Goal: Task Accomplishment & Management: Manage account settings

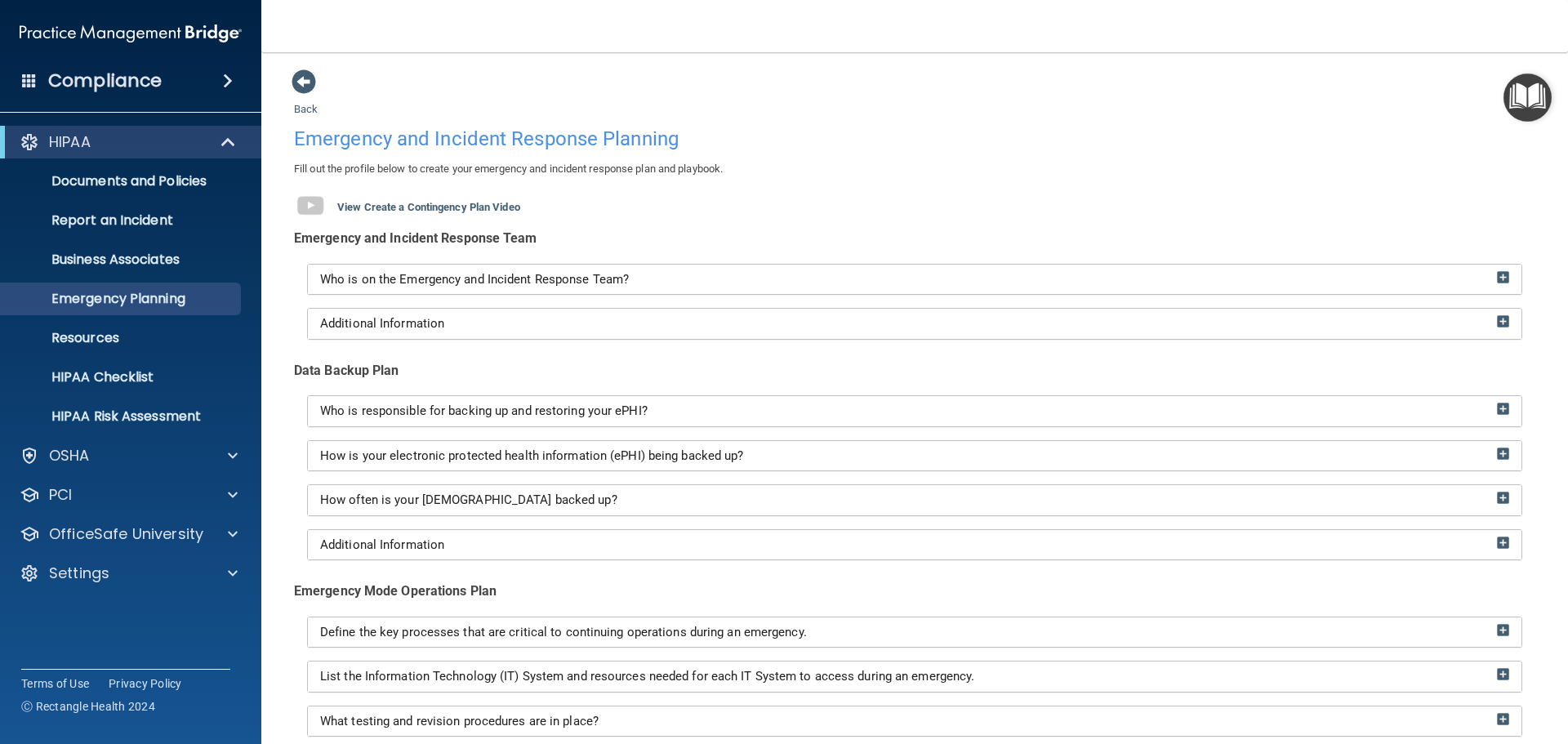
scroll to position [256, 0]
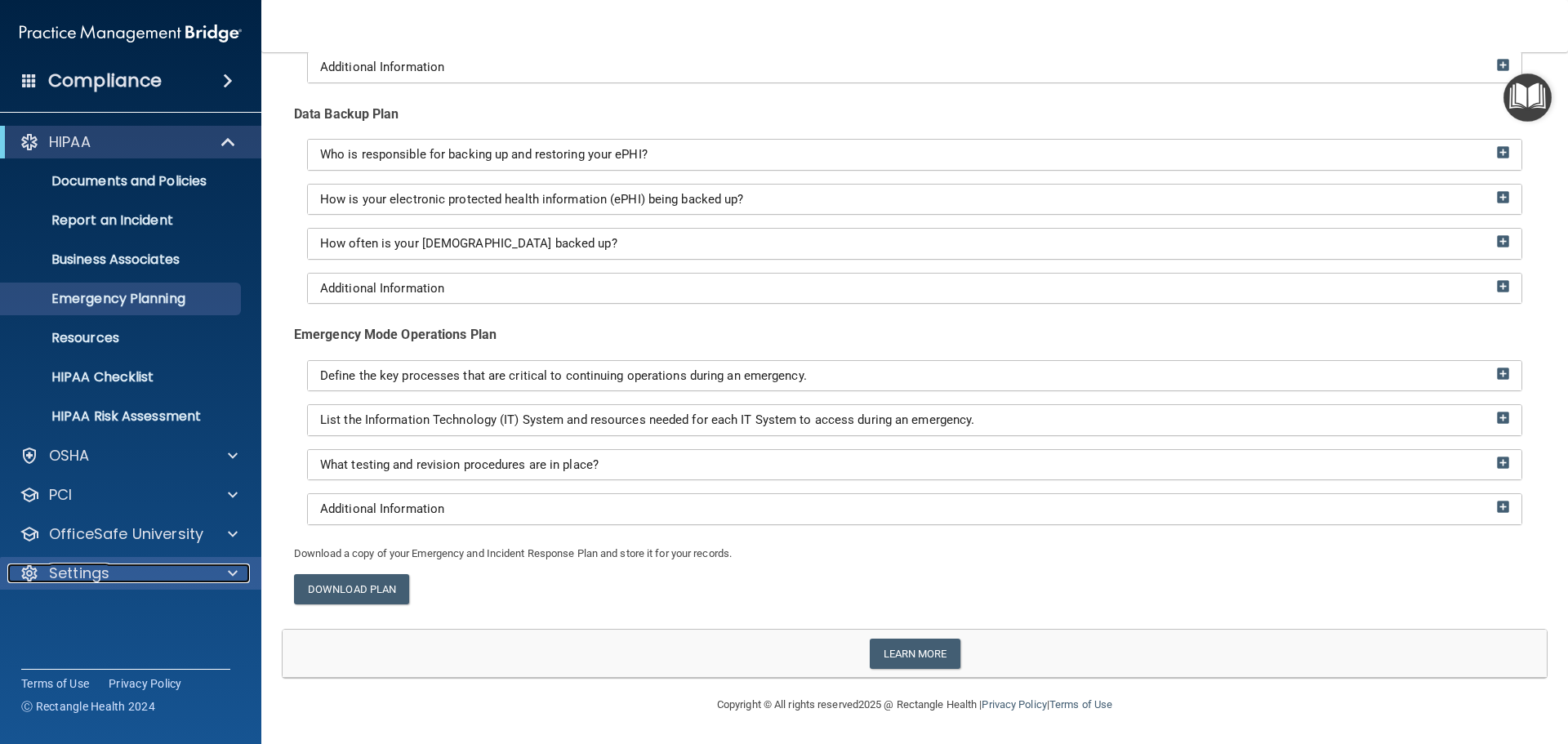
click at [164, 573] on div "Settings" at bounding box center [108, 573] width 202 height 19
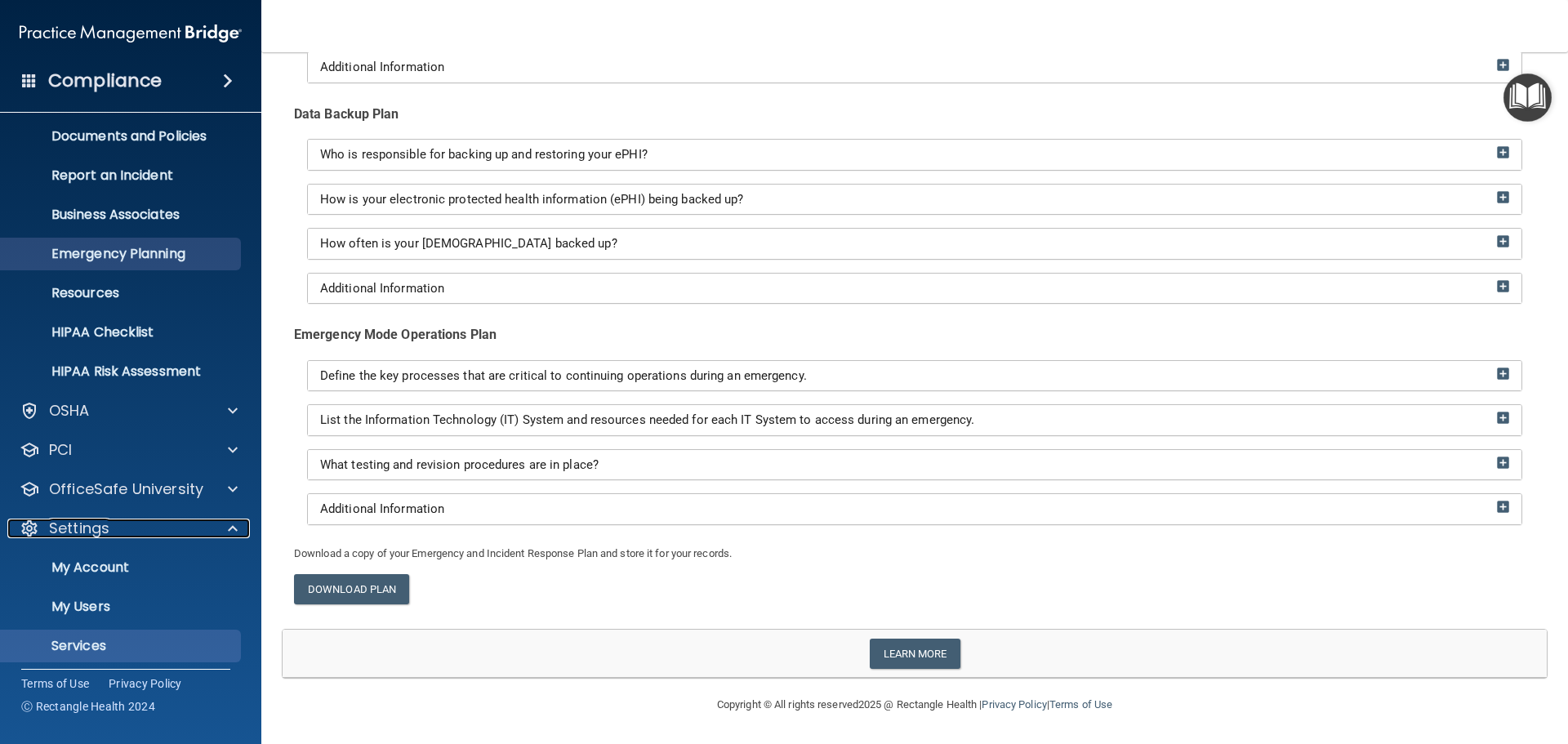
scroll to position [90, 0]
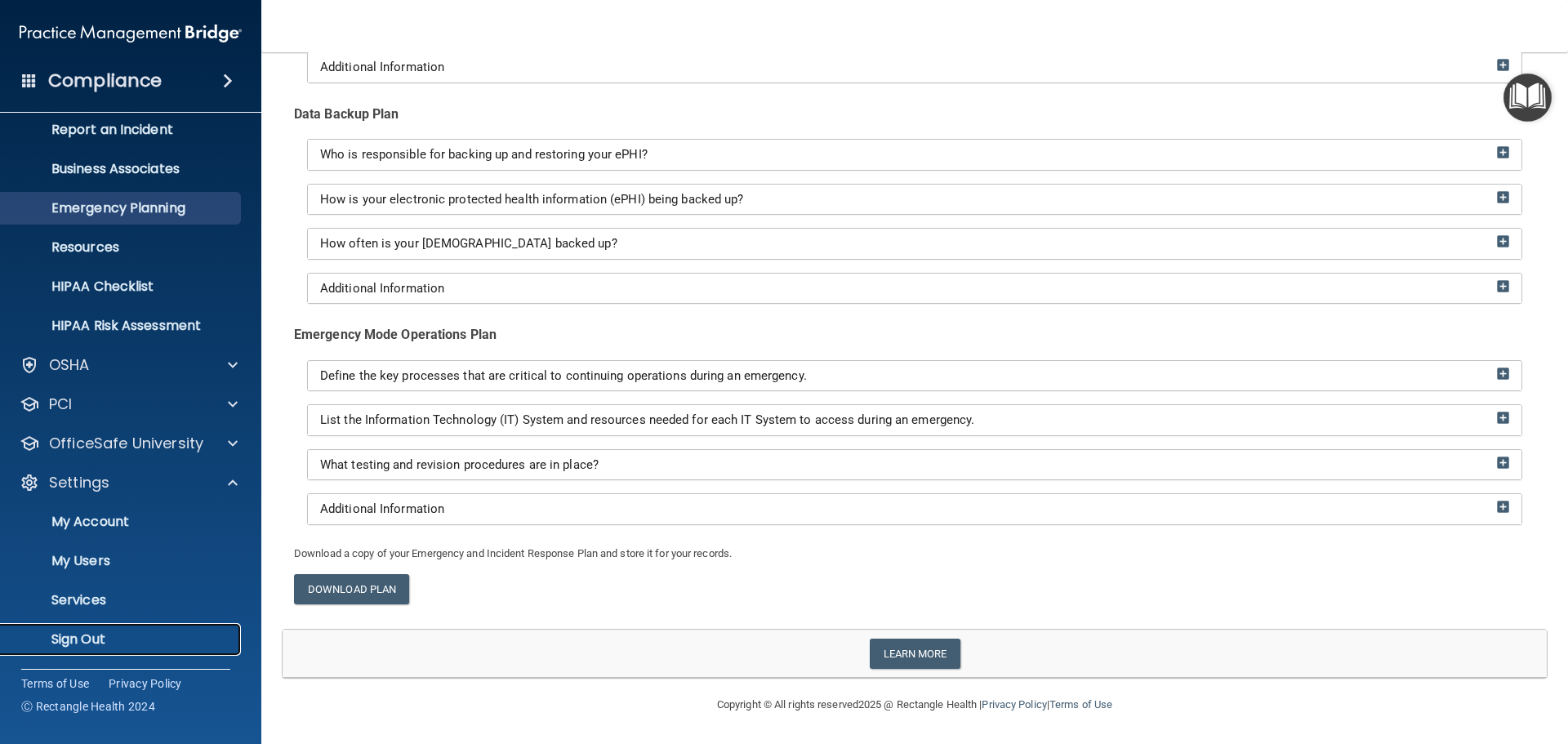
click at [110, 633] on p "Sign Out" at bounding box center [122, 639] width 223 height 16
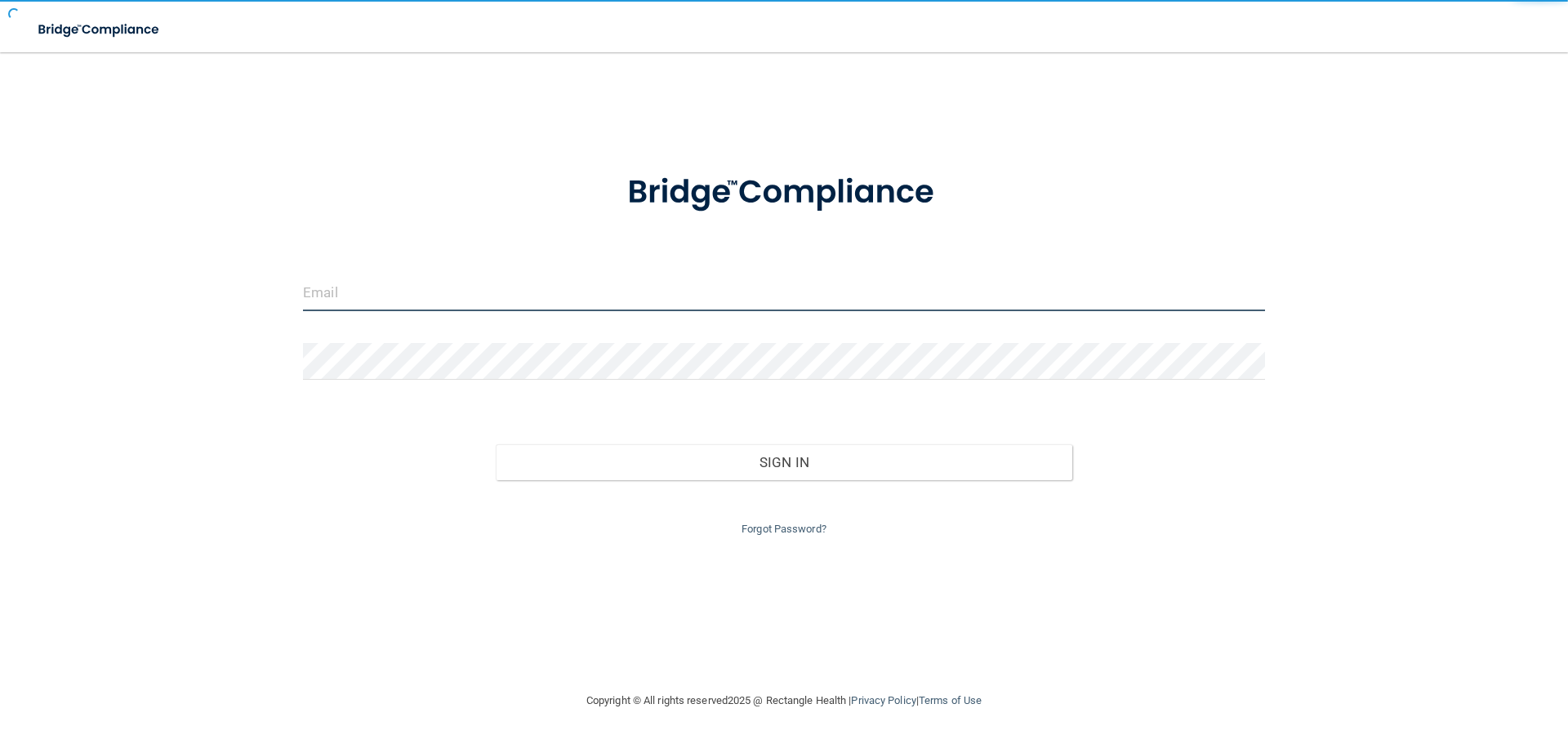
type input "cfletcher@rectanglehealth.com"
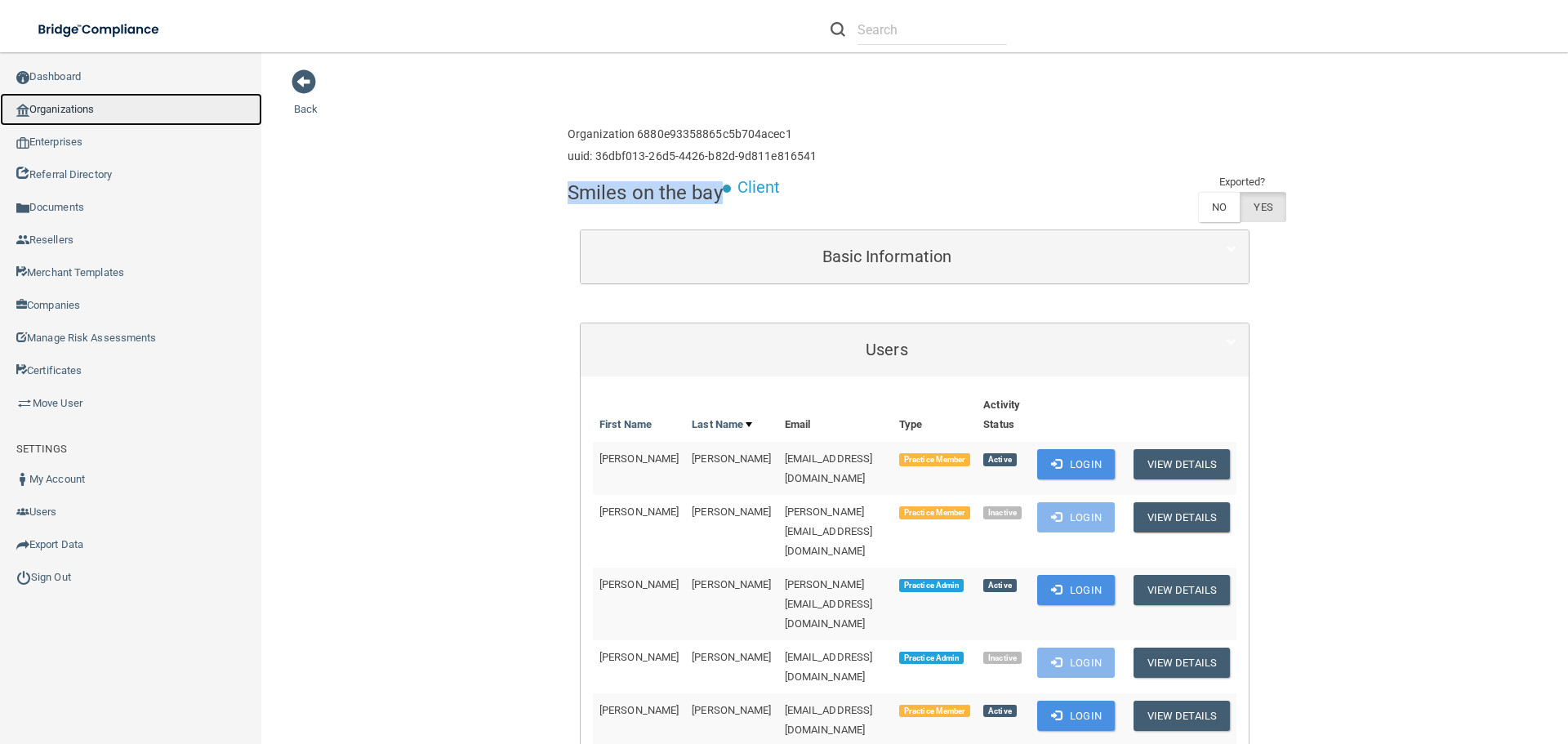
click at [62, 103] on link "Organizations" at bounding box center [131, 109] width 262 height 33
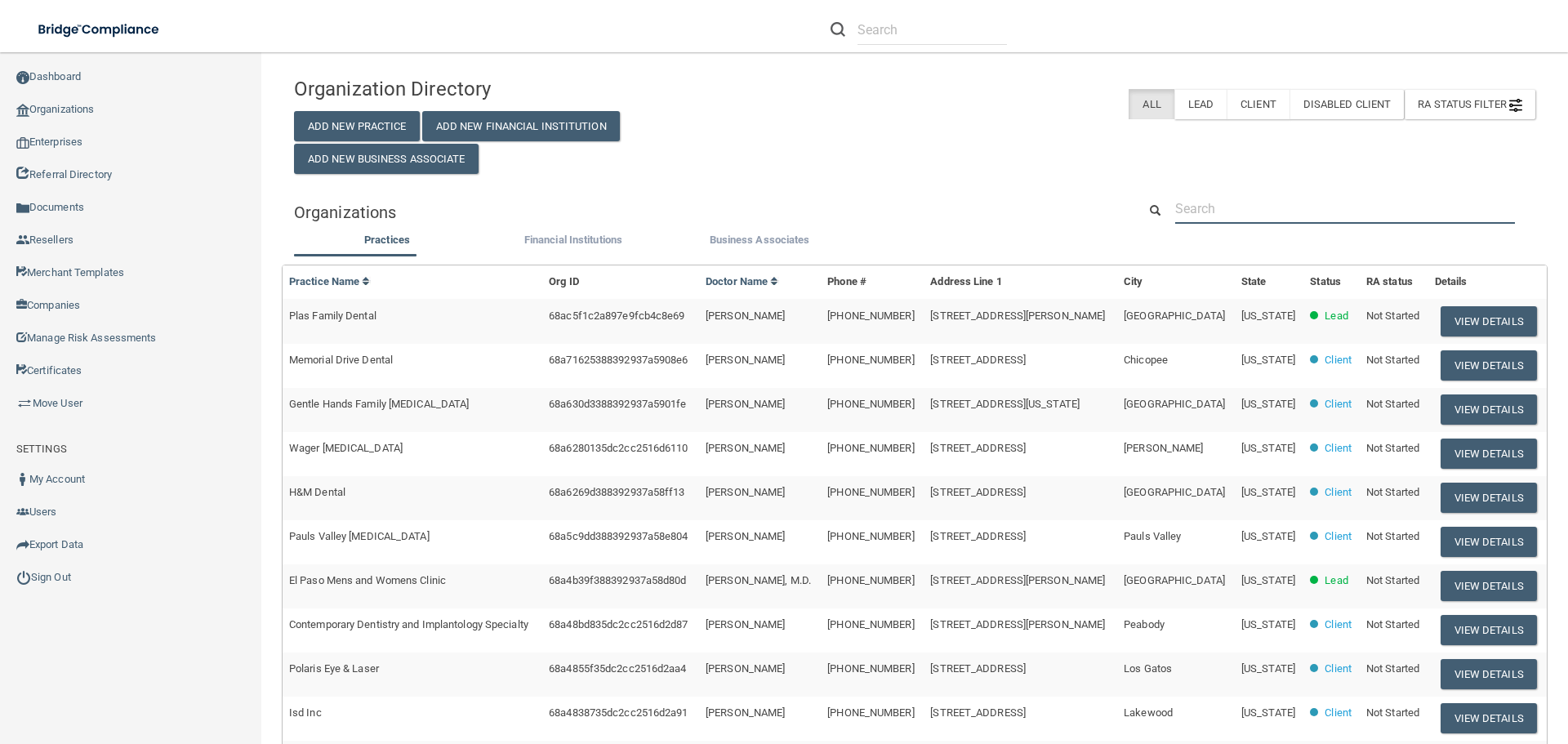
click at [1233, 207] on input "text" at bounding box center [1344, 208] width 340 height 30
paste input "[PERSON_NAME][EMAIL_ADDRESS][DOMAIN_NAME]"
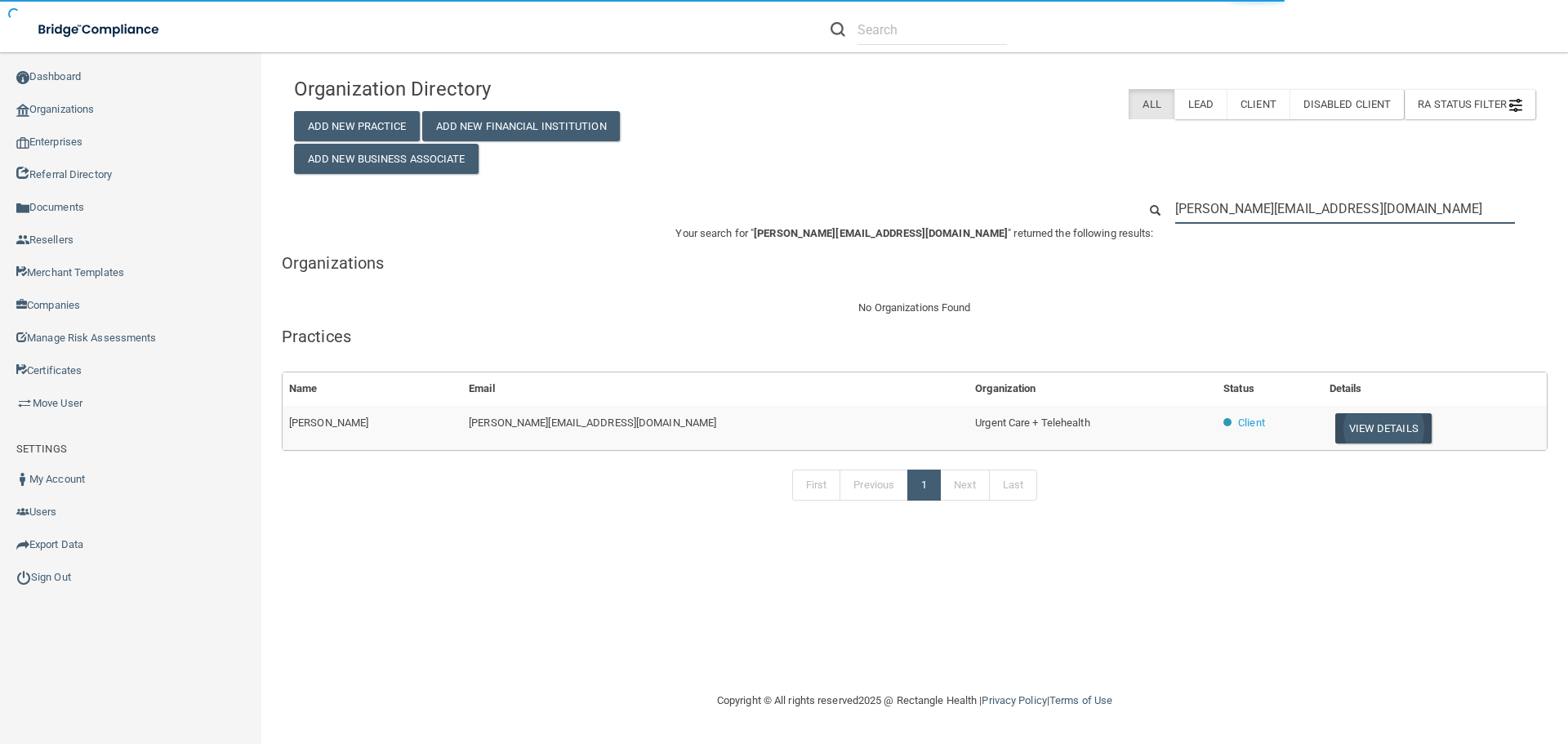
type input "marie@telehealthuc.com"
click at [1335, 424] on button "View Details" at bounding box center [1383, 428] width 96 height 30
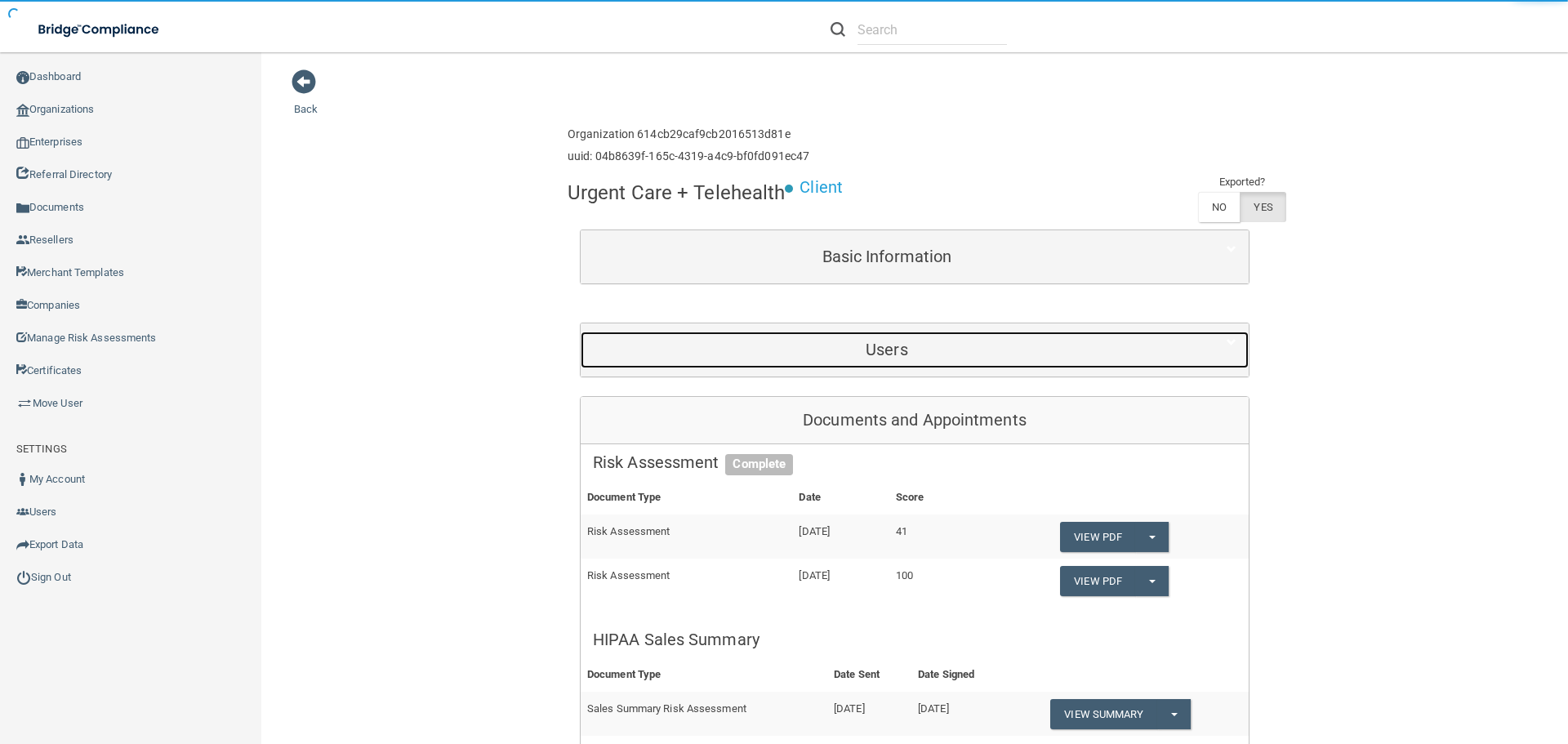
click at [866, 350] on h5 "Users" at bounding box center [887, 349] width 588 height 18
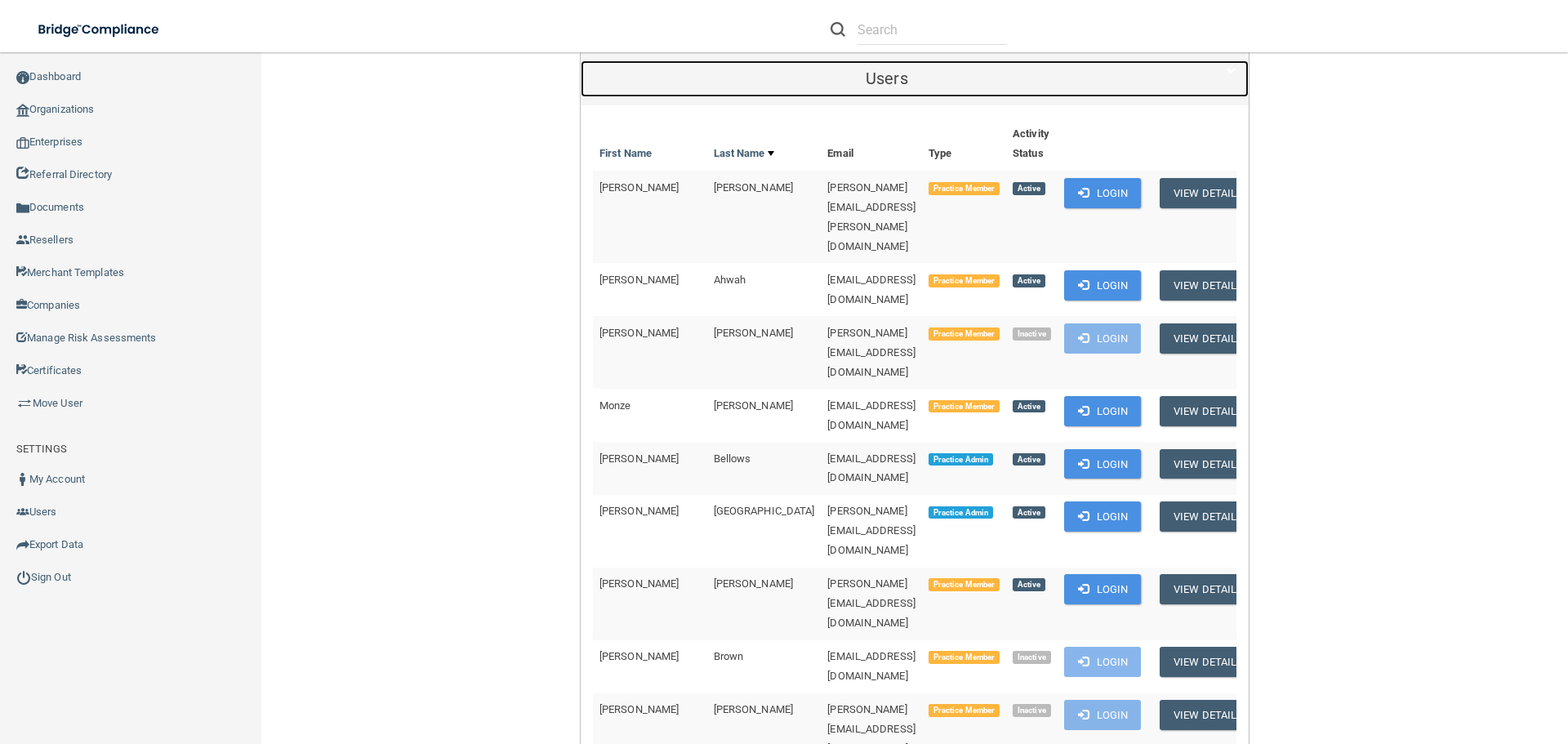
scroll to position [326, 0]
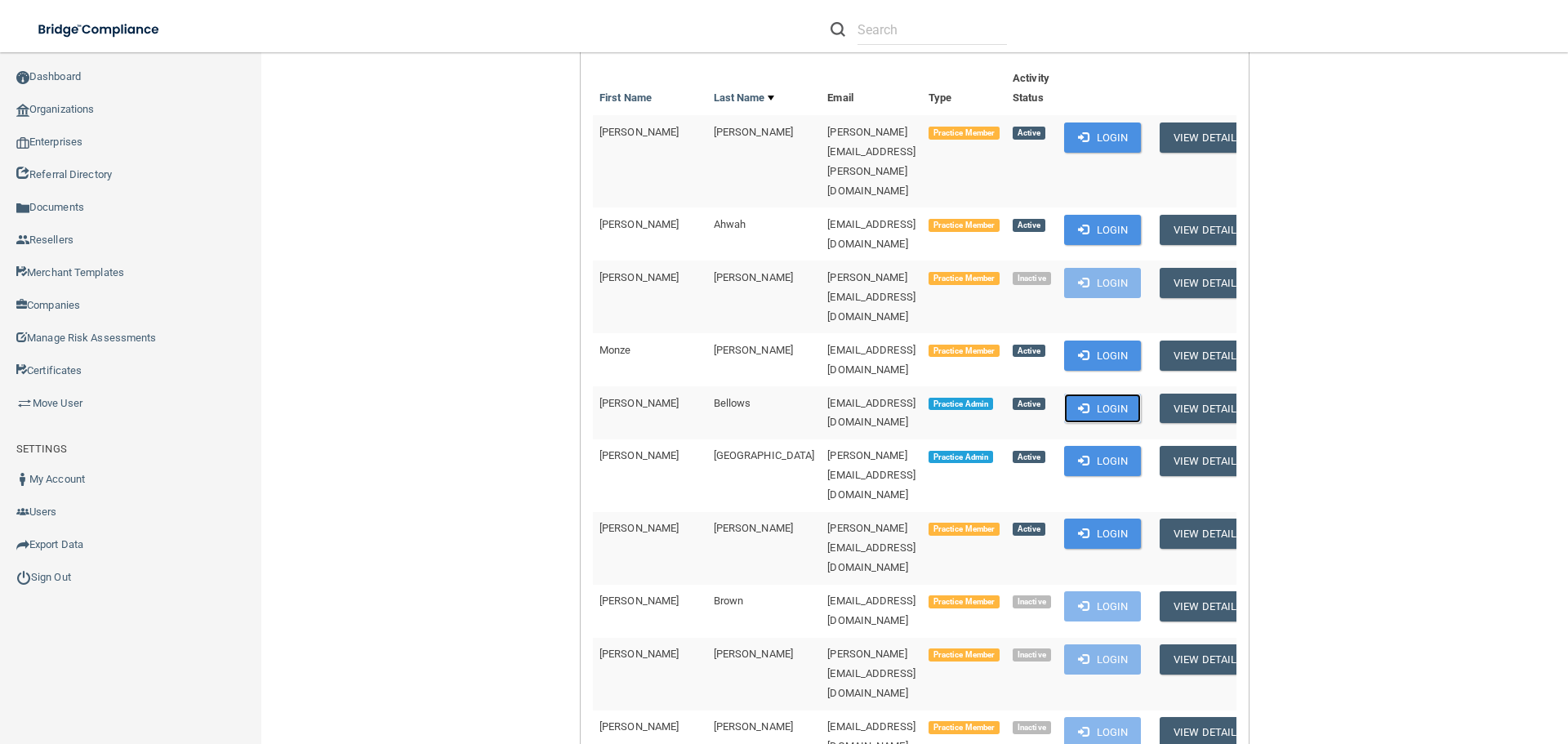
click at [1078, 402] on span at bounding box center [1082, 407] width 11 height 11
click at [100, 110] on link "Organizations" at bounding box center [131, 109] width 262 height 33
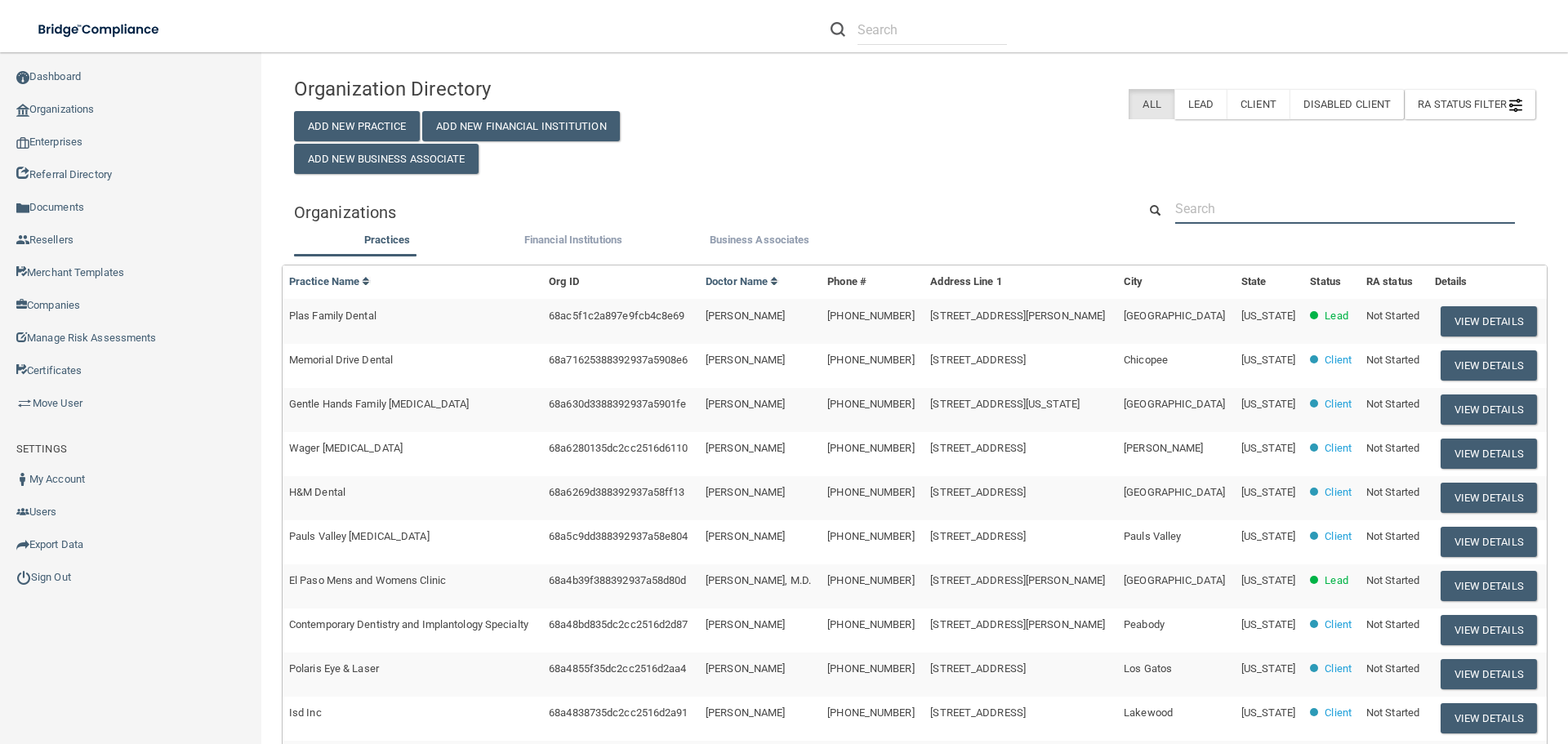
click at [1216, 212] on input "text" at bounding box center [1344, 208] width 340 height 30
paste input "AQM, Inc."
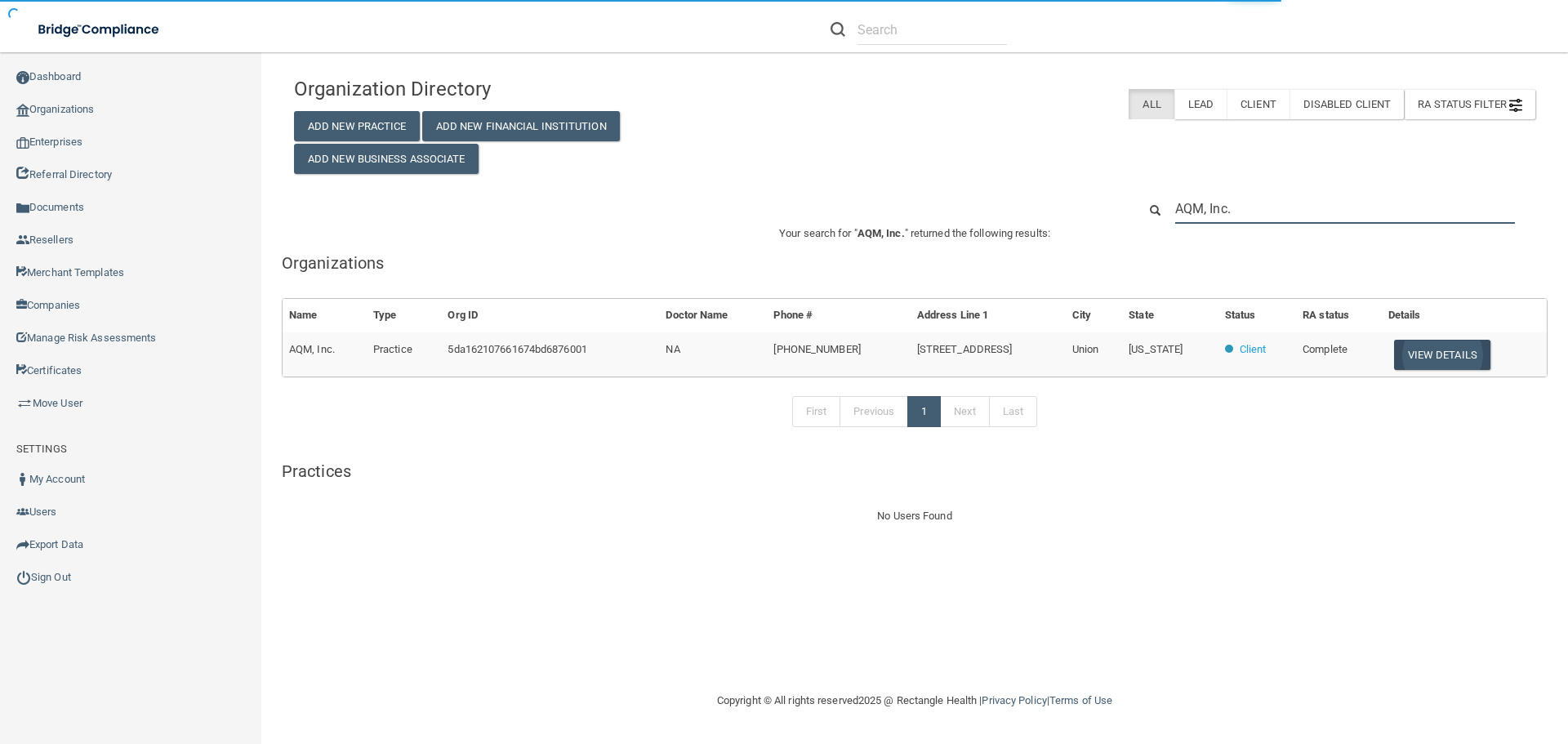
type input "AQM, Inc."
click at [1434, 353] on button "View Details" at bounding box center [1441, 354] width 96 height 30
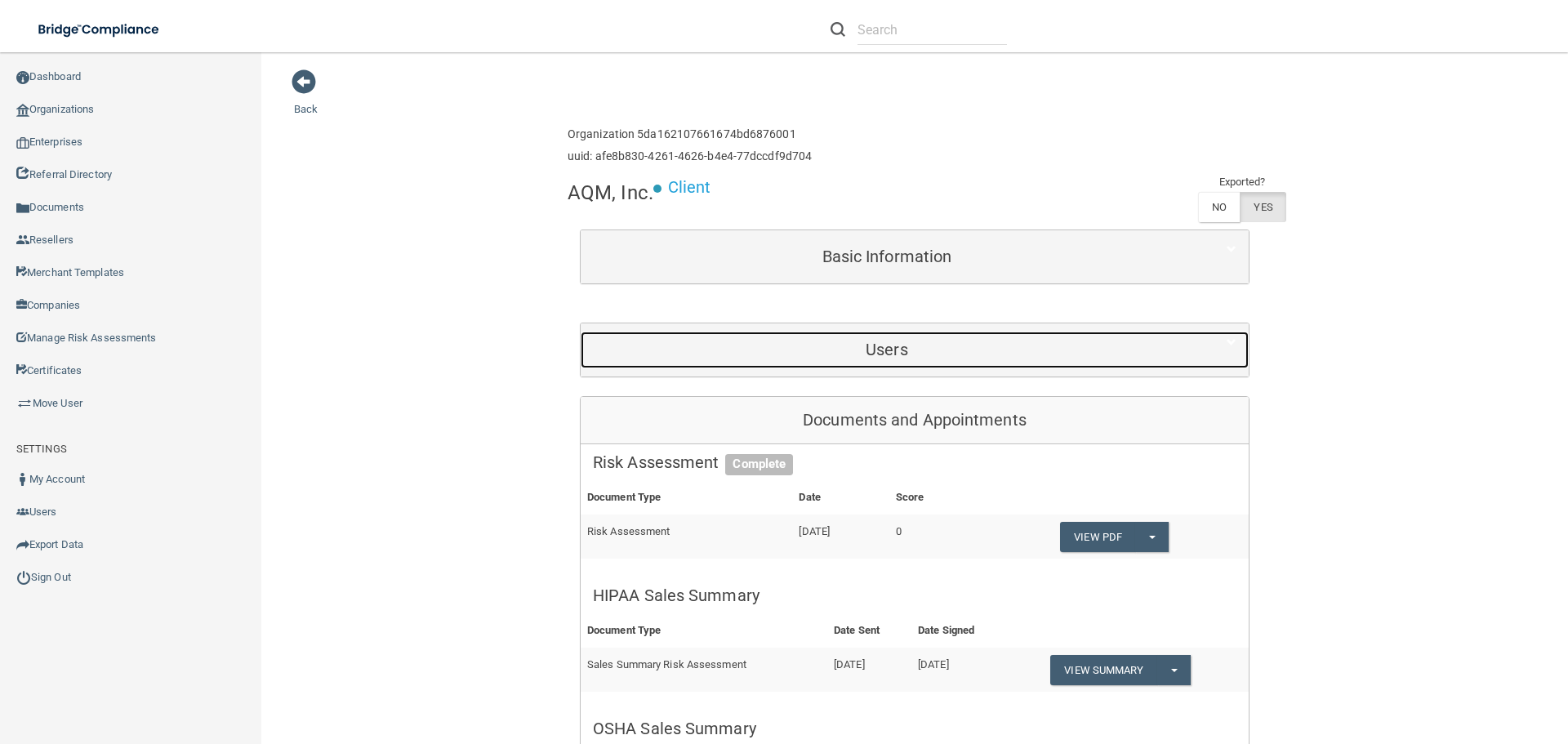
click at [890, 358] on h5 "Users" at bounding box center [887, 349] width 588 height 18
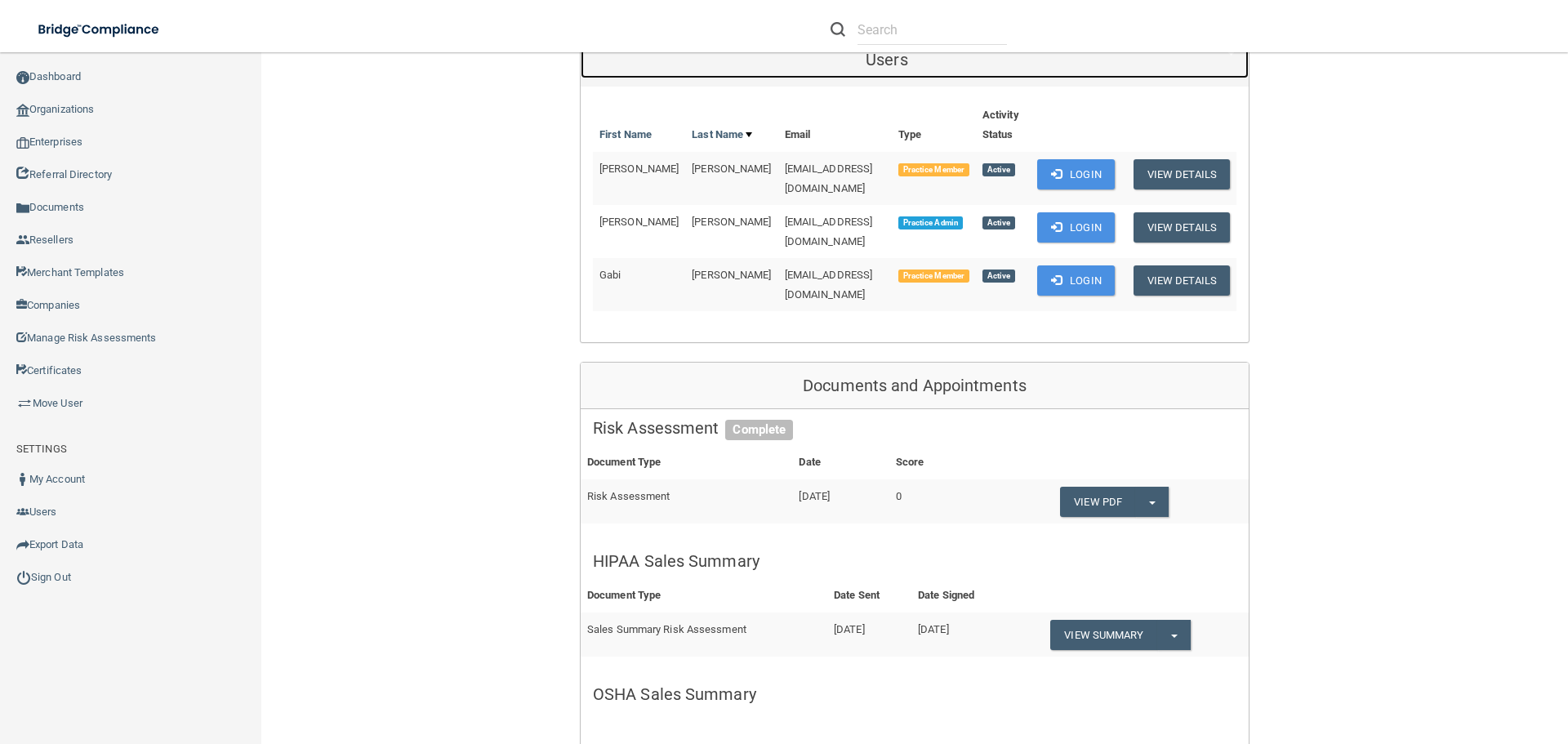
scroll to position [408, 0]
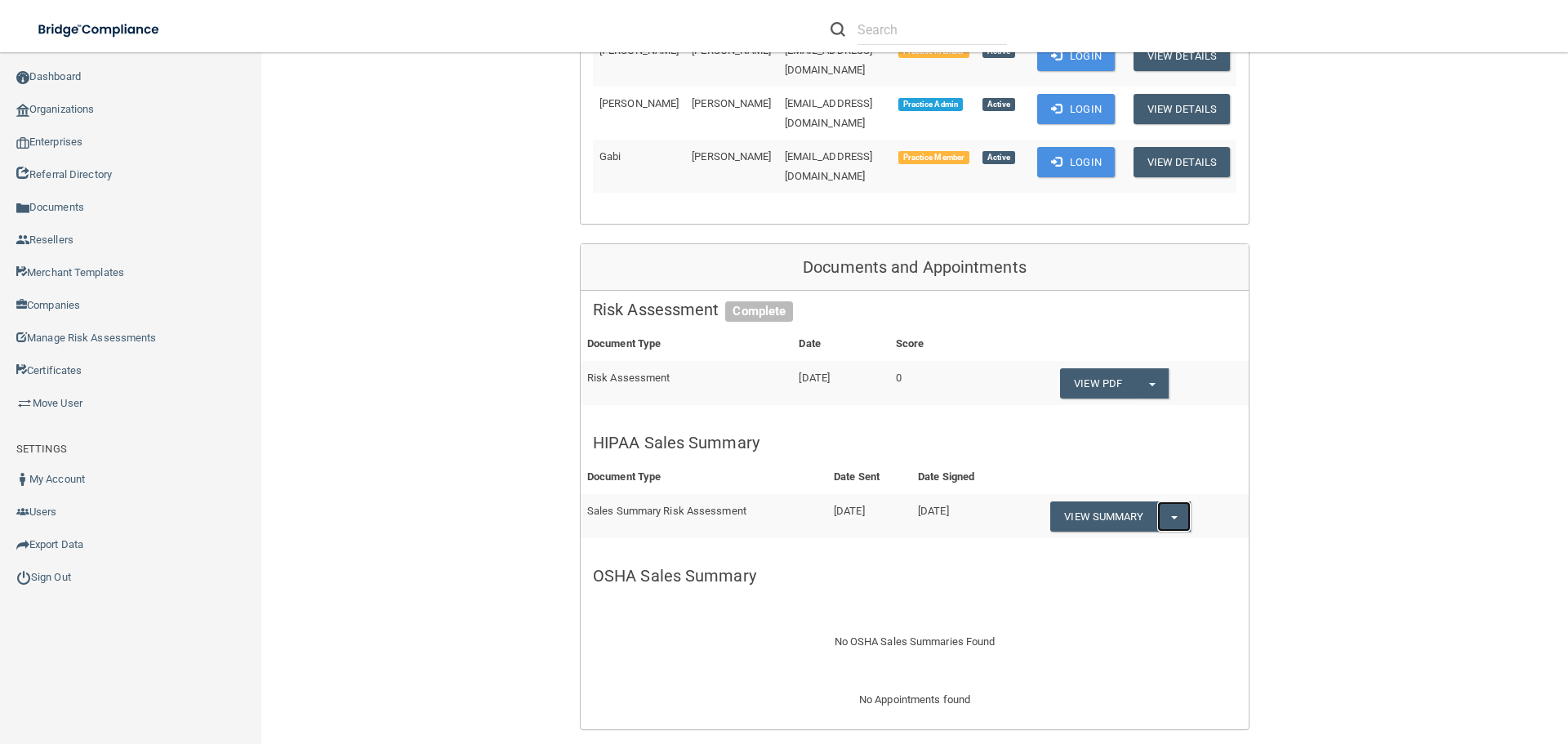
click at [1179, 501] on button "Split button!" at bounding box center [1174, 516] width 34 height 30
click at [1134, 538] on link "Download as PDF" at bounding box center [1117, 550] width 135 height 25
click at [67, 113] on link "Organizations" at bounding box center [131, 109] width 262 height 33
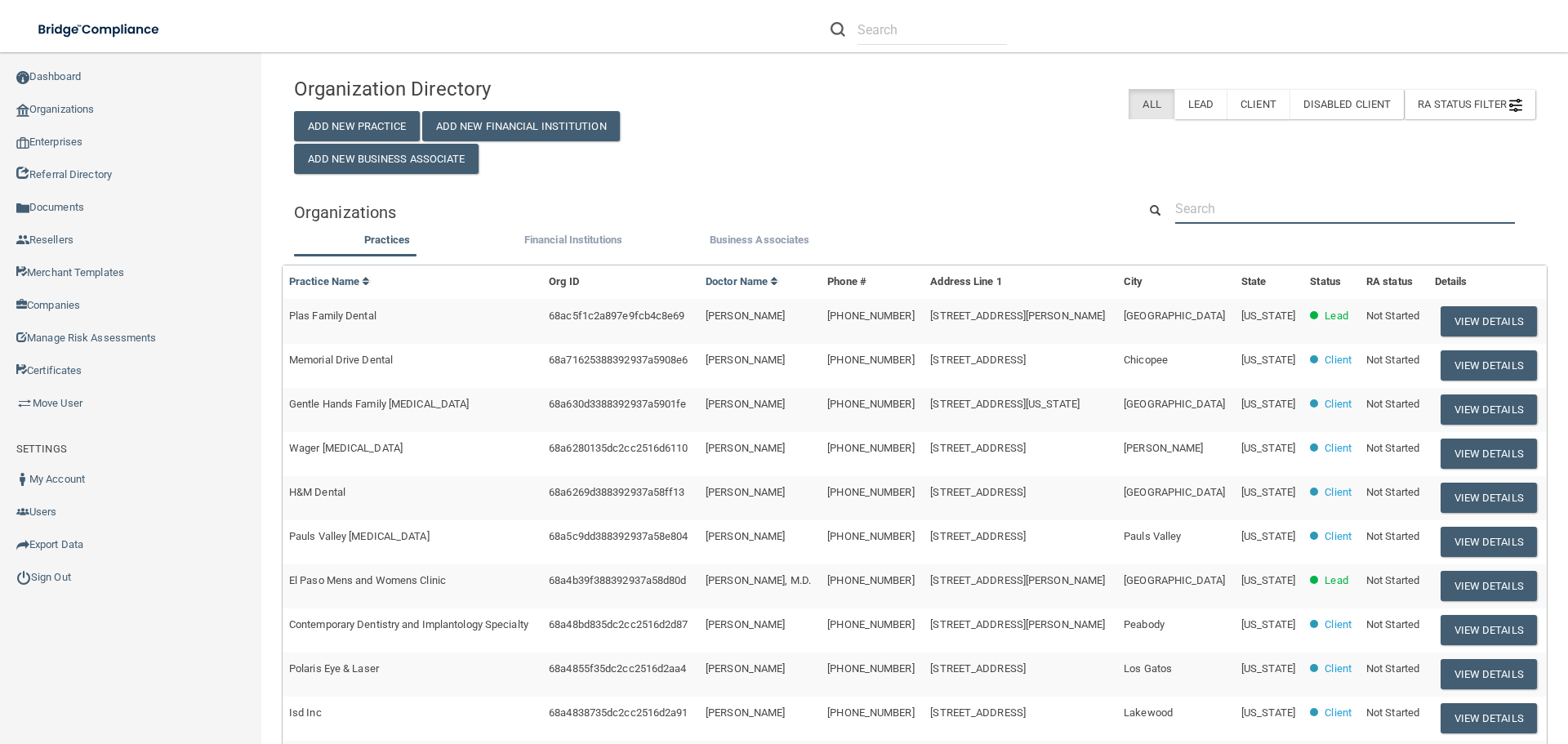
click at [1201, 201] on input "text" at bounding box center [1344, 208] width 340 height 30
paste input "jamil.alhassan4@gmail.com"
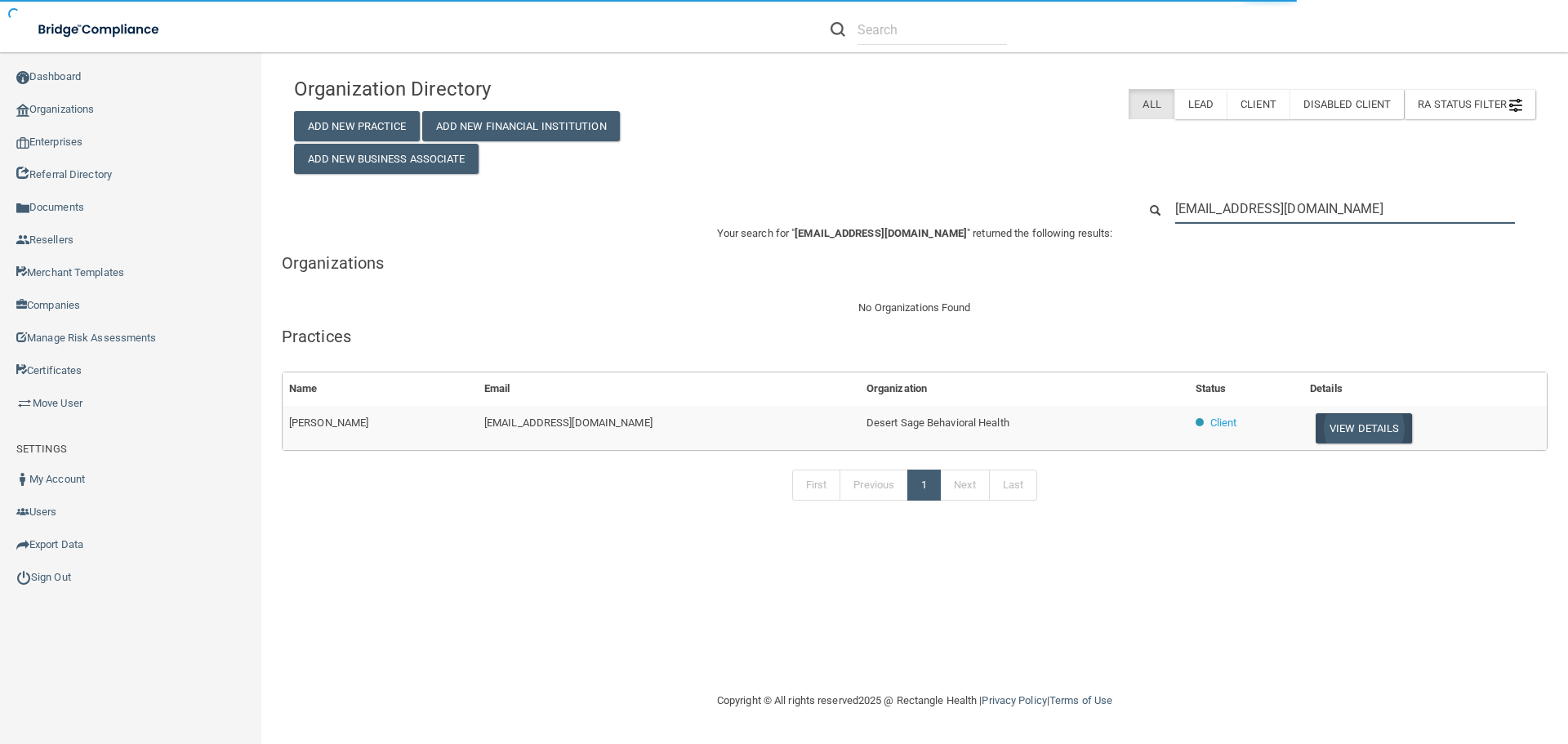
type input "jamil.alhassan4@gmail.com"
click at [1322, 420] on button "View Details" at bounding box center [1364, 428] width 96 height 30
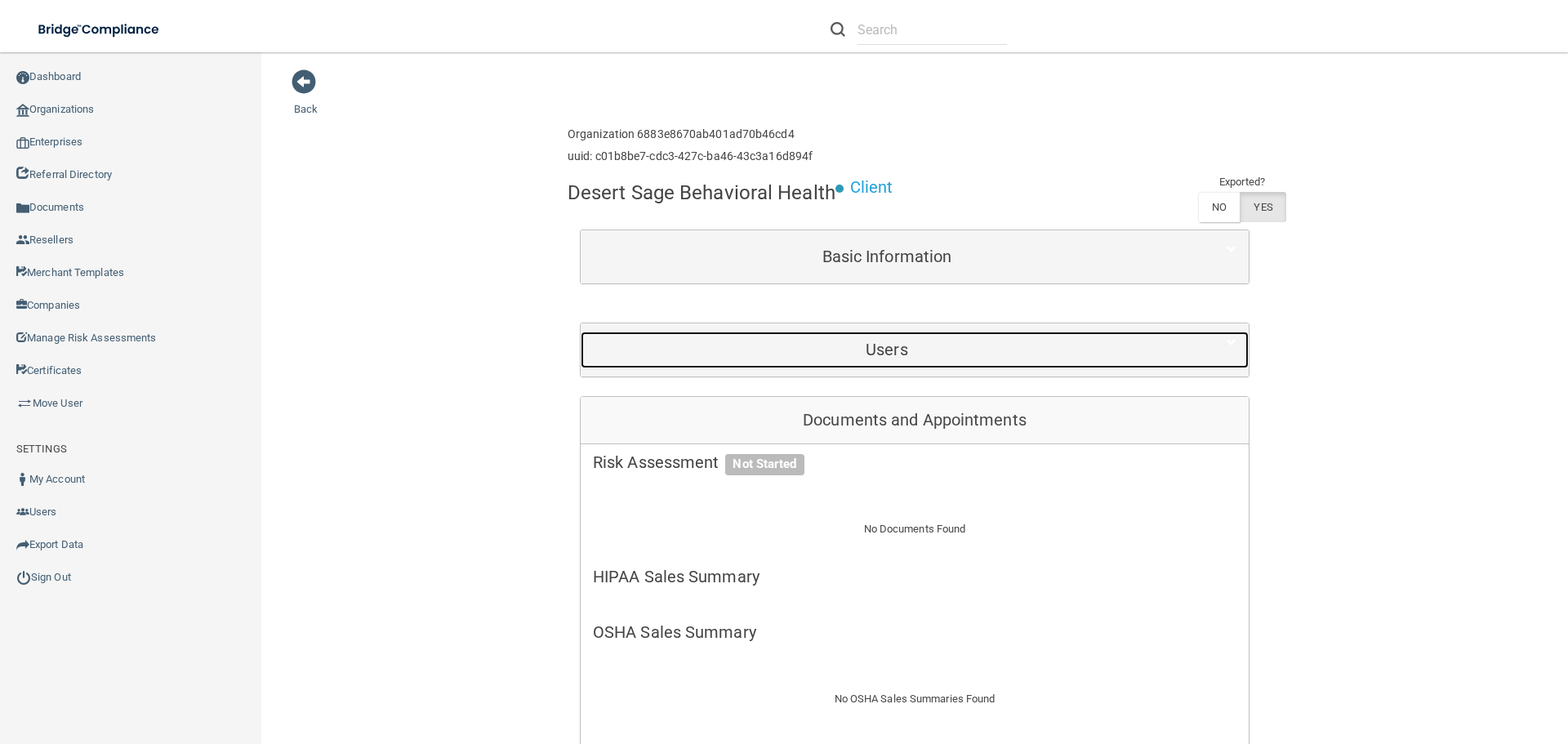
drag, startPoint x: 874, startPoint y: 356, endPoint x: 885, endPoint y: 360, distance: 11.7
click at [874, 356] on h5 "Users" at bounding box center [887, 349] width 588 height 18
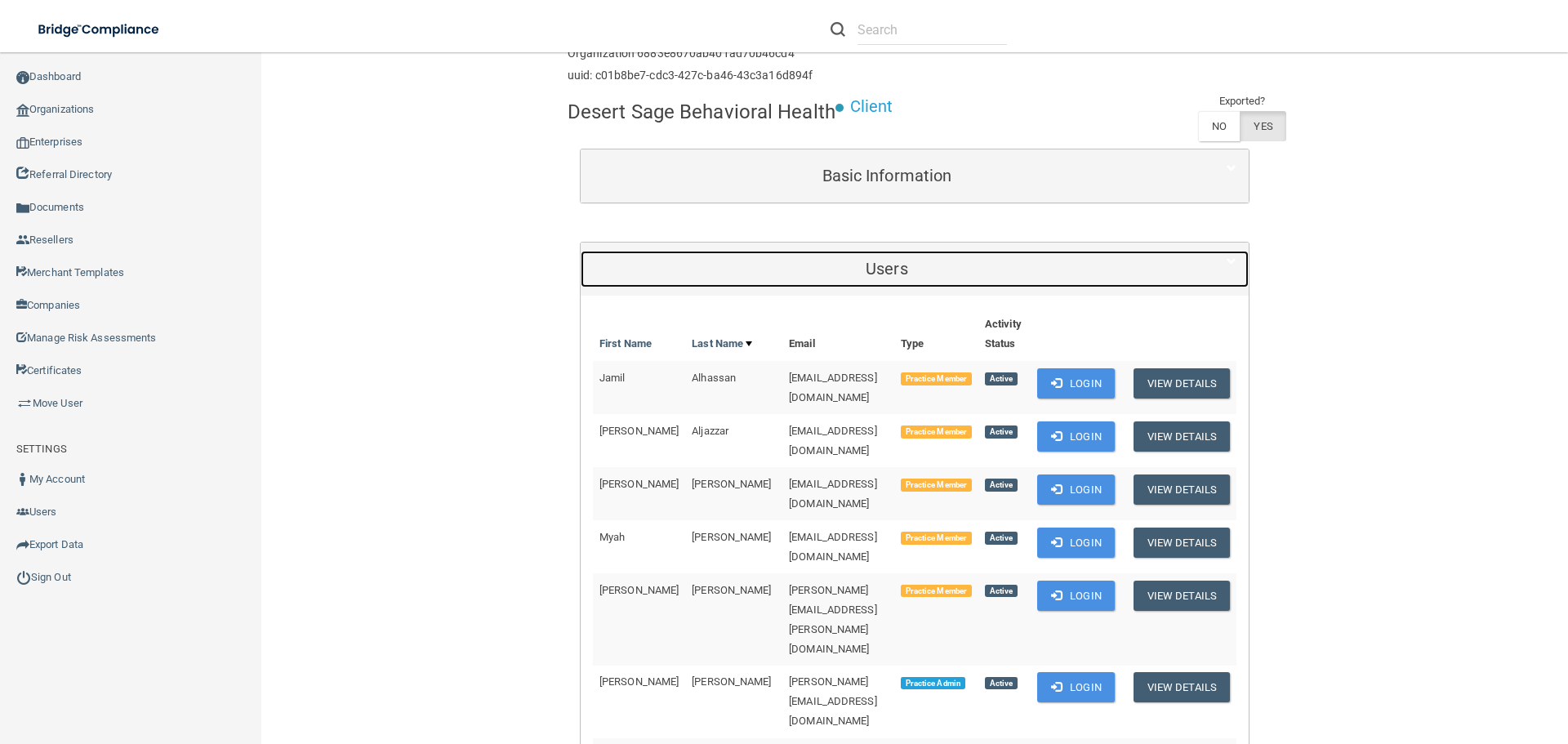
scroll to position [82, 0]
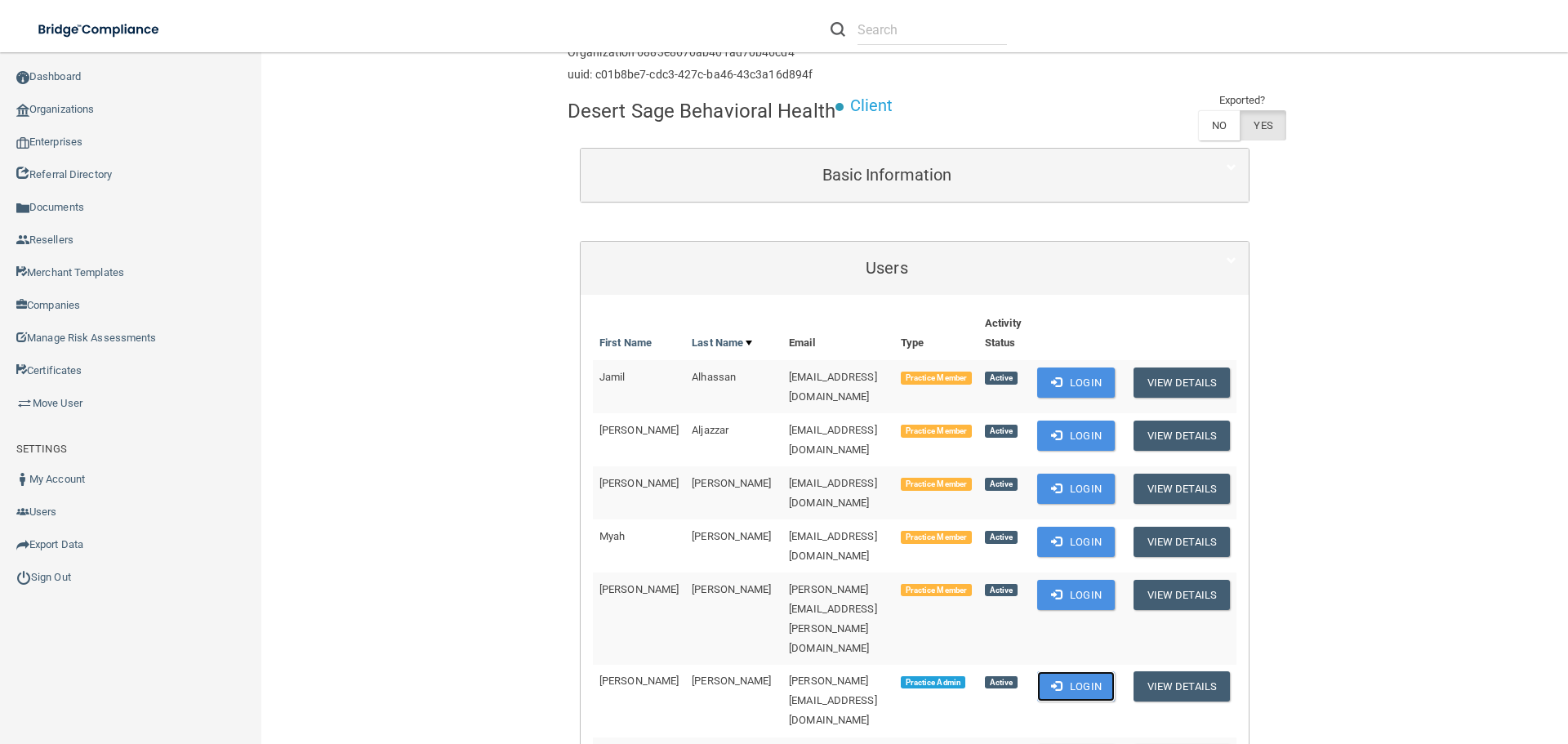
click at [1084, 671] on button "Login" at bounding box center [1076, 685] width 78 height 30
click at [107, 110] on link "Organizations" at bounding box center [131, 109] width 262 height 33
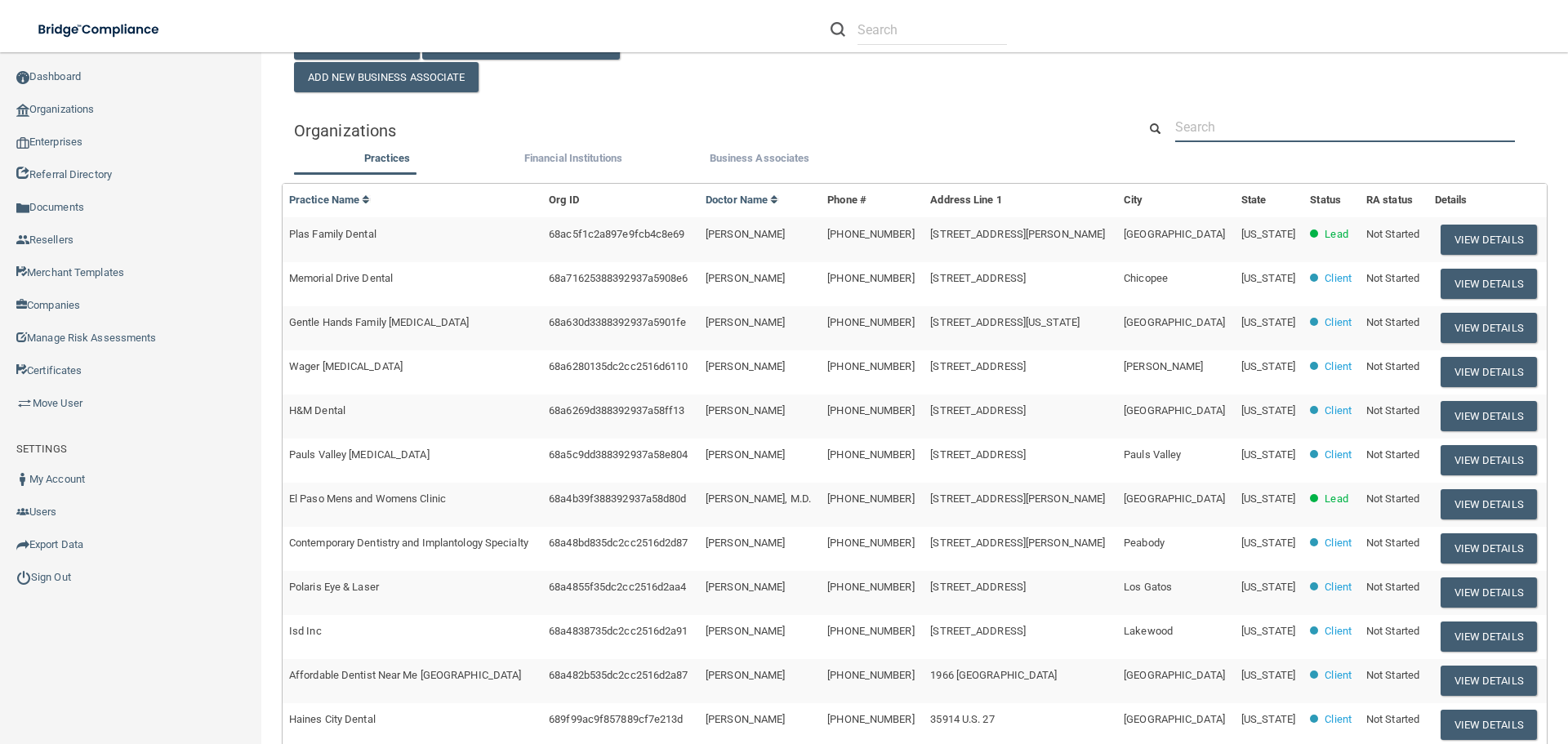
click at [1208, 123] on input "text" at bounding box center [1344, 127] width 340 height 30
paste input "deedra.roy@gmail.com"
type input "deedra.roy@gmail.com"
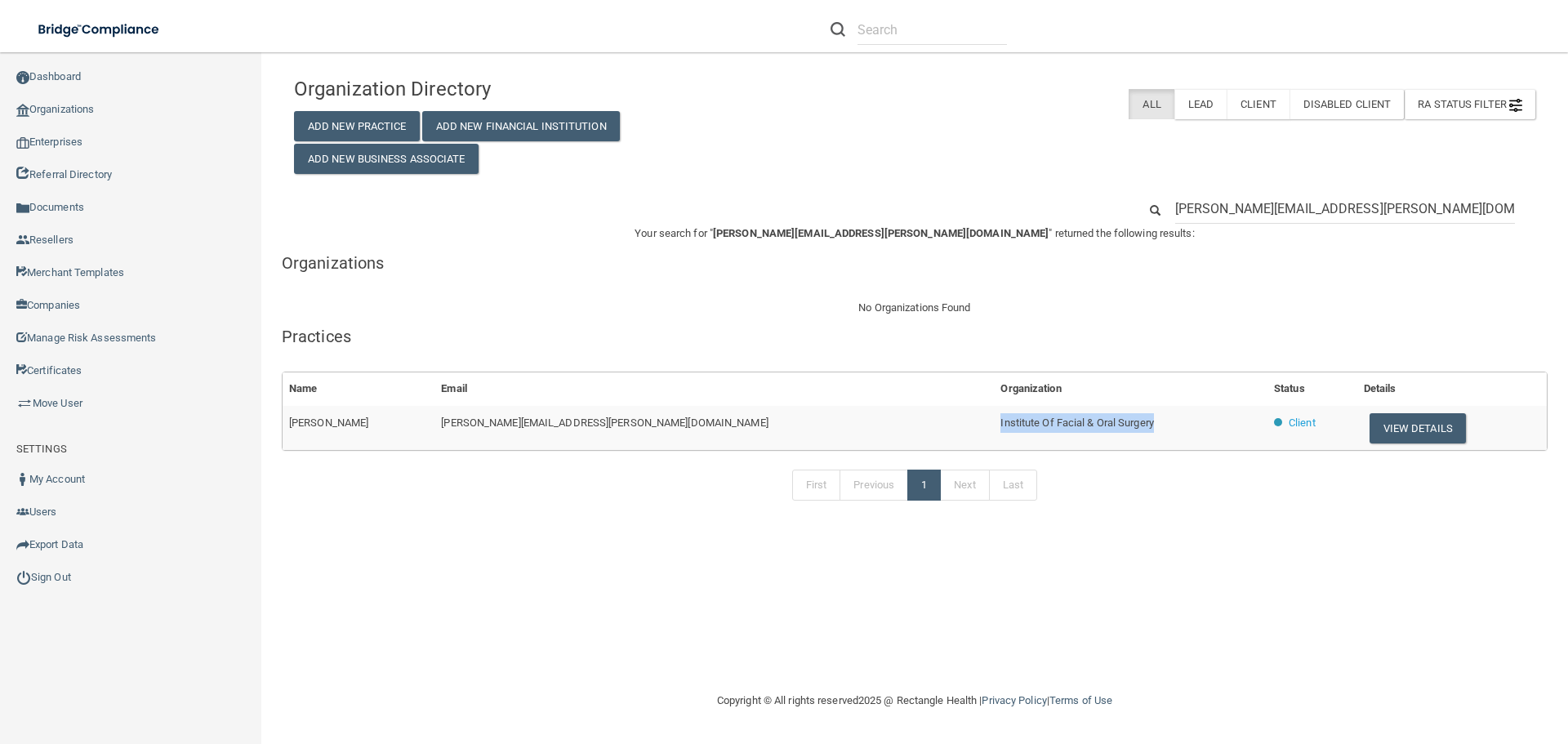
drag, startPoint x: 910, startPoint y: 421, endPoint x: 711, endPoint y: 417, distance: 199.0
click at [711, 417] on tr "Deedra Roy deedra.roy@gmail.com Institute Of Facial & Oral Surgery Client View …" at bounding box center [914, 428] width 1264 height 44
copy tr "Institute Of Facial & Oral Surgery"
click at [1303, 205] on input "deedra.roy@gmail.com" at bounding box center [1344, 208] width 340 height 30
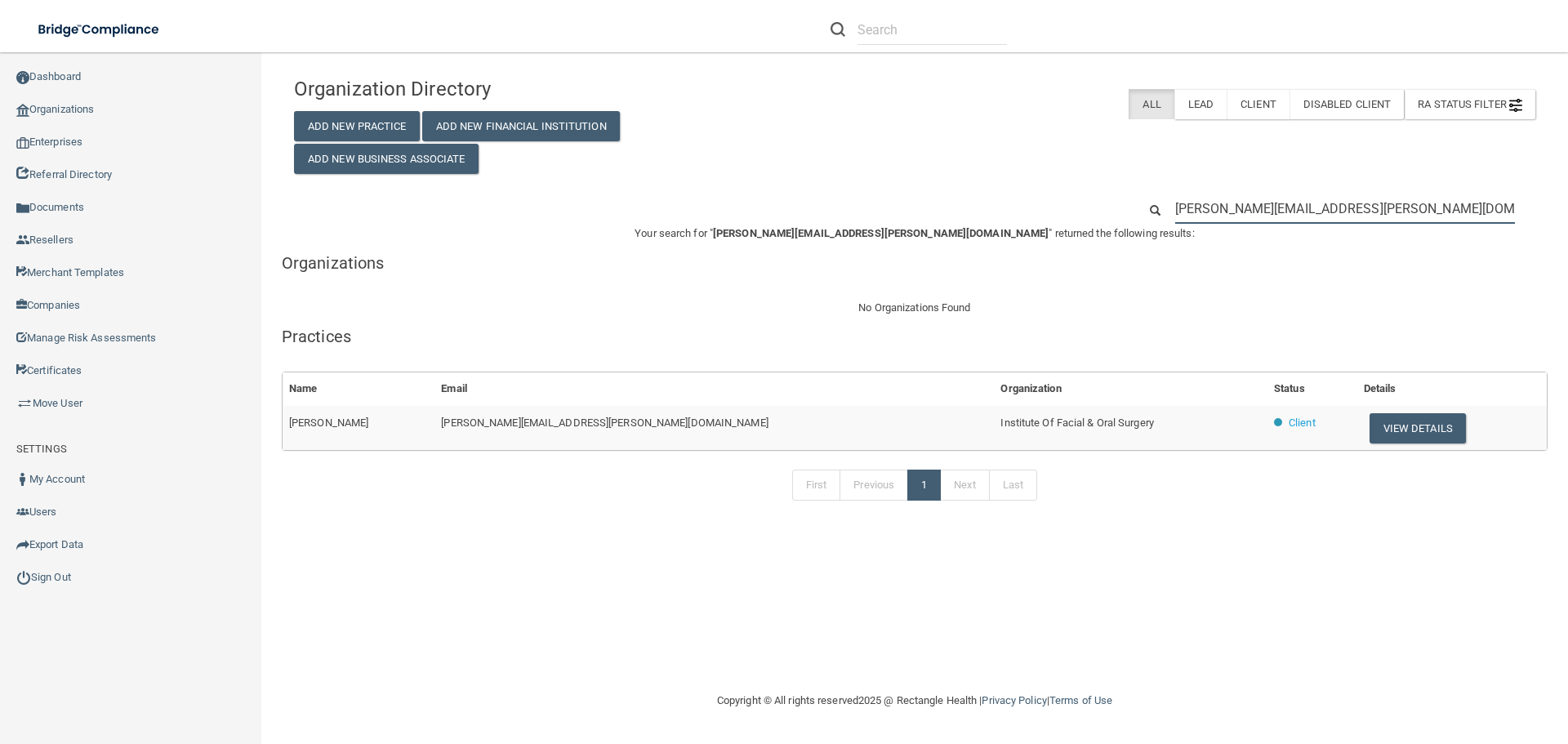
click at [1303, 205] on input "deedra.roy@gmail.com" at bounding box center [1344, 208] width 340 height 30
paste input "cody@risehealthwy"
type input "cody@risehealthwy.com"
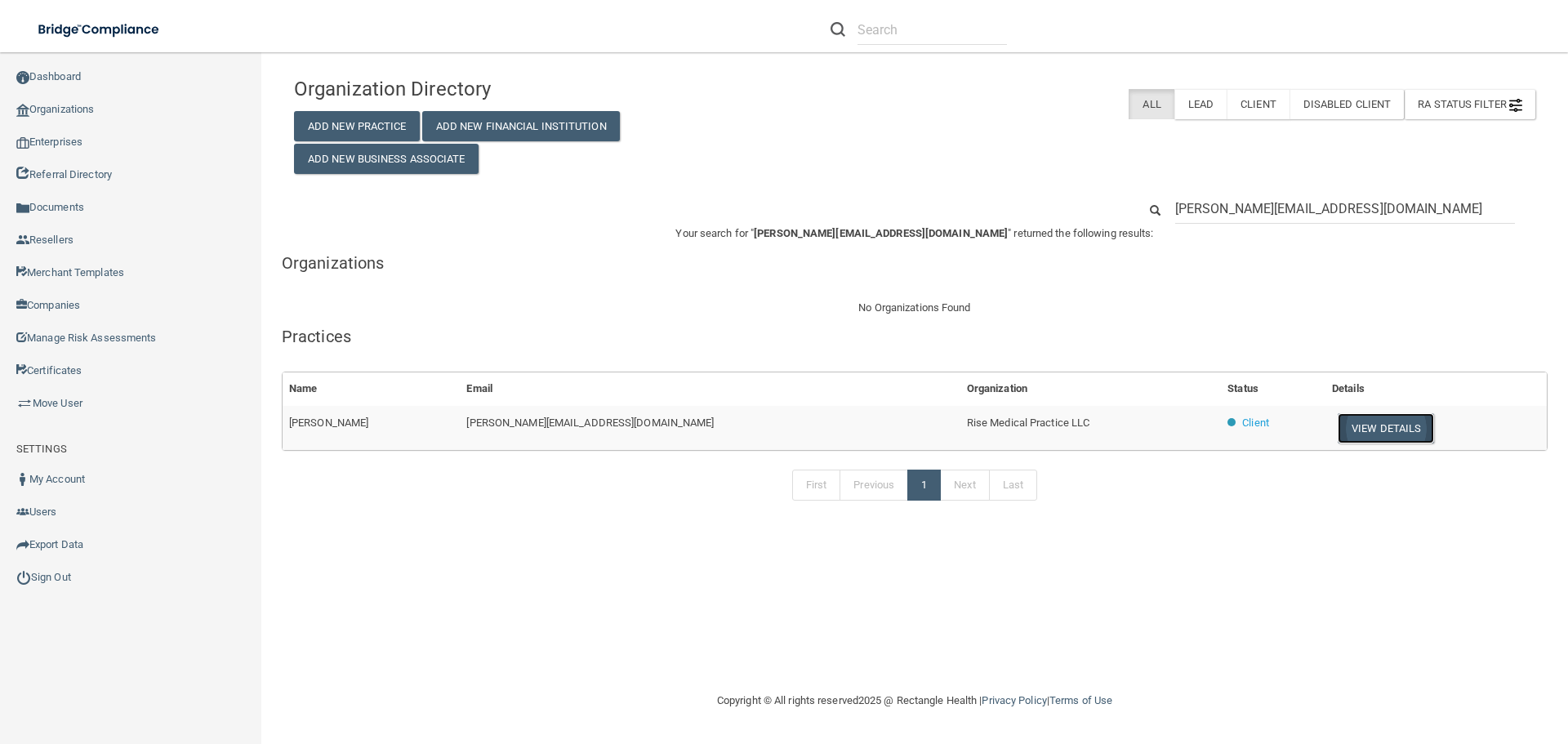
click at [1338, 418] on button "View Details" at bounding box center [1386, 428] width 96 height 30
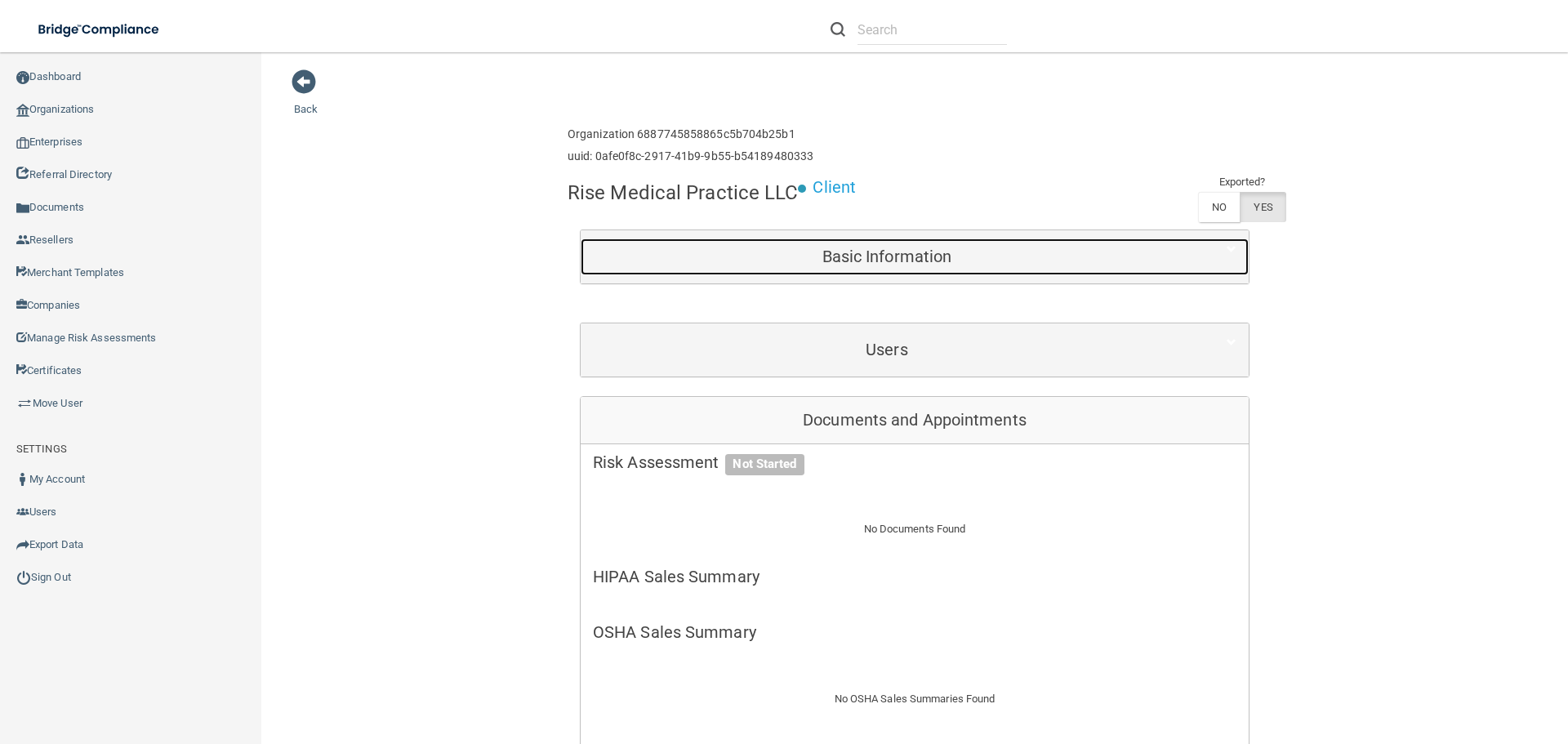
click at [878, 260] on h5 "Basic Information" at bounding box center [887, 256] width 588 height 18
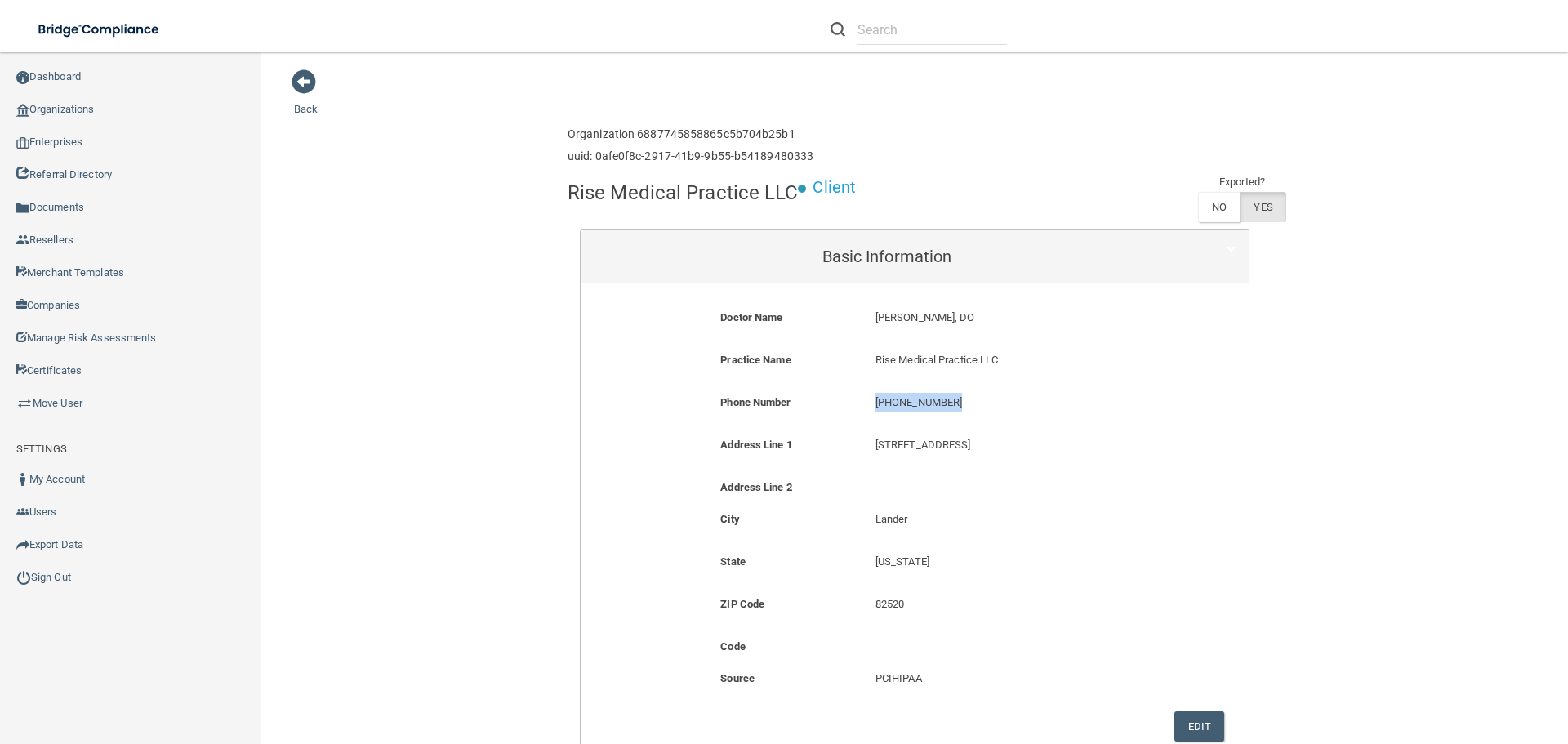
drag, startPoint x: 954, startPoint y: 402, endPoint x: 863, endPoint y: 397, distance: 91.1
click at [863, 397] on div "(307) 201-7473 (307) 201-7473" at bounding box center [1017, 407] width 309 height 30
copy p "(307) 201-7473"
click at [107, 102] on link "Organizations" at bounding box center [131, 109] width 262 height 33
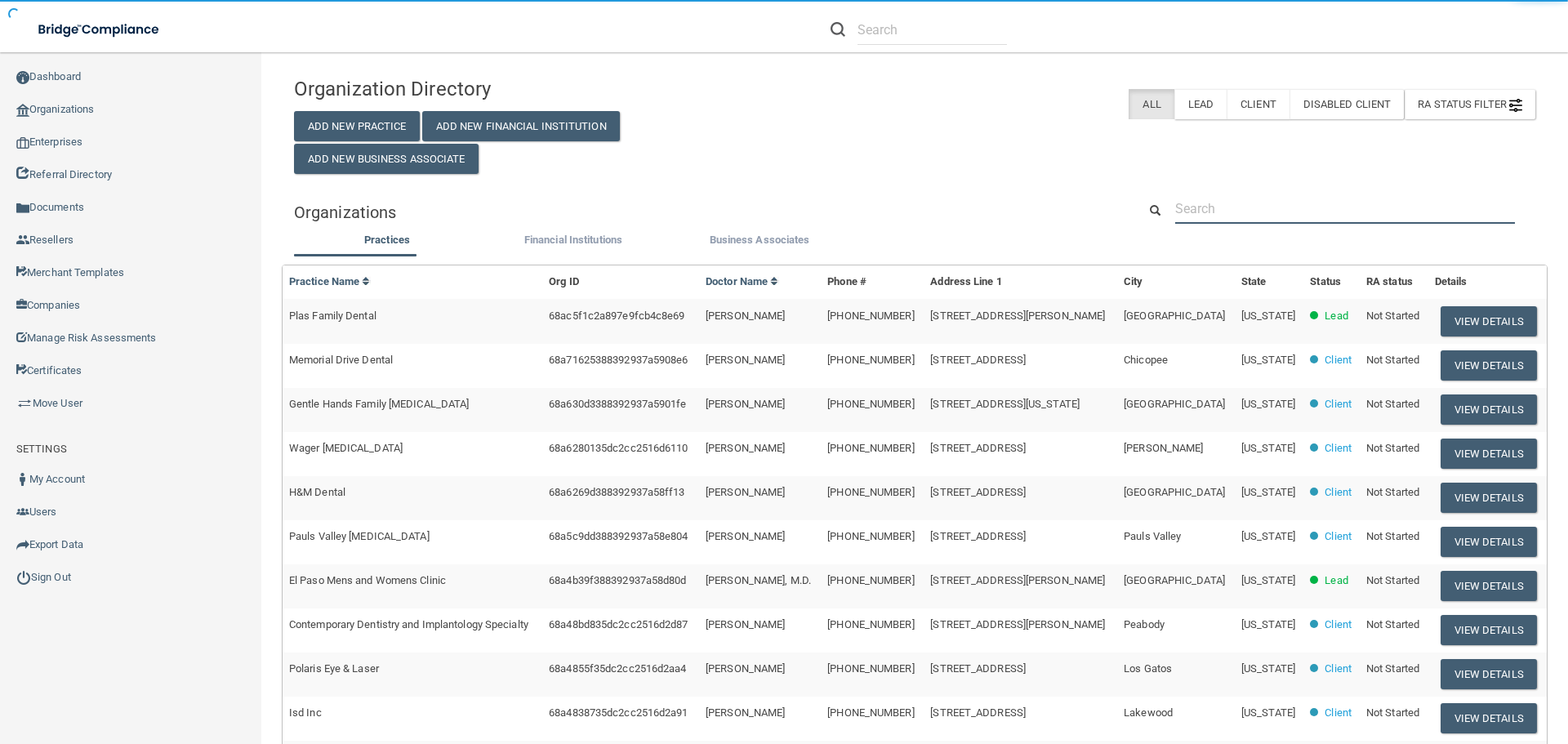
click at [1185, 200] on input "text" at bounding box center [1344, 208] width 340 height 30
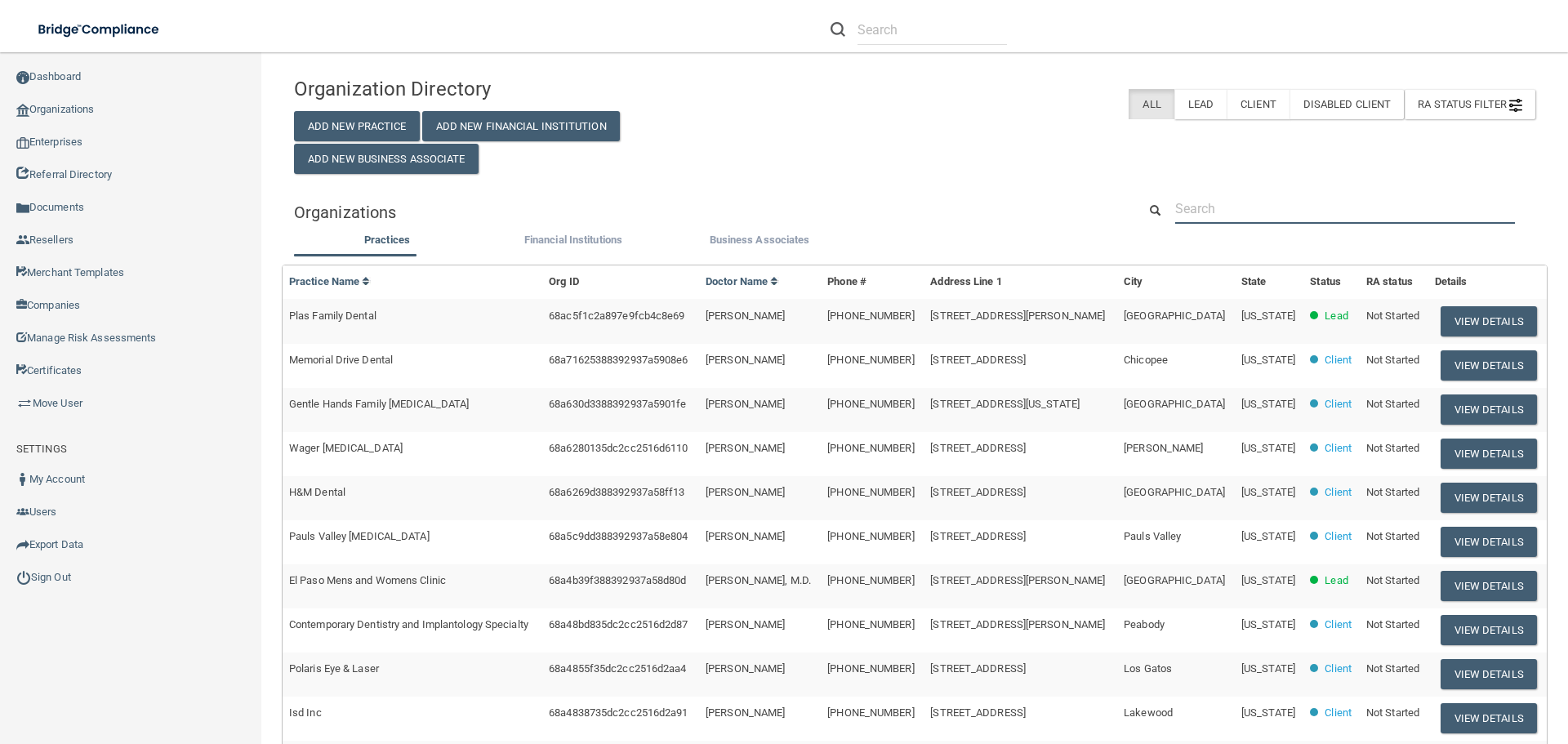
paste input "haleighs10@icloud.com"
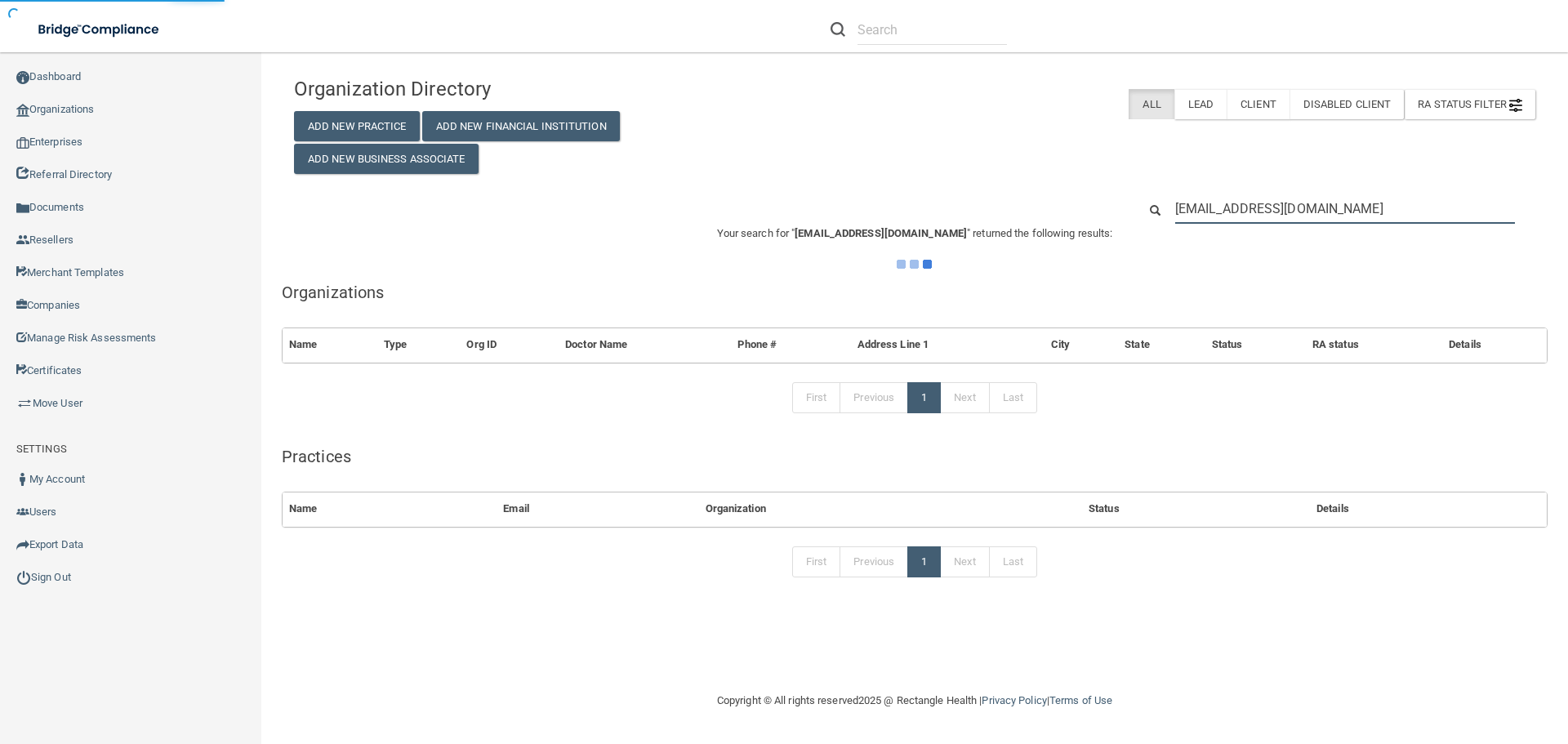
type input "haleighs10@icloud.com"
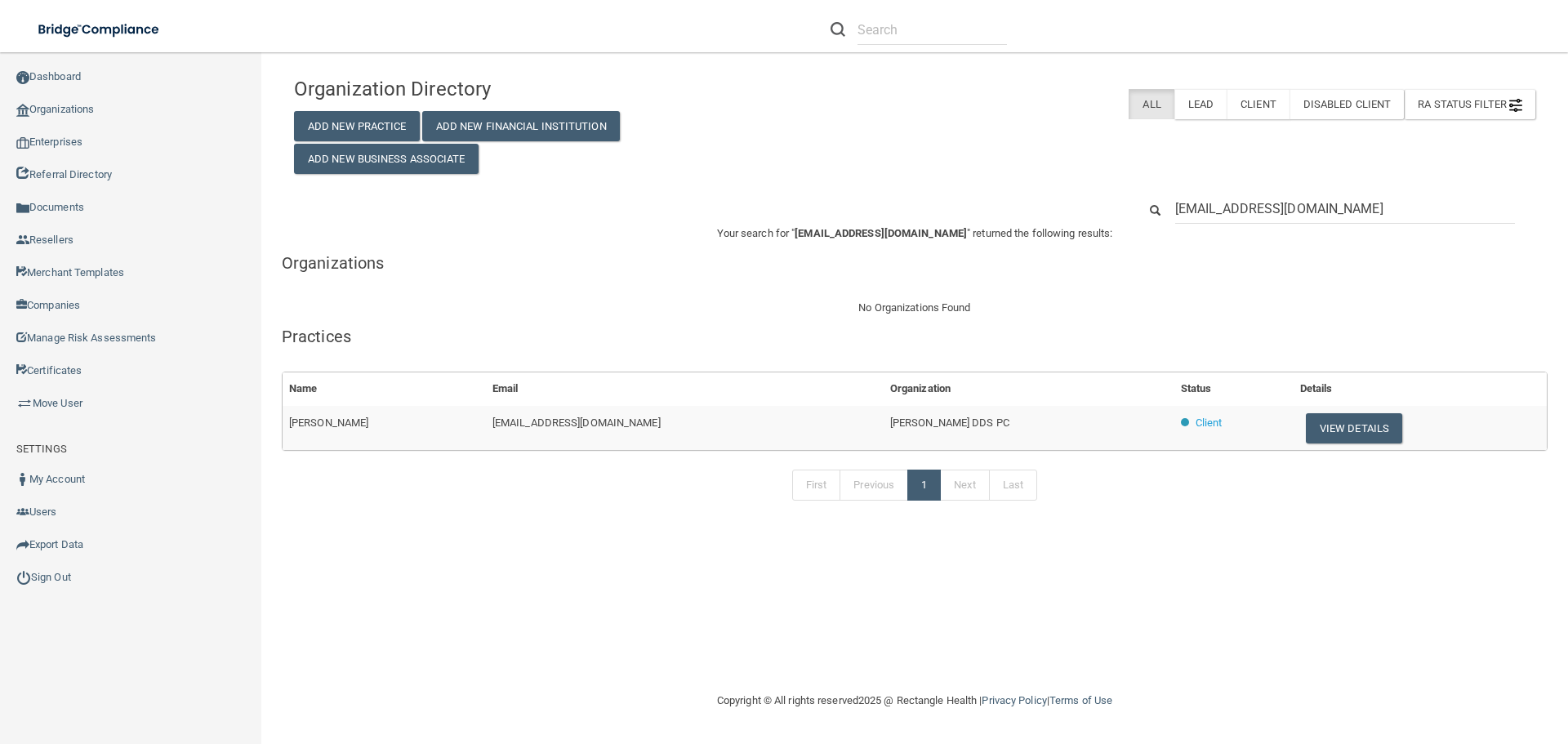
click at [915, 420] on span "Dr. Diana T Brawka DDS PC" at bounding box center [949, 422] width 119 height 12
copy tr "Dr. Diana T Brawka DDS PC"
click at [1260, 409] on td "Client" at bounding box center [1234, 428] width 119 height 44
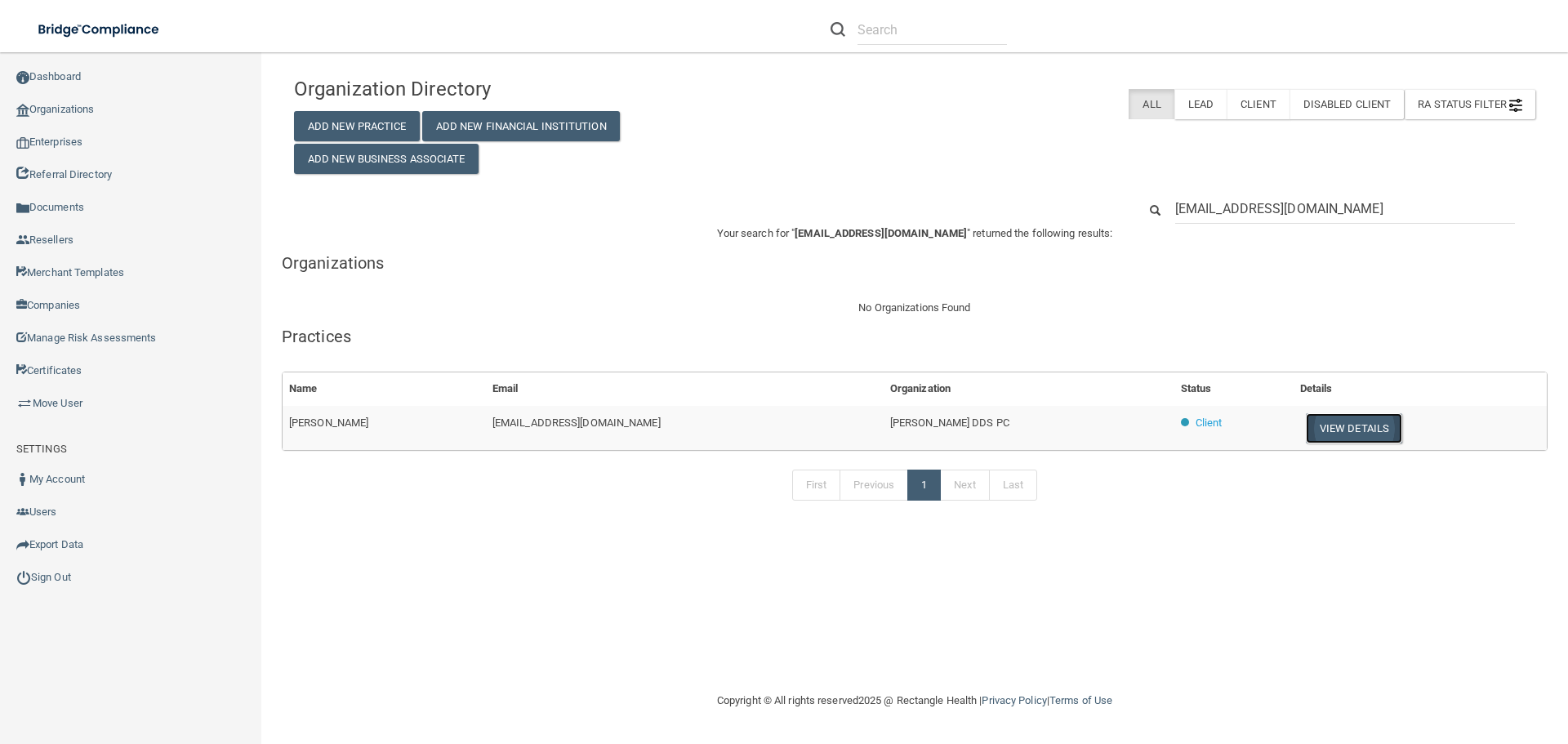
click at [1333, 431] on button "View Details" at bounding box center [1354, 428] width 96 height 30
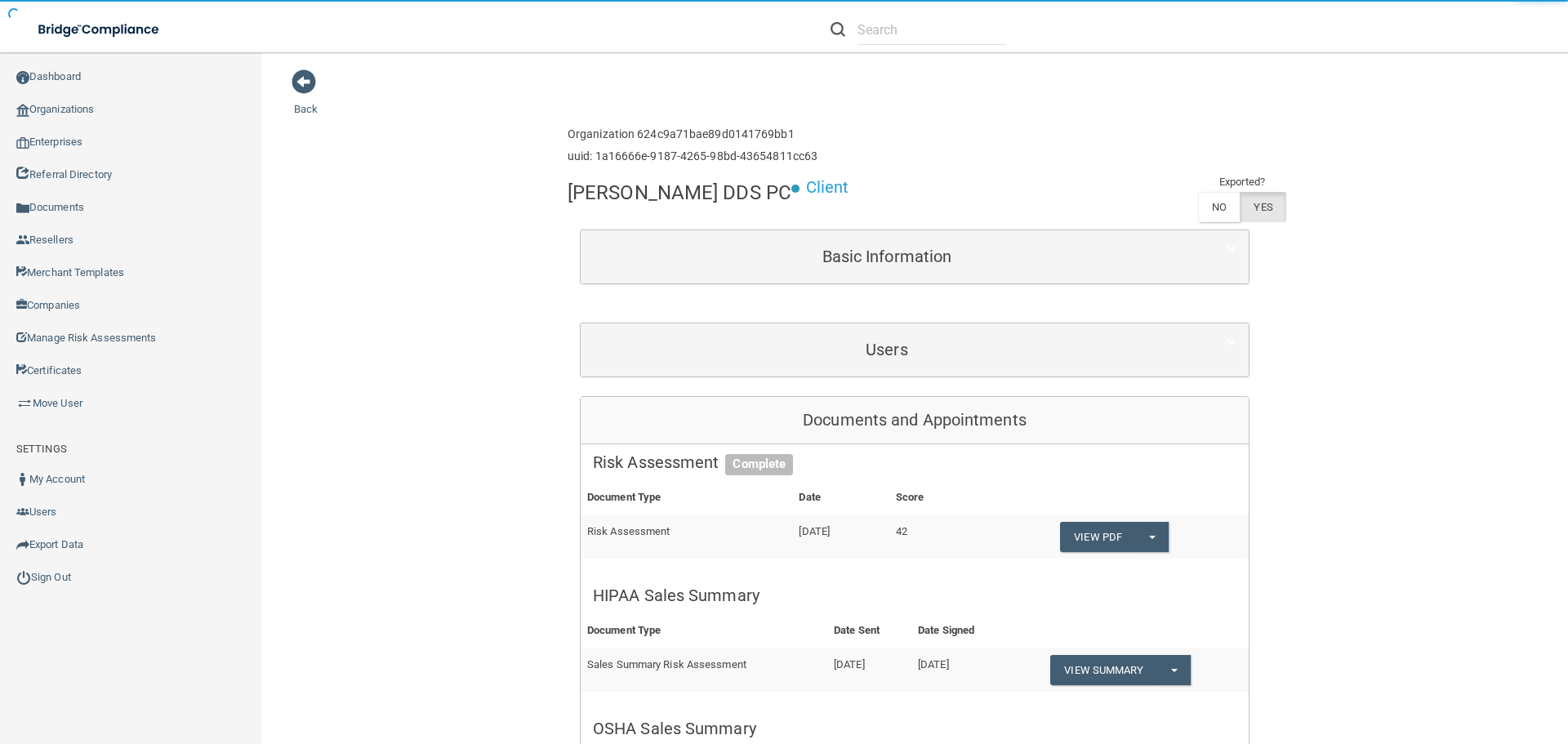
click at [745, 234] on div "Basic Information" at bounding box center [915, 256] width 668 height 53
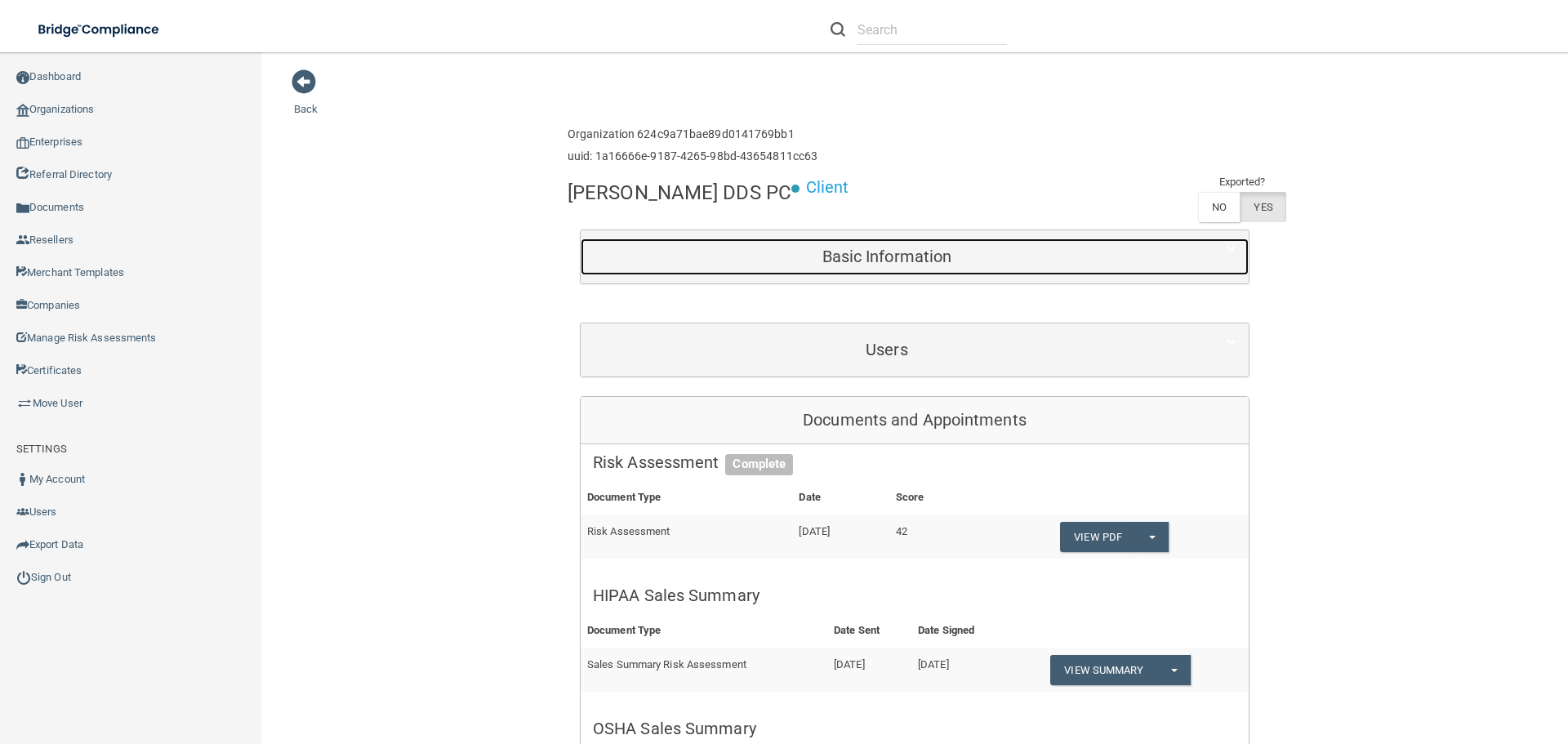
click at [826, 268] on div "Basic Information" at bounding box center [887, 256] width 612 height 36
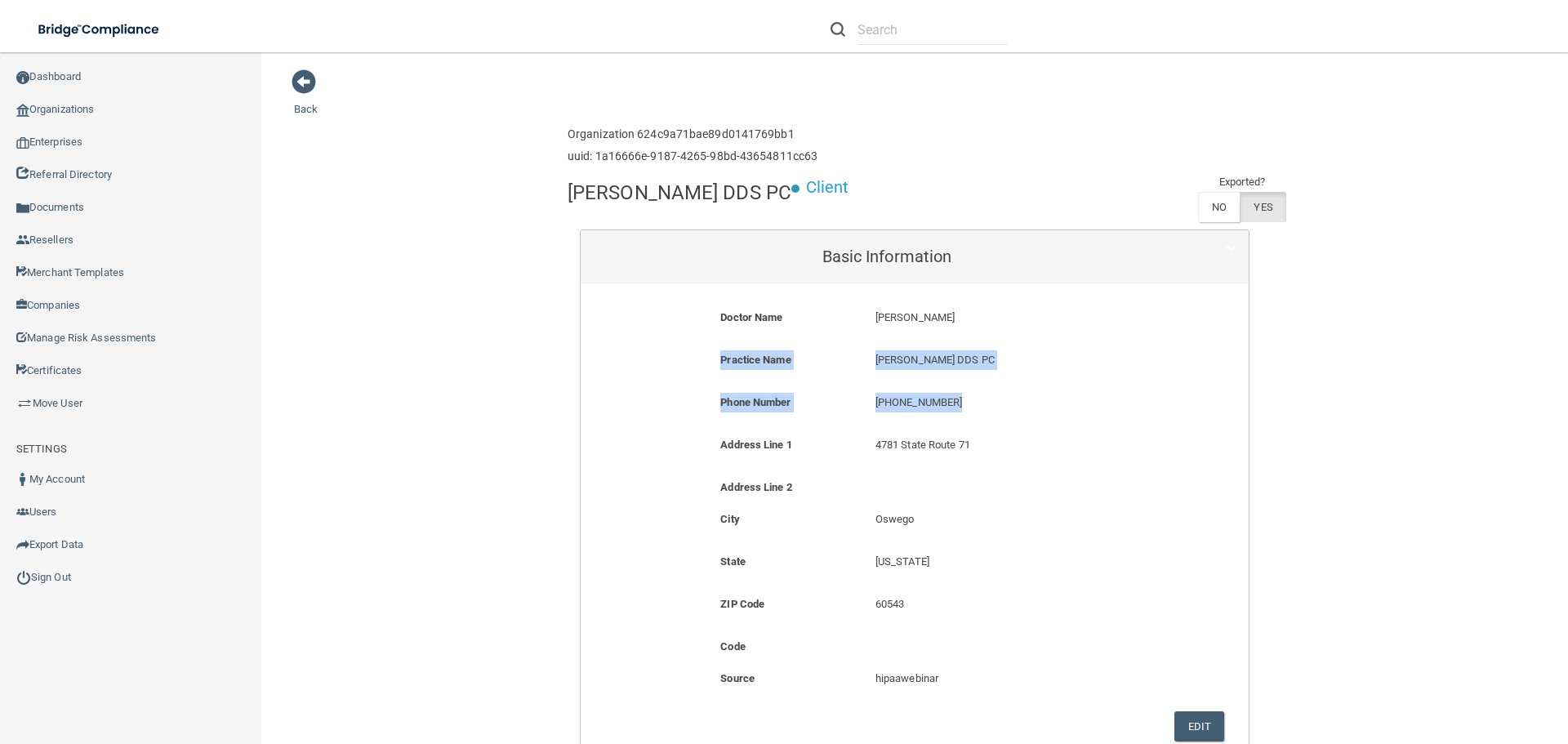
drag, startPoint x: 961, startPoint y: 405, endPoint x: 870, endPoint y: 392, distance: 91.9
click at [870, 392] on form "Doctor Name Diana T. Brawka Diana T. Brawka Practice Name Dr. Diana T Brawka DD…" at bounding box center [915, 524] width 643 height 458
click at [869, 392] on div "Practice Name Dr. Diana T Brawka DDS PC Dr. Diana T Brawka DDS PC" at bounding box center [915, 372] width 643 height 42
drag, startPoint x: 867, startPoint y: 397, endPoint x: 1005, endPoint y: 419, distance: 139.7
click at [1005, 419] on div "(630) 554-5157 (630) 554-5157" at bounding box center [1017, 407] width 309 height 30
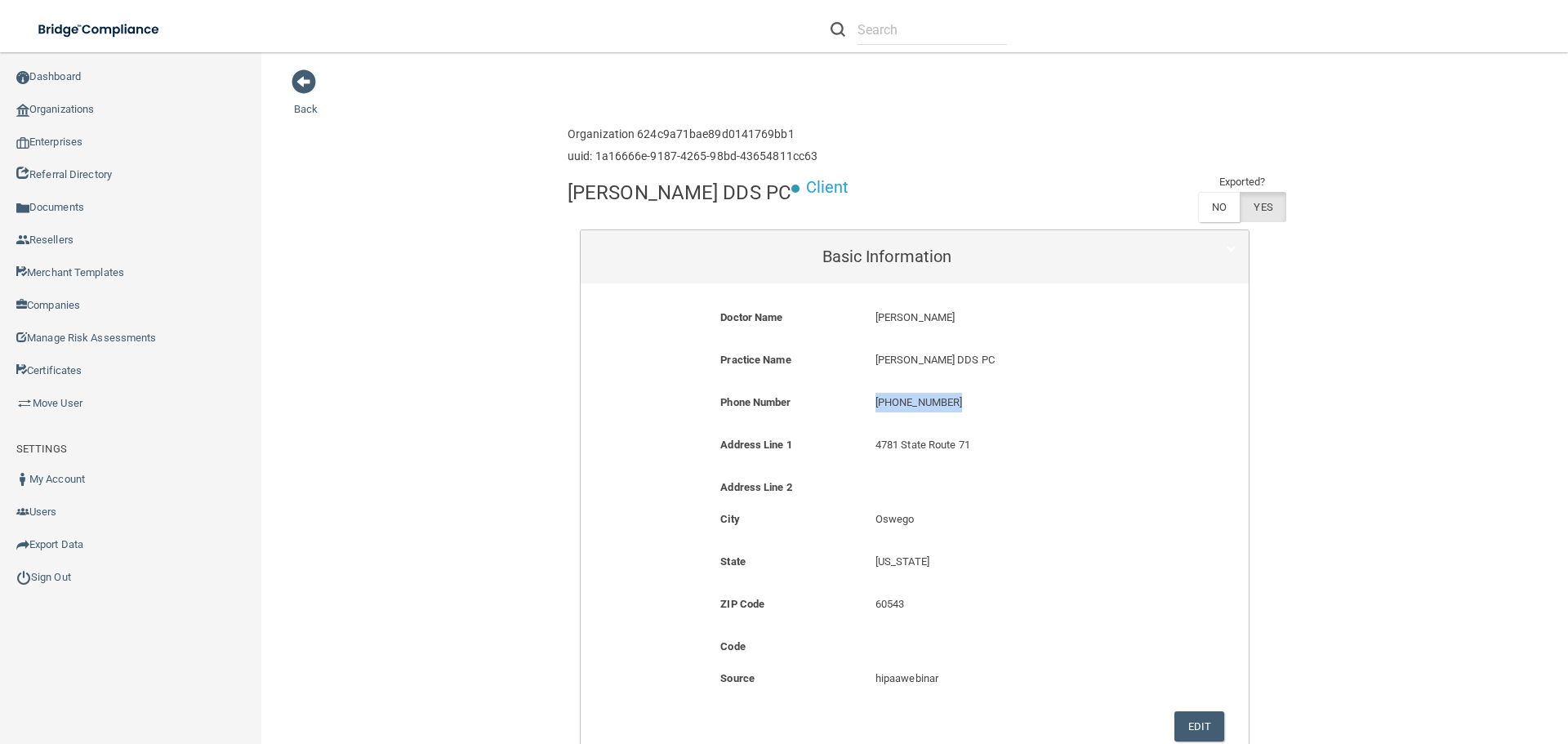
copy p "(630) 554-5157"
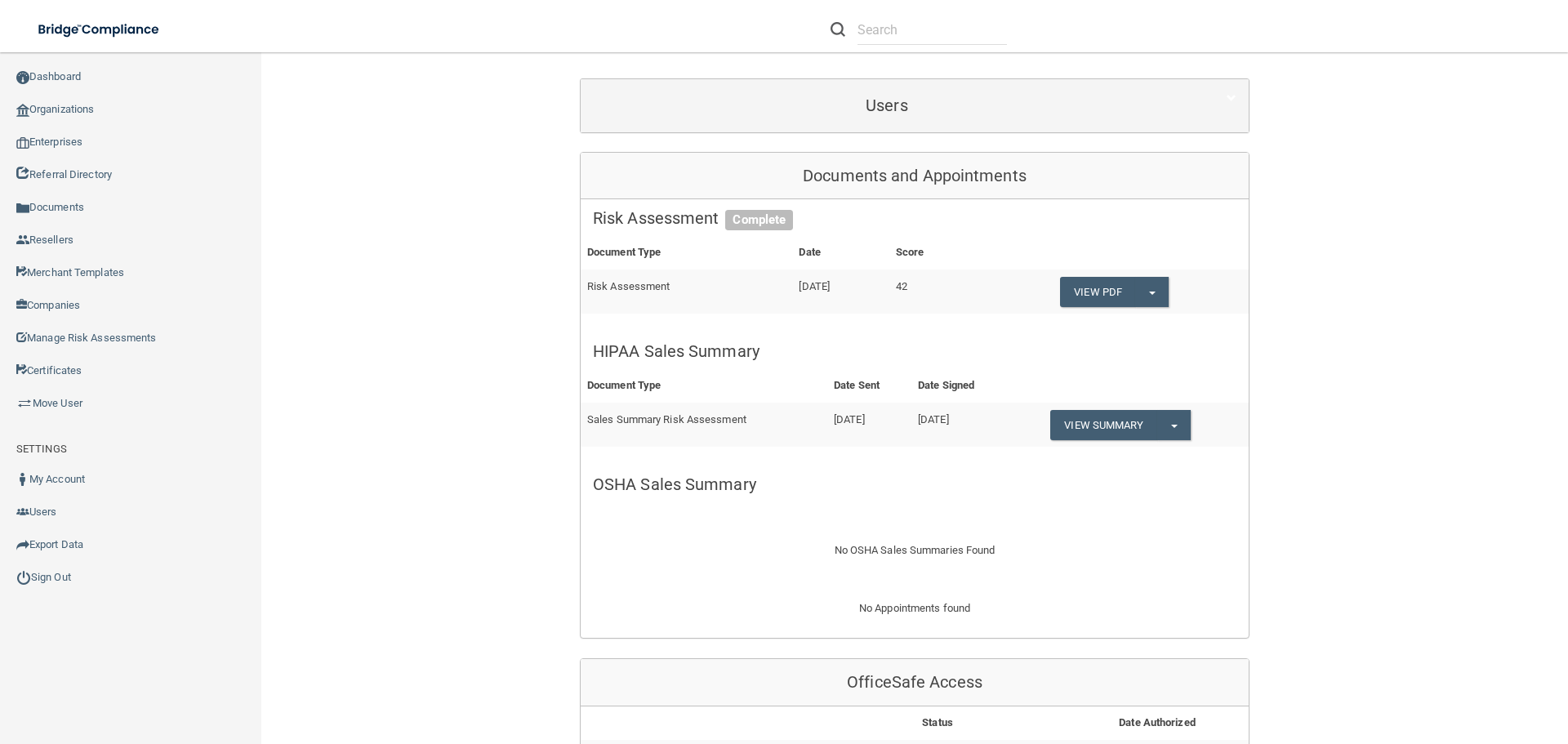
scroll to position [735, 0]
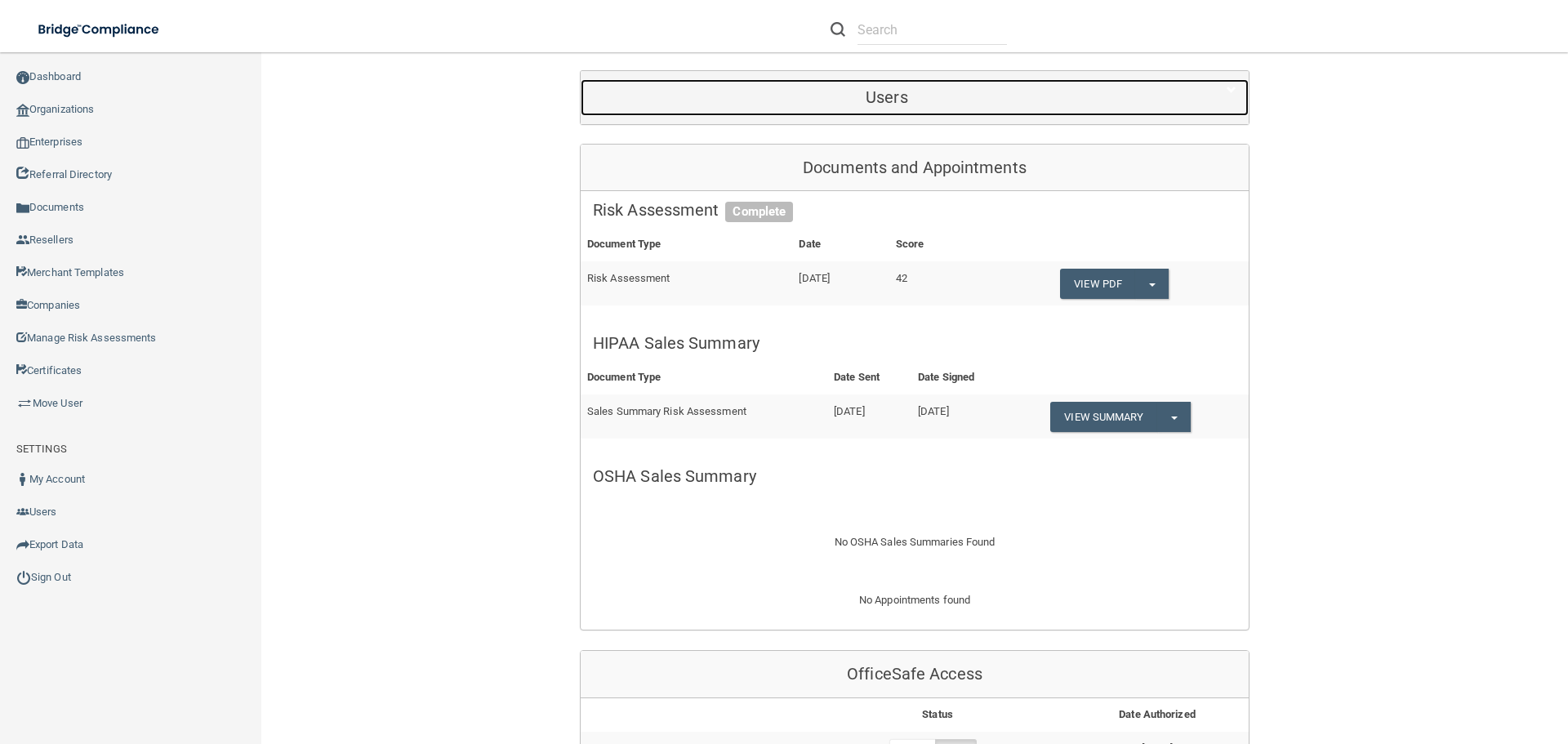
click at [954, 102] on h5 "Users" at bounding box center [887, 97] width 588 height 18
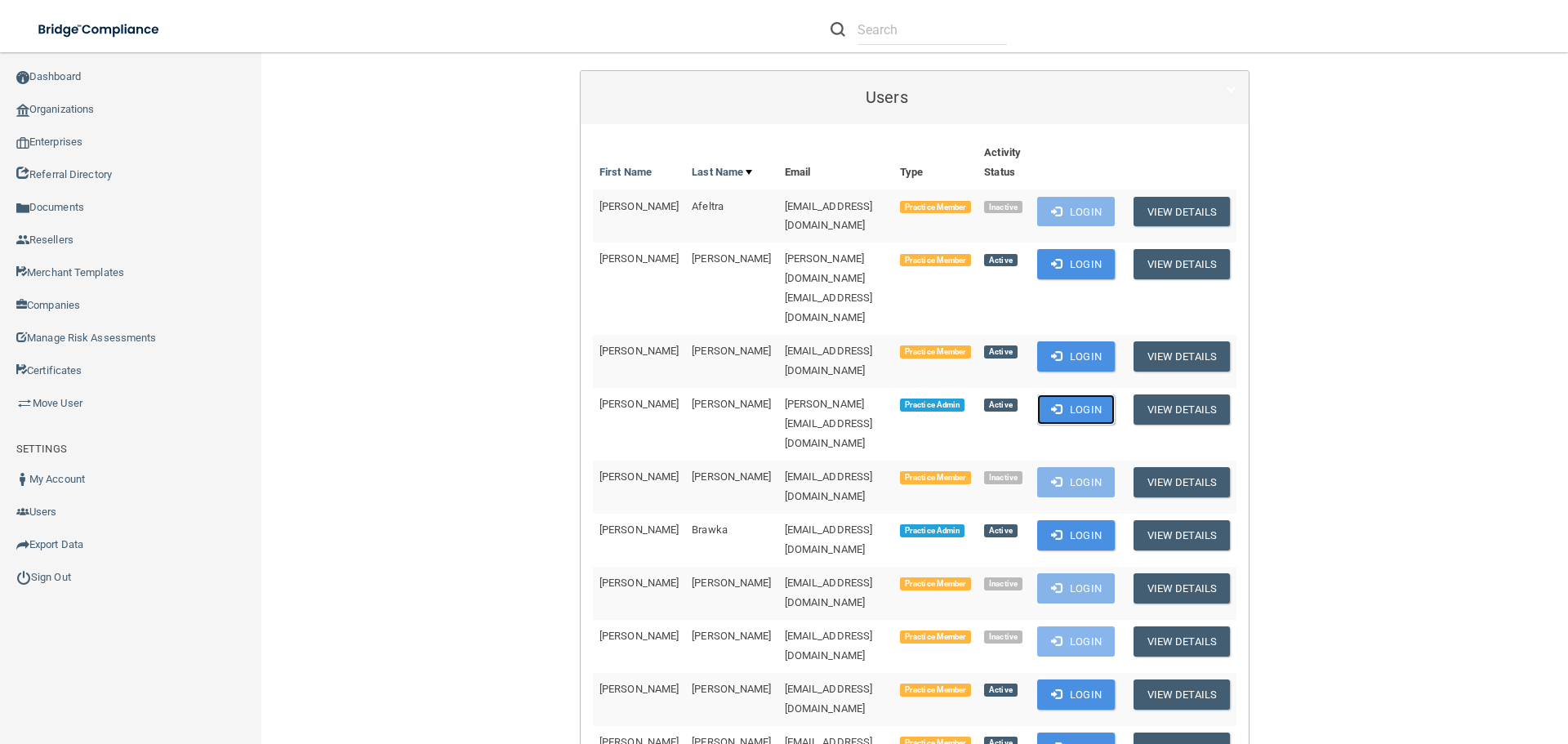
click at [1078, 395] on button "Login" at bounding box center [1076, 409] width 78 height 30
click at [129, 114] on link "Organizations" at bounding box center [131, 109] width 262 height 33
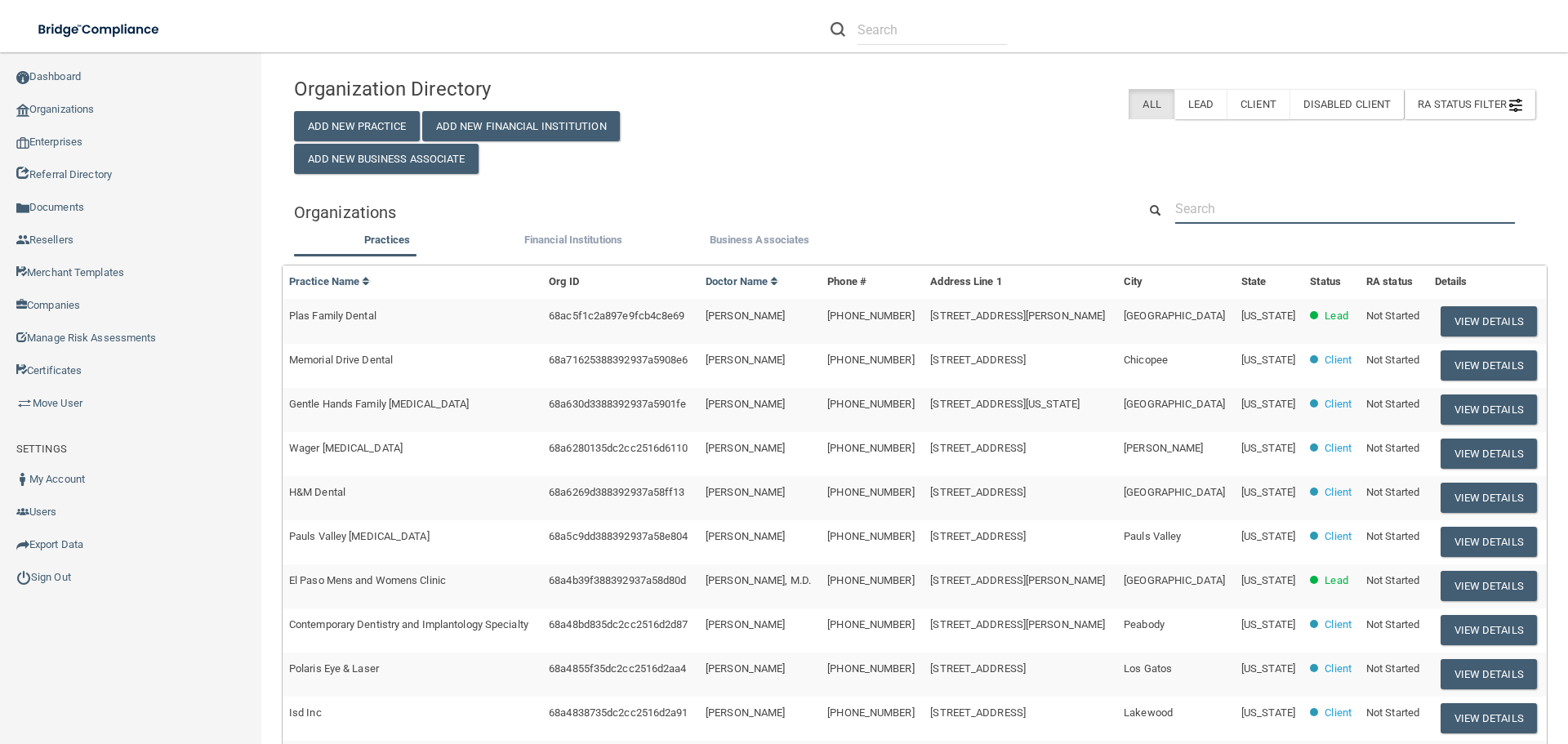
click at [1231, 204] on input "text" at bounding box center [1344, 208] width 340 height 30
paste input "lbpapenfuss@gmail.com"
type input "lbpapenfuss@gmail.com"
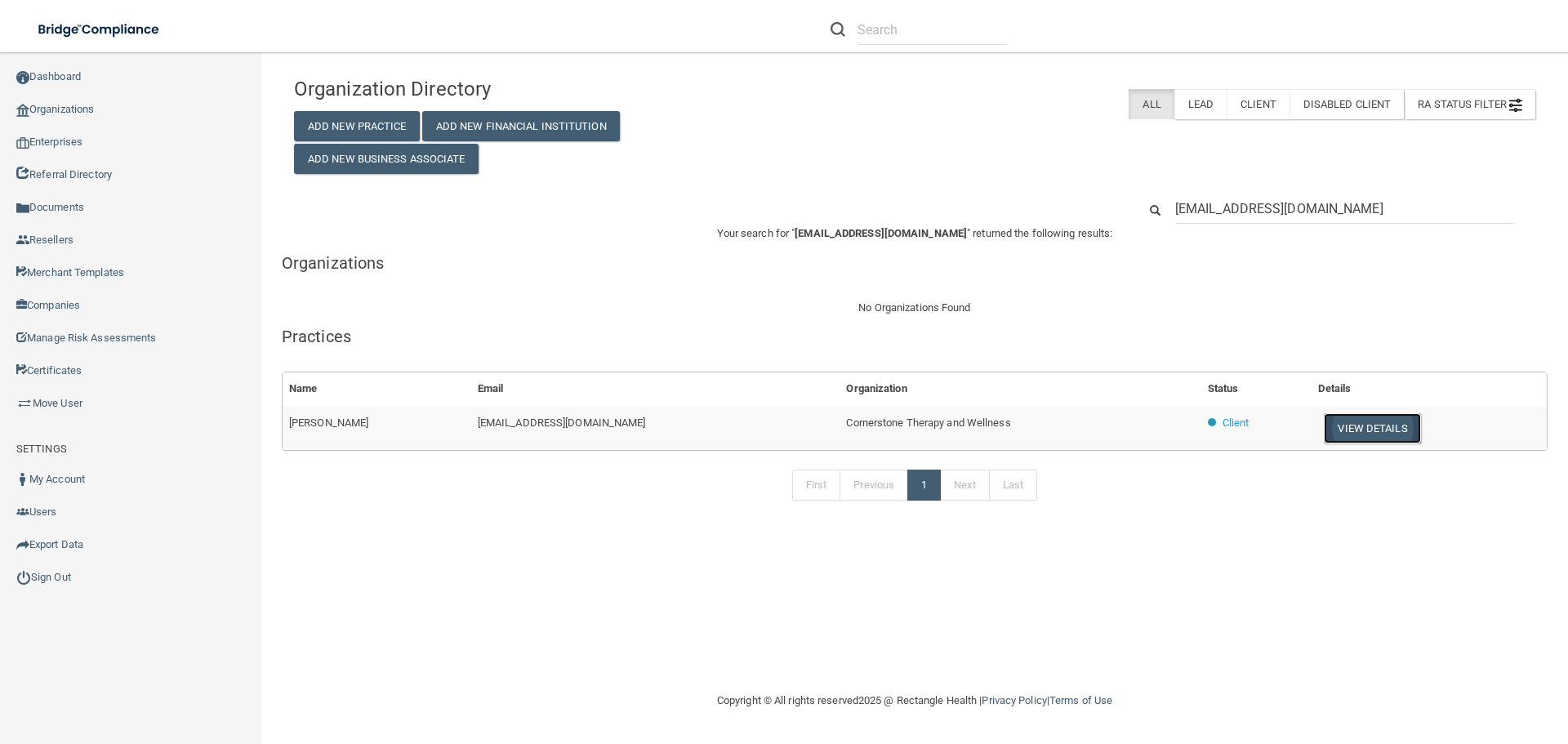
click at [1349, 422] on button "View Details" at bounding box center [1371, 428] width 96 height 30
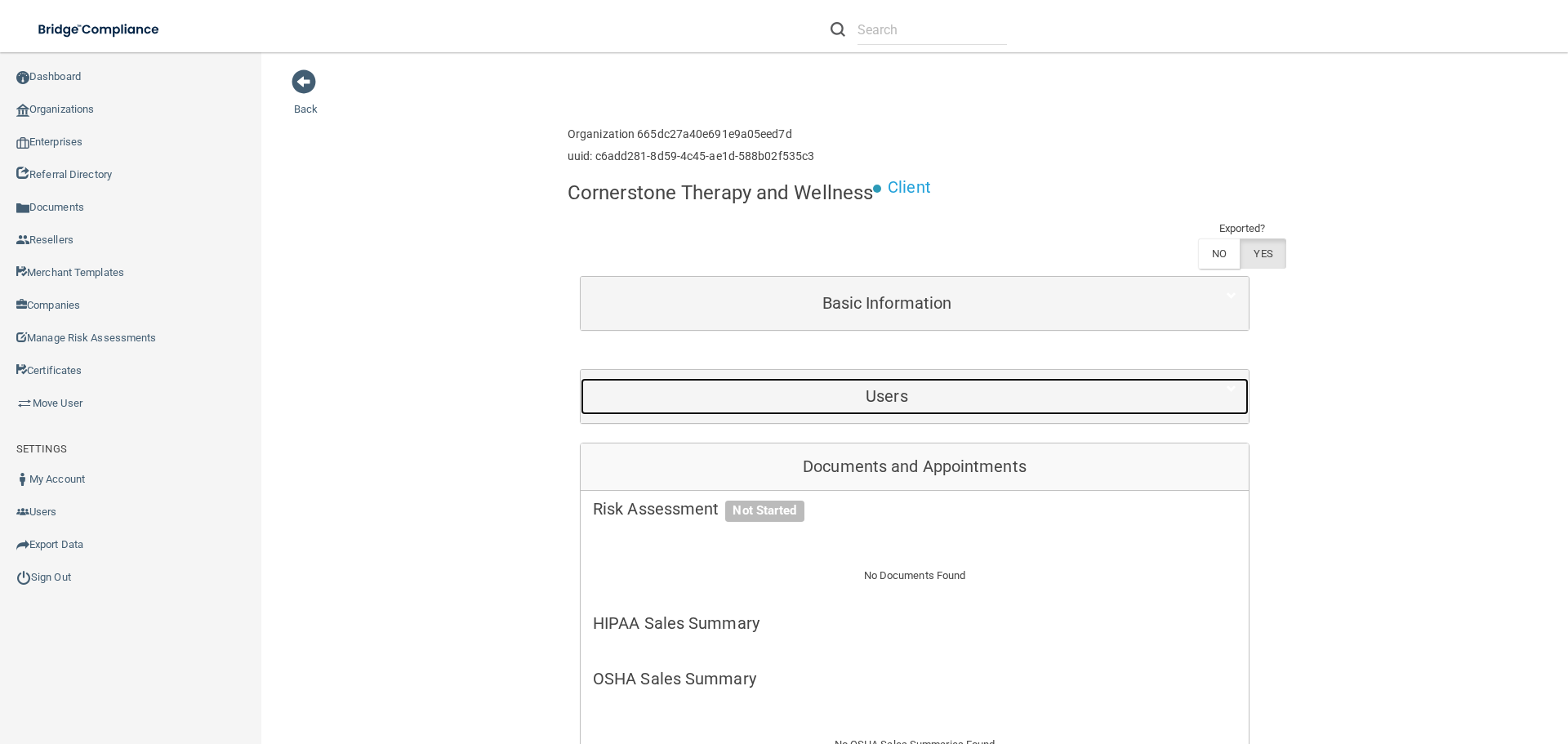
click at [976, 404] on h5 "Users" at bounding box center [887, 396] width 588 height 18
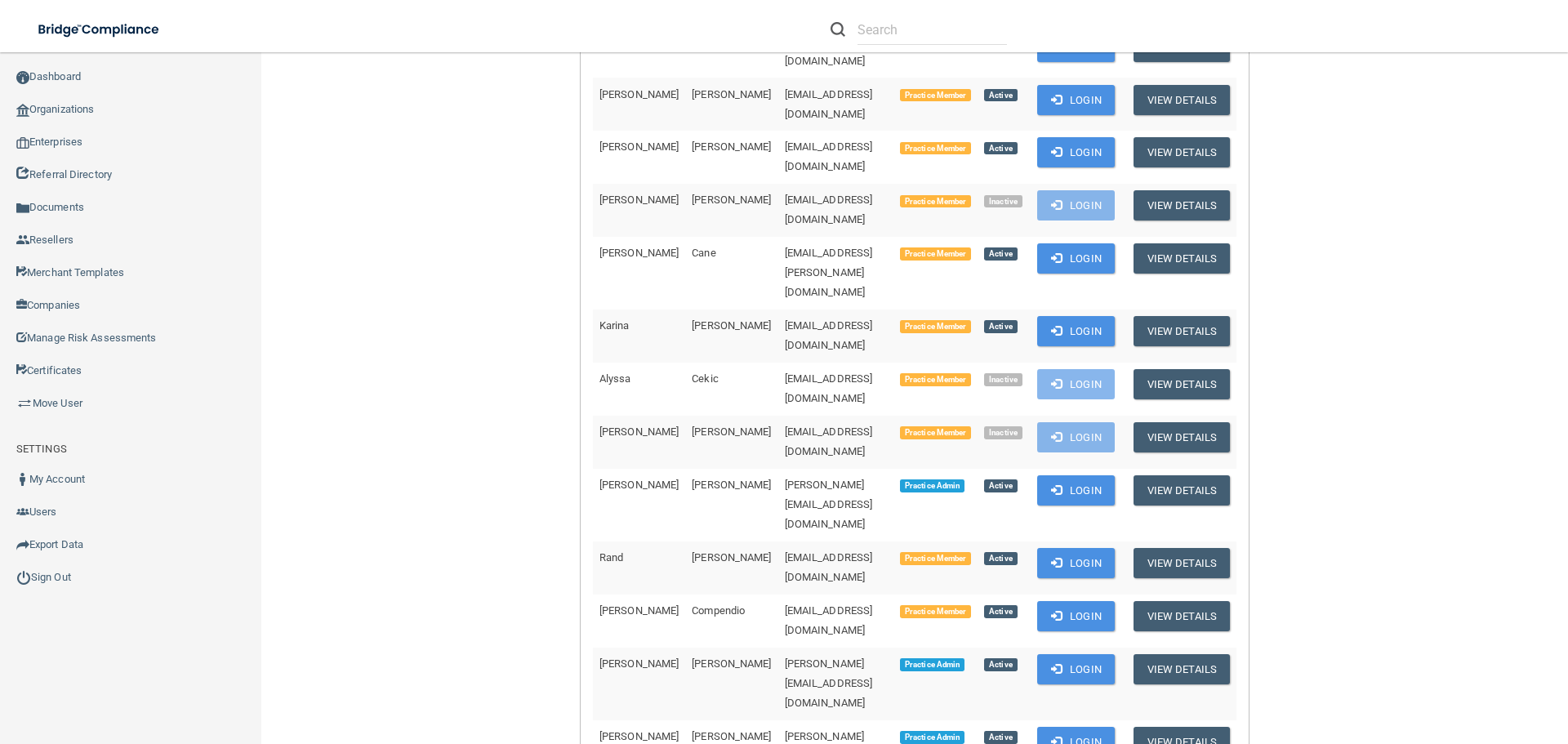
scroll to position [654, 0]
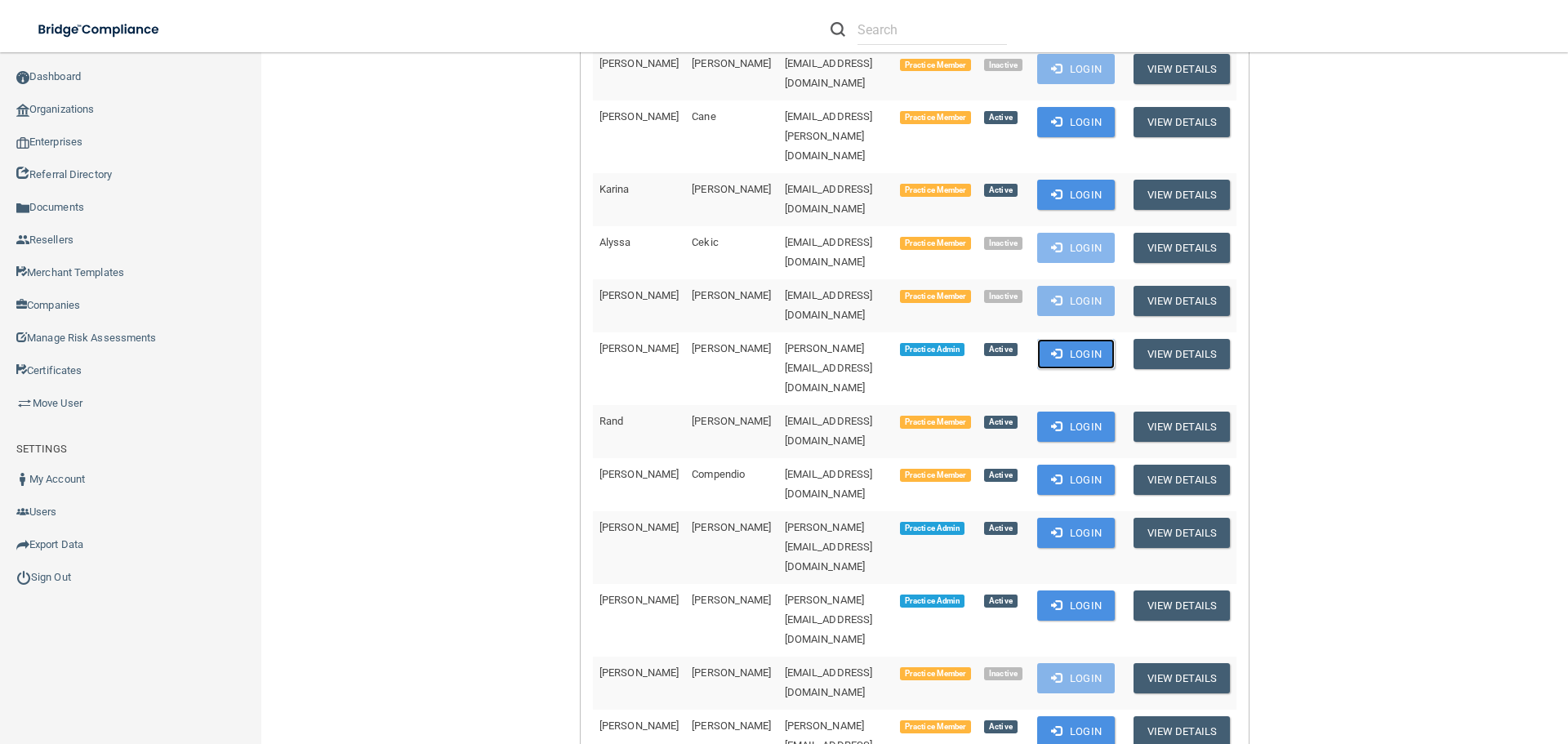
click at [1061, 348] on span at bounding box center [1056, 352] width 11 height 11
click at [84, 105] on link "Organizations" at bounding box center [131, 109] width 262 height 33
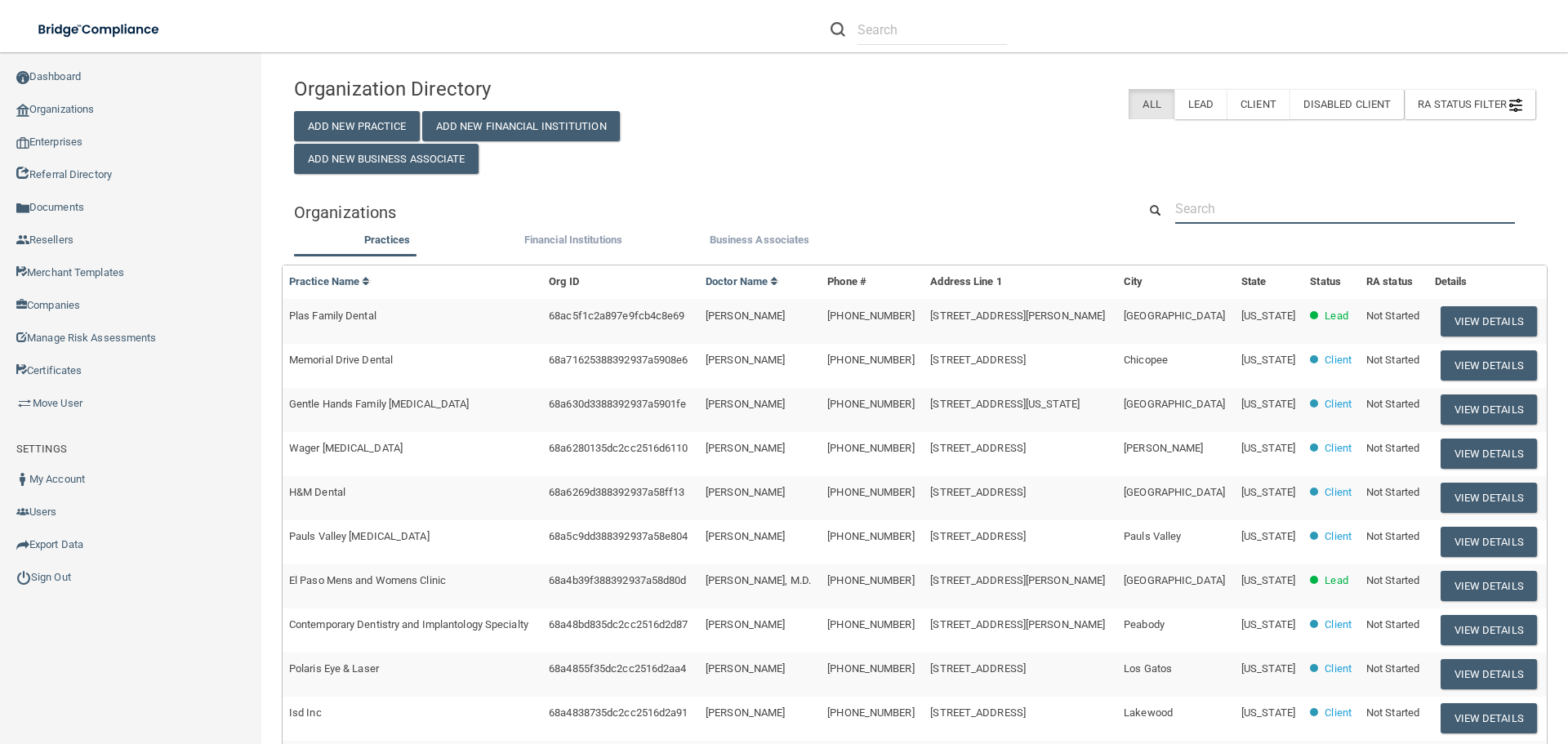
click at [1204, 214] on input "text" at bounding box center [1344, 208] width 340 height 30
paste input "George M. Wilson D.D.S., Inc."
type input "George M. Wilson D.D.S., Inc."
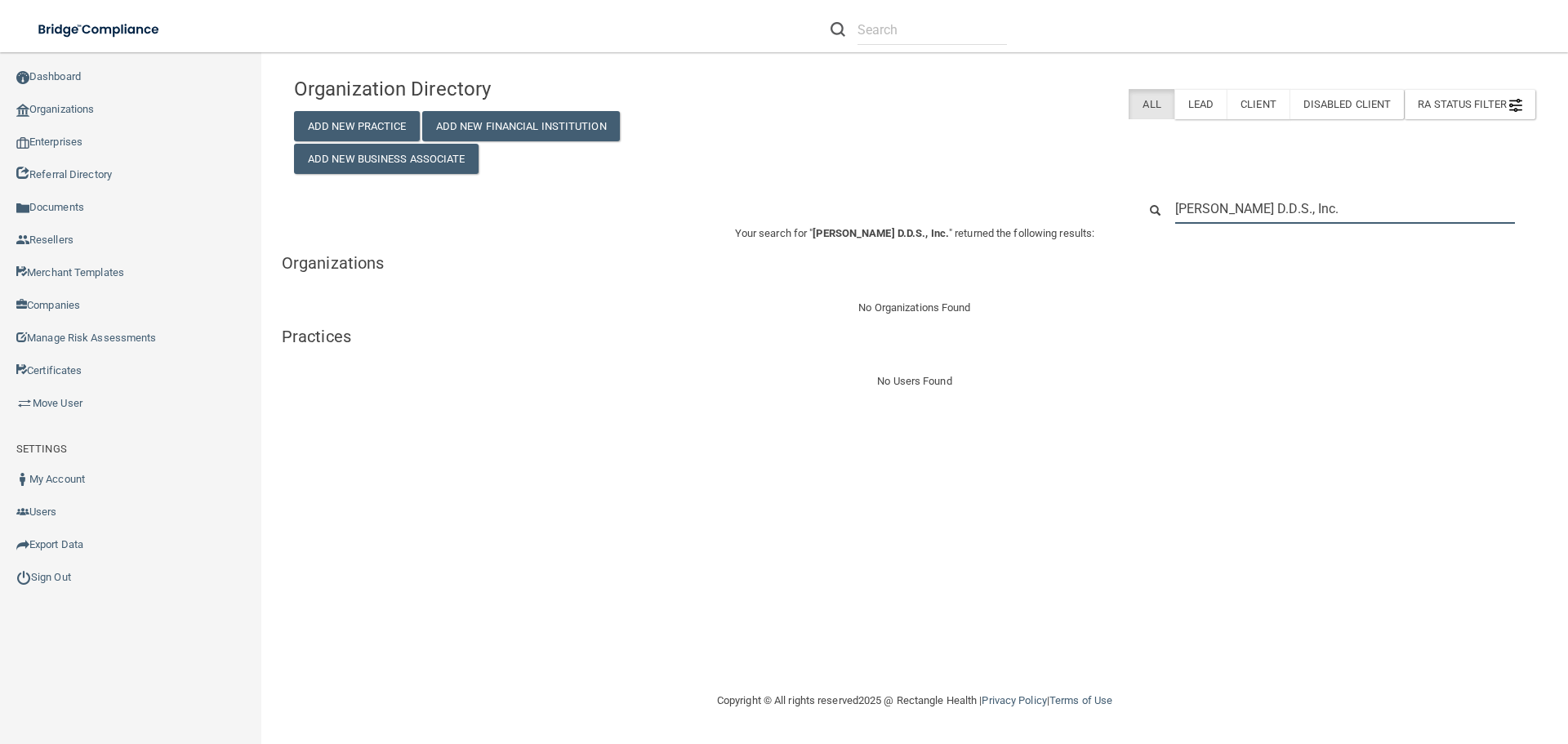
drag, startPoint x: 1388, startPoint y: 213, endPoint x: 1164, endPoint y: 214, distance: 224.0
click at [1164, 214] on div "George M. Wilson D.D.S., Inc." at bounding box center [1344, 208] width 364 height 30
paste input "559) 781-9117"
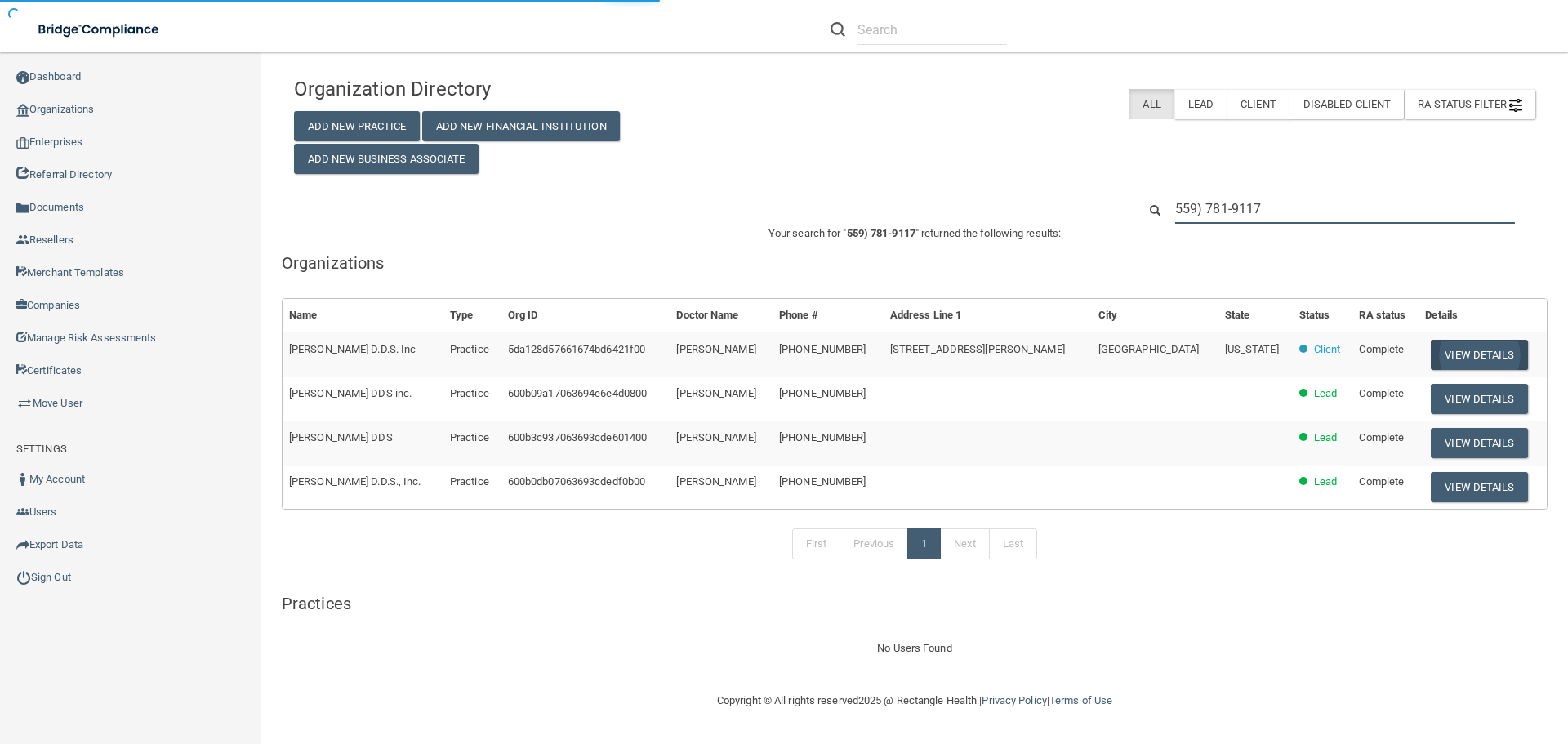
type input "559) 781-9117"
click at [1453, 353] on button "View Details" at bounding box center [1479, 354] width 96 height 30
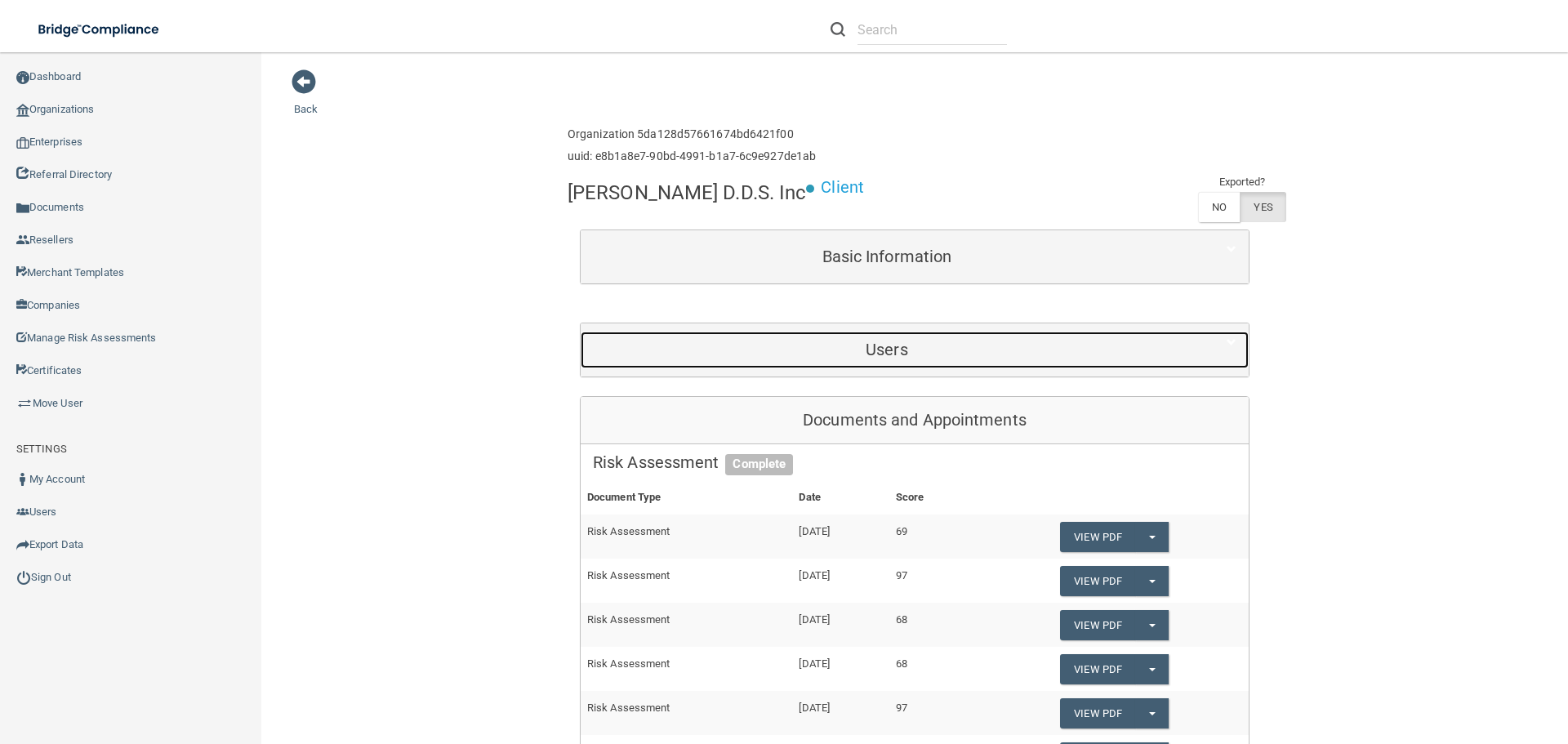
click at [917, 348] on h5 "Users" at bounding box center [887, 349] width 588 height 18
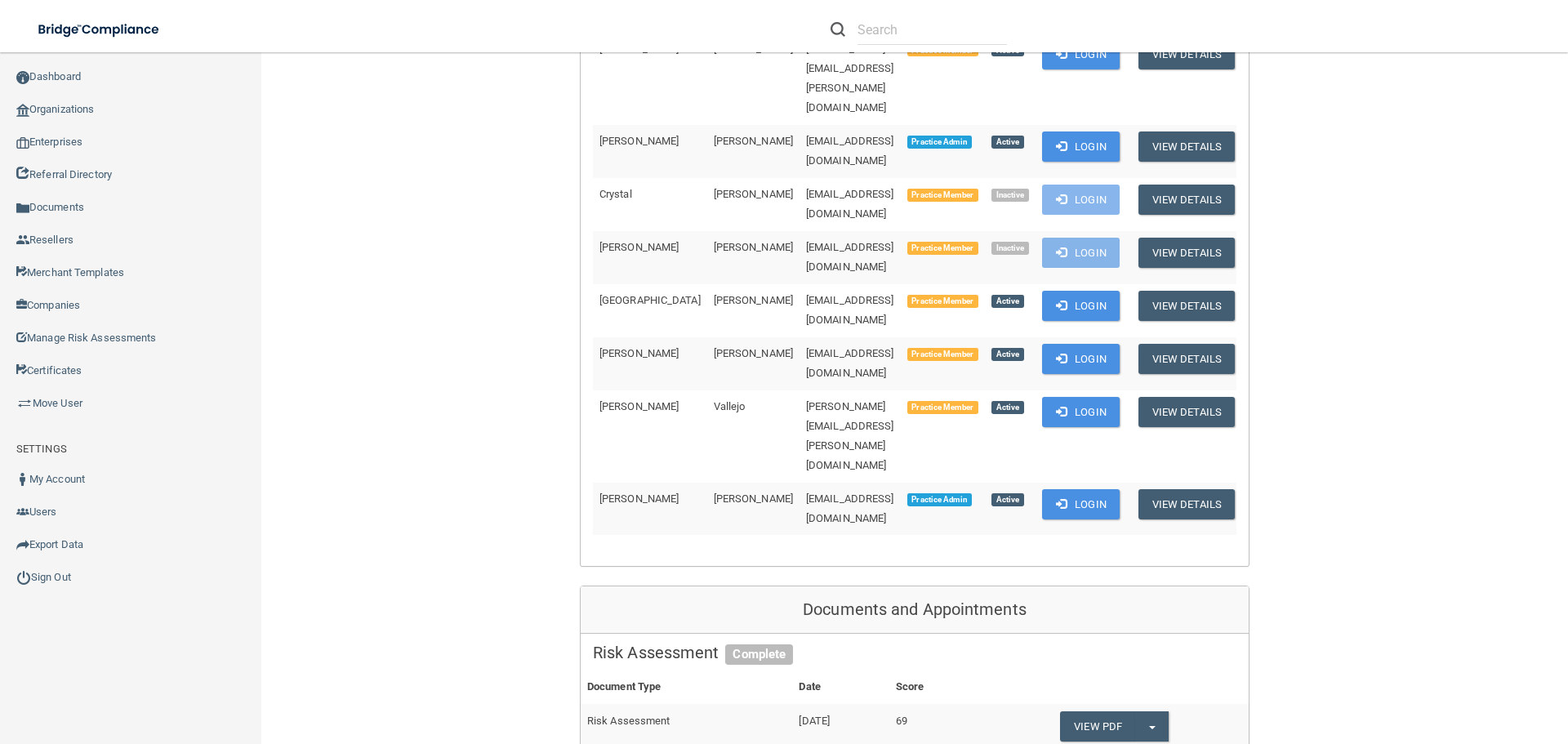
scroll to position [654, 0]
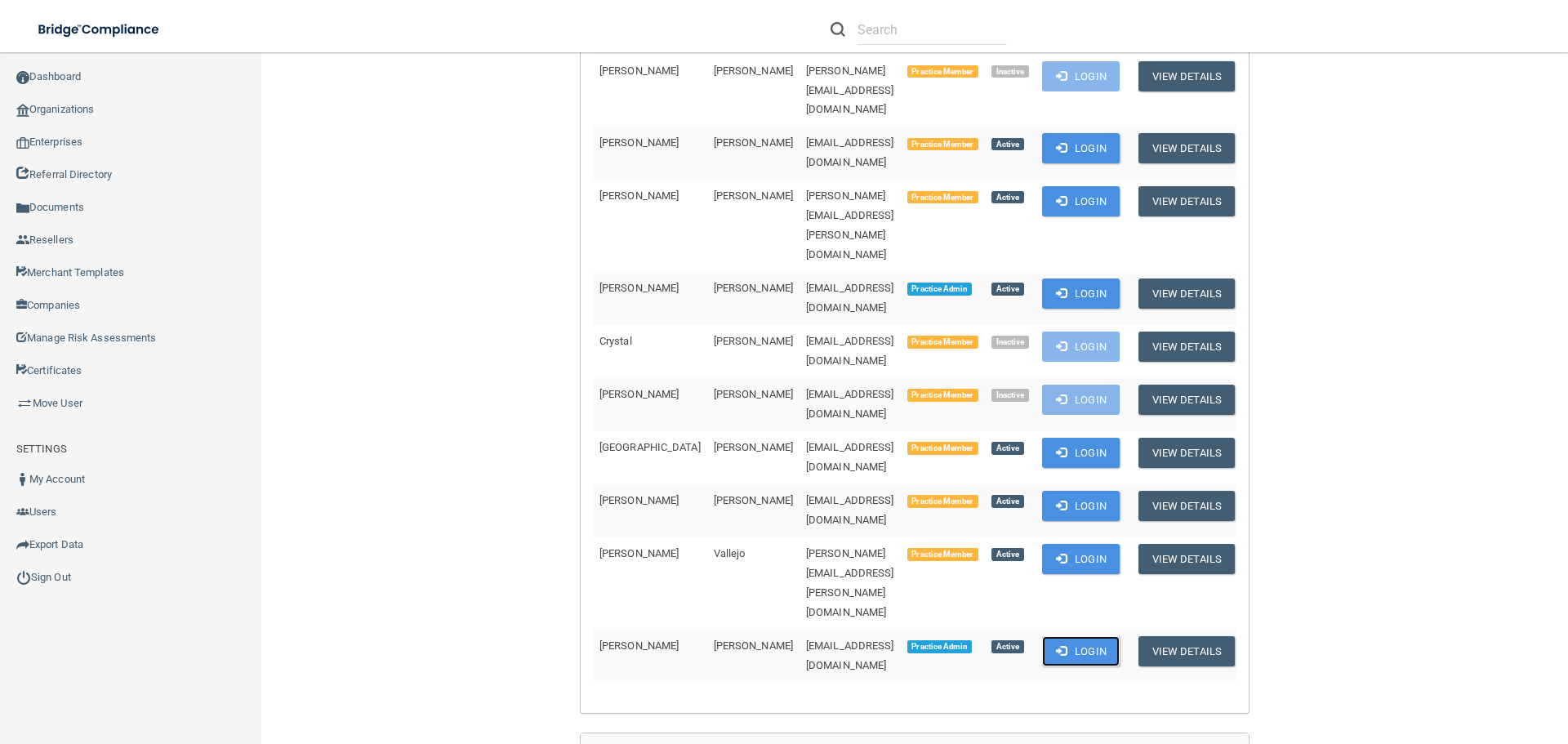
click at [1069, 636] on button "Login" at bounding box center [1081, 651] width 78 height 30
click at [70, 110] on link "Organizations" at bounding box center [131, 109] width 262 height 33
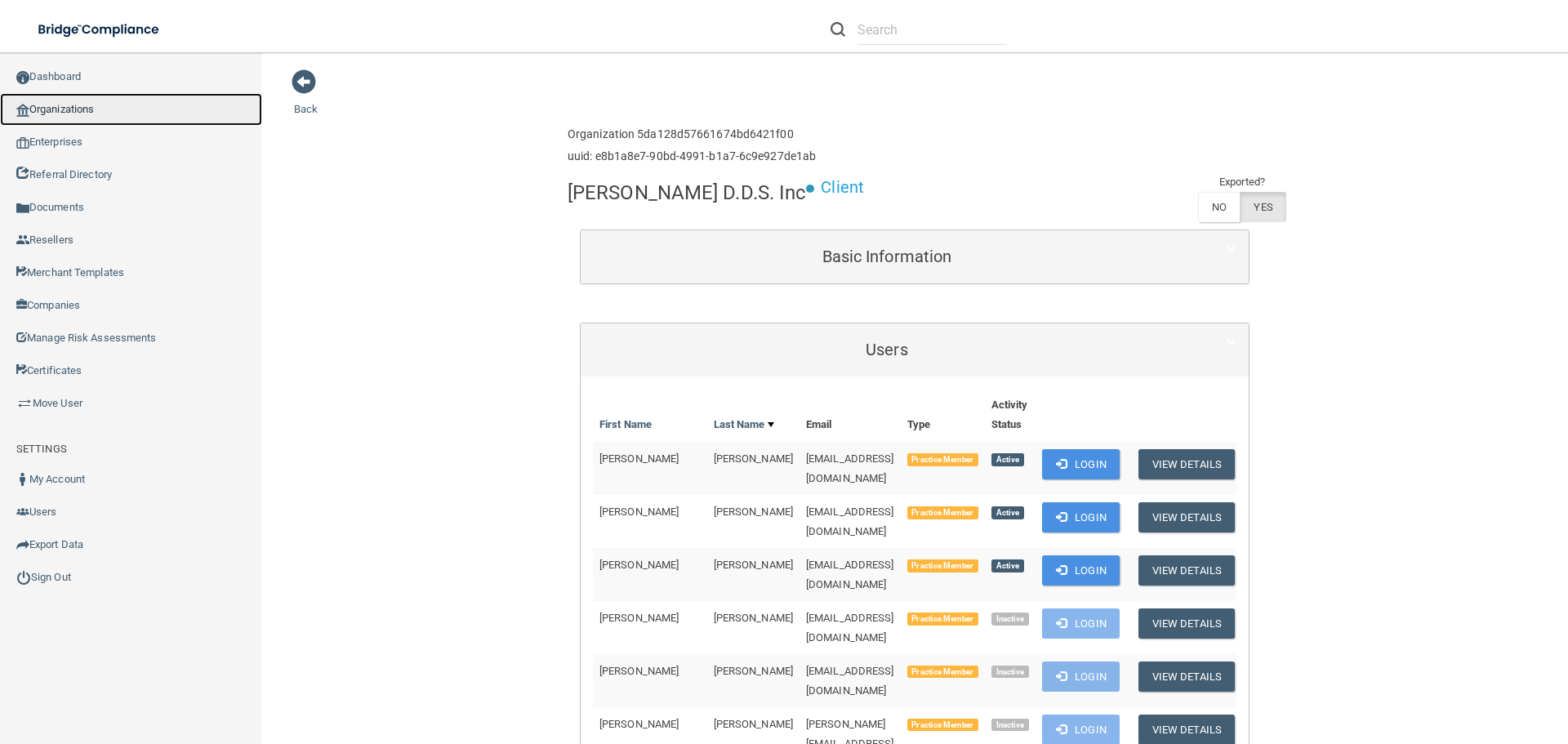
click at [79, 101] on link "Organizations" at bounding box center [131, 109] width 262 height 33
click at [78, 107] on link "Organizations" at bounding box center [131, 109] width 262 height 33
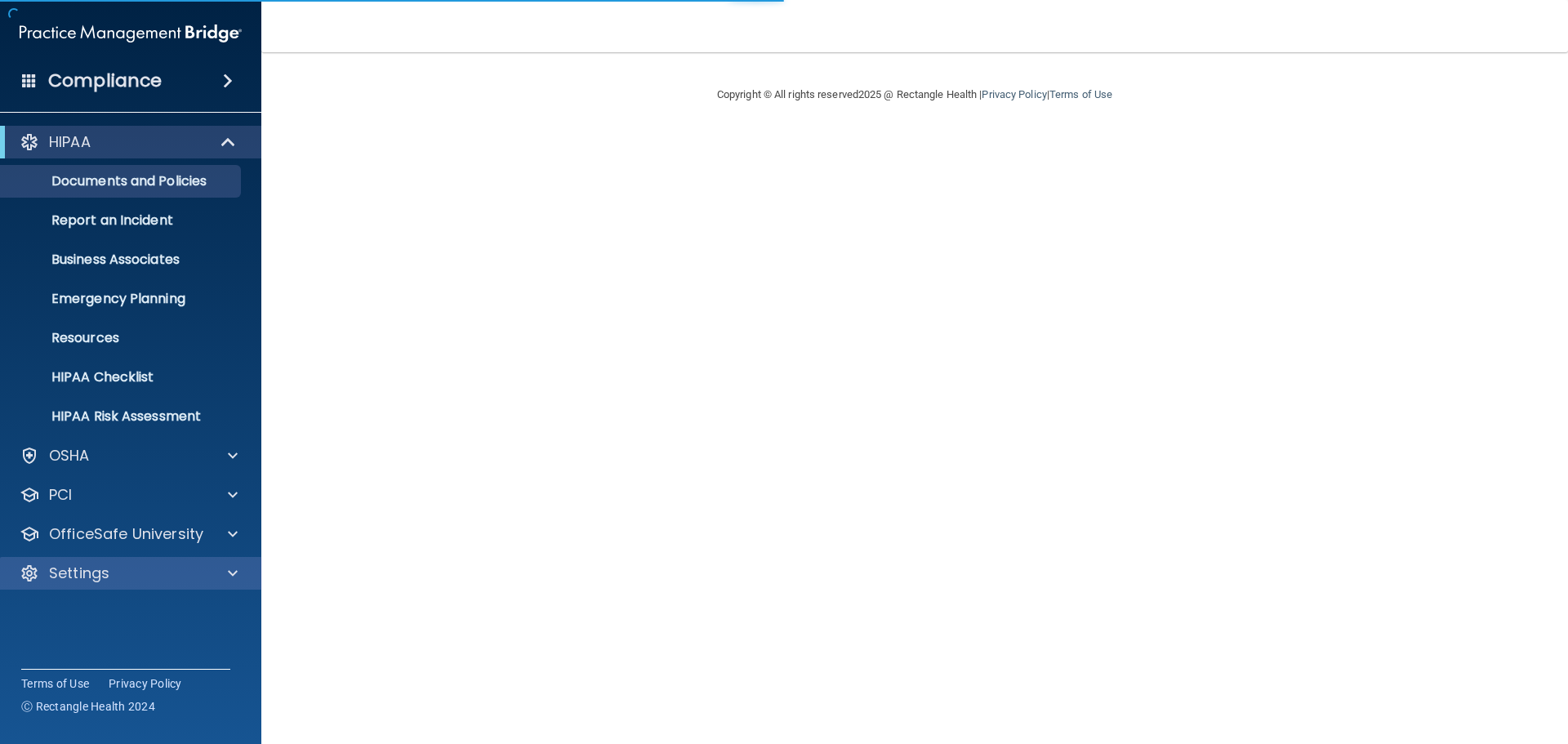
click at [115, 559] on div "Settings" at bounding box center [131, 573] width 262 height 33
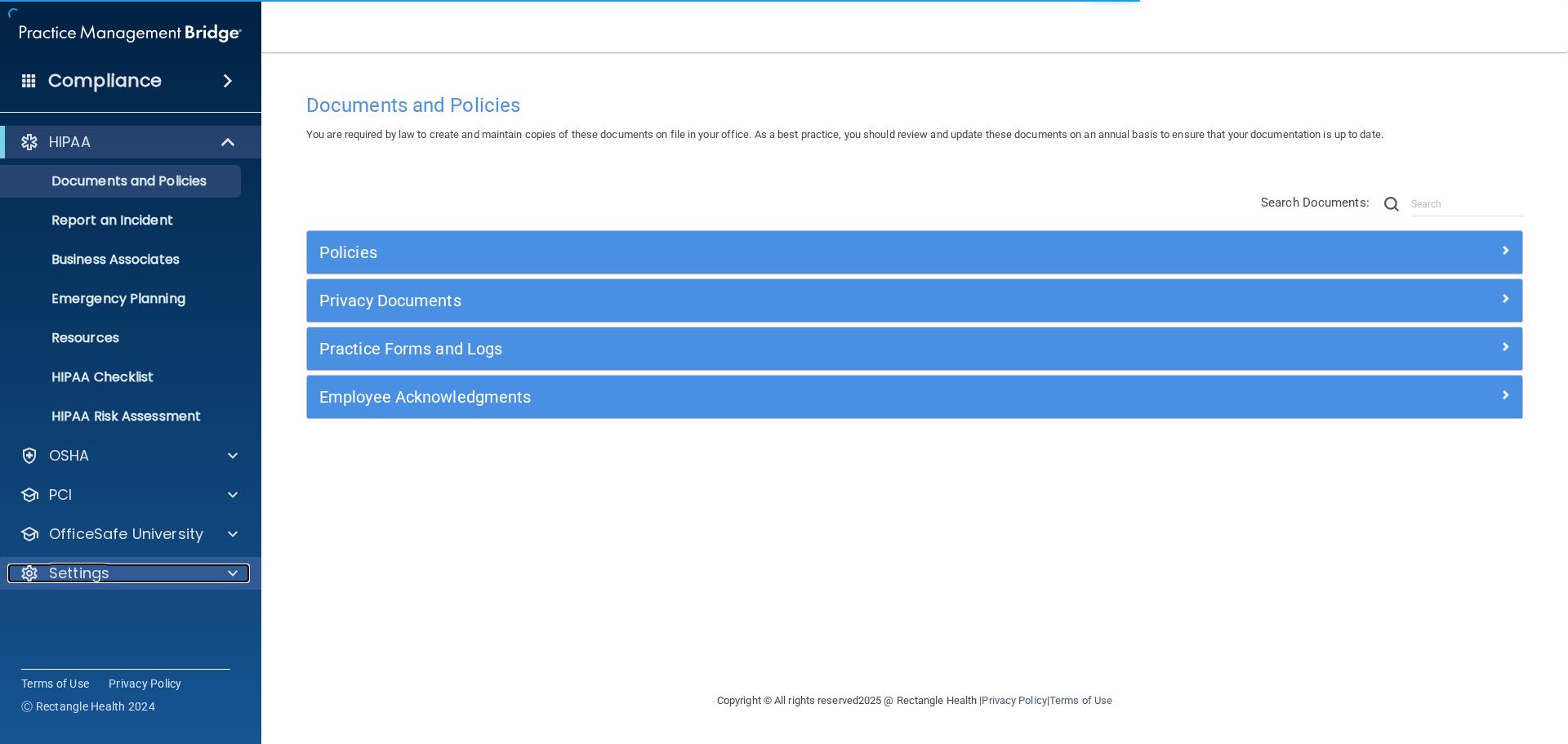
click at [115, 576] on div "Settings" at bounding box center [108, 573] width 202 height 19
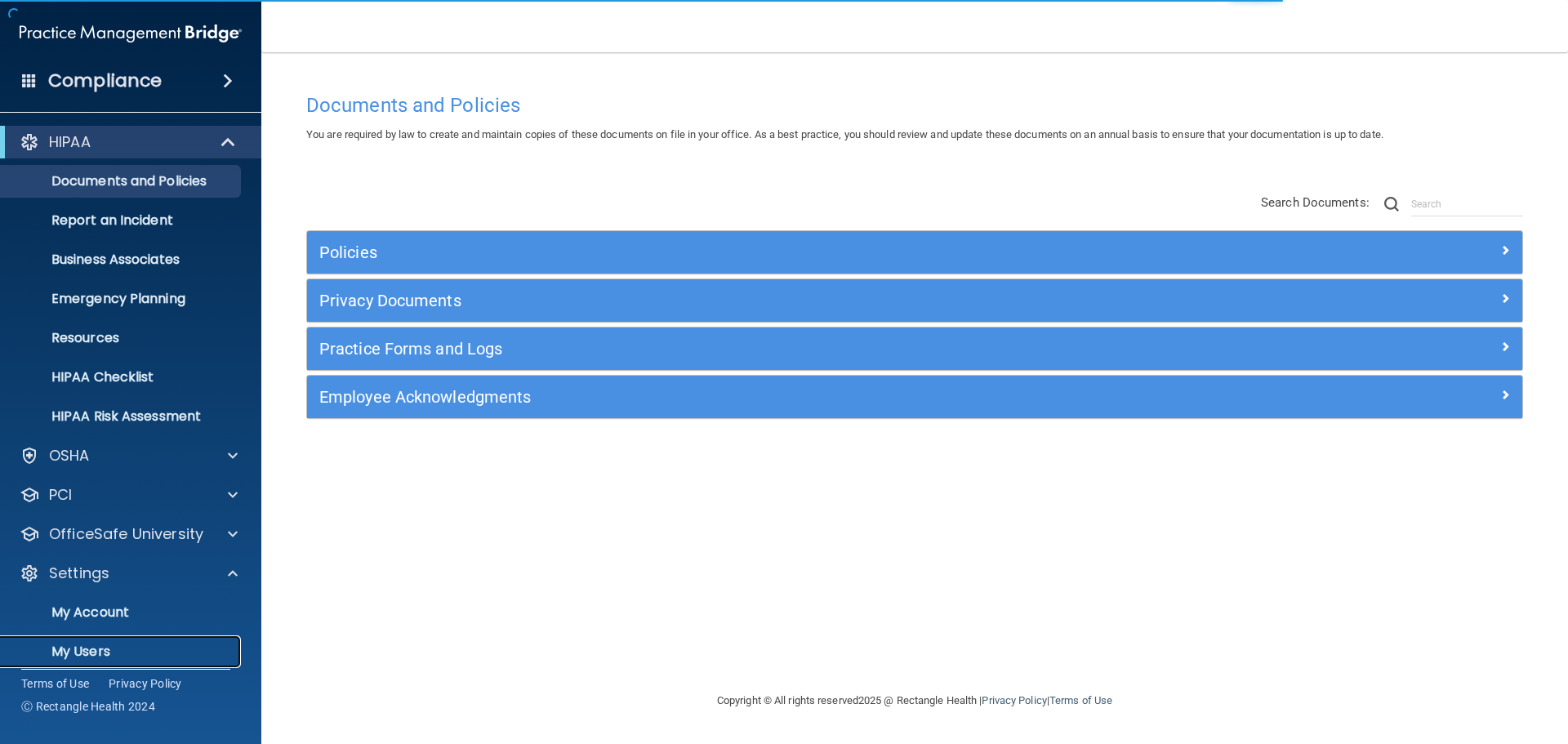
click at [94, 654] on p "My Users" at bounding box center [122, 651] width 223 height 16
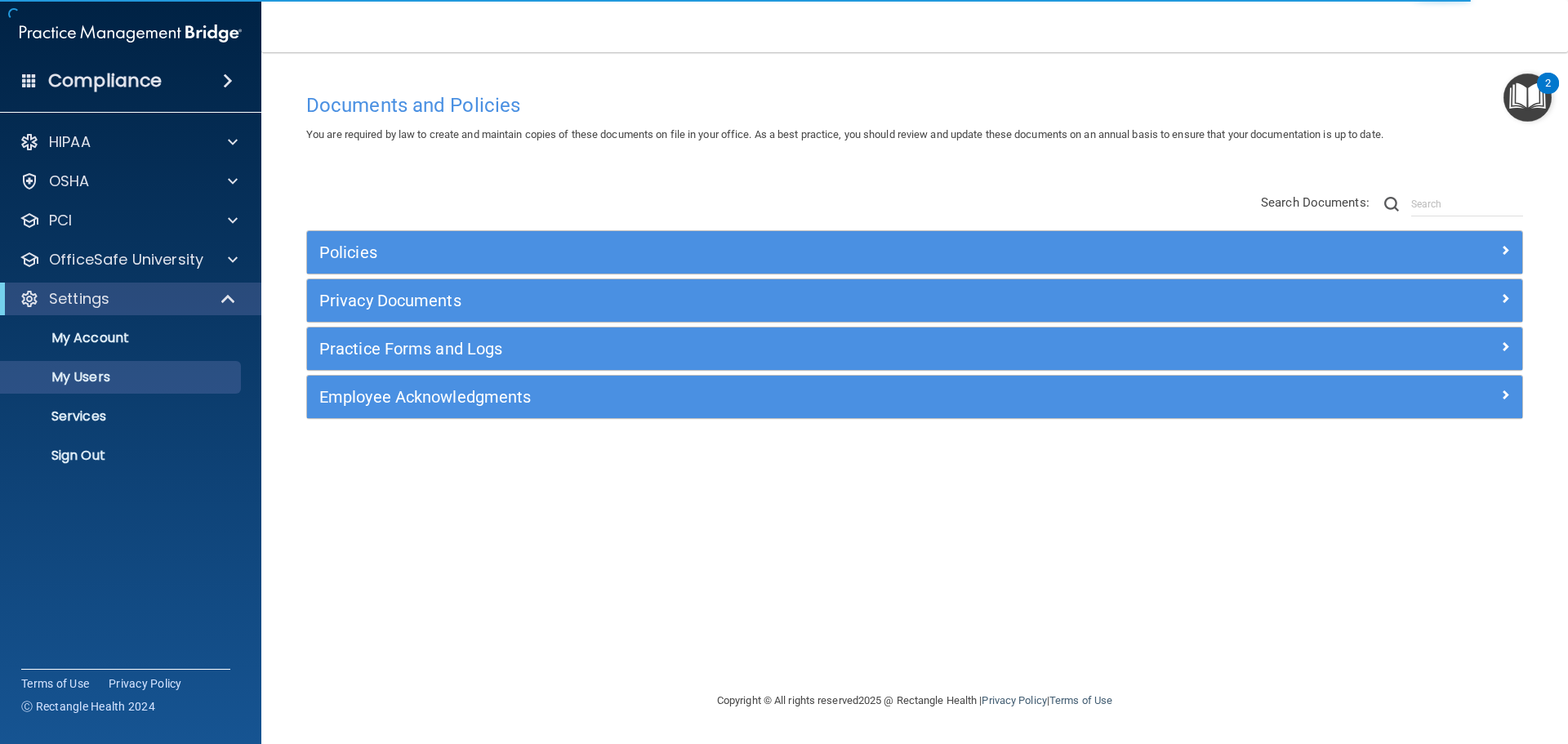
select select "20"
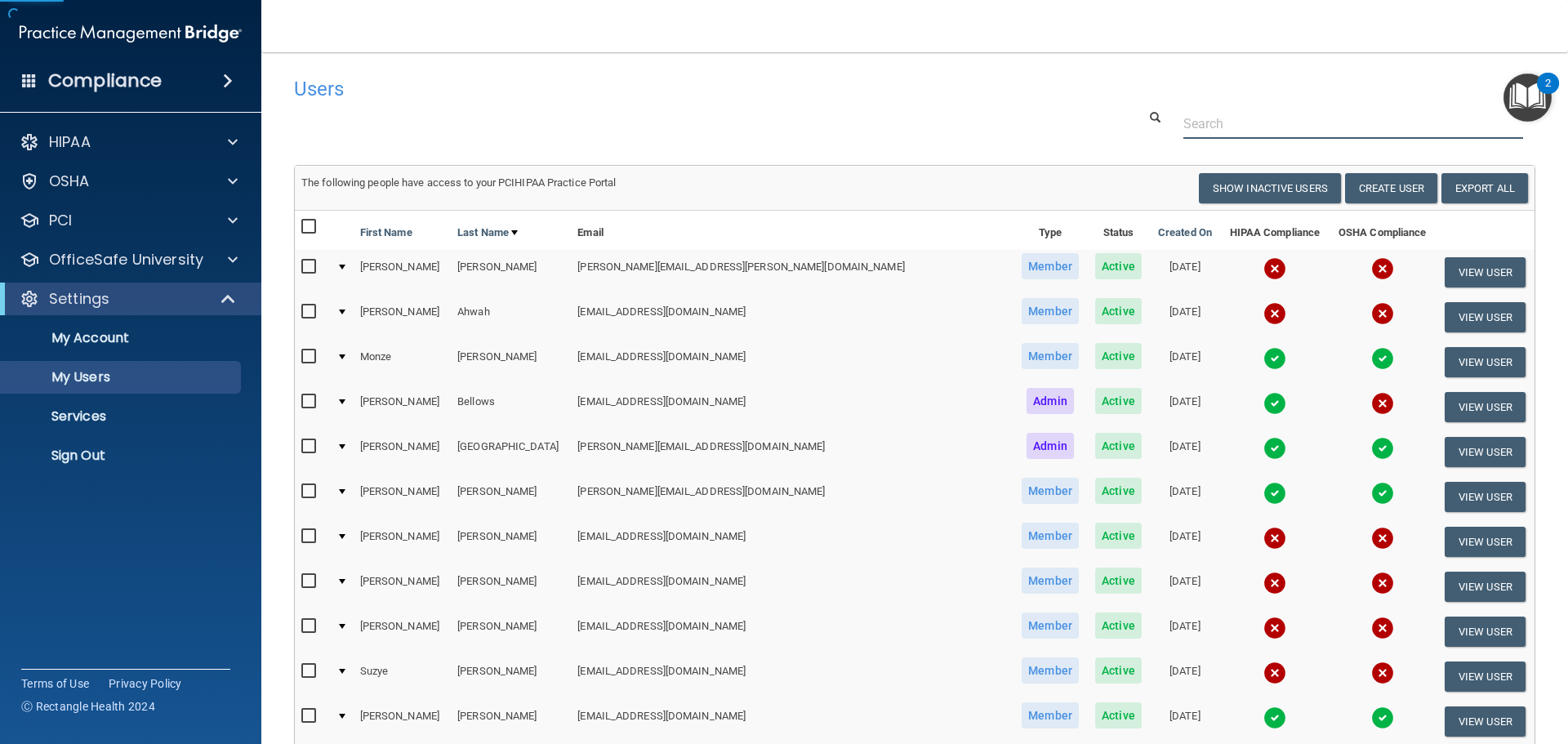
click at [1213, 118] on input "text" at bounding box center [1353, 123] width 340 height 30
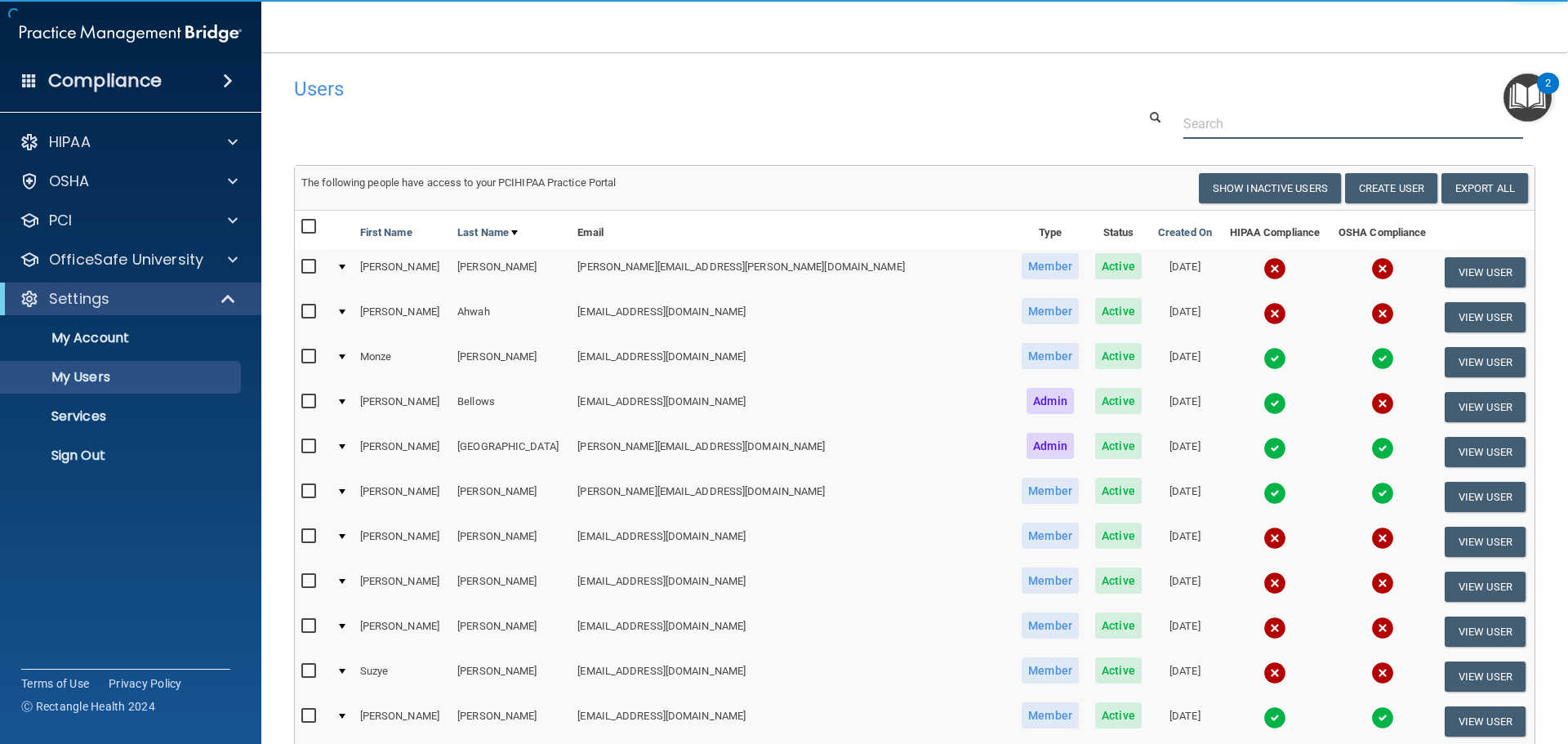
paste input "[PERSON_NAME][EMAIL_ADDRESS][DOMAIN_NAME]"
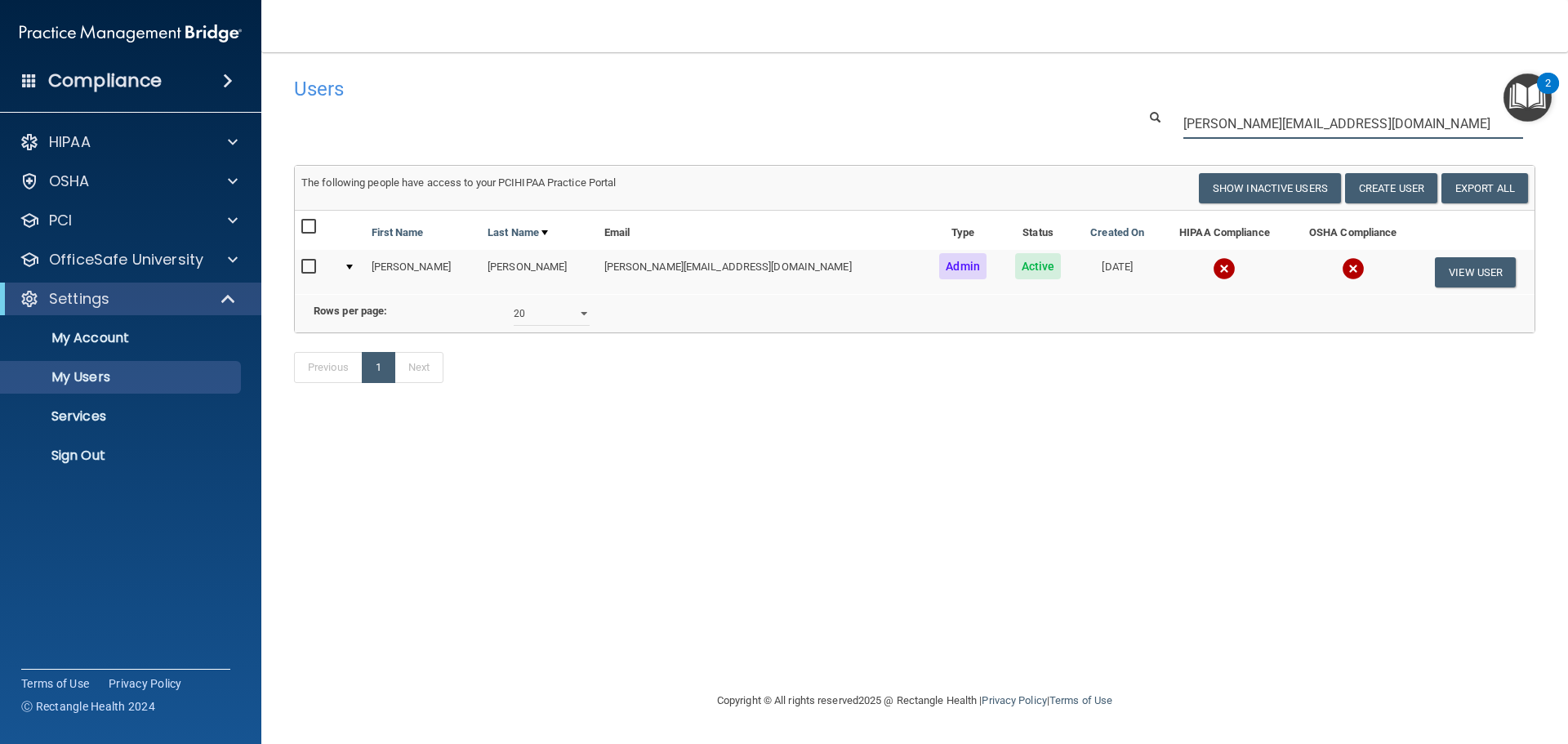
type input "[PERSON_NAME][EMAIL_ADDRESS][DOMAIN_NAME]"
click at [1213, 266] on img at bounding box center [1224, 269] width 23 height 23
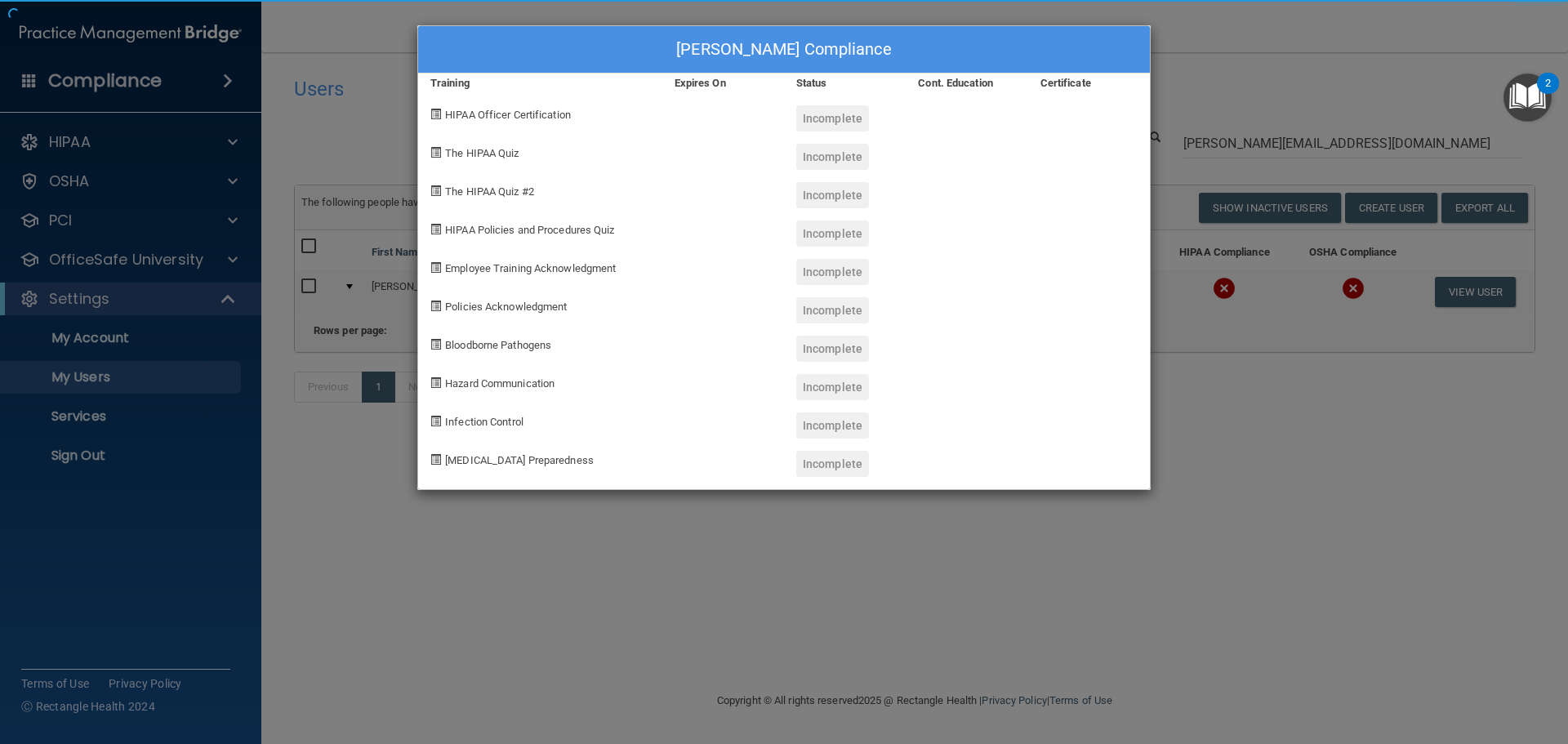
click at [1201, 480] on div "Marie Wimett's Compliance Training Expires On Status Cont. Education Certificat…" at bounding box center [784, 372] width 1568 height 744
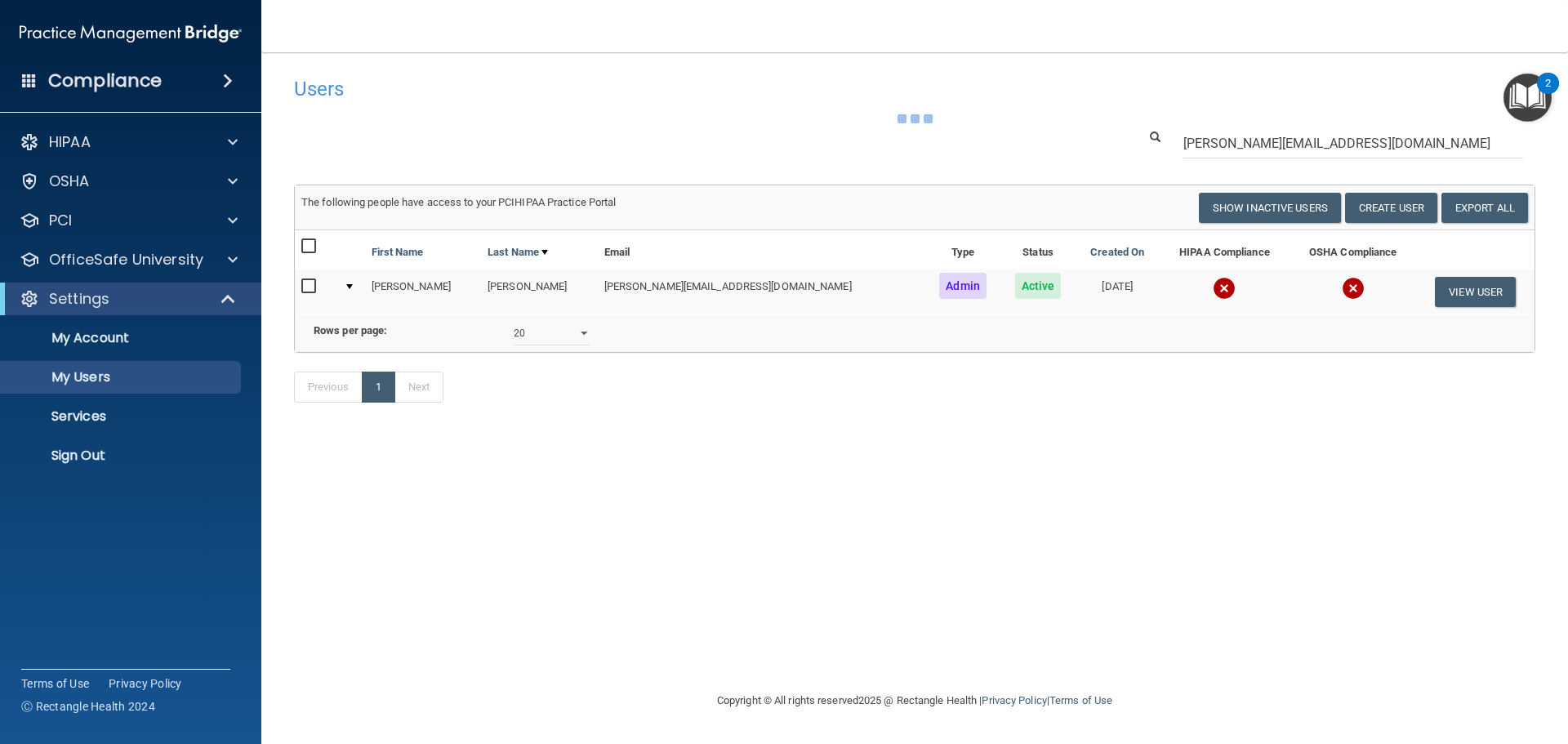
click at [310, 288] on input "checkbox" at bounding box center [311, 287] width 19 height 13
checkbox input "true"
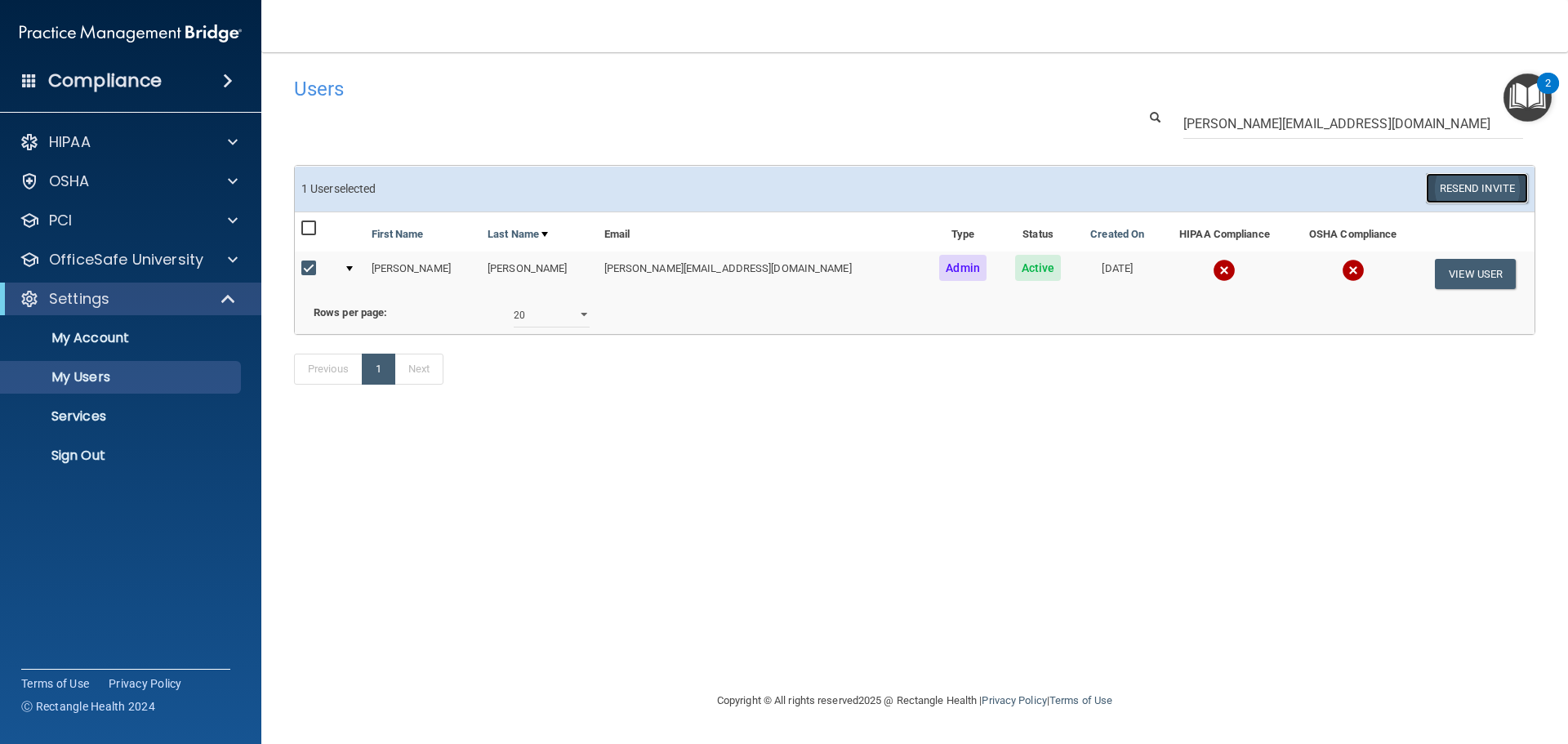
click at [1457, 201] on button "Resend Invite" at bounding box center [1477, 187] width 102 height 30
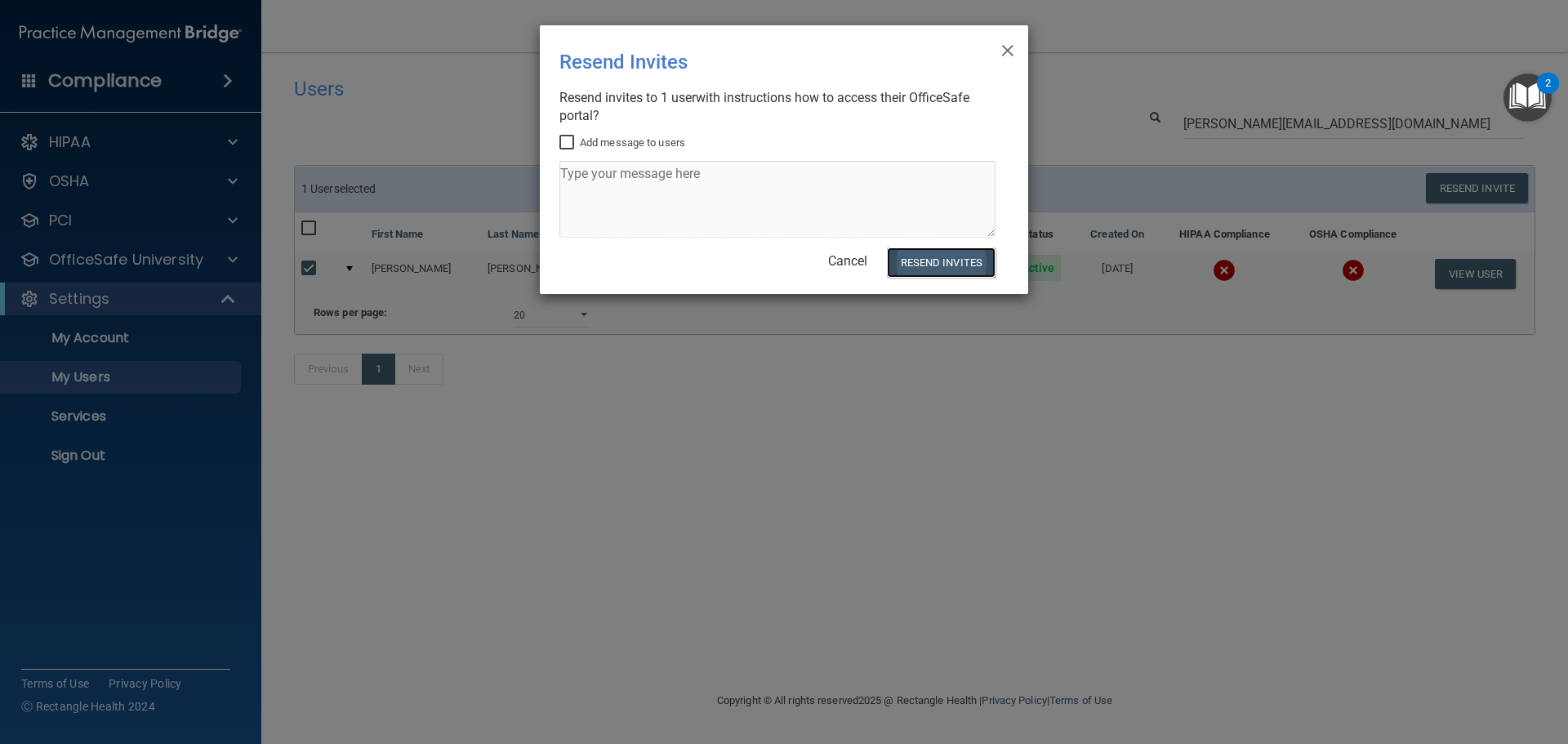
drag, startPoint x: 934, startPoint y: 255, endPoint x: 922, endPoint y: 227, distance: 30.5
click at [934, 254] on button "Resend Invites" at bounding box center [940, 262] width 108 height 30
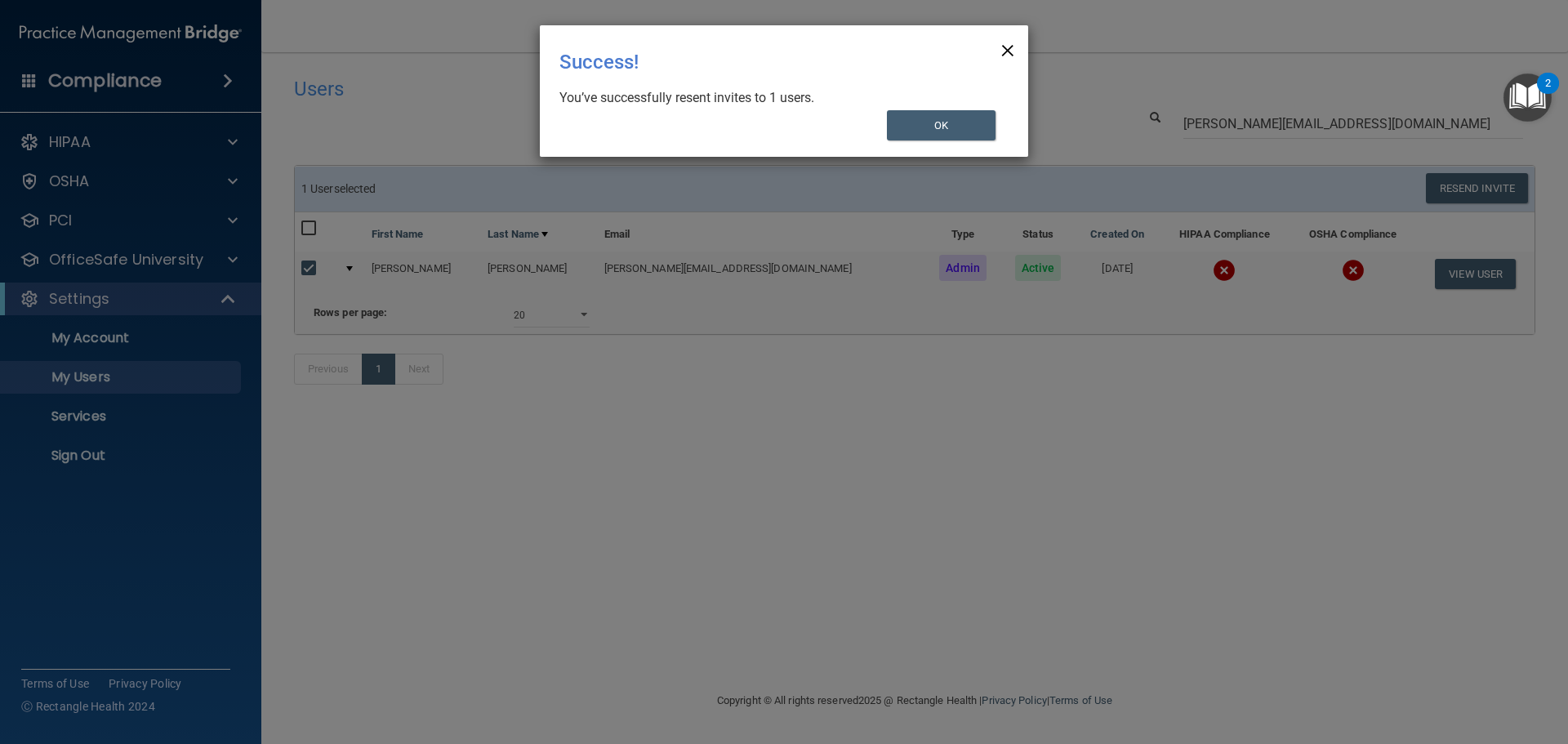
click at [1005, 51] on span "×" at bounding box center [1007, 48] width 14 height 33
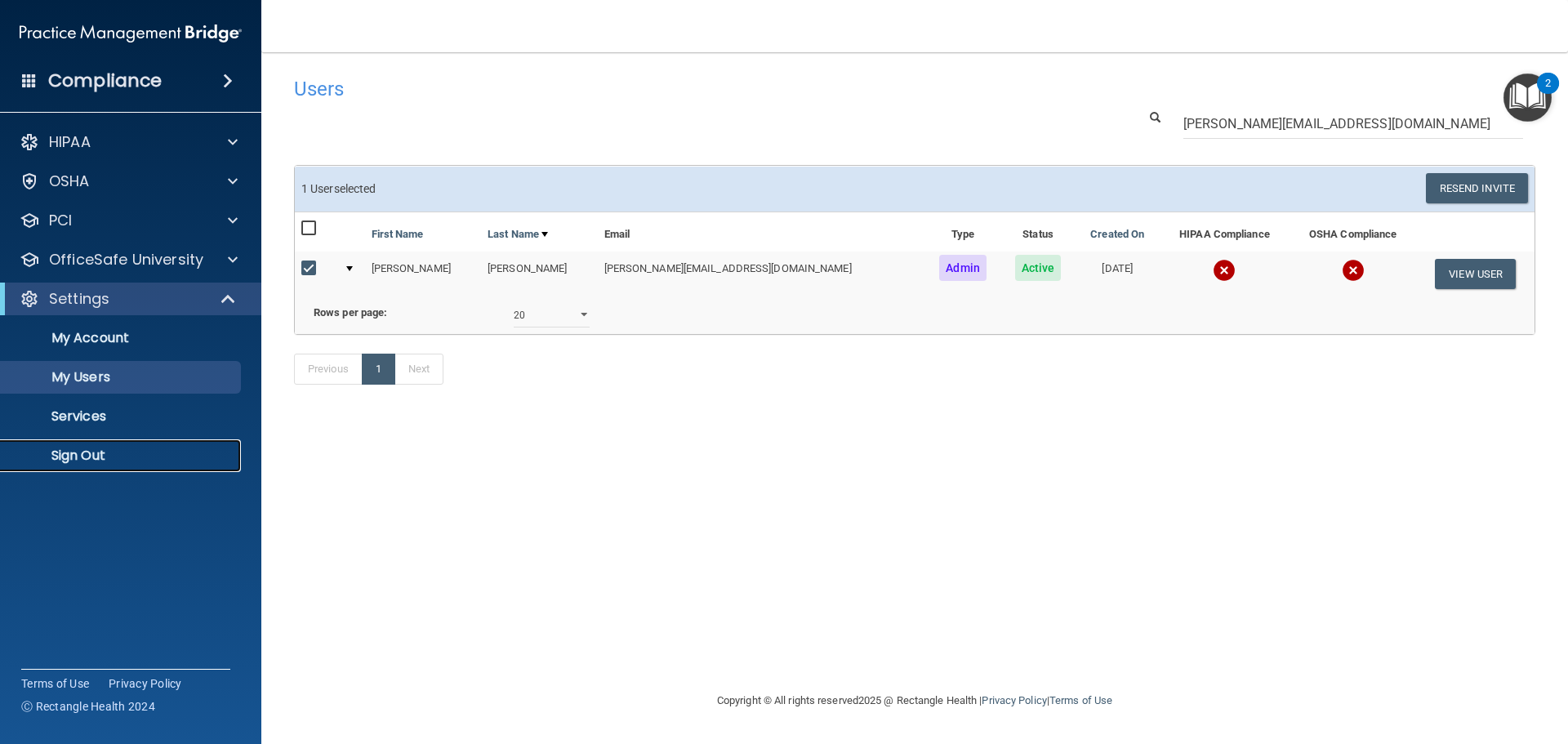
click at [103, 451] on p "Sign Out" at bounding box center [122, 455] width 223 height 16
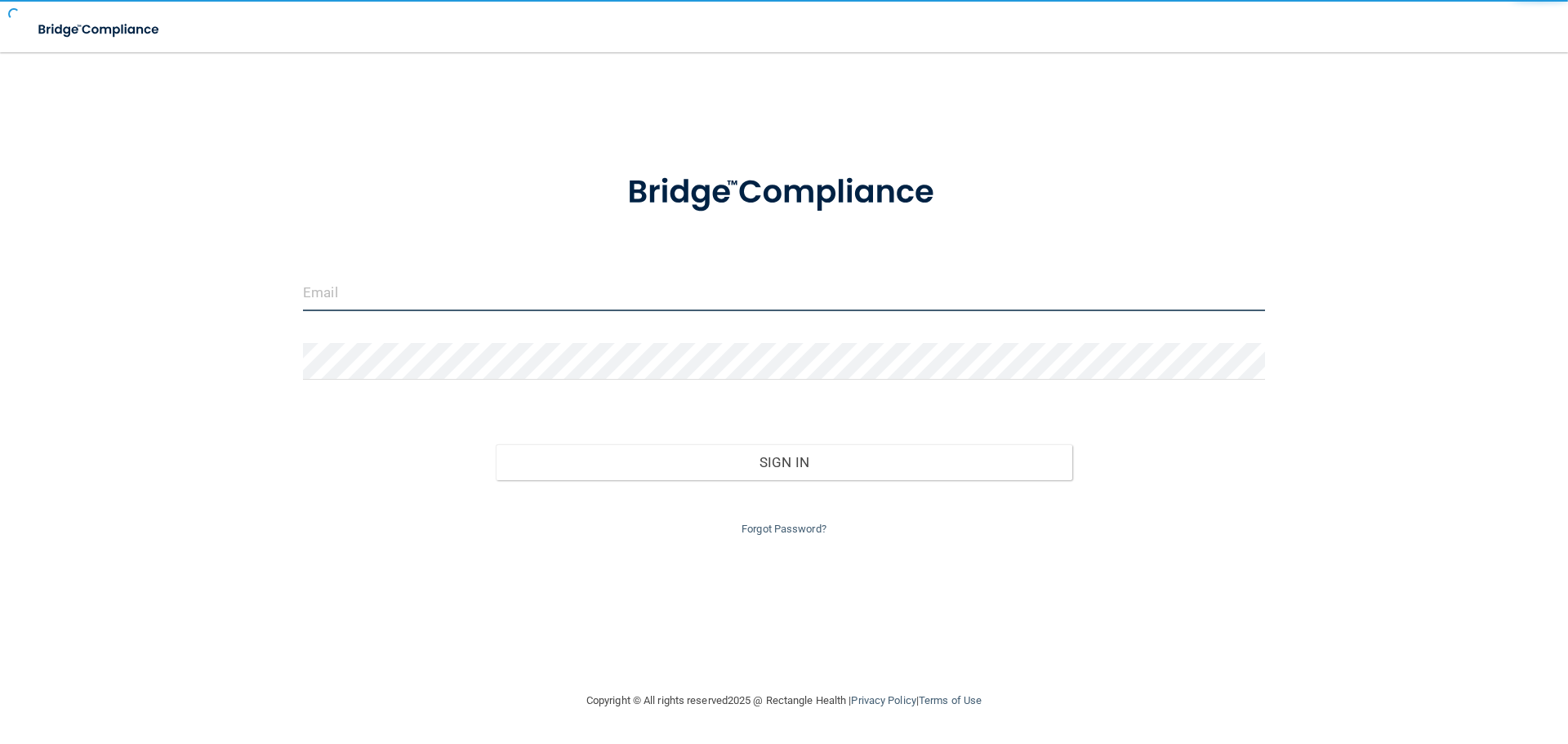
type input "[EMAIL_ADDRESS][DOMAIN_NAME]"
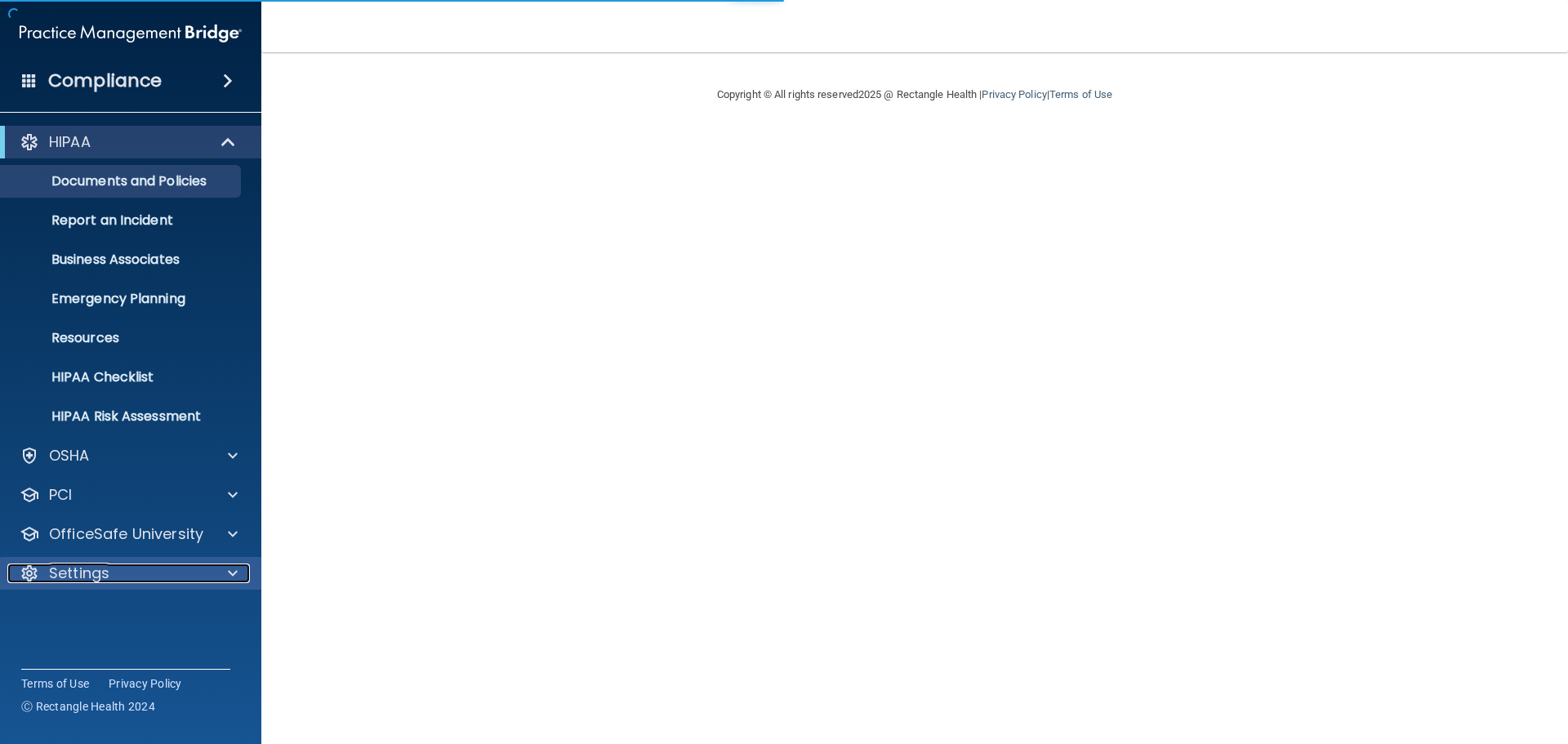
click at [235, 567] on span at bounding box center [232, 573] width 10 height 19
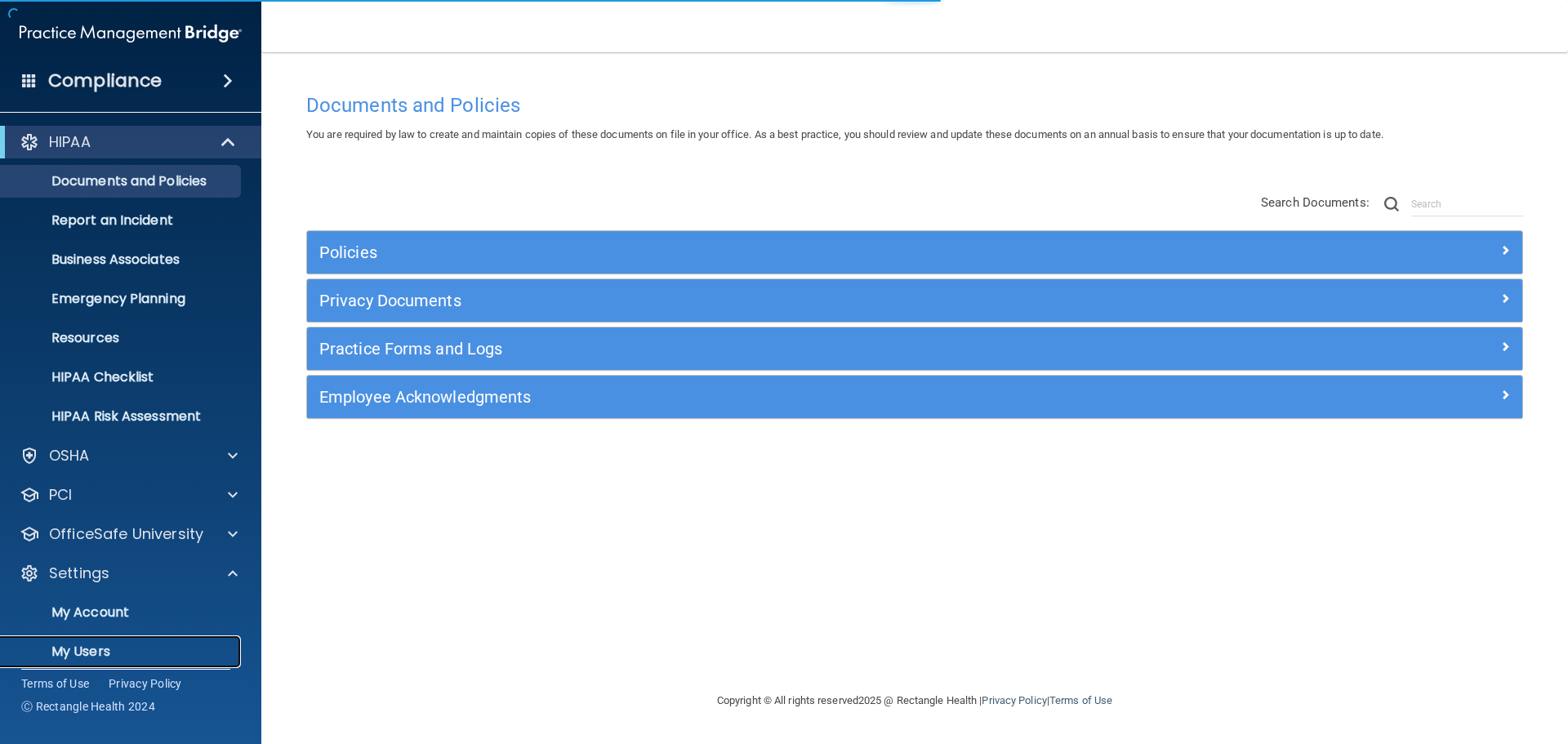
click at [115, 645] on p "My Users" at bounding box center [122, 651] width 223 height 16
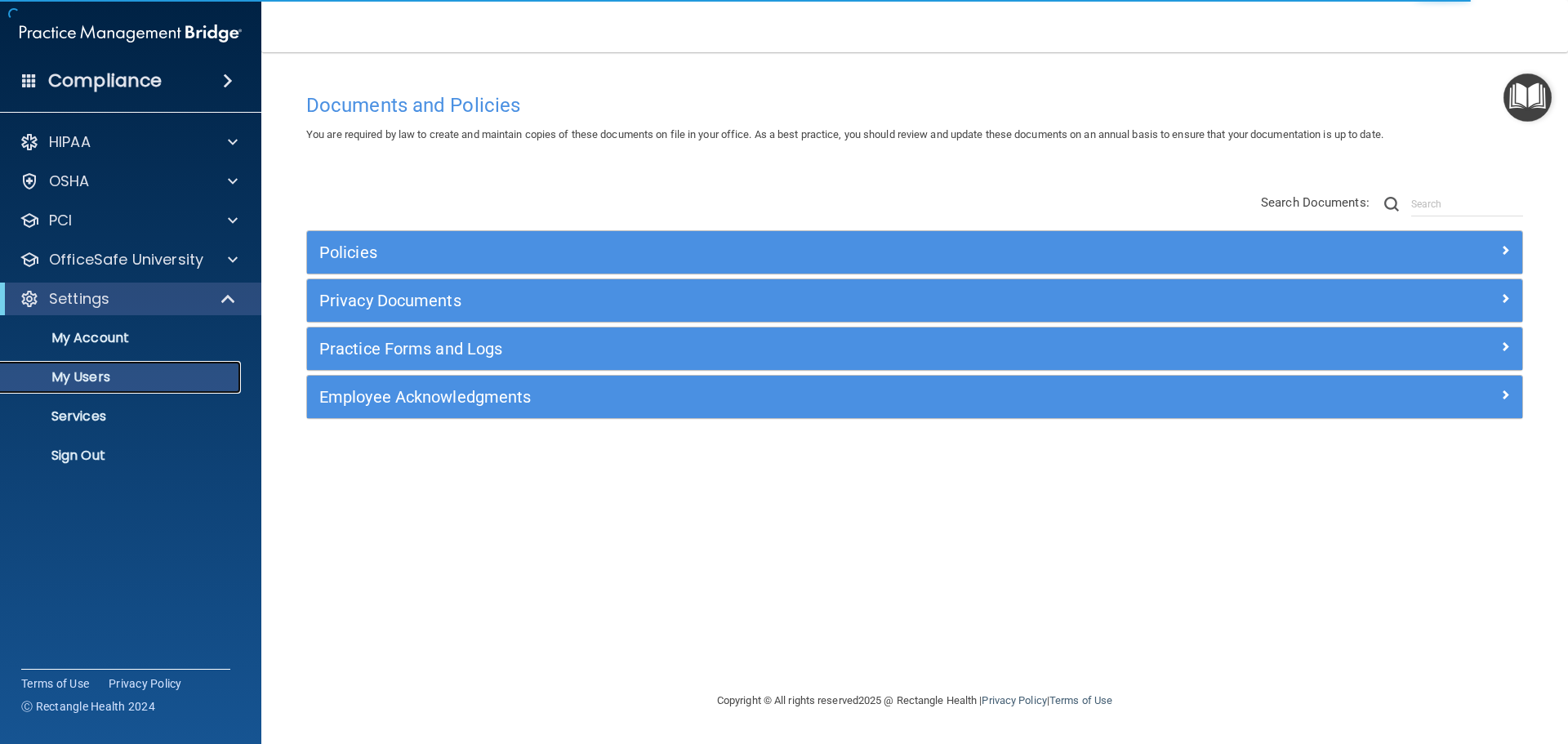
select select "20"
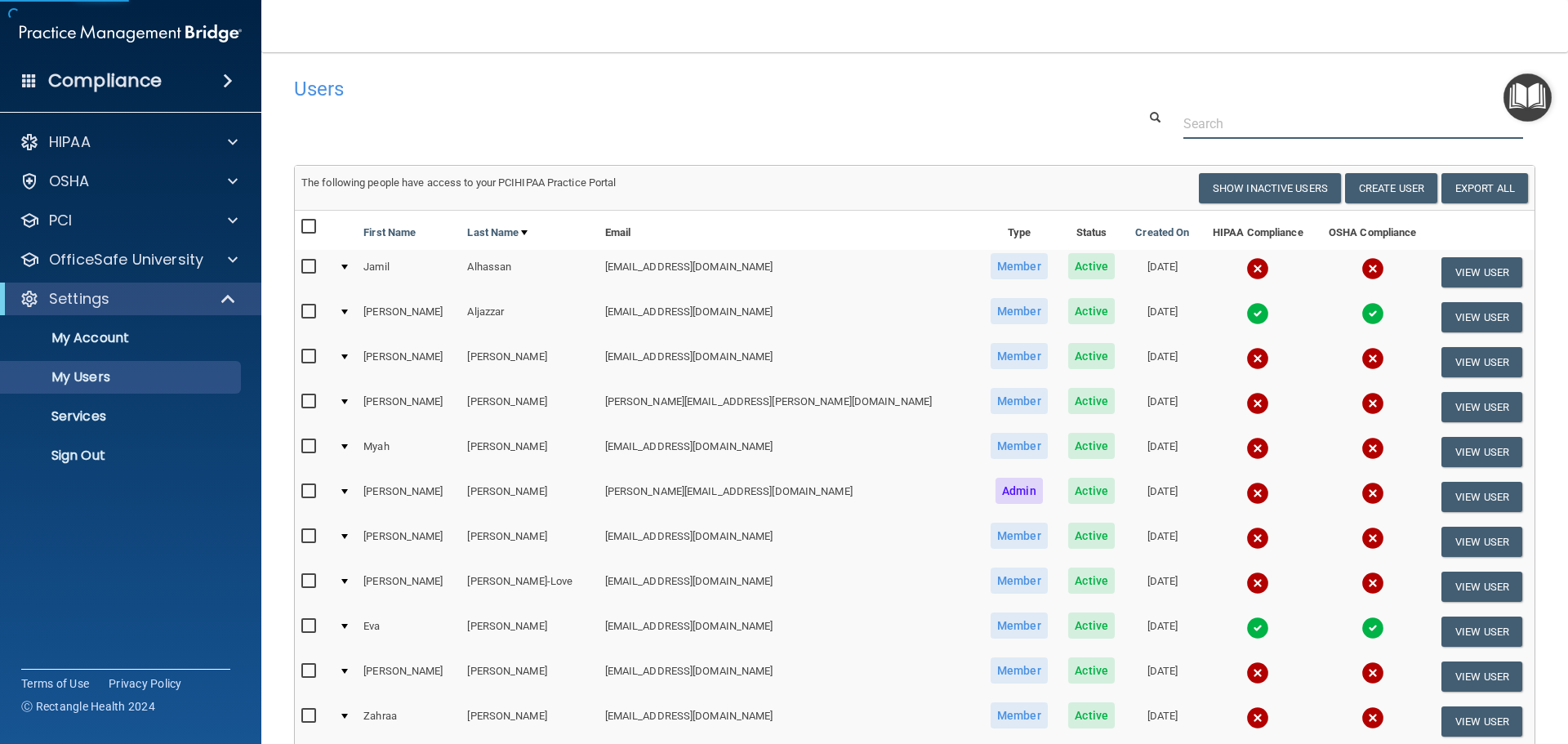
click at [1224, 122] on input "text" at bounding box center [1353, 123] width 340 height 30
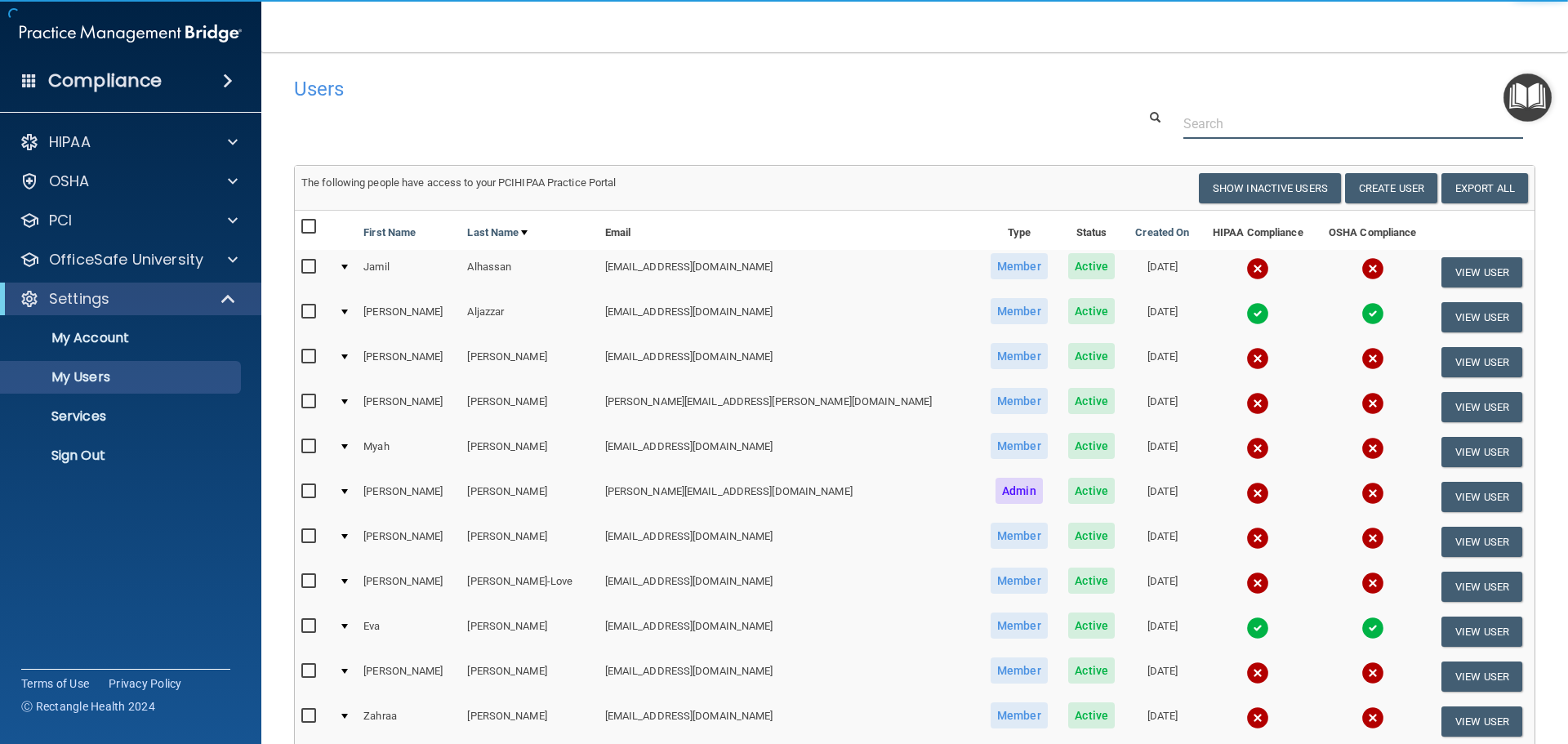
paste input "jamil.alhassan4@gmail.com"
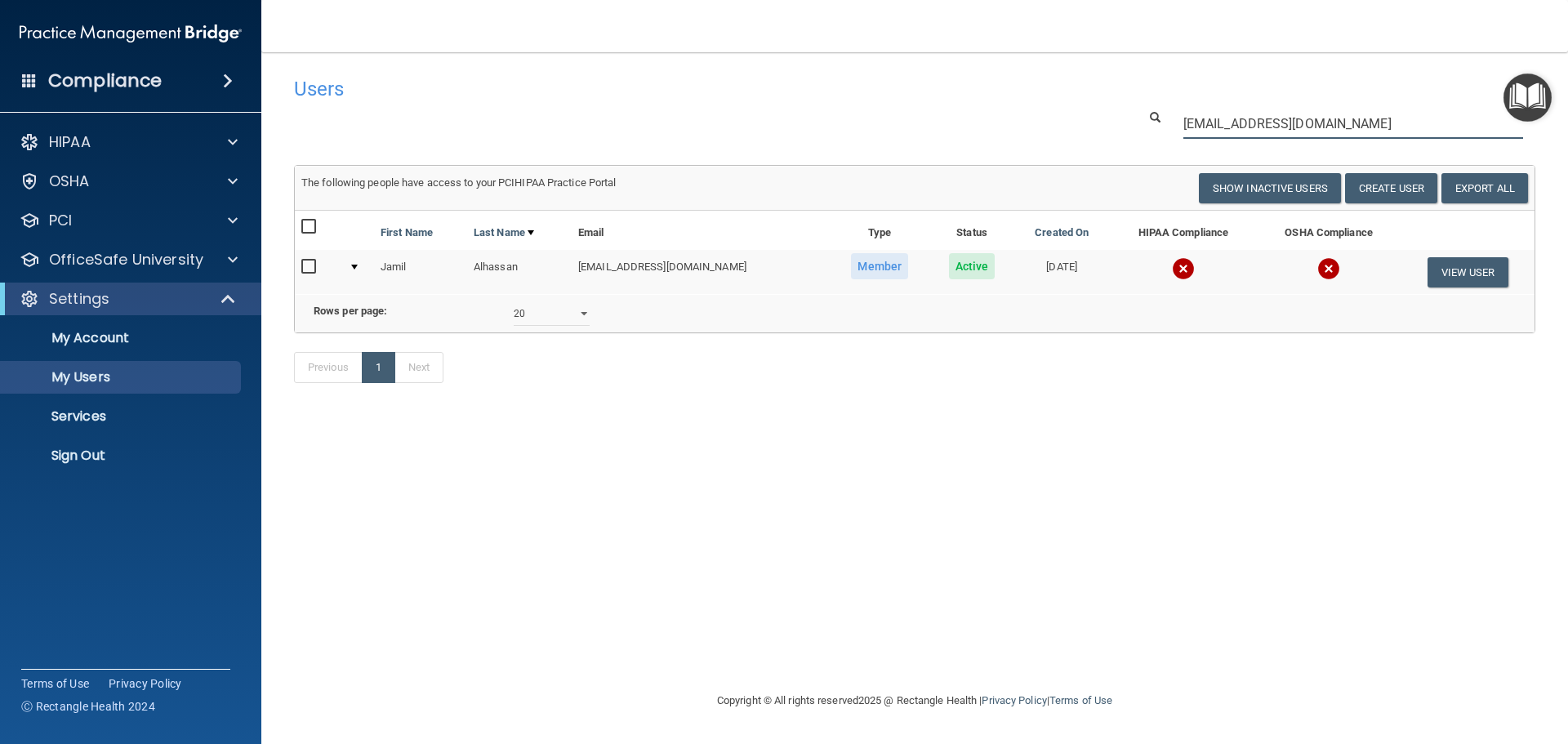
type input "jamil.alhassan4@gmail.com"
click at [1181, 281] on td at bounding box center [1182, 272] width 147 height 44
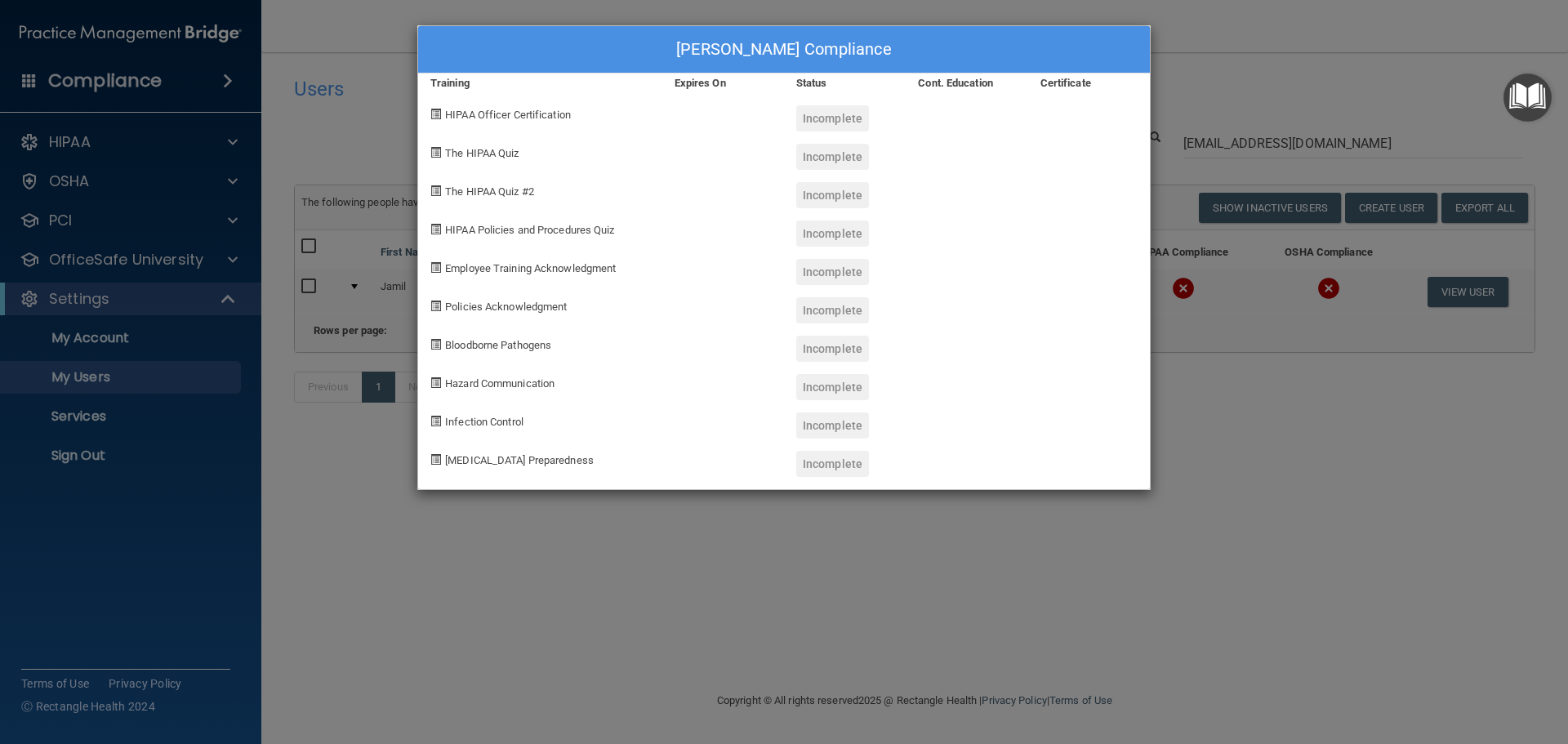
click at [1234, 427] on div "Jamil Alhassan's Compliance Training Expires On Status Cont. Education Certific…" at bounding box center [784, 372] width 1568 height 744
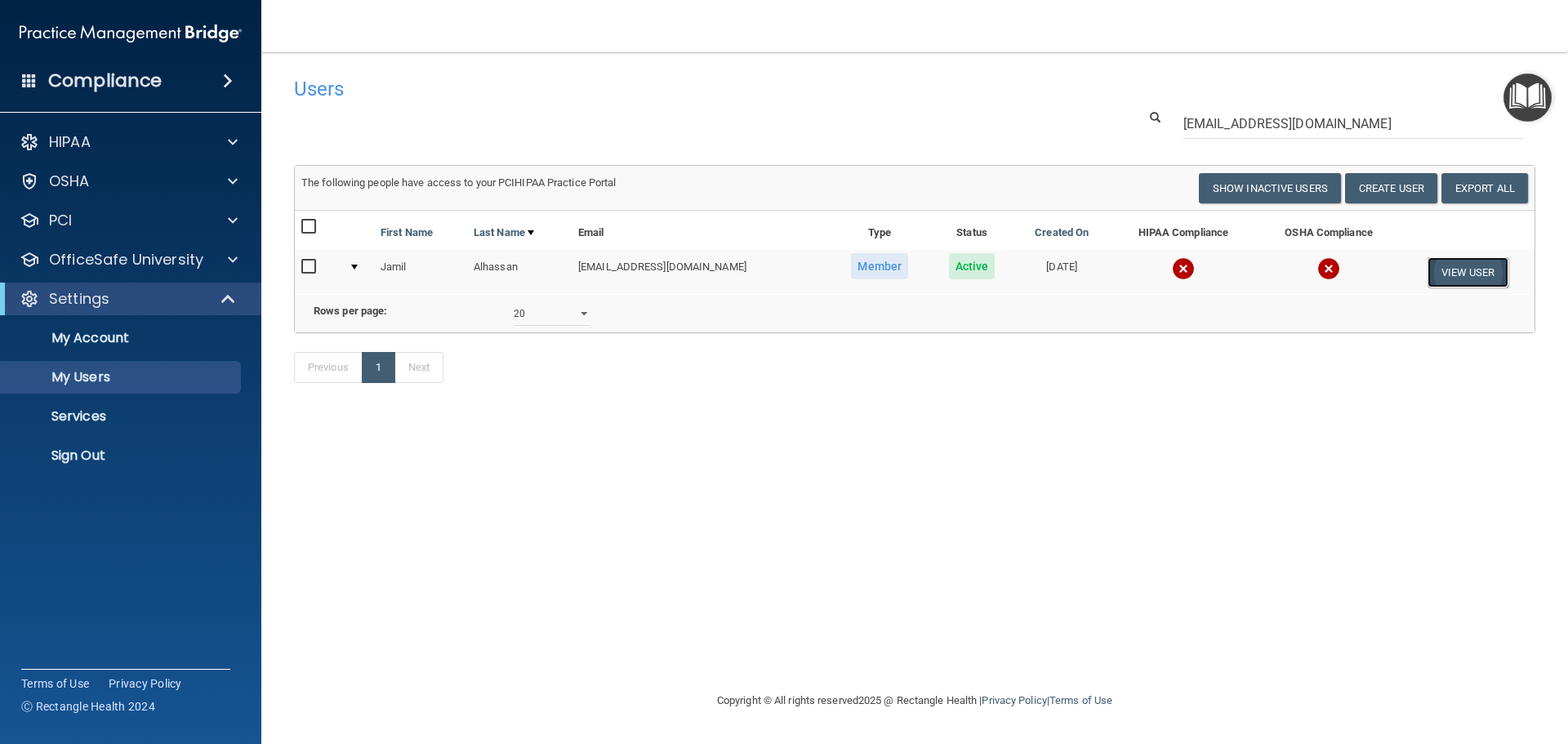
click at [1475, 274] on button "View User" at bounding box center [1467, 272] width 81 height 30
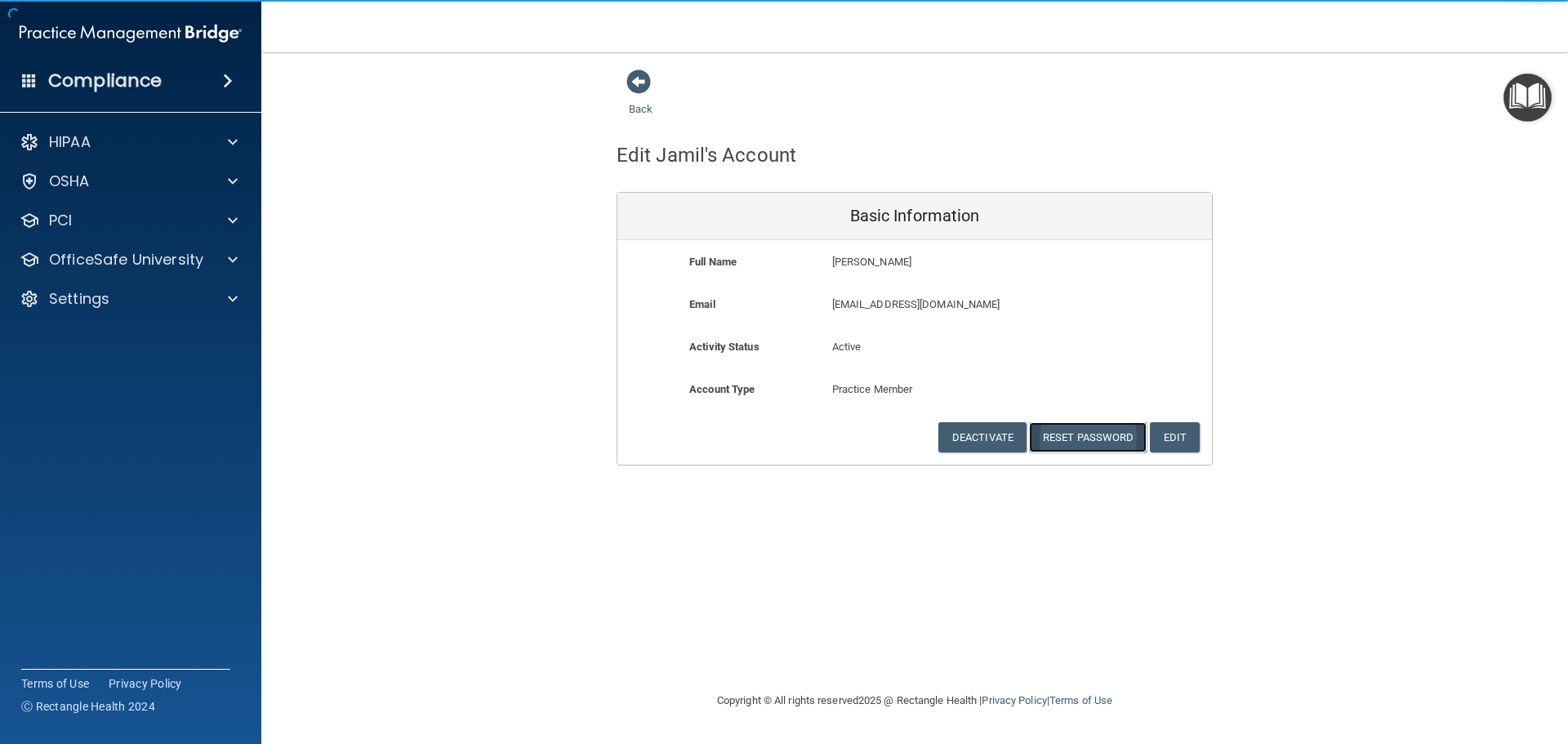
click at [1070, 433] on button "Reset Password" at bounding box center [1087, 437] width 118 height 30
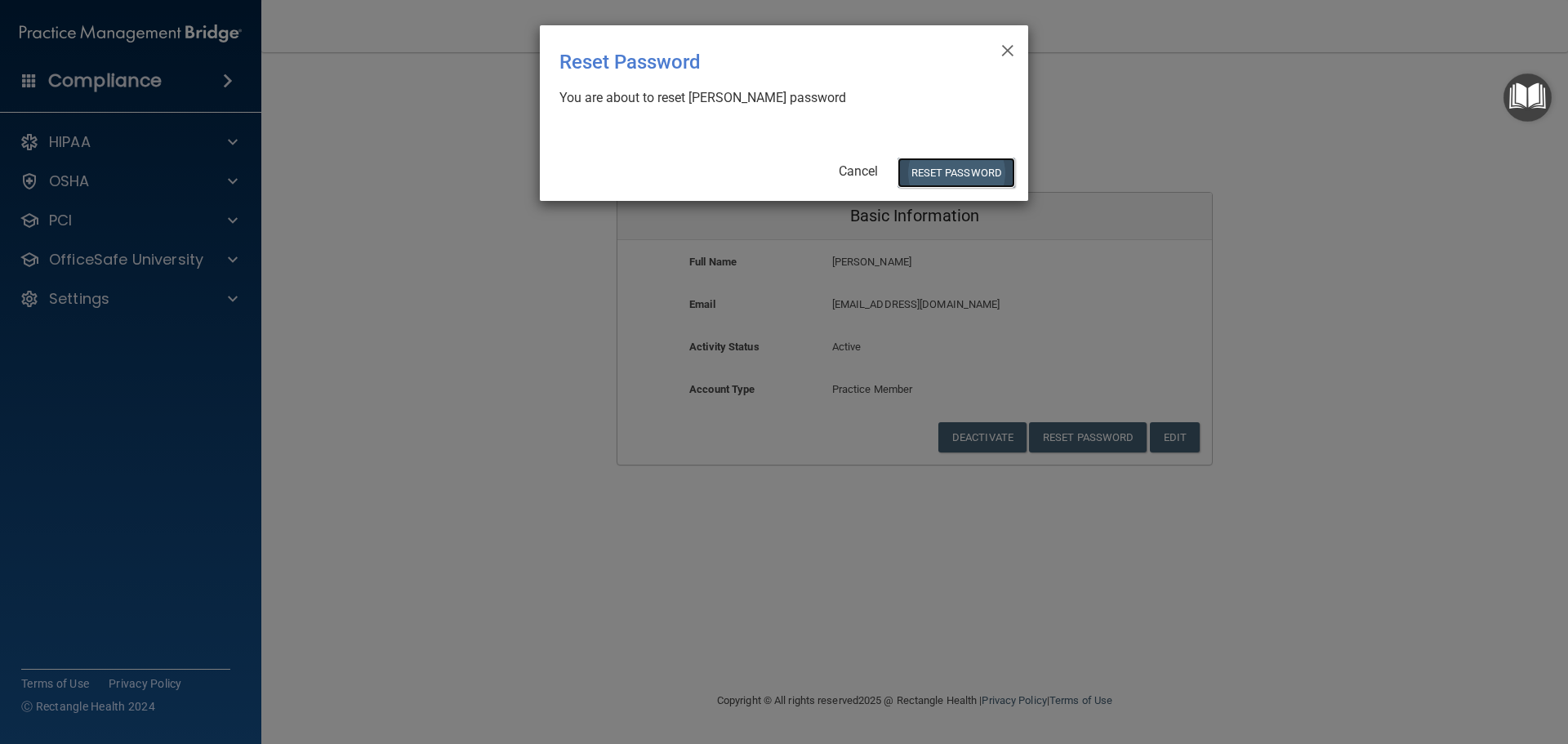
click at [944, 176] on button "Reset Password" at bounding box center [956, 172] width 118 height 30
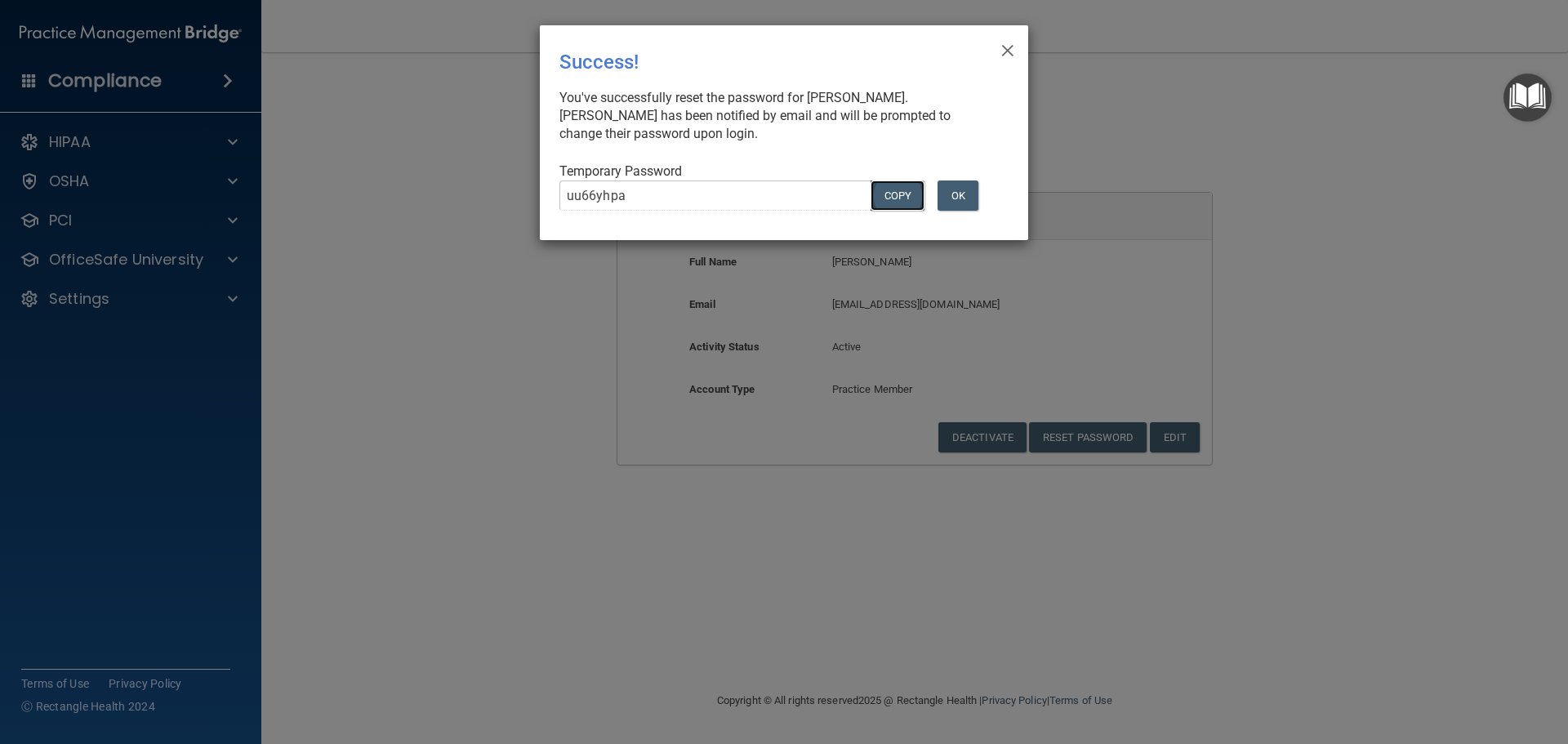
click at [896, 189] on button "COPY" at bounding box center [897, 195] width 54 height 30
drag, startPoint x: 922, startPoint y: 148, endPoint x: 903, endPoint y: 141, distance: 20.2
click at [922, 148] on div "× Close Success! You've successfully reset the password for Jamil Alhassan. Jam…" at bounding box center [783, 132] width 488 height 215
click at [500, 177] on div "× Close Success! You've successfully reset the password for Jamil Alhassan. Jam…" at bounding box center [784, 372] width 1568 height 744
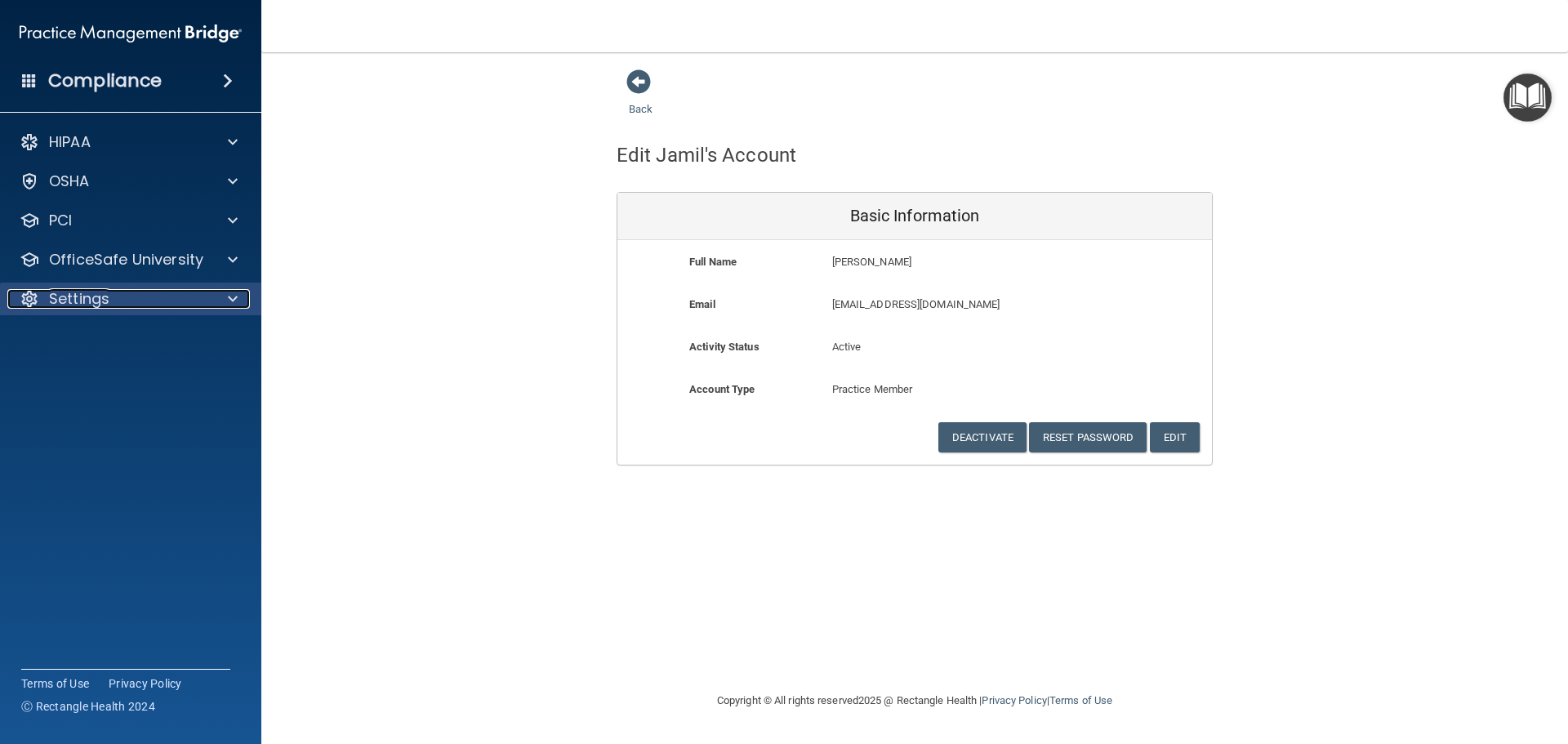
click at [224, 293] on div at bounding box center [230, 299] width 41 height 19
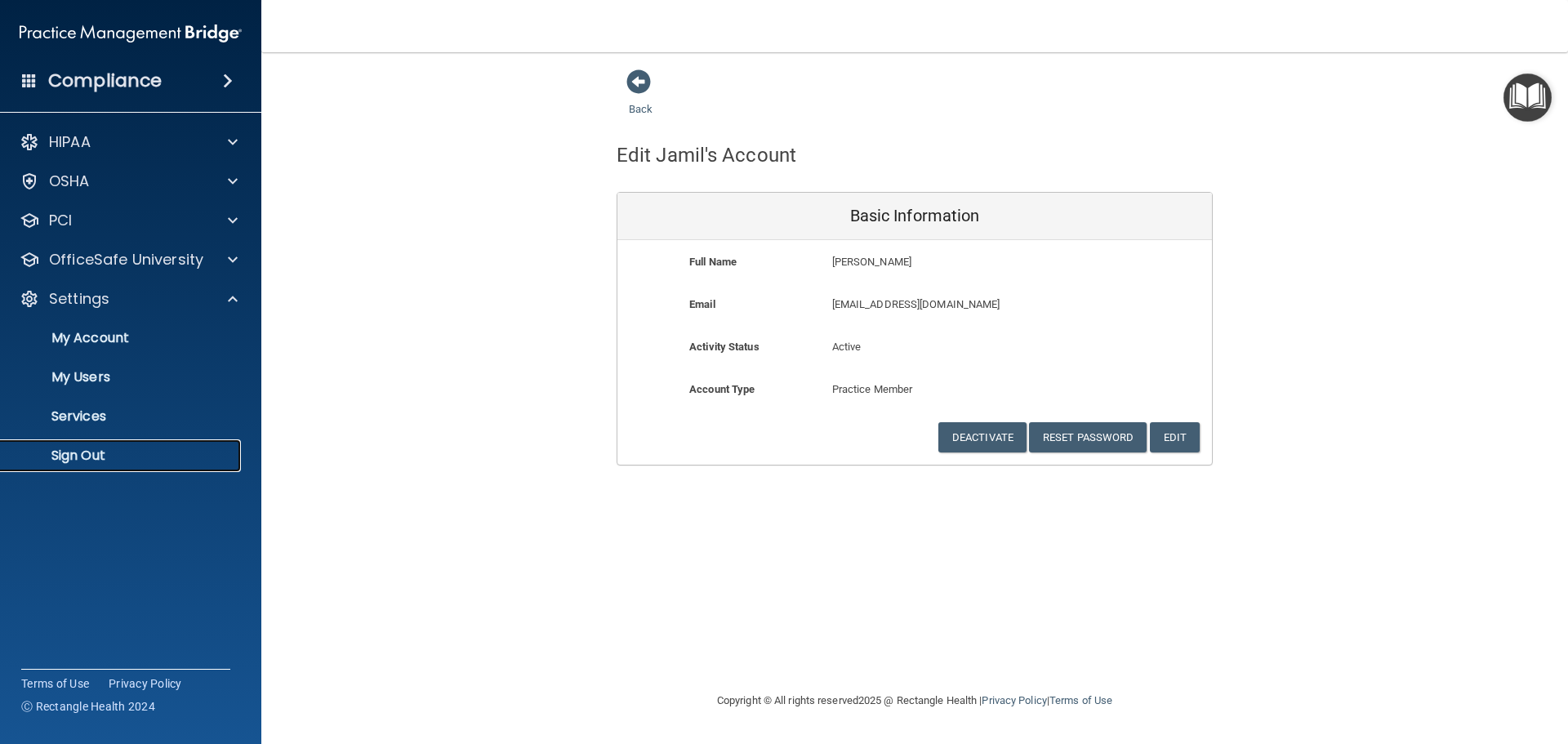
click at [88, 441] on link "Sign Out" at bounding box center [112, 456] width 257 height 33
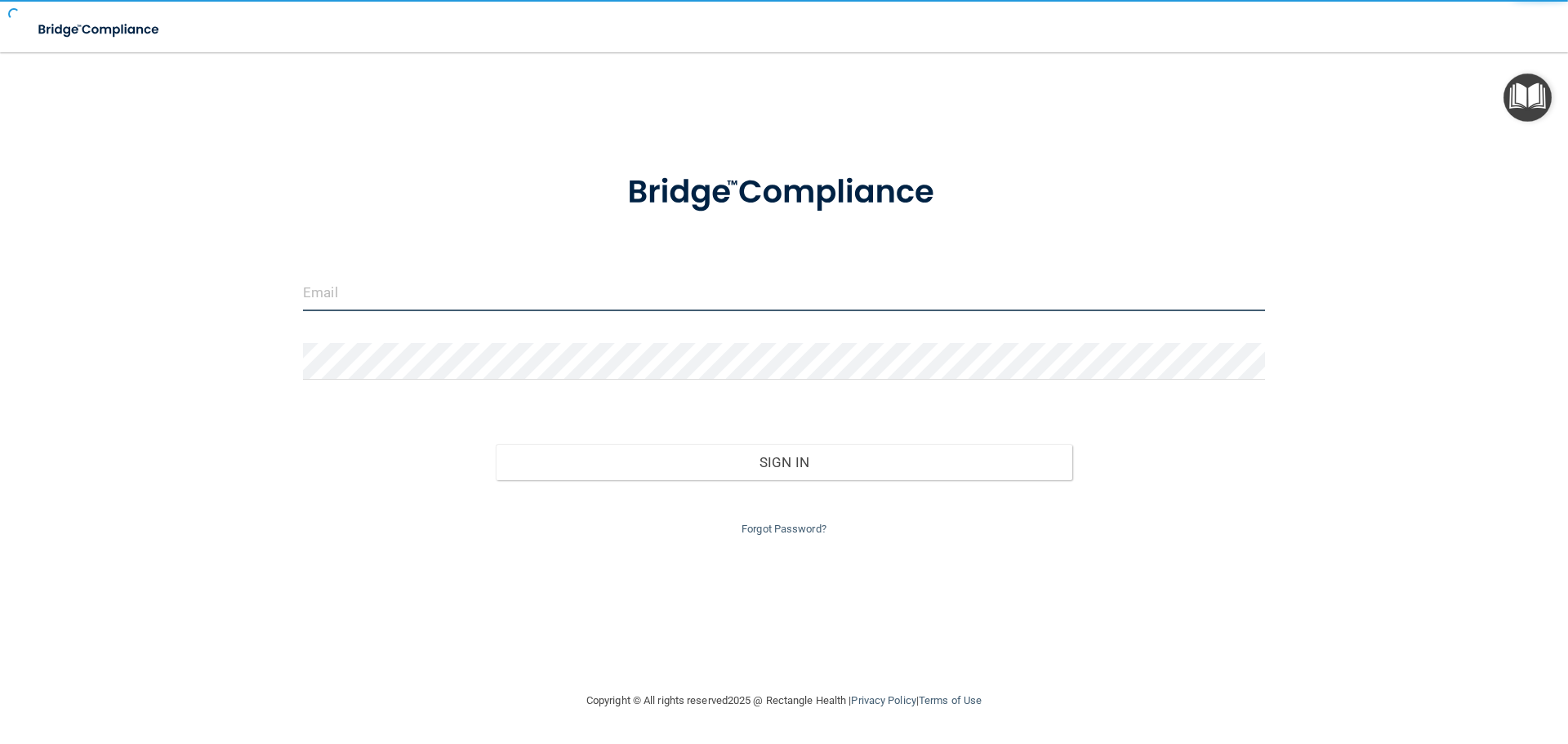
type input "[EMAIL_ADDRESS][DOMAIN_NAME]"
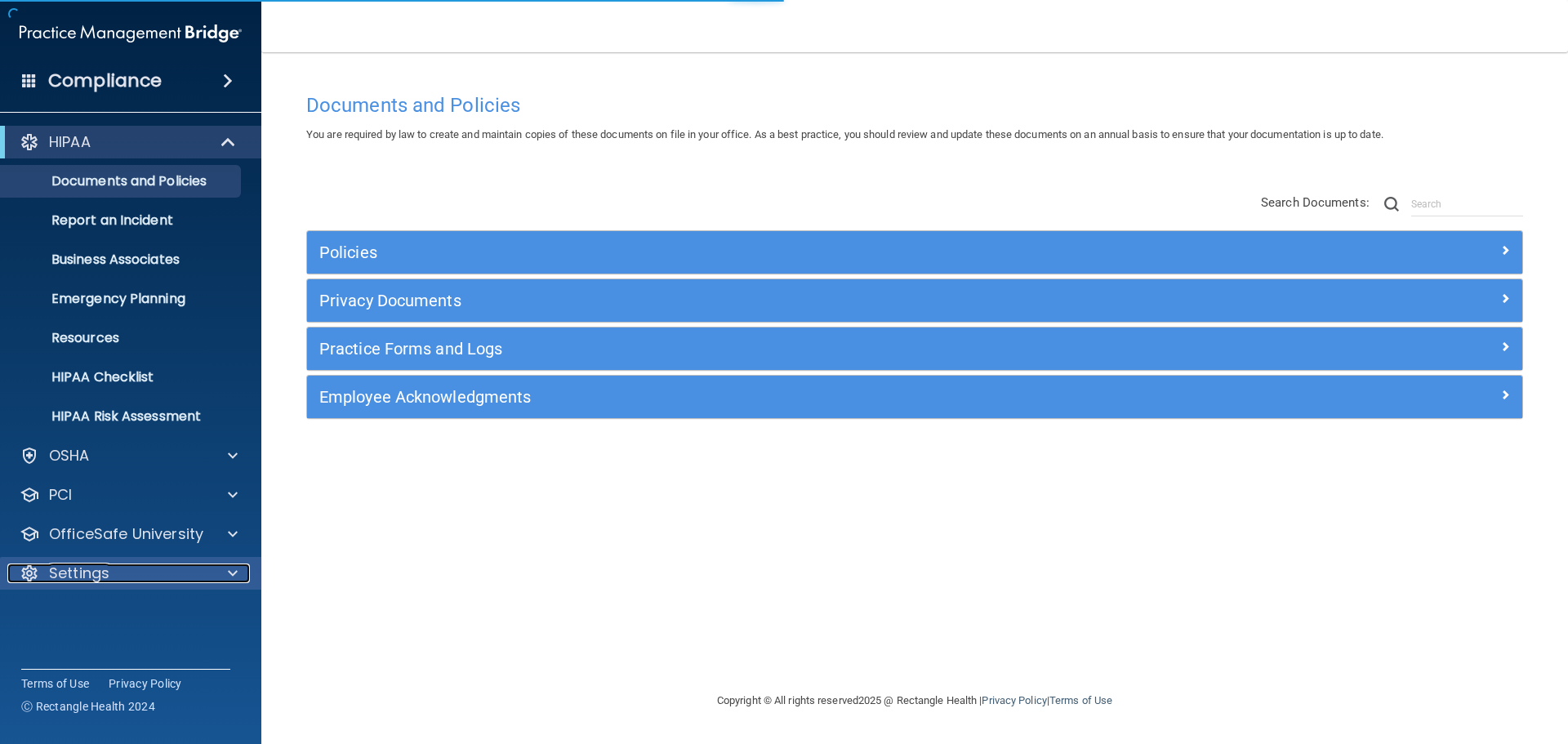
click at [217, 571] on div at bounding box center [230, 573] width 41 height 19
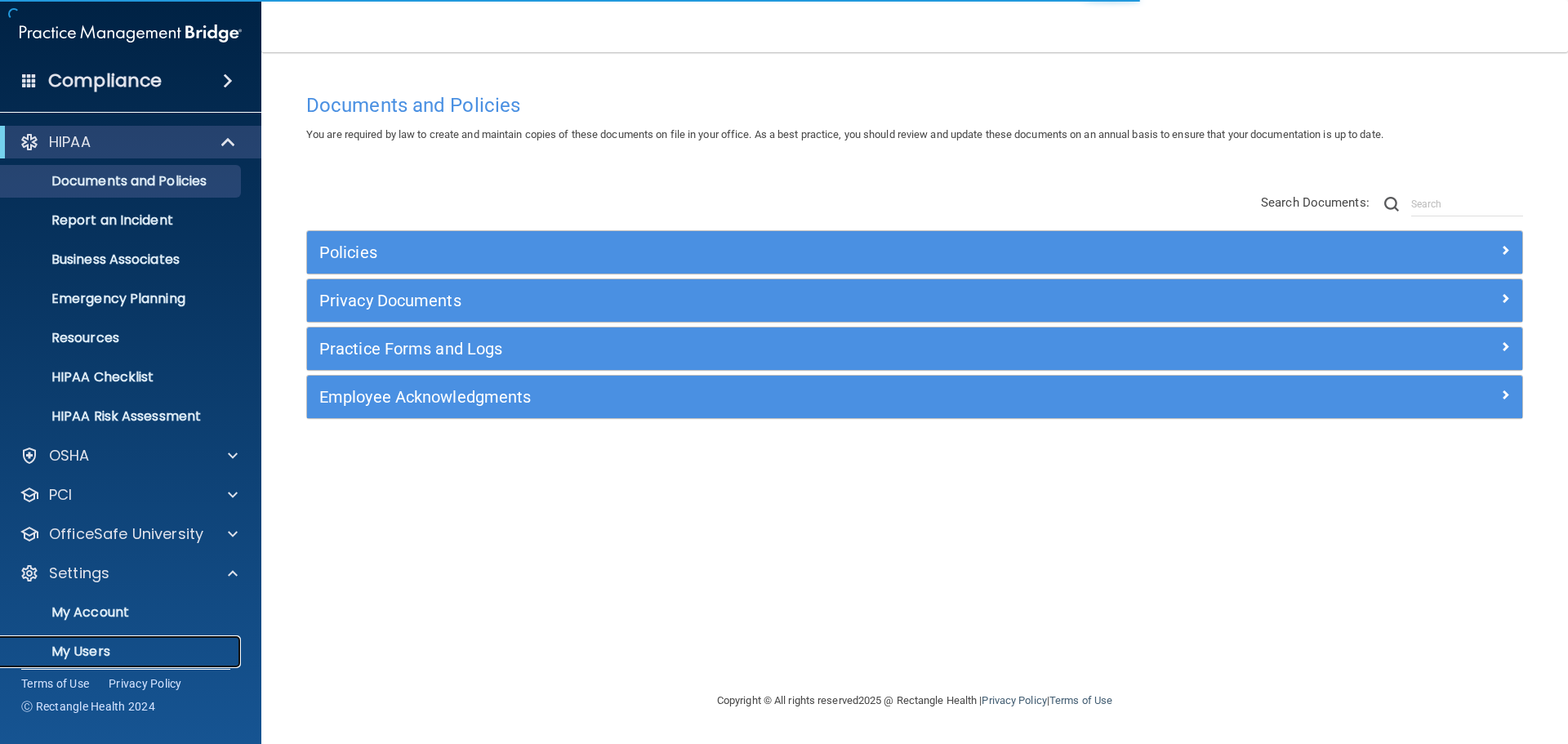
click at [66, 657] on p "My Users" at bounding box center [122, 651] width 223 height 16
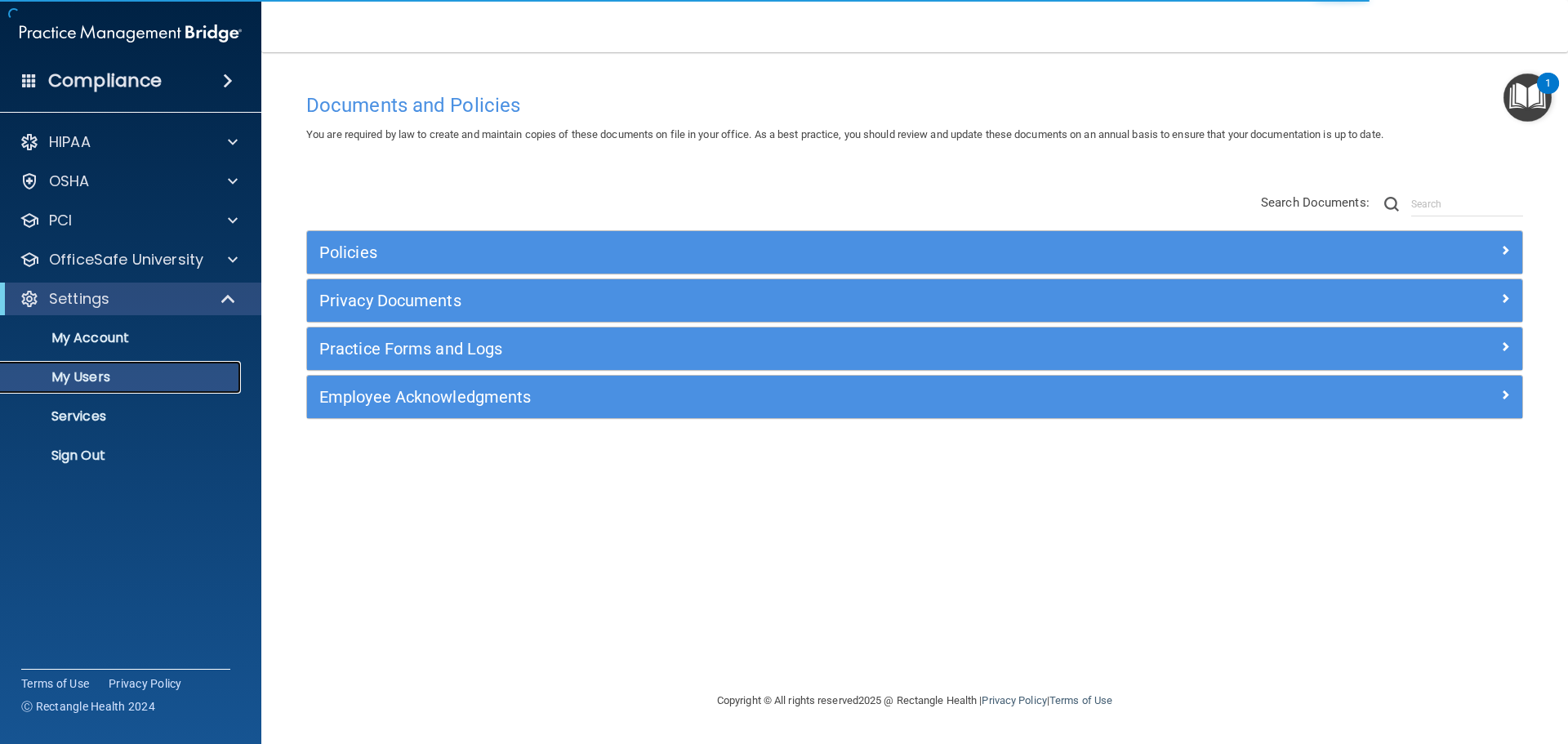
select select "20"
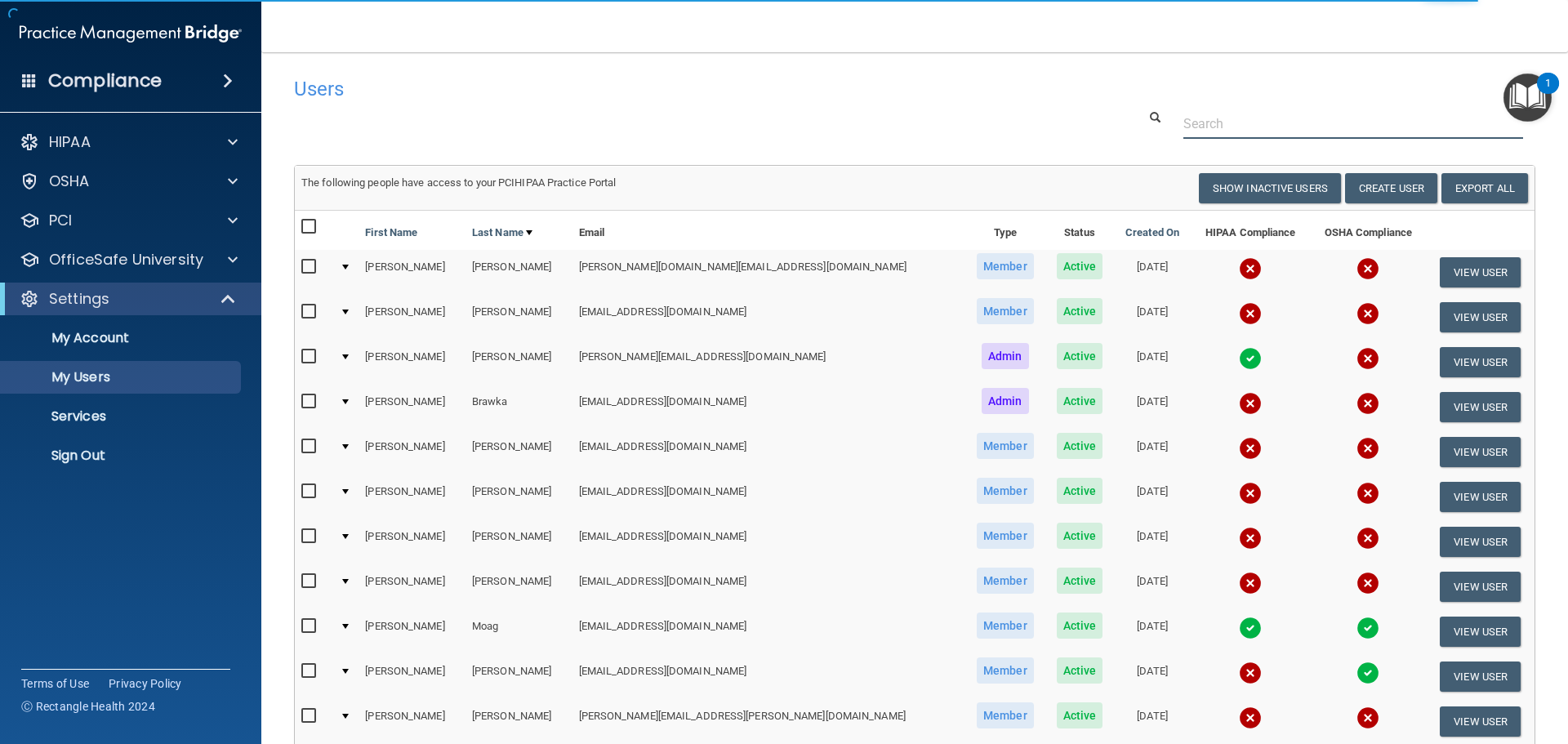
click at [1206, 130] on input "text" at bounding box center [1353, 123] width 340 height 30
paste input "[EMAIL_ADDRESS][DOMAIN_NAME]"
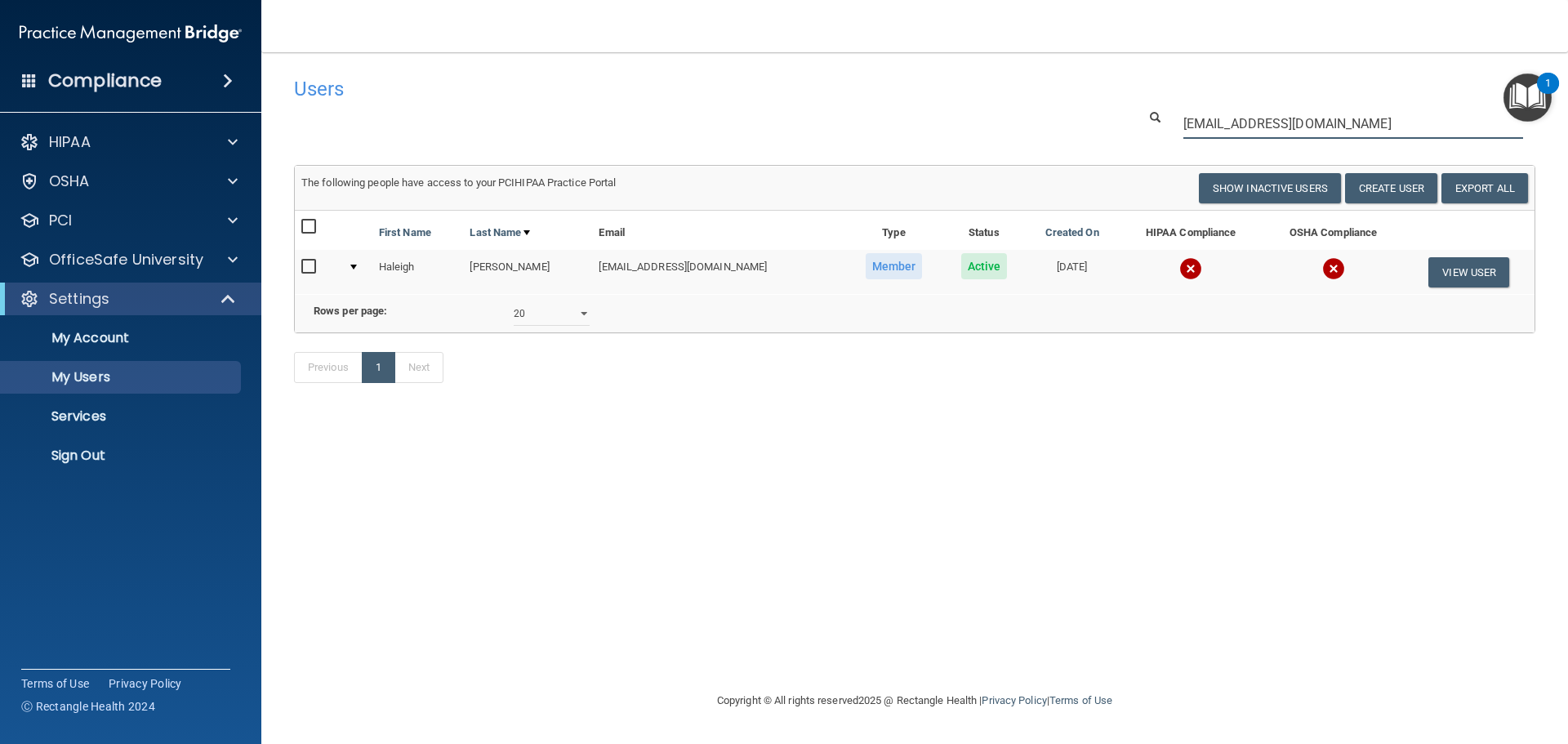
type input "[EMAIL_ADDRESS][DOMAIN_NAME]"
click at [1179, 271] on img at bounding box center [1191, 269] width 23 height 23
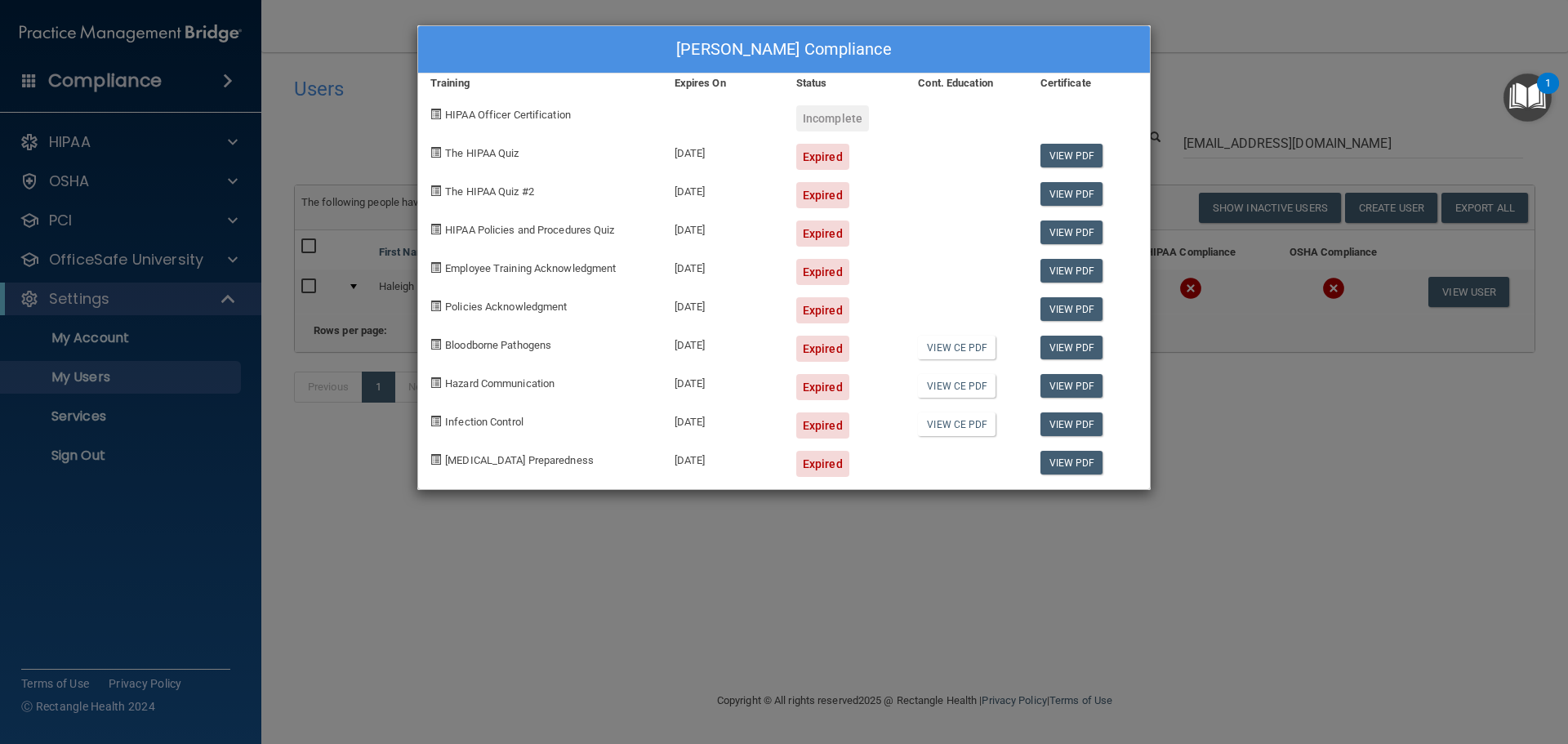
click at [1193, 422] on div "[PERSON_NAME] Compliance Training Expires On Status Cont. Education Certificate…" at bounding box center [784, 372] width 1568 height 744
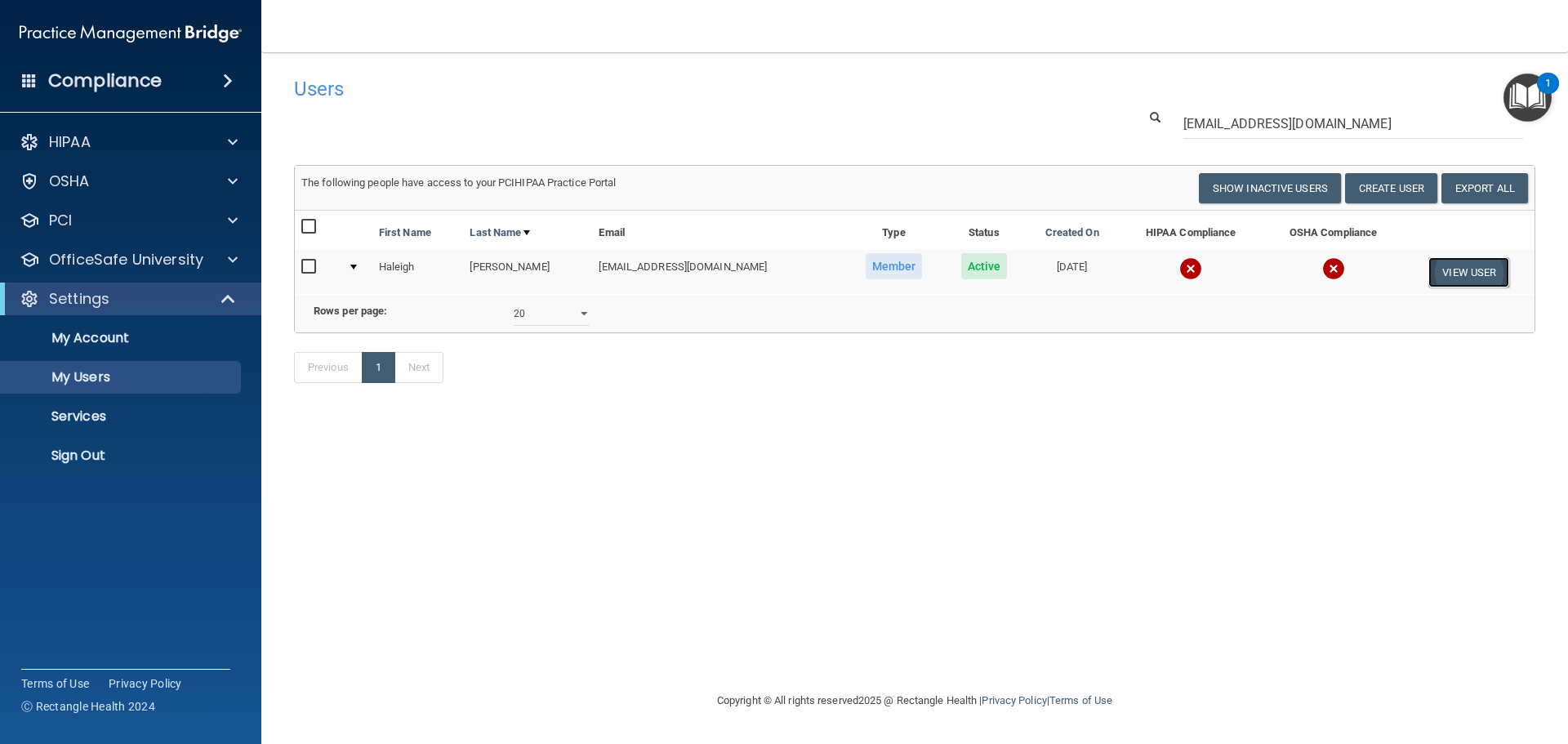
click at [1466, 271] on button "View User" at bounding box center [1468, 272] width 81 height 30
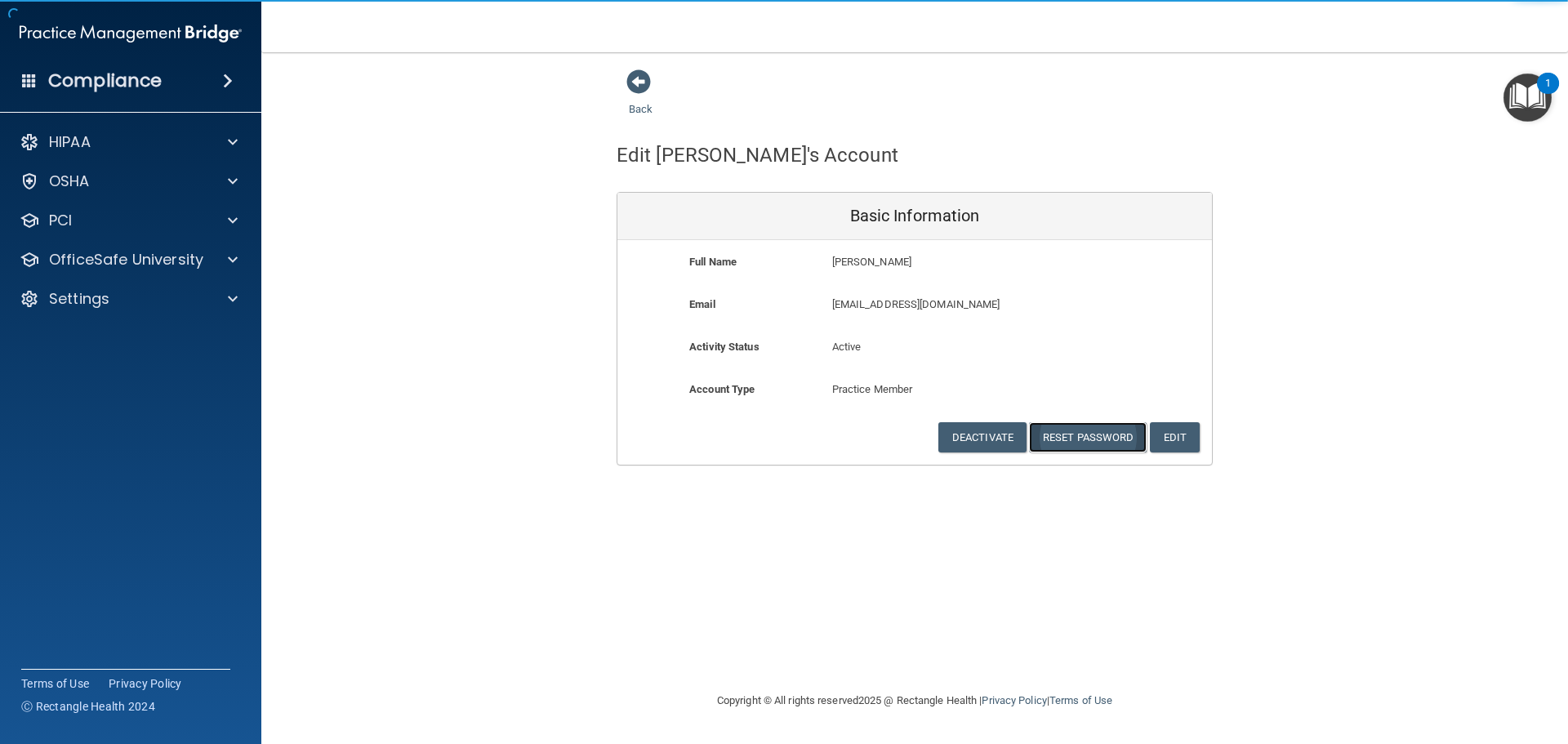
click at [1085, 431] on button "Reset Password" at bounding box center [1087, 437] width 118 height 30
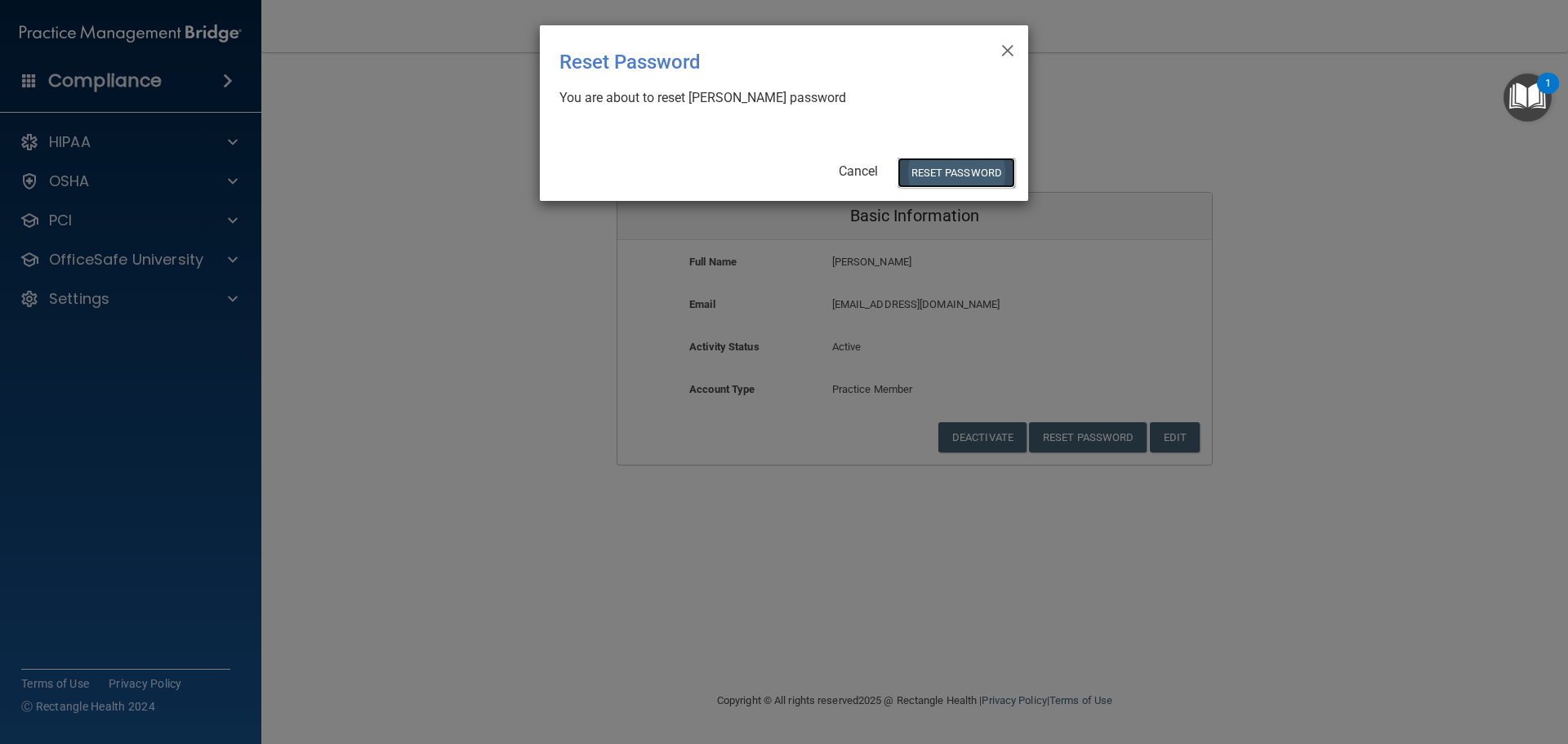
click at [967, 169] on button "Reset Password" at bounding box center [956, 172] width 118 height 30
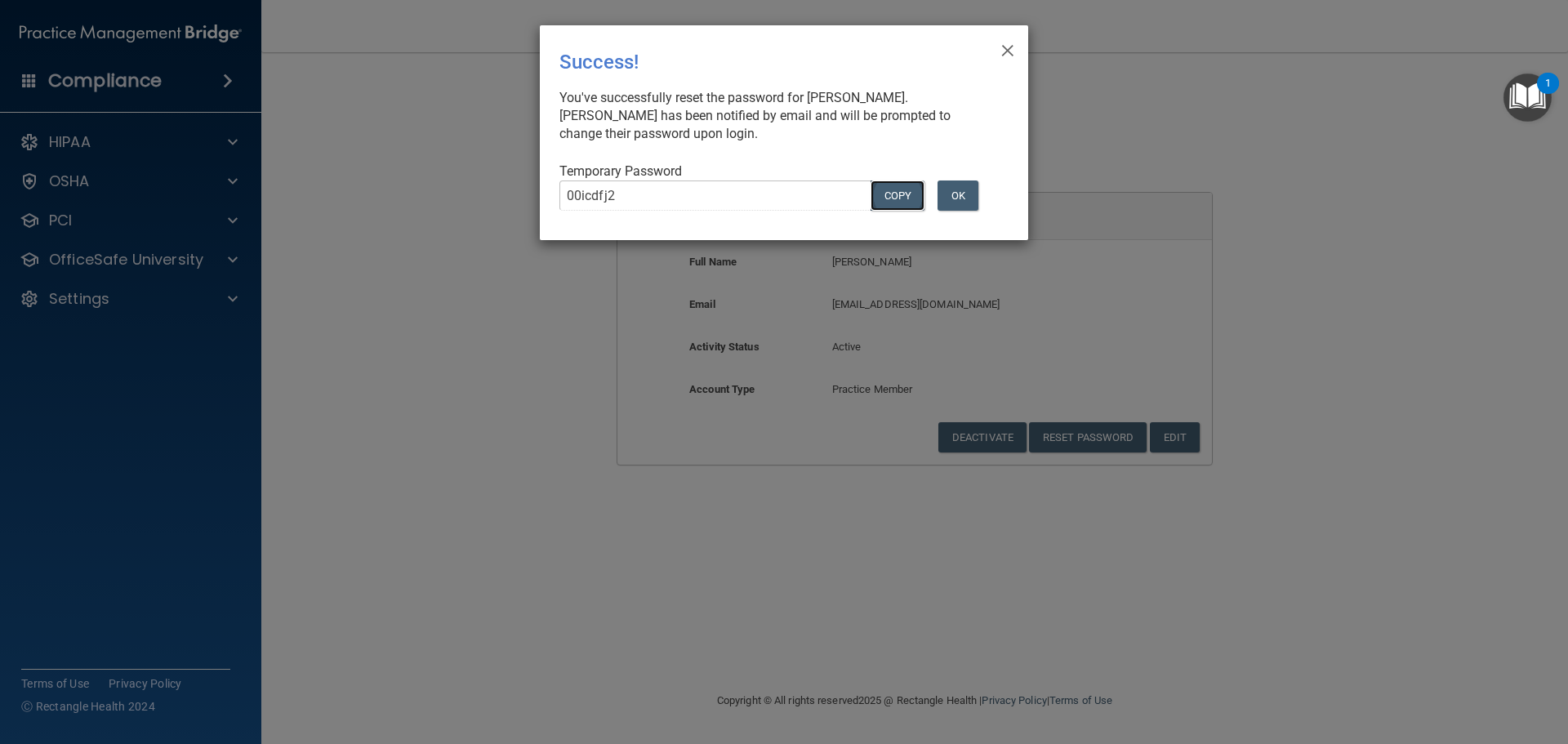
click at [880, 194] on button "COPY" at bounding box center [897, 195] width 54 height 30
click at [898, 200] on button "Copy" at bounding box center [897, 195] width 54 height 30
click at [688, 520] on div "× Close Success! You've successfully reset the password for Haleigh Souders. Ha…" at bounding box center [784, 372] width 1568 height 744
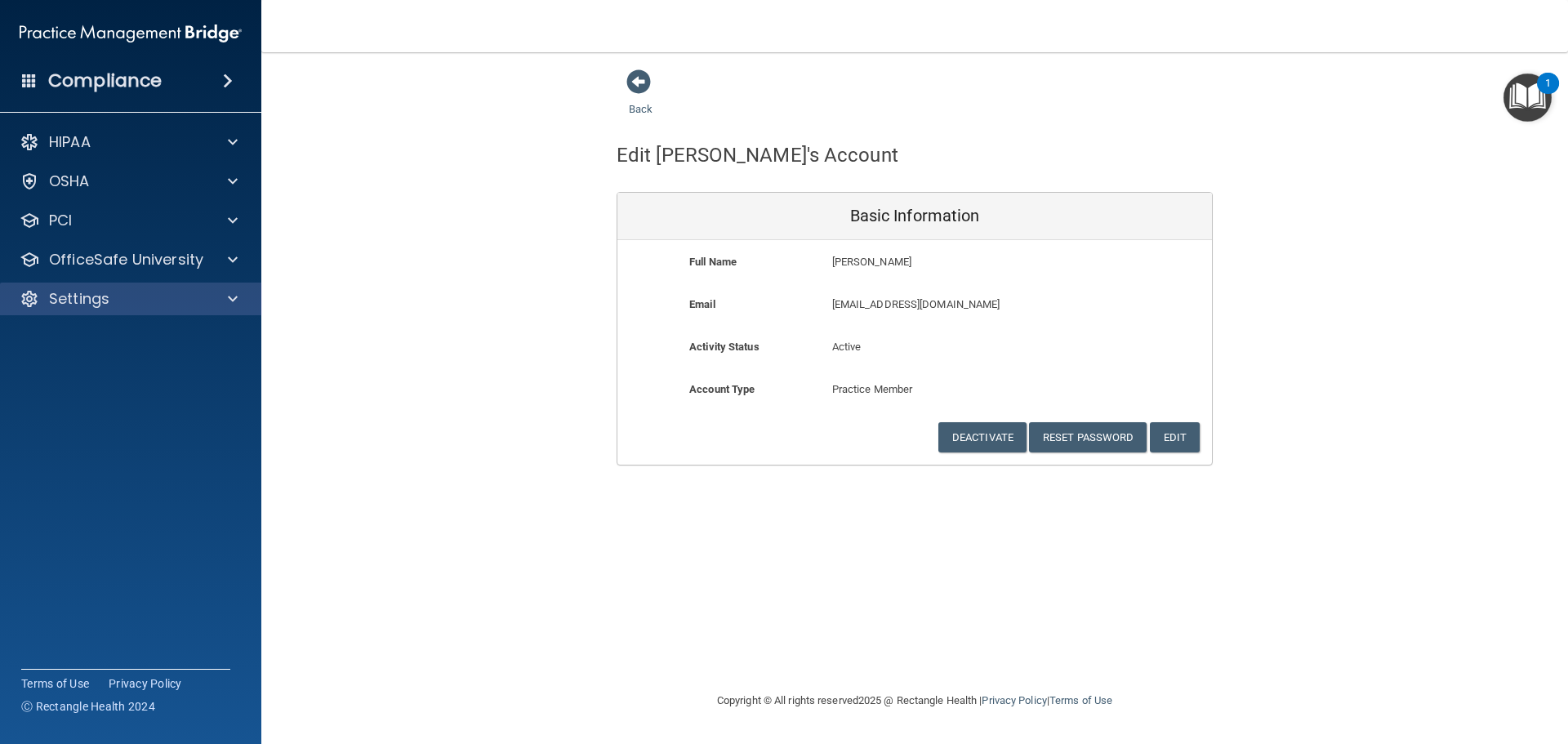
click at [201, 310] on div "Settings" at bounding box center [131, 299] width 262 height 33
click at [200, 309] on div "Settings" at bounding box center [131, 299] width 262 height 33
click at [228, 295] on span at bounding box center [232, 299] width 10 height 19
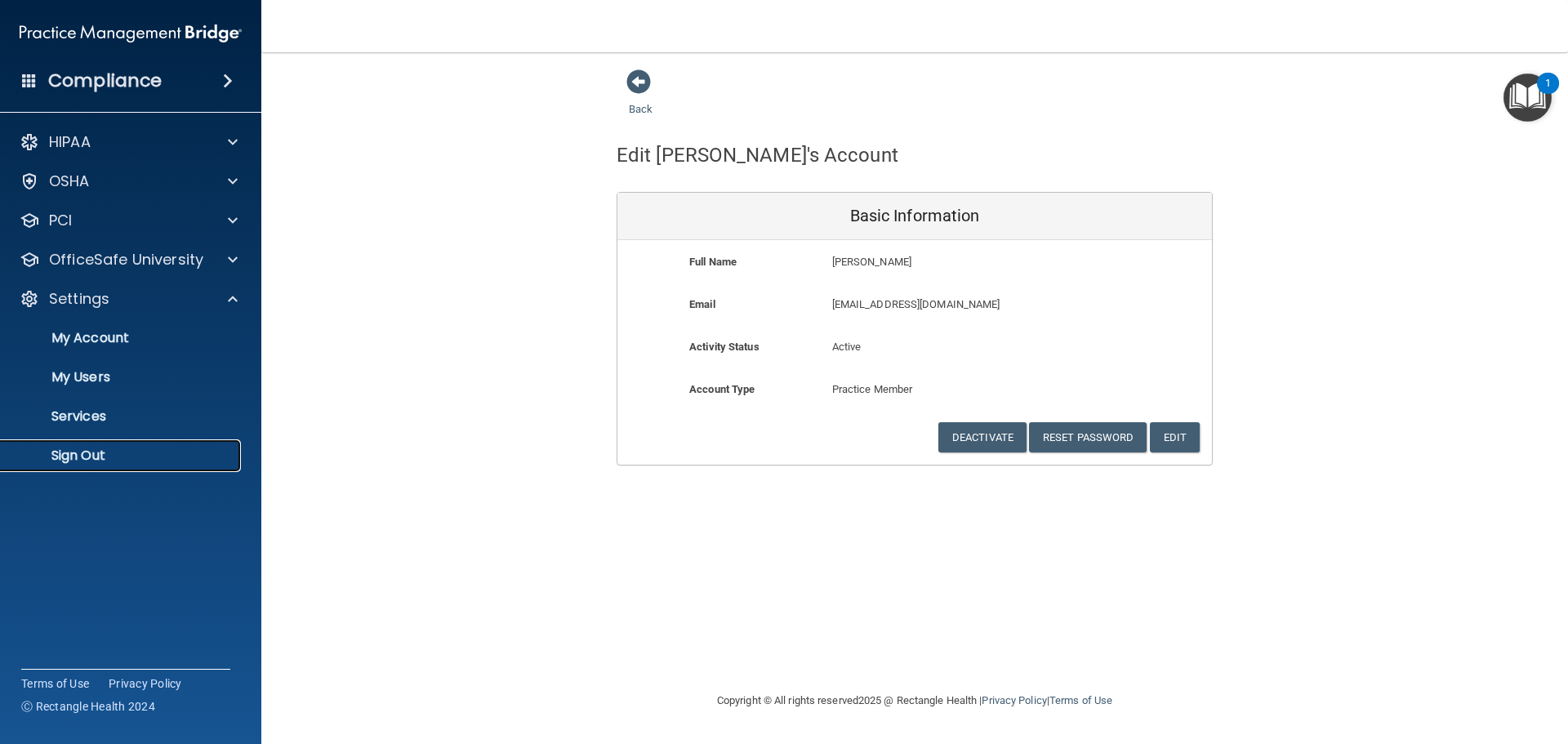
click at [119, 453] on p "Sign Out" at bounding box center [122, 455] width 223 height 16
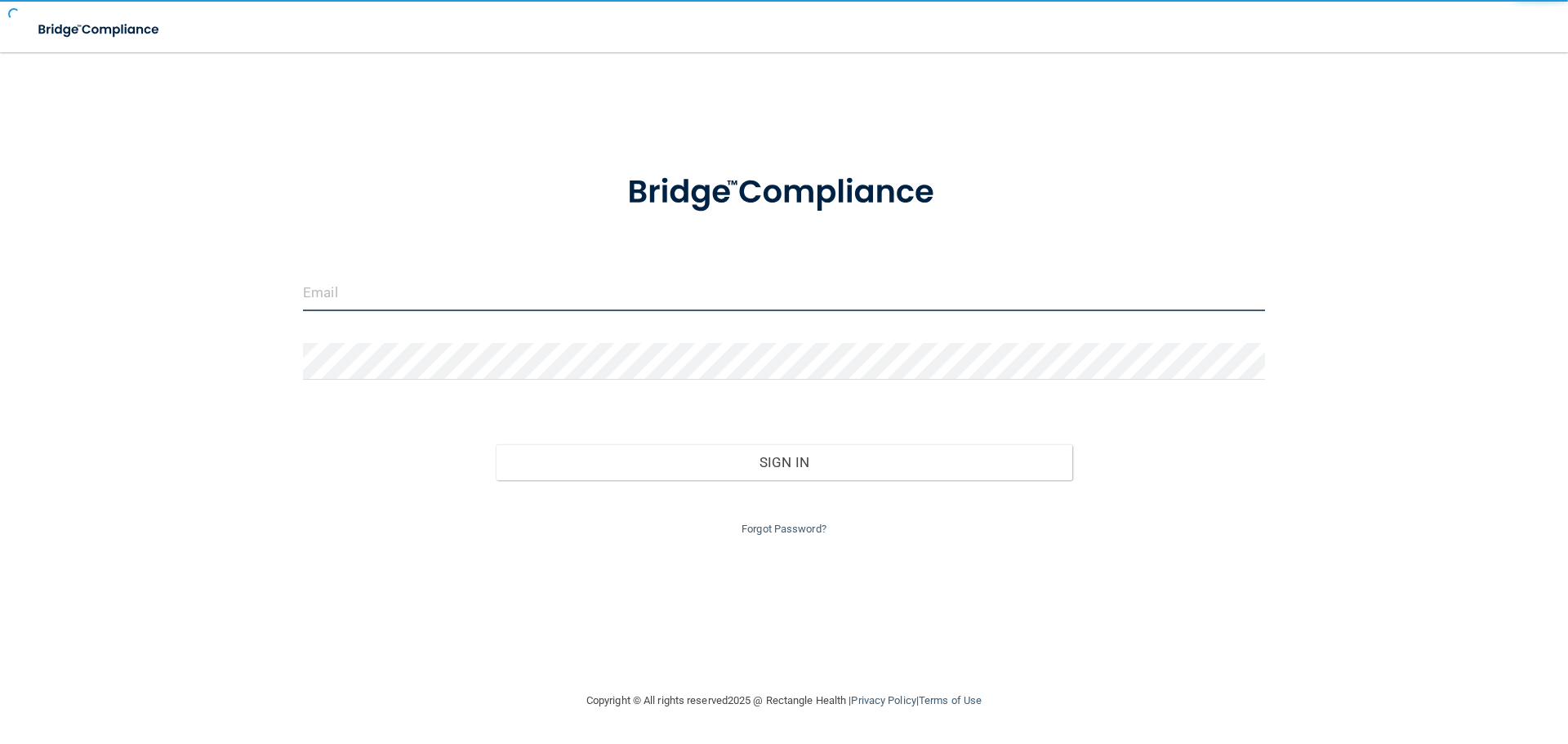
type input "cfletcher@rectanglehealth.com"
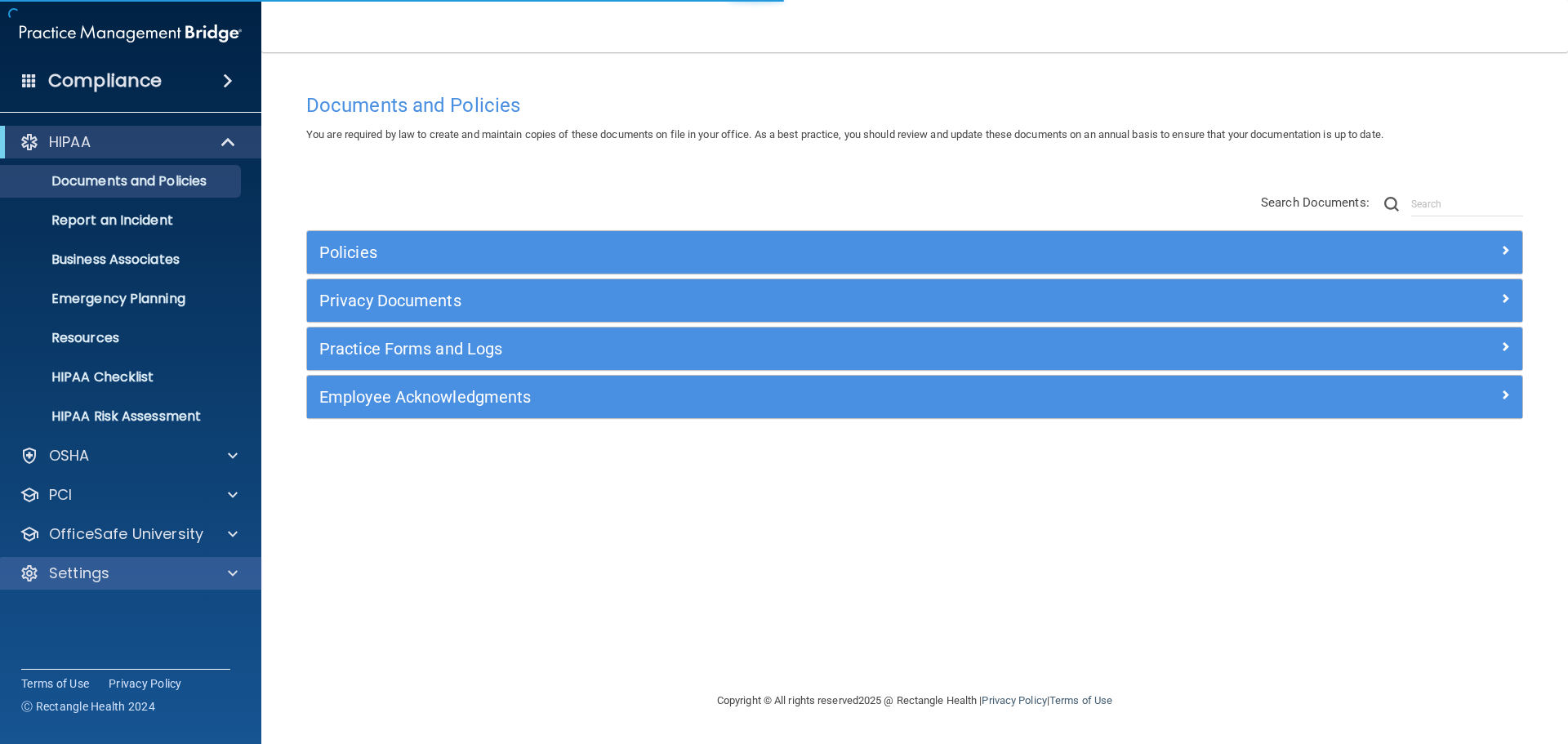
click at [224, 562] on div "Settings" at bounding box center [131, 573] width 262 height 33
click at [226, 569] on div at bounding box center [230, 573] width 41 height 19
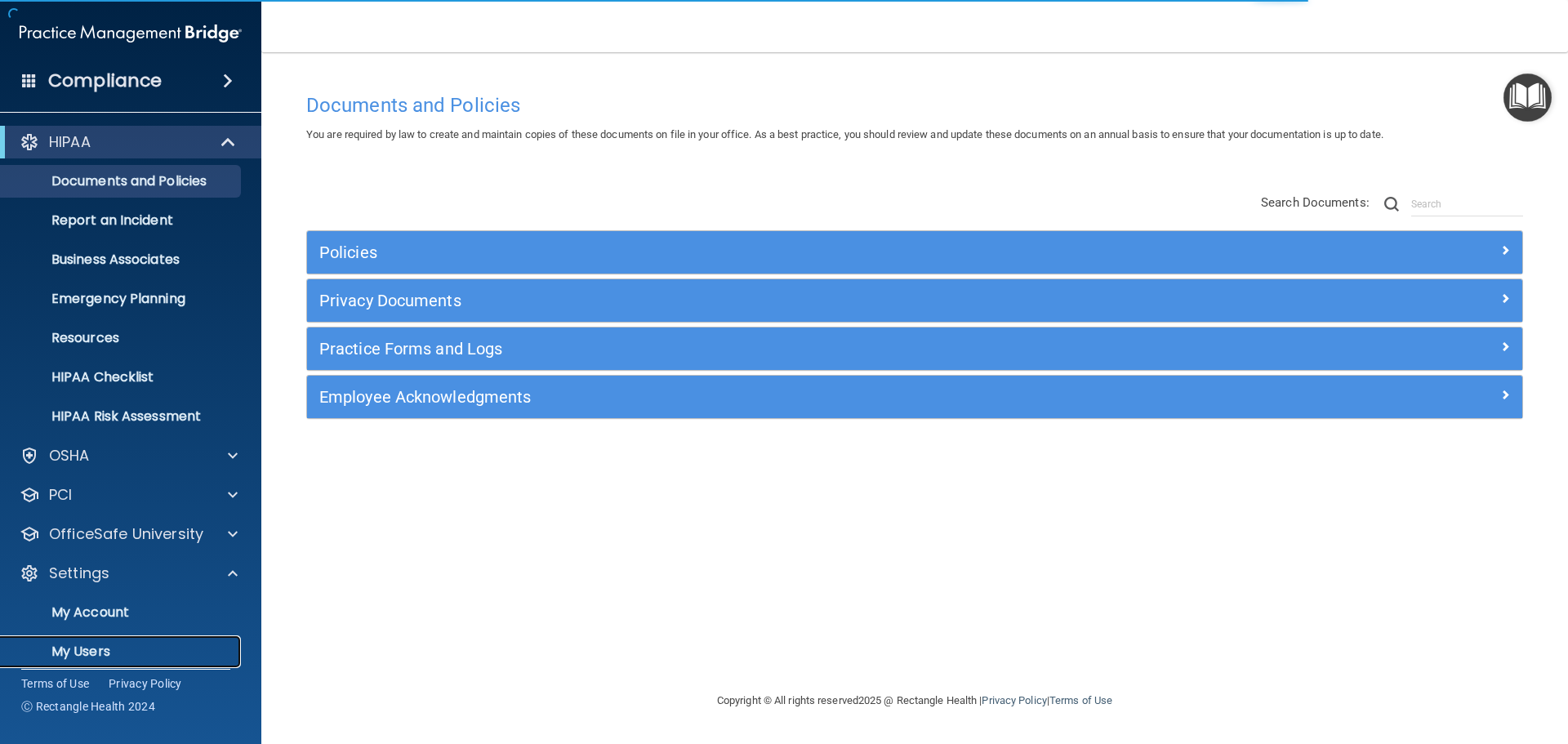
click at [98, 640] on link "My Users" at bounding box center [112, 652] width 257 height 33
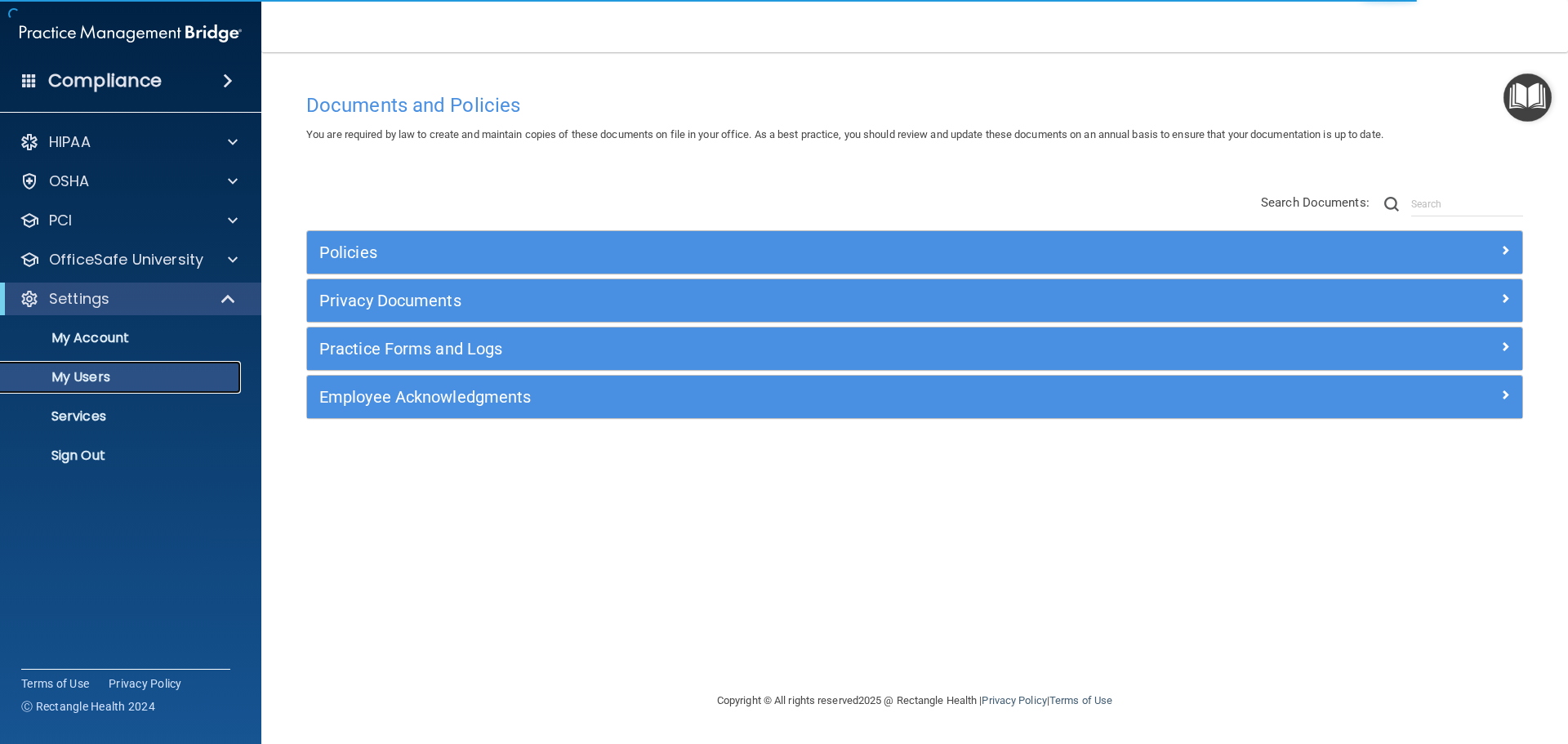
select select "20"
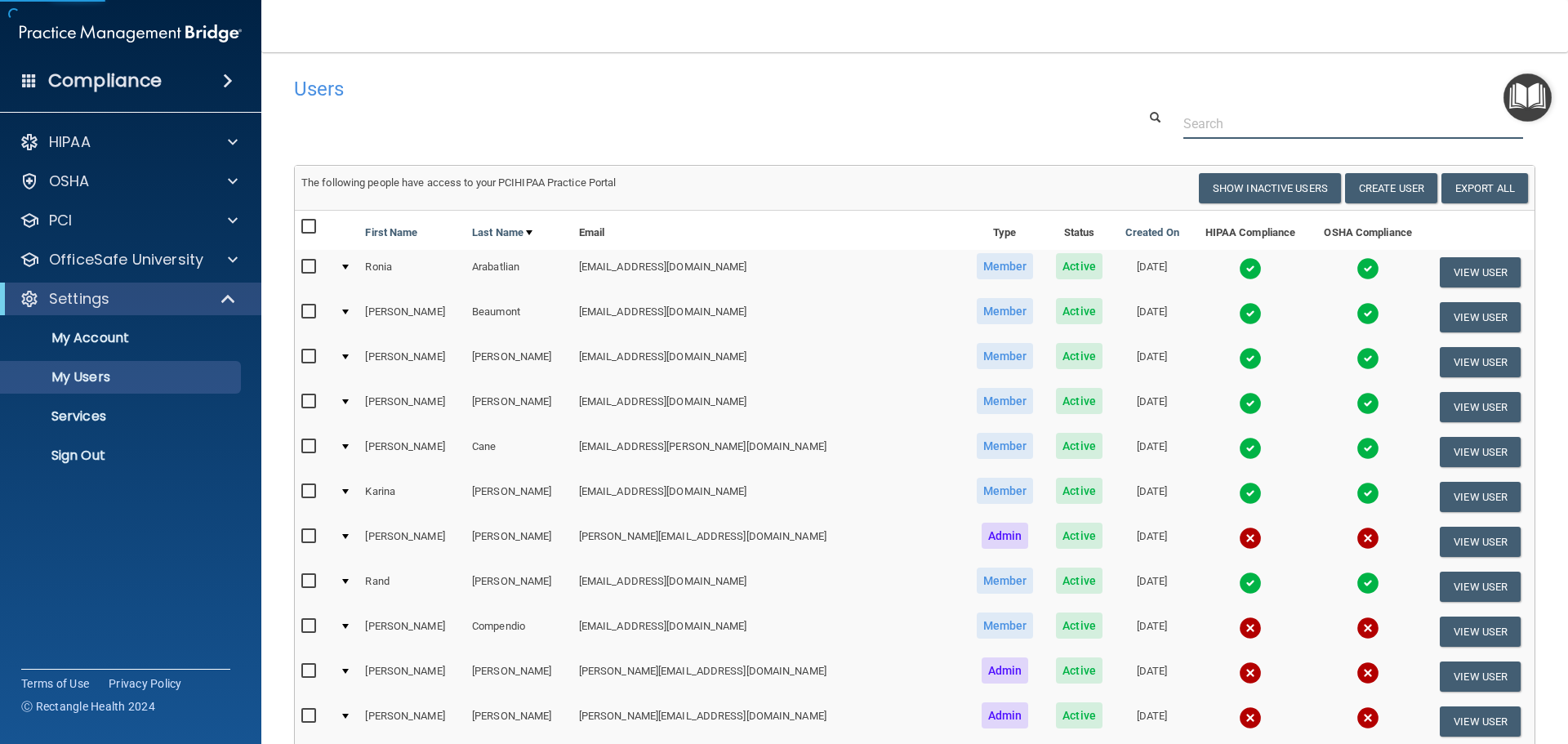
click at [1229, 121] on input "text" at bounding box center [1353, 123] width 340 height 30
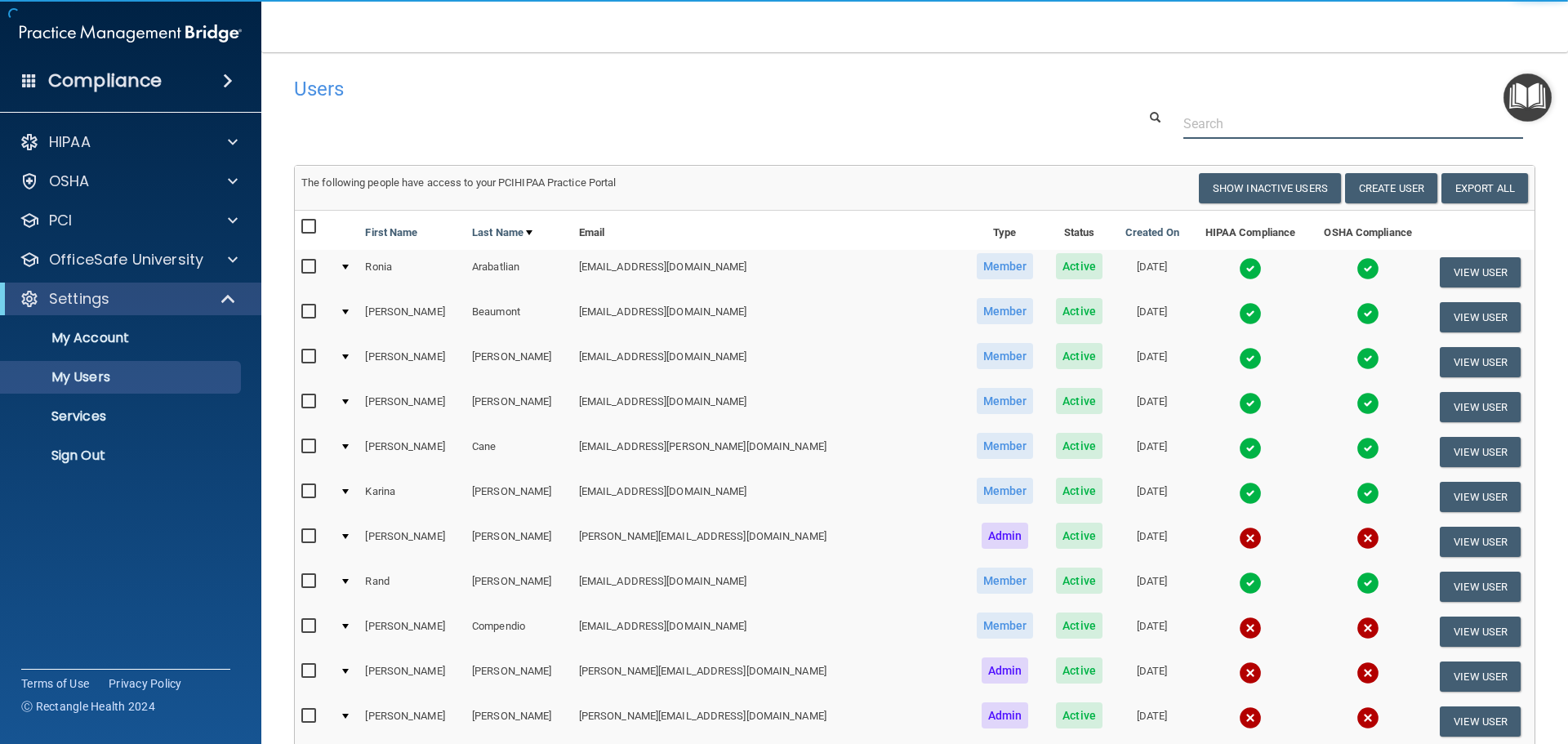
paste input "lbpapenfuss@gmail.com"
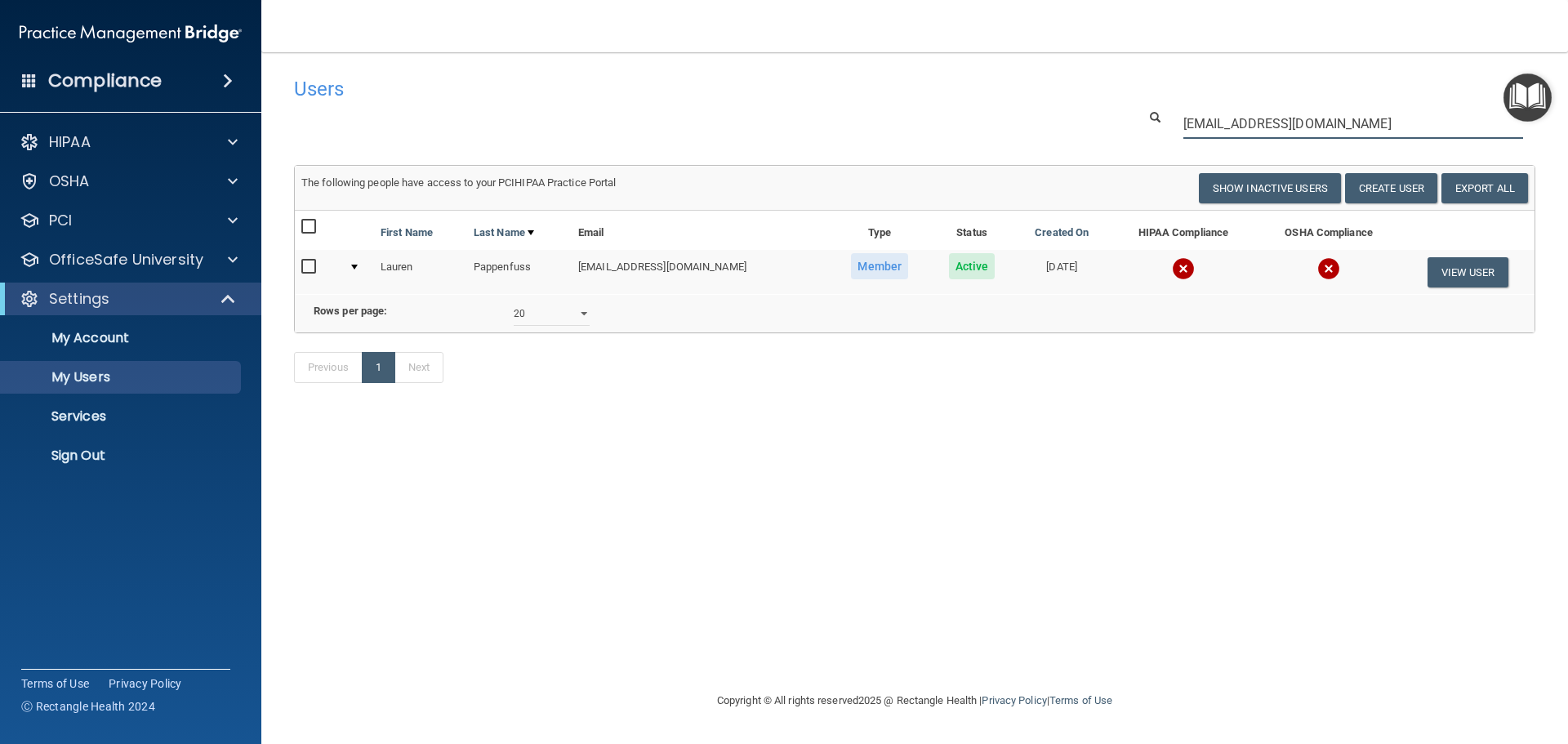
type input "lbpapenfuss@gmail.com"
click at [1297, 268] on td at bounding box center [1328, 272] width 144 height 44
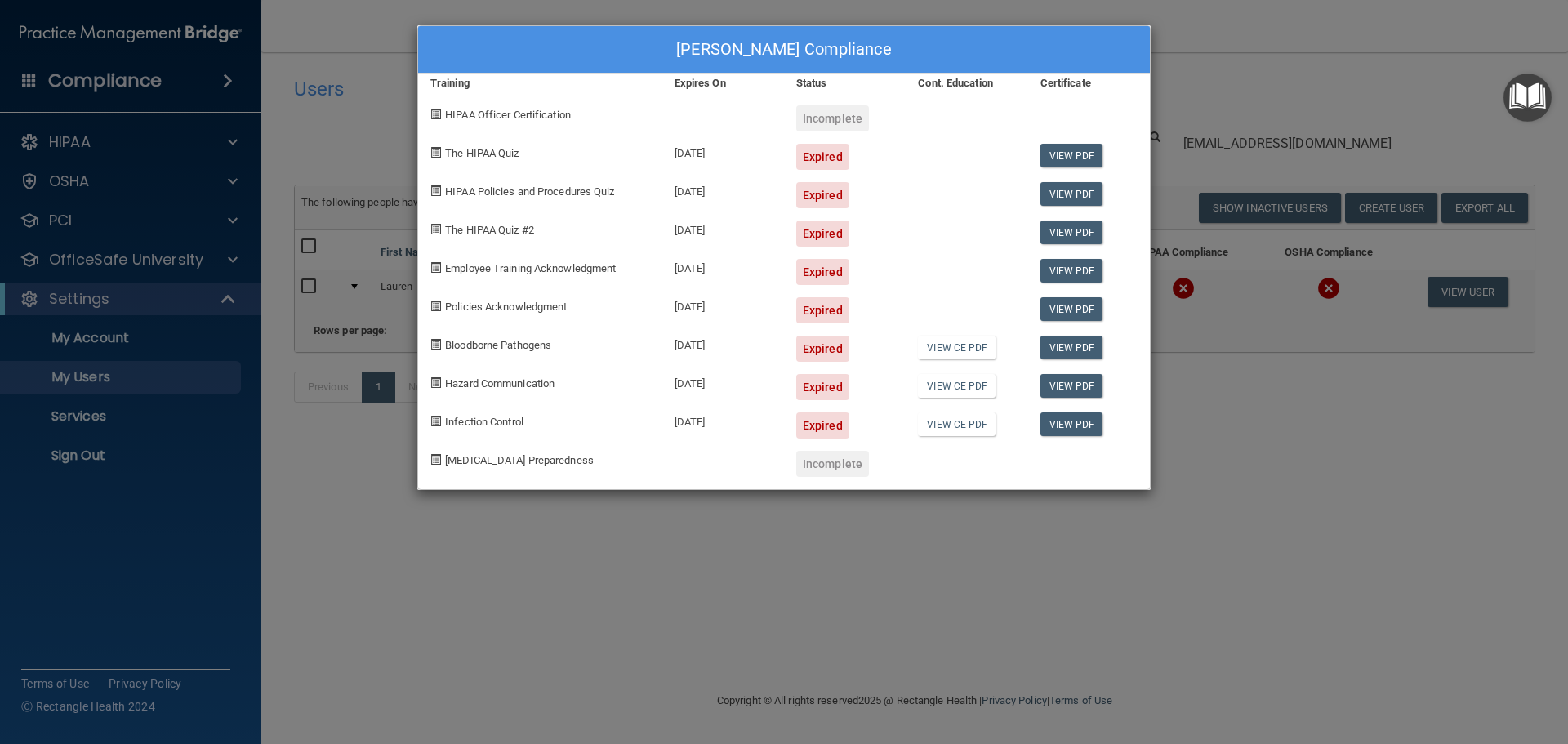
click at [1330, 416] on div "Lauren Pappenfuss's Compliance Training Expires On Status Cont. Education Certi…" at bounding box center [784, 372] width 1568 height 744
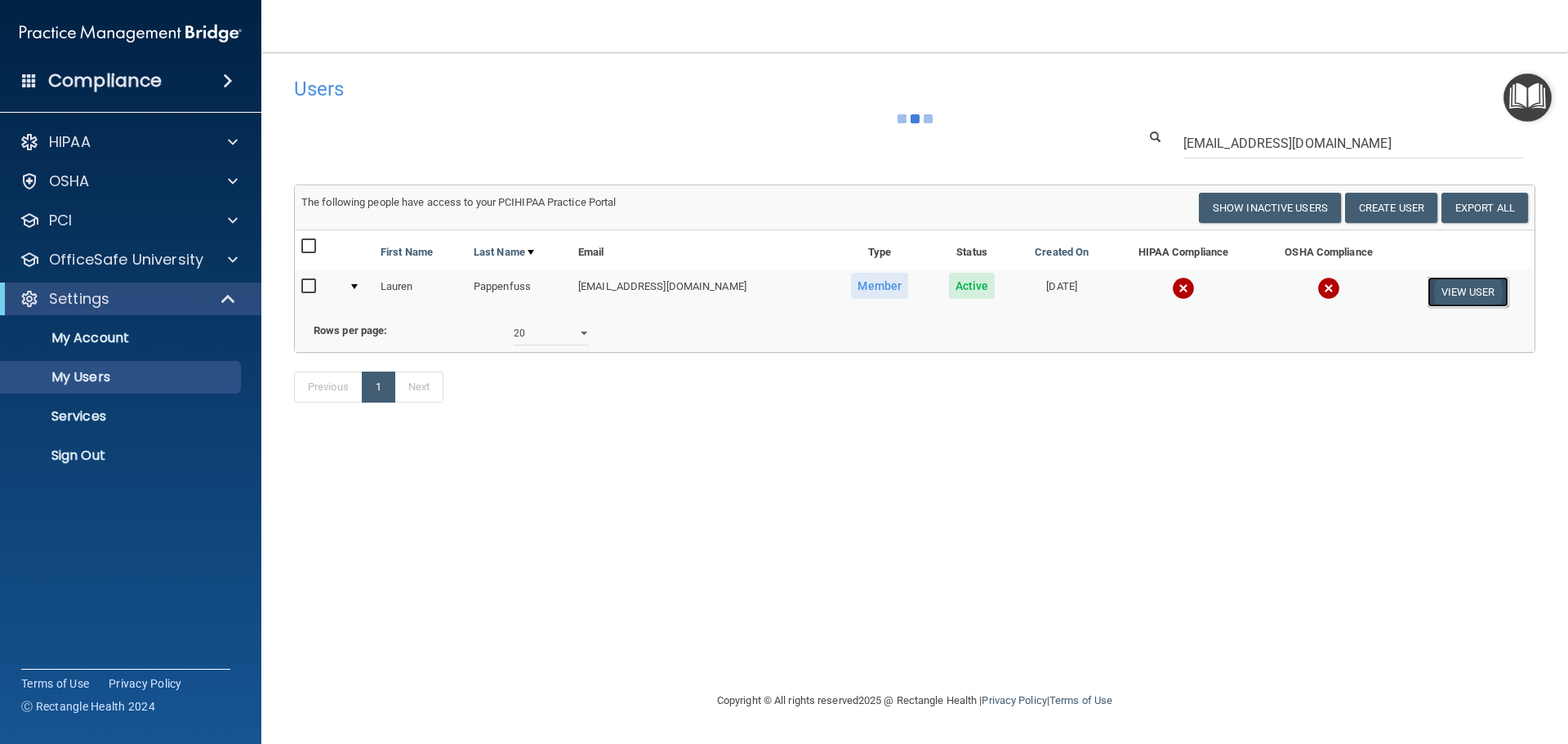
click at [1471, 292] on button "View User" at bounding box center [1467, 291] width 81 height 30
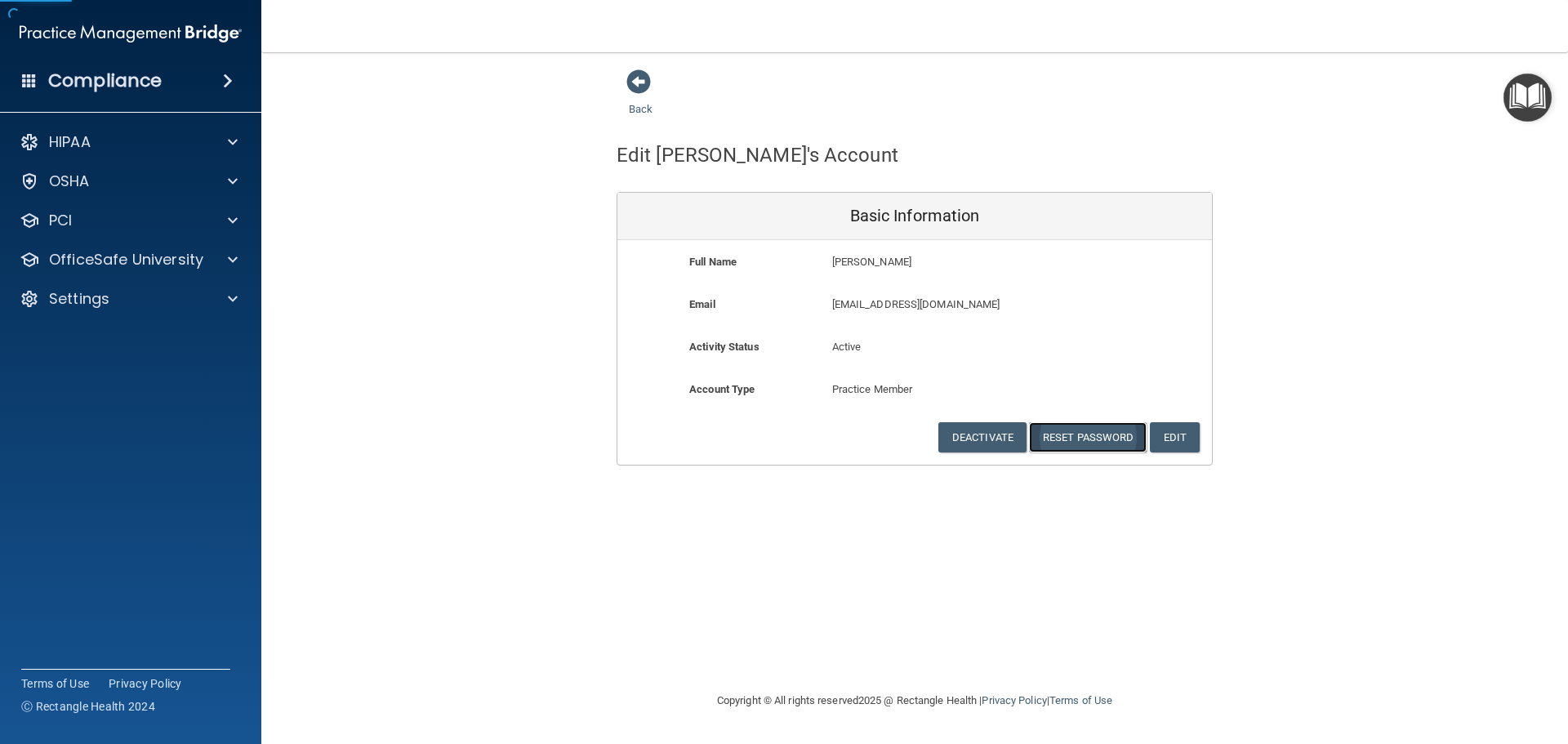
click at [1076, 435] on button "Reset Password" at bounding box center [1087, 437] width 118 height 30
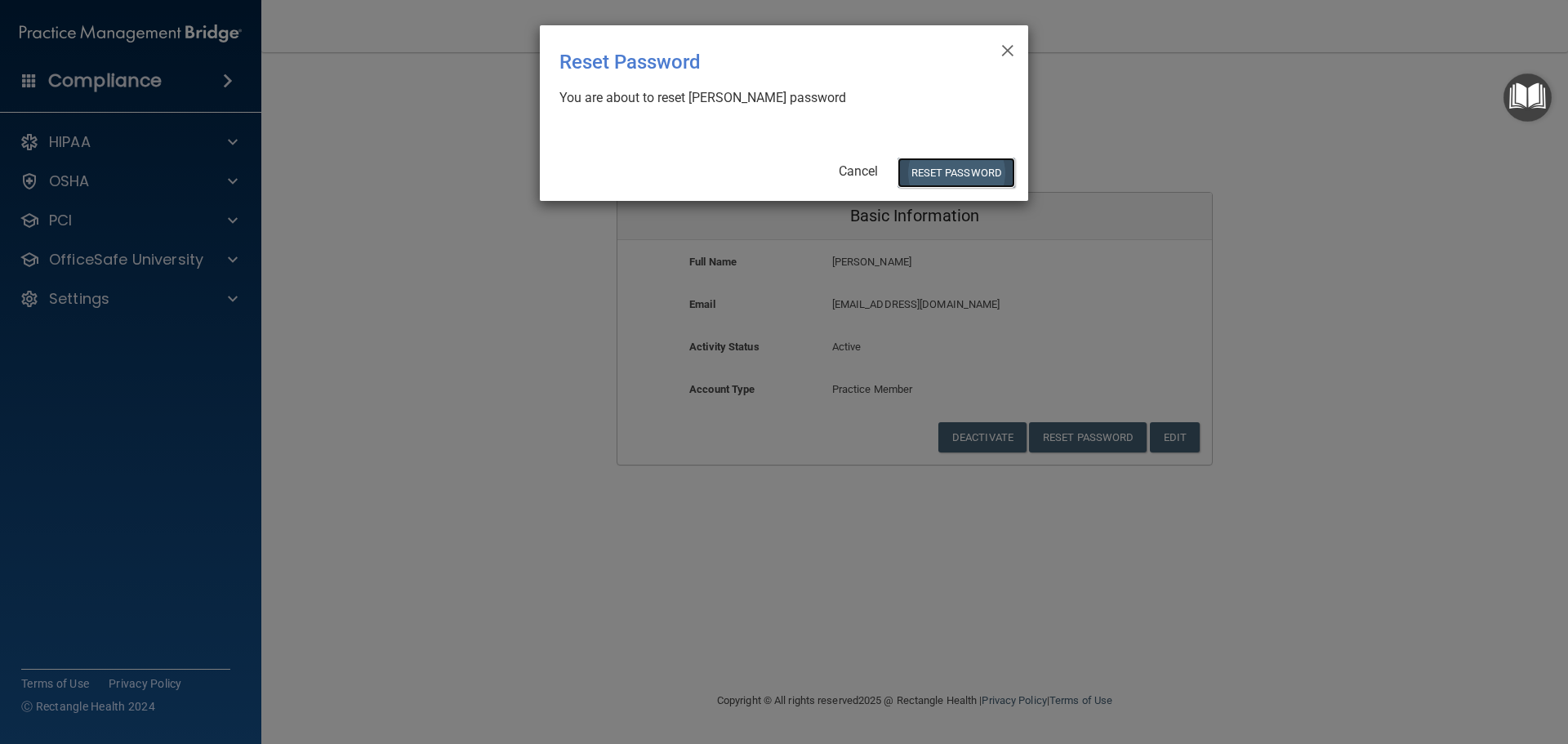
click at [943, 178] on button "Reset Password" at bounding box center [956, 172] width 118 height 30
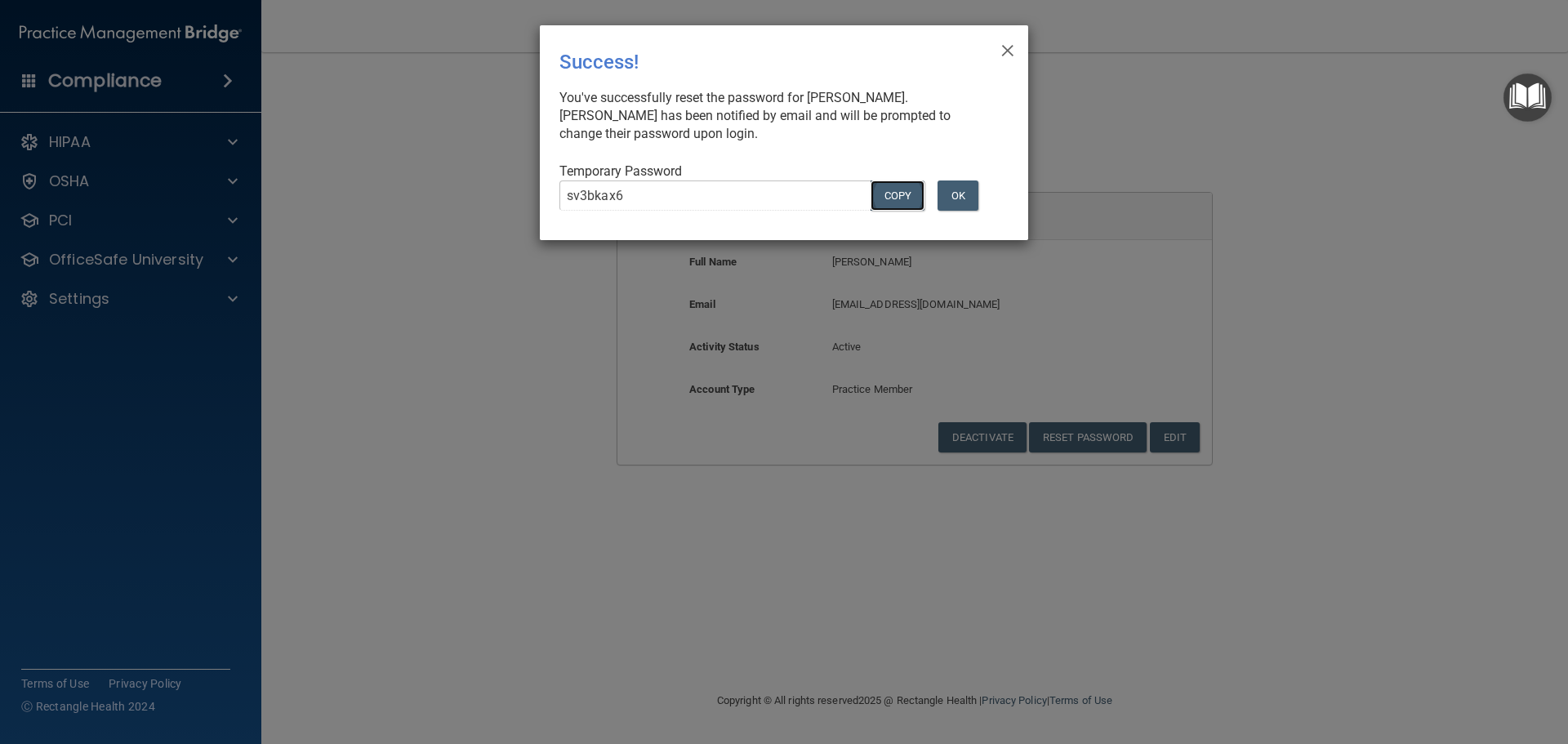
click at [882, 189] on button "COPY" at bounding box center [897, 195] width 54 height 30
drag, startPoint x: 419, startPoint y: 225, endPoint x: 446, endPoint y: 183, distance: 49.9
click at [419, 225] on div "× Close Success! You've successfully reset the password for Lauren Pappenfuss. …" at bounding box center [784, 372] width 1568 height 744
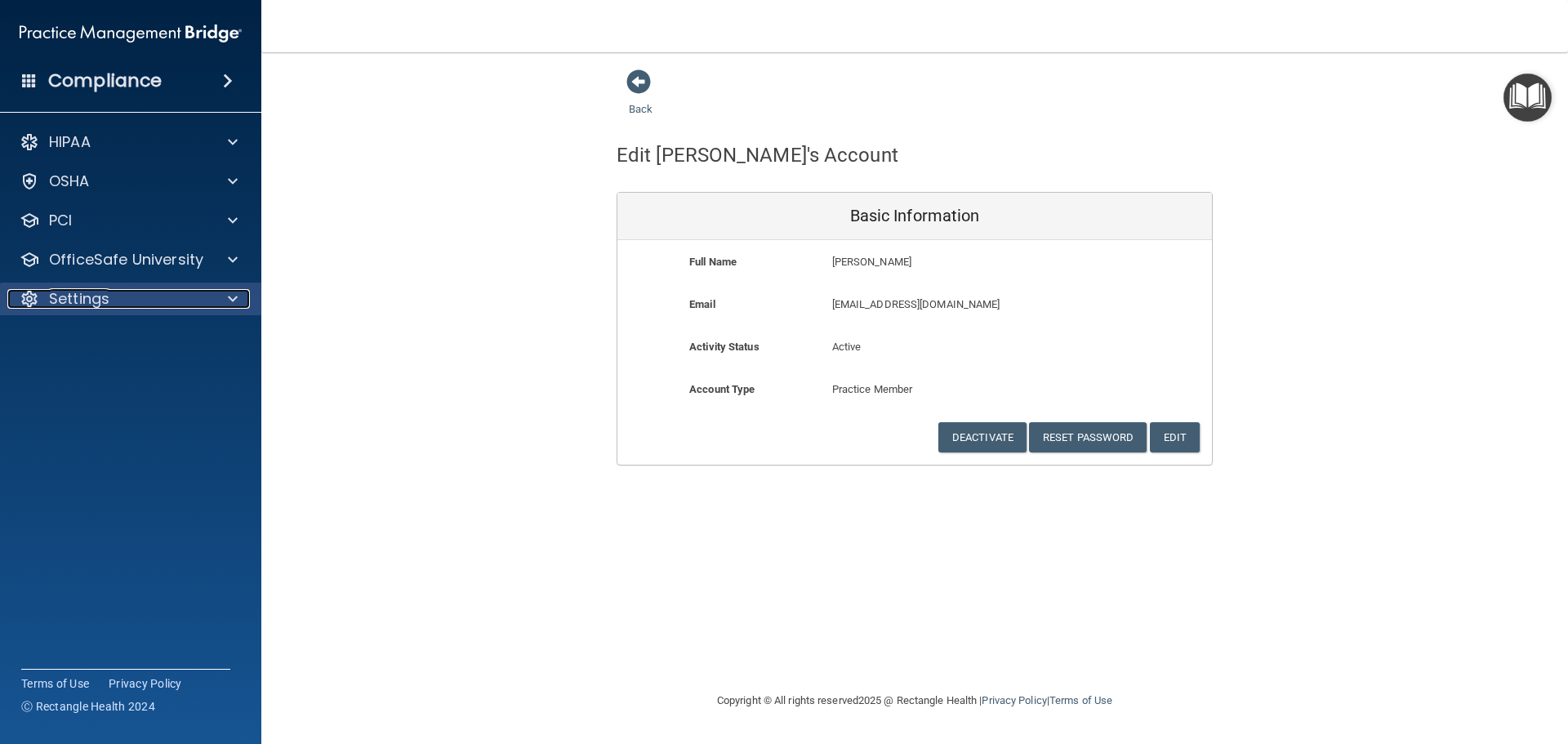
click at [222, 304] on div at bounding box center [230, 299] width 41 height 19
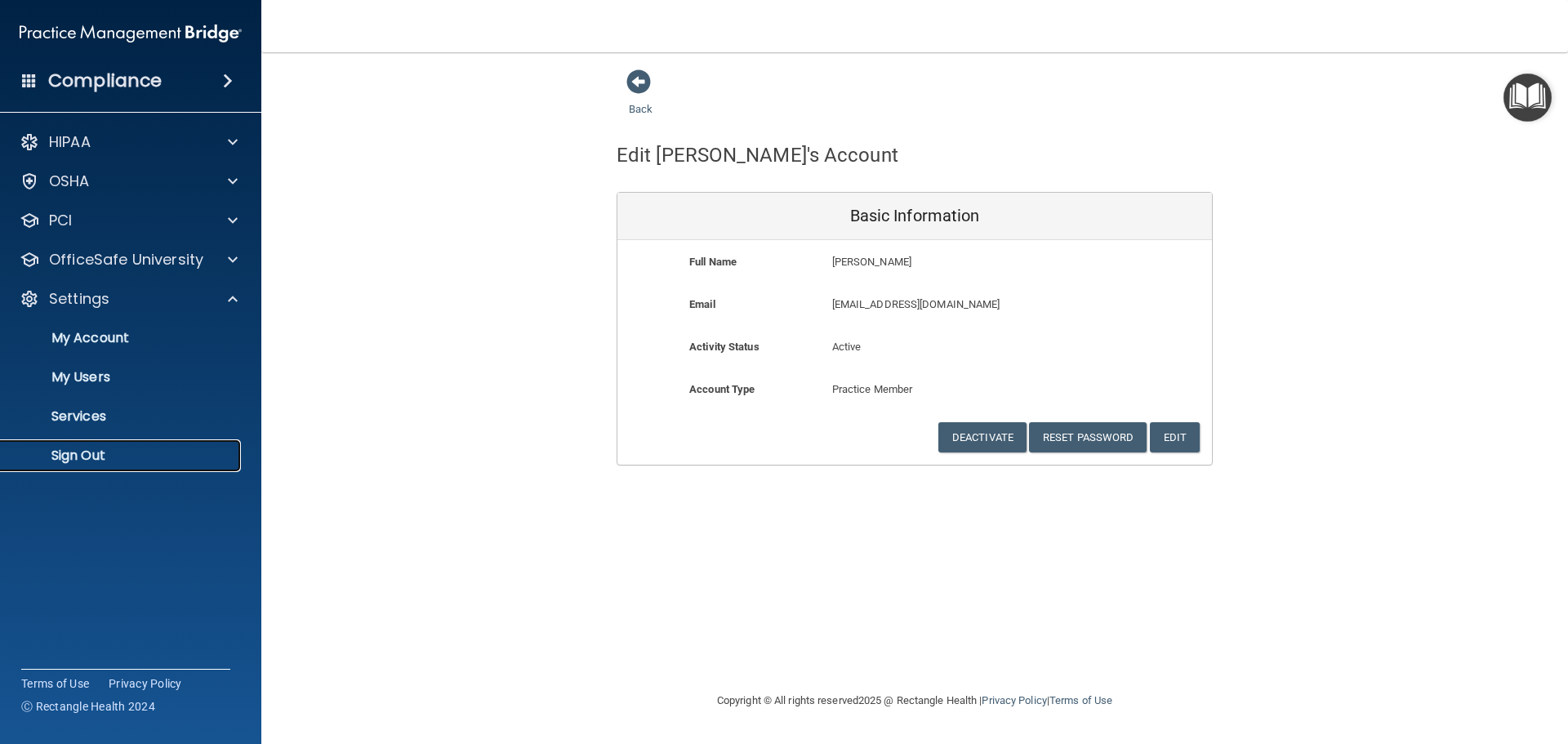
click at [80, 457] on p "Sign Out" at bounding box center [122, 455] width 223 height 16
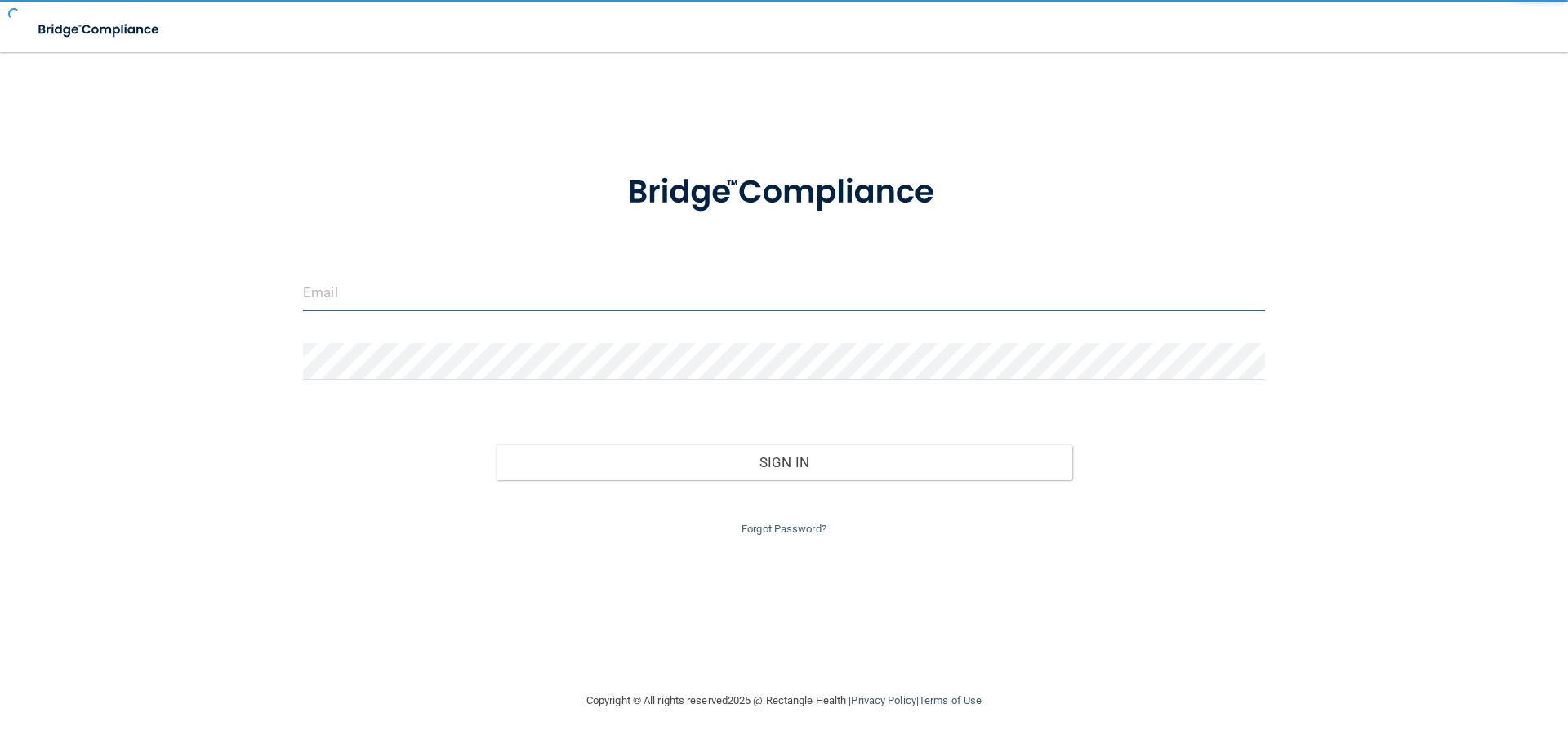
type input "[EMAIL_ADDRESS][DOMAIN_NAME]"
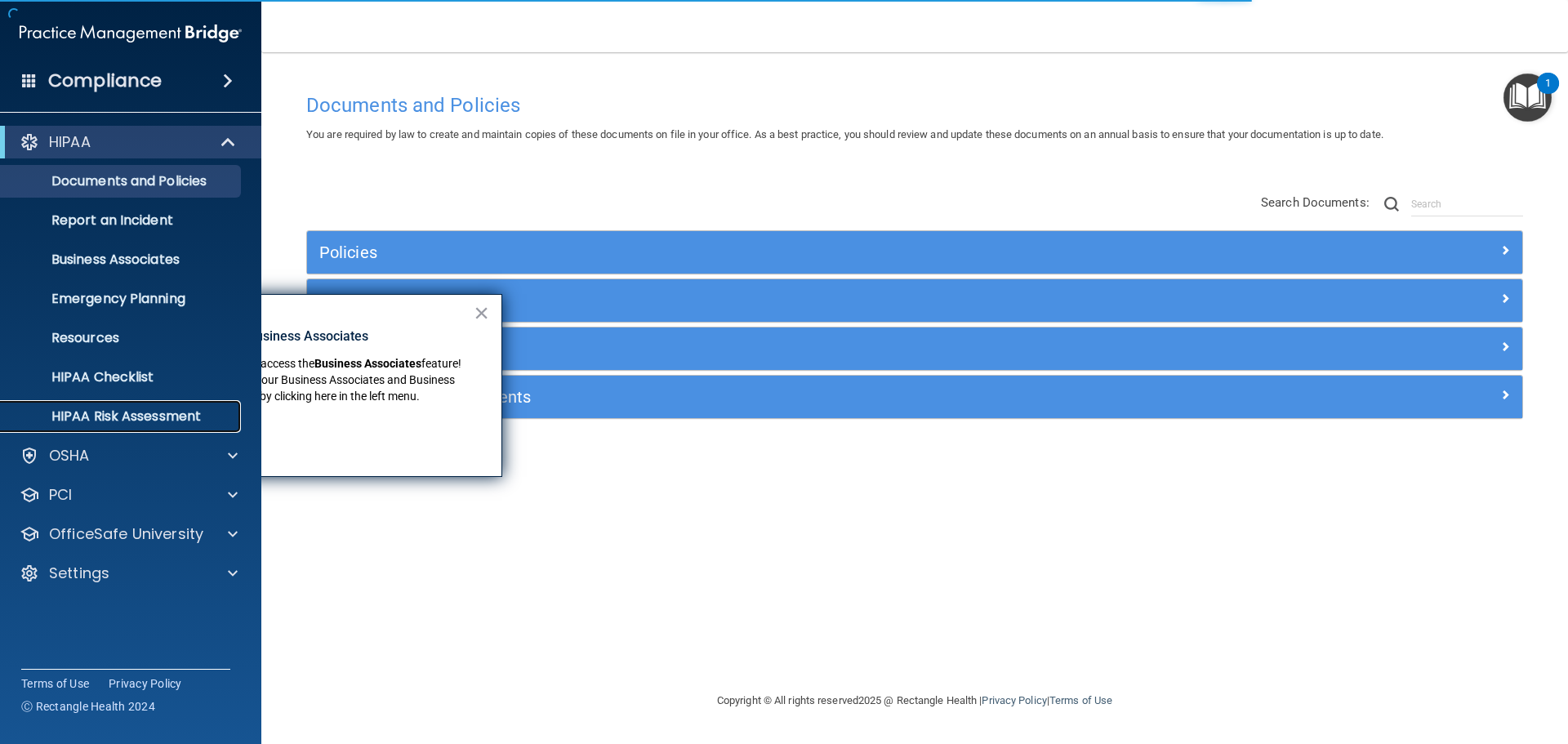
click at [196, 413] on p "HIPAA Risk Assessment" at bounding box center [122, 416] width 223 height 16
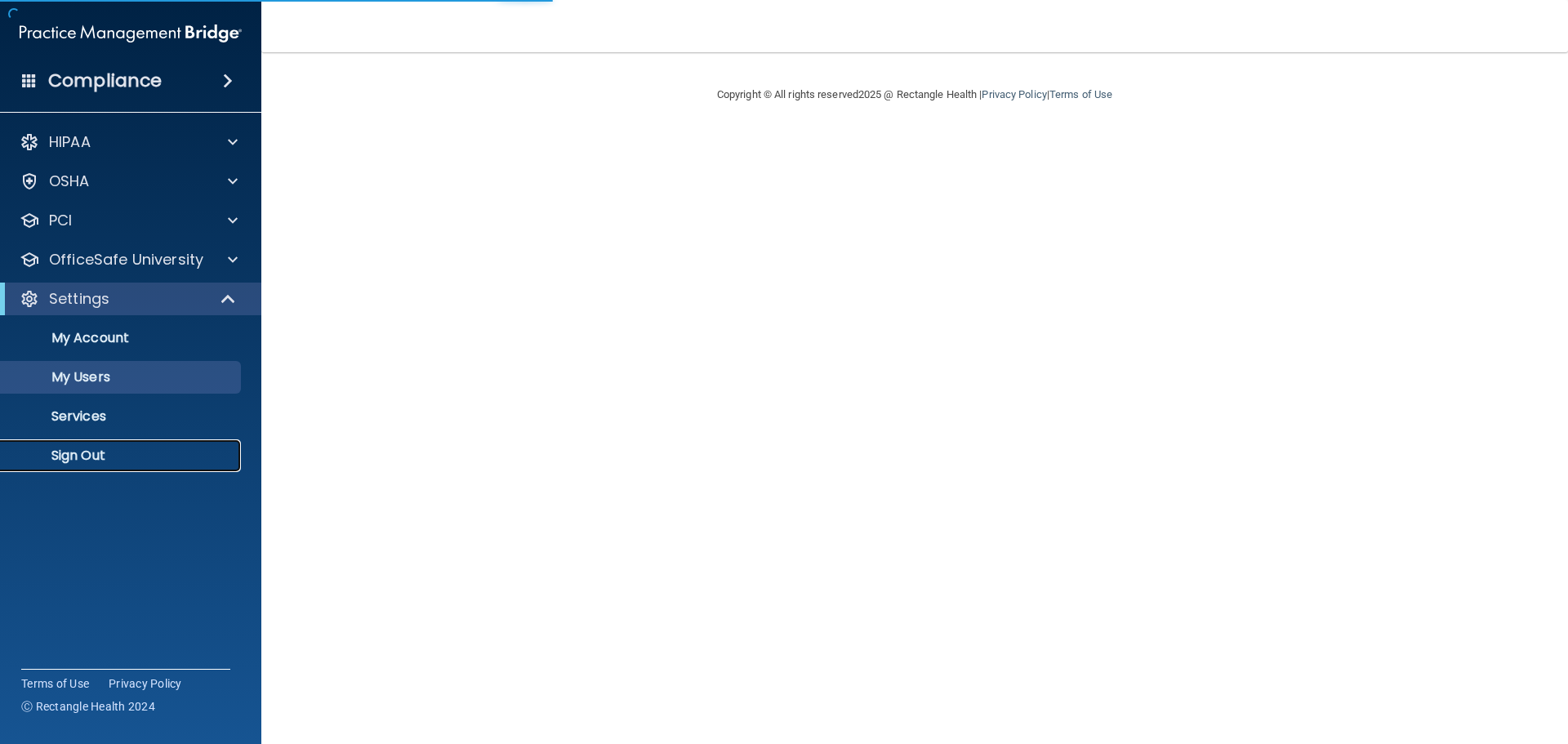
click at [102, 455] on p "Sign Out" at bounding box center [122, 455] width 223 height 16
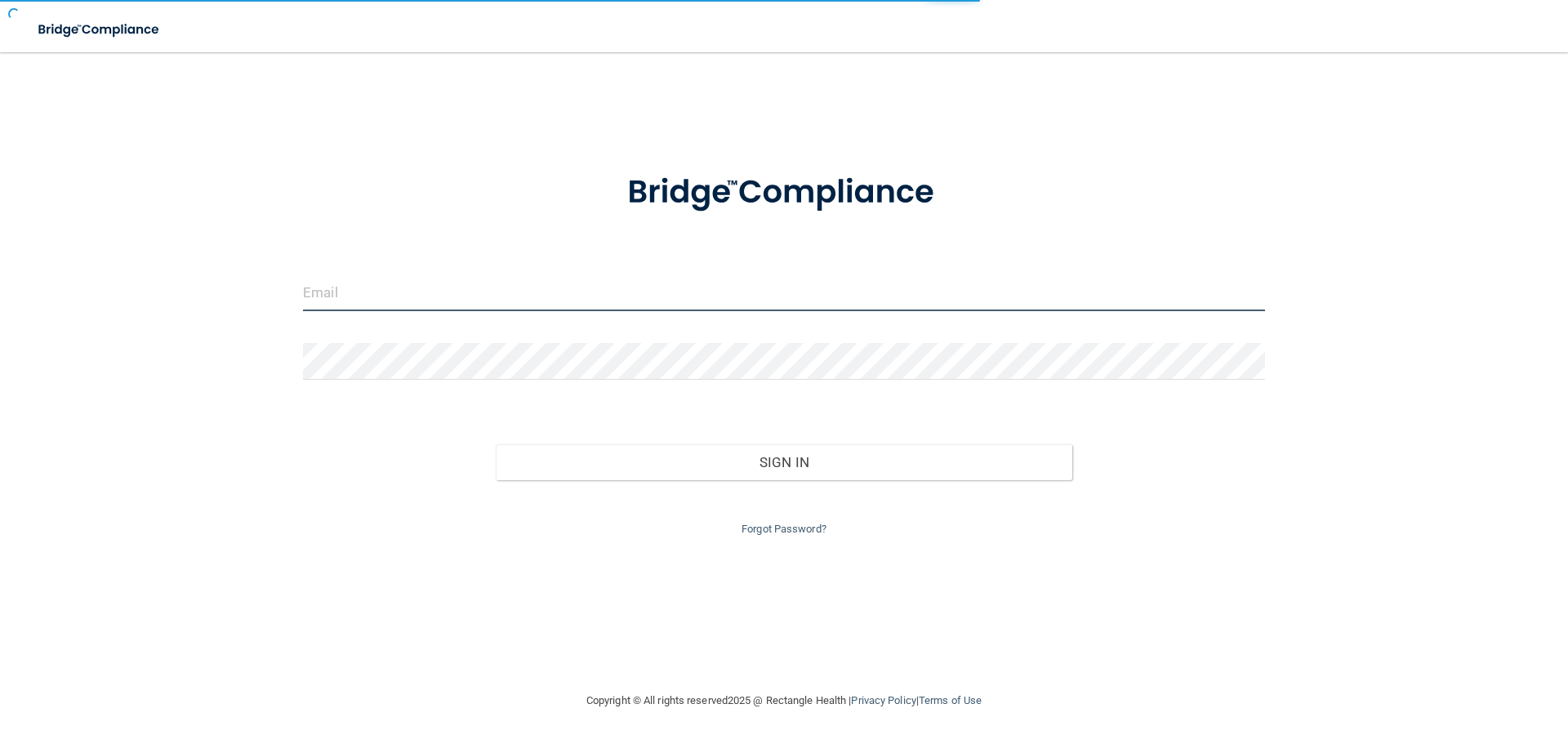
type input "[EMAIL_ADDRESS][DOMAIN_NAME]"
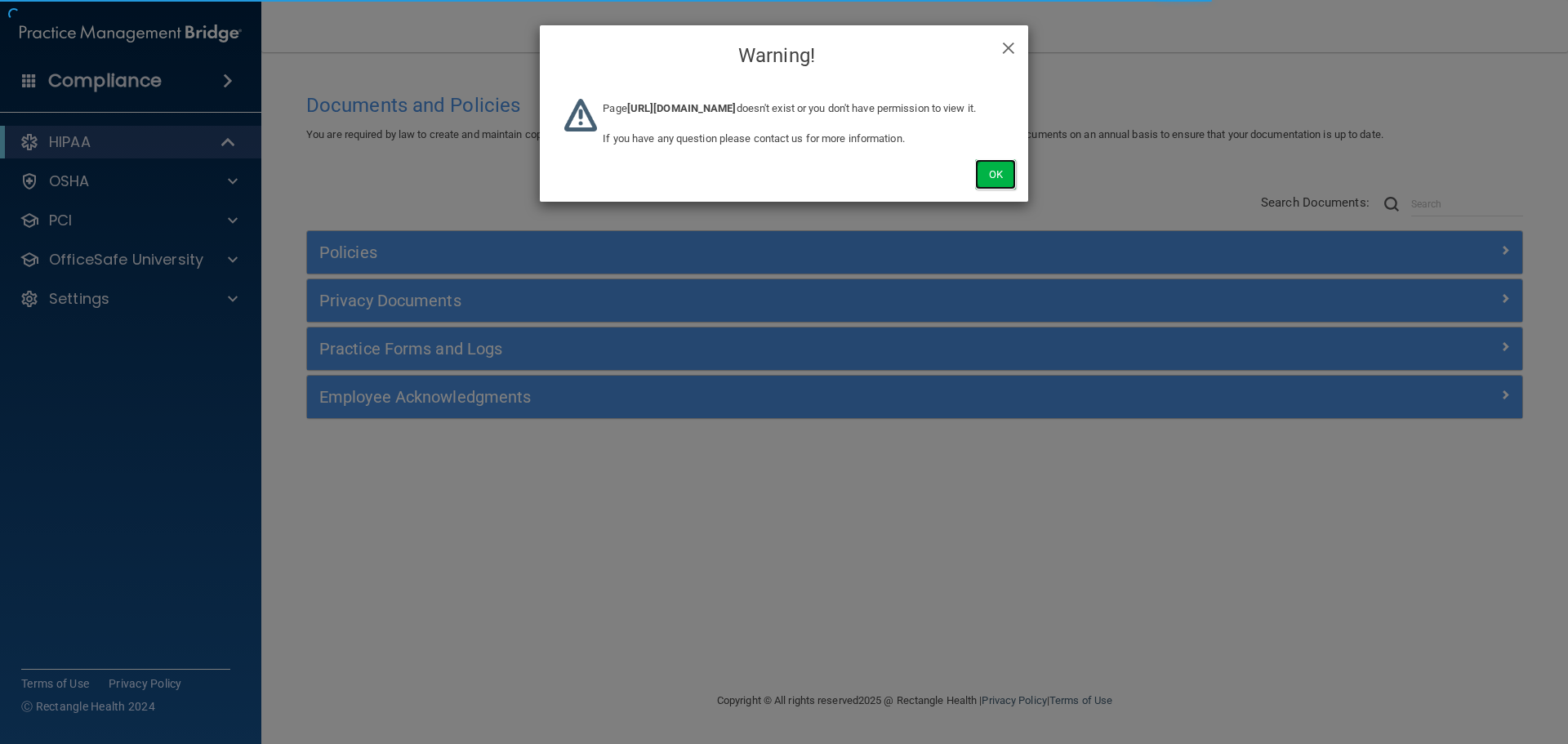
click at [990, 189] on button "Ok" at bounding box center [995, 174] width 41 height 30
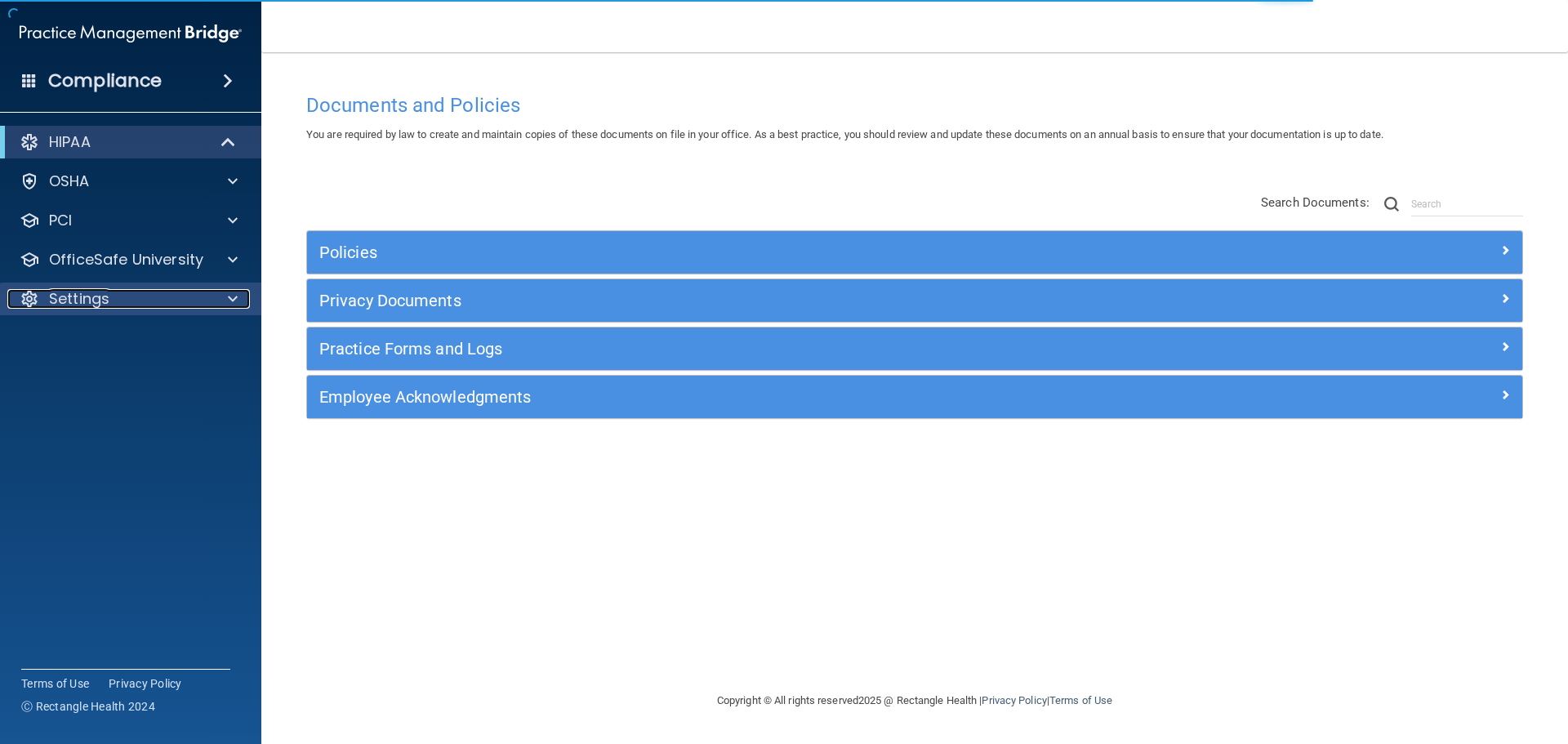
click at [202, 294] on div "Settings" at bounding box center [108, 299] width 202 height 19
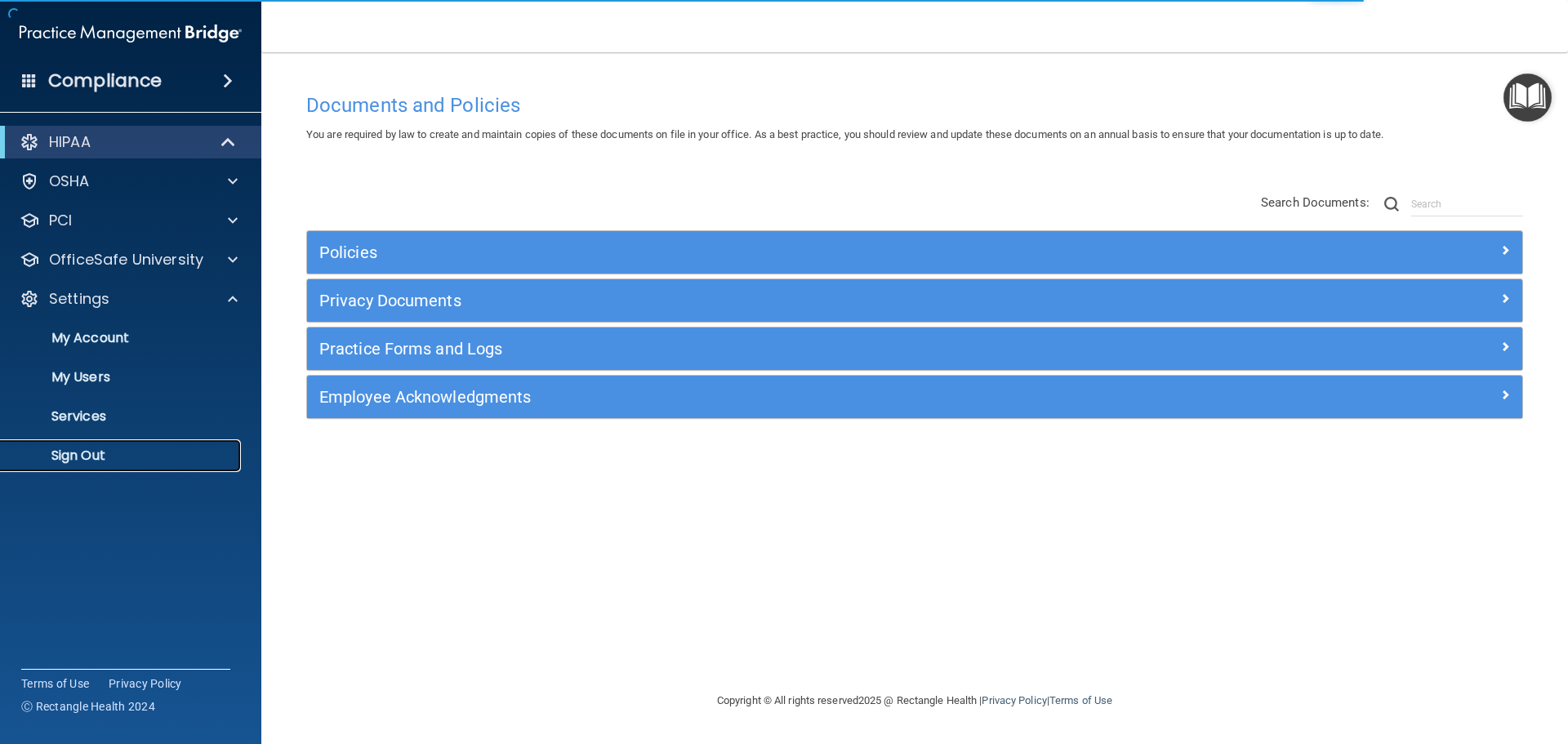
click at [115, 446] on link "Sign Out" at bounding box center [112, 456] width 257 height 33
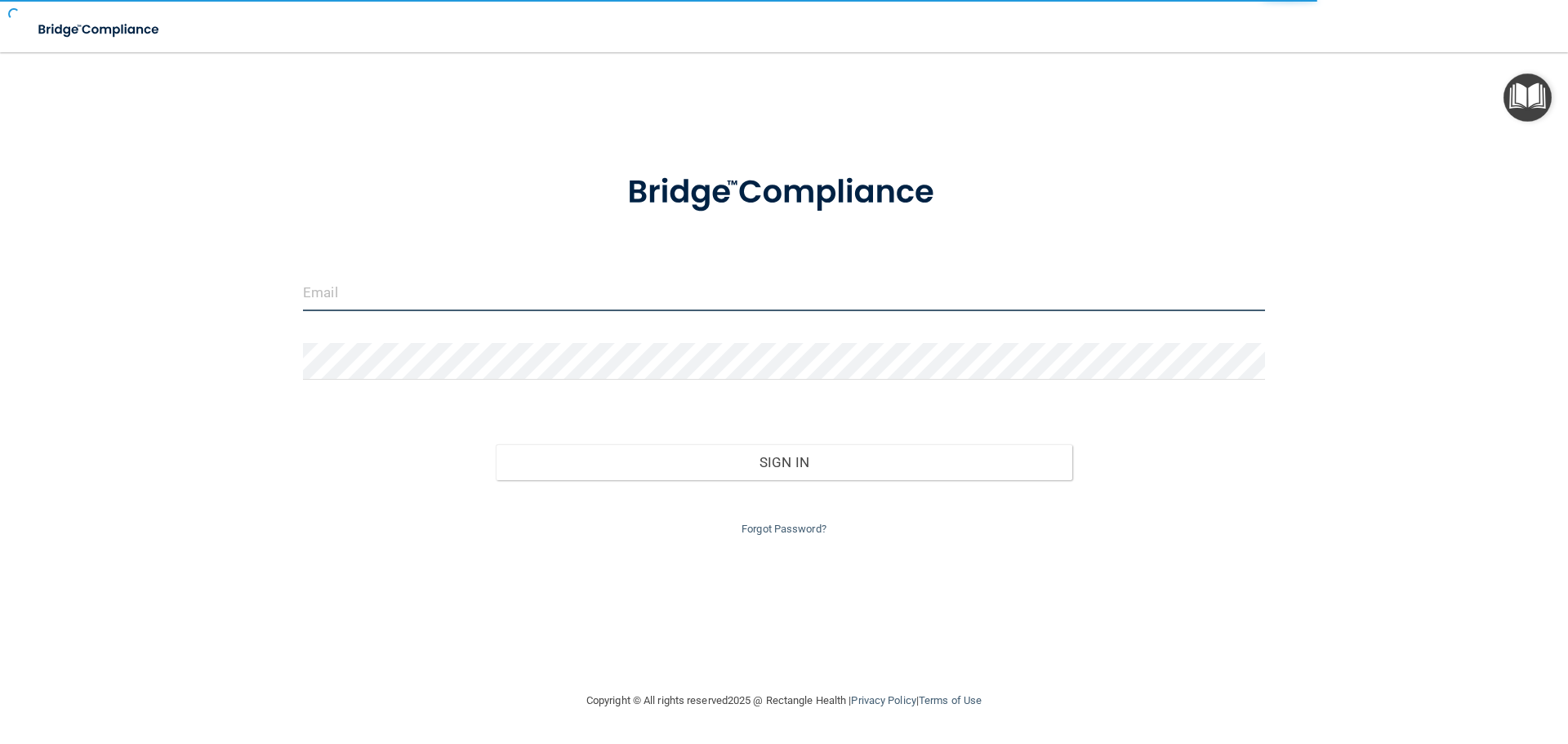
type input "[EMAIL_ADDRESS][DOMAIN_NAME]"
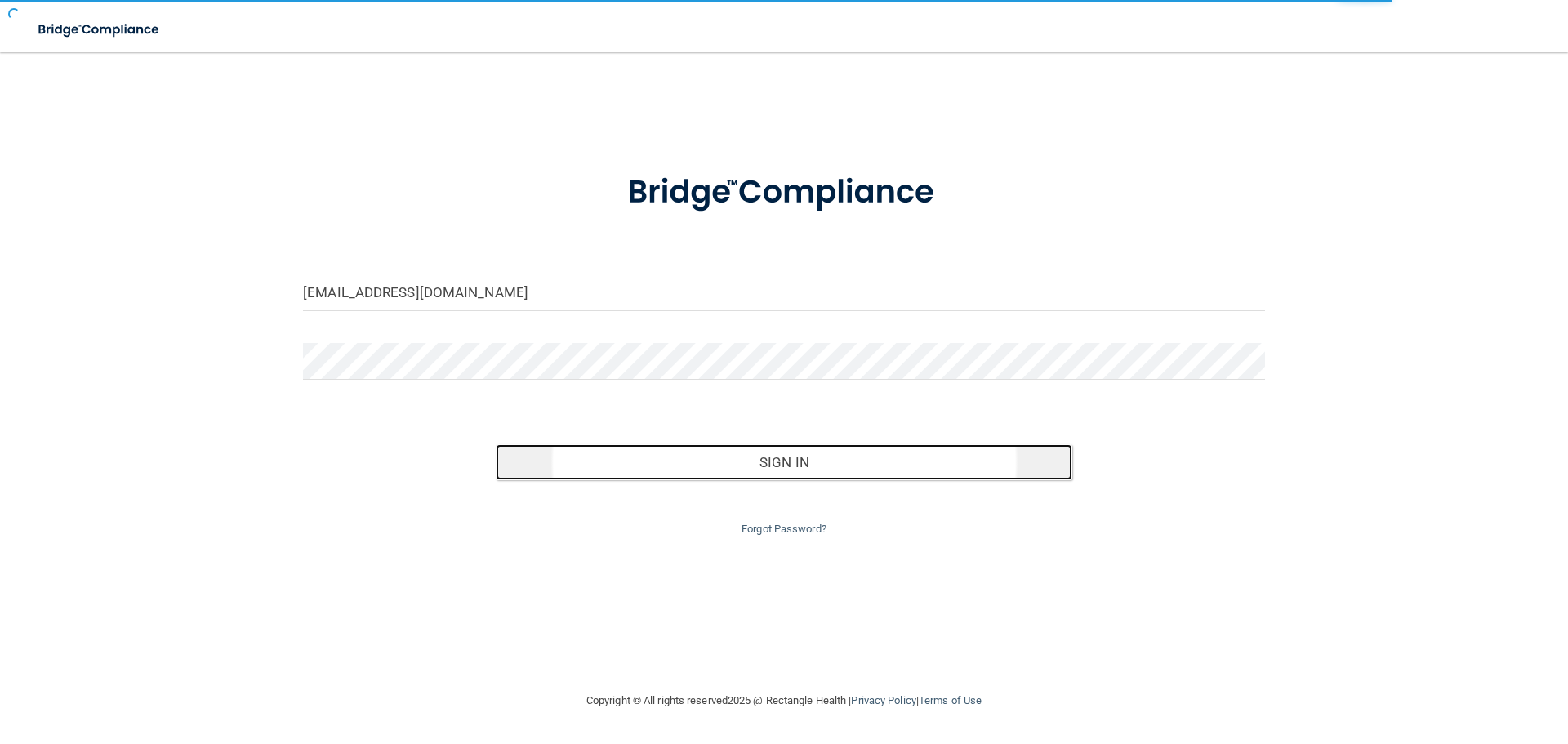
click at [742, 453] on button "Sign In" at bounding box center [784, 462] width 578 height 36
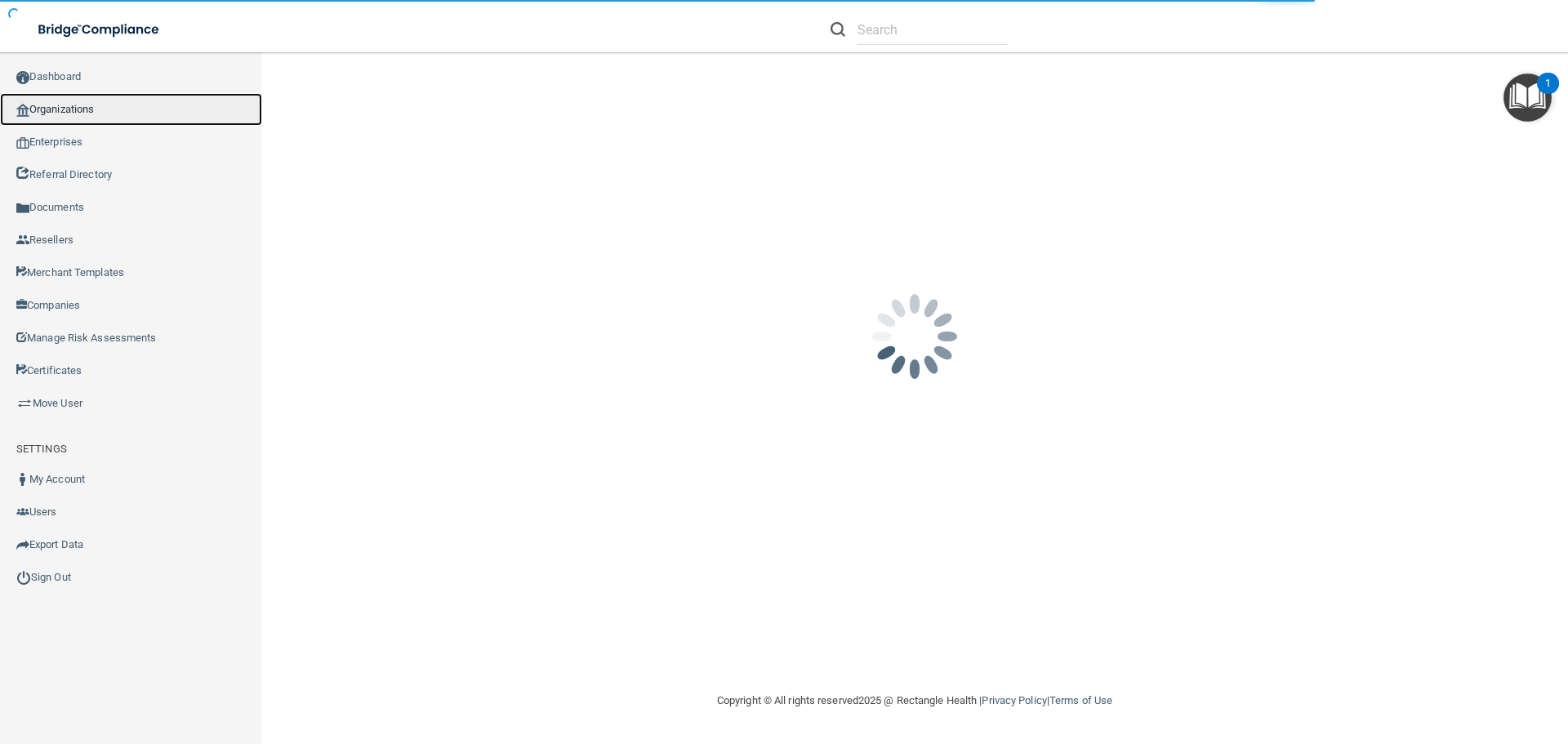
click at [56, 108] on link "Organizations" at bounding box center [131, 109] width 262 height 33
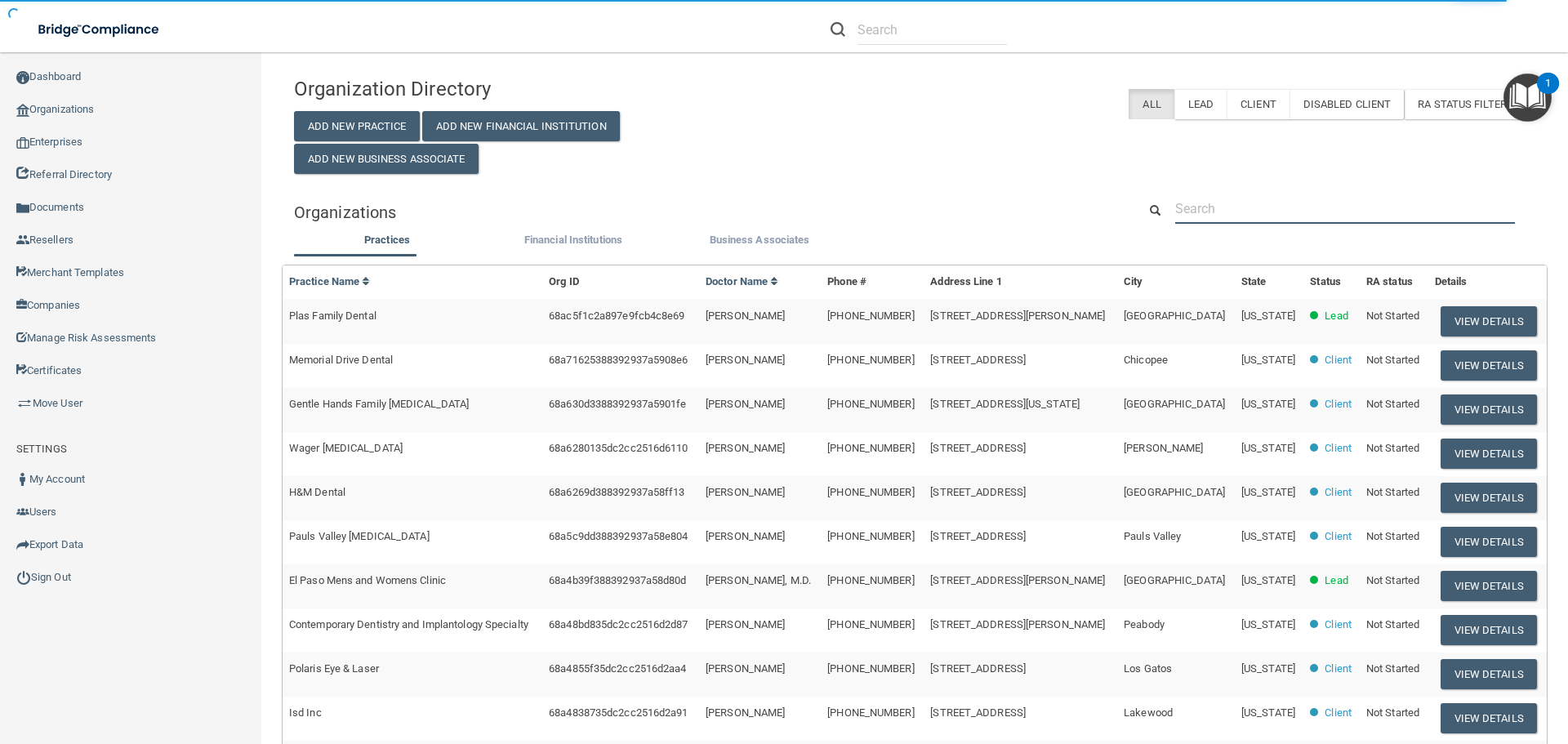
click at [1255, 210] on input "text" at bounding box center [1344, 208] width 340 height 30
paste input "[EMAIL_ADDRESS][DOMAIN_NAME]"
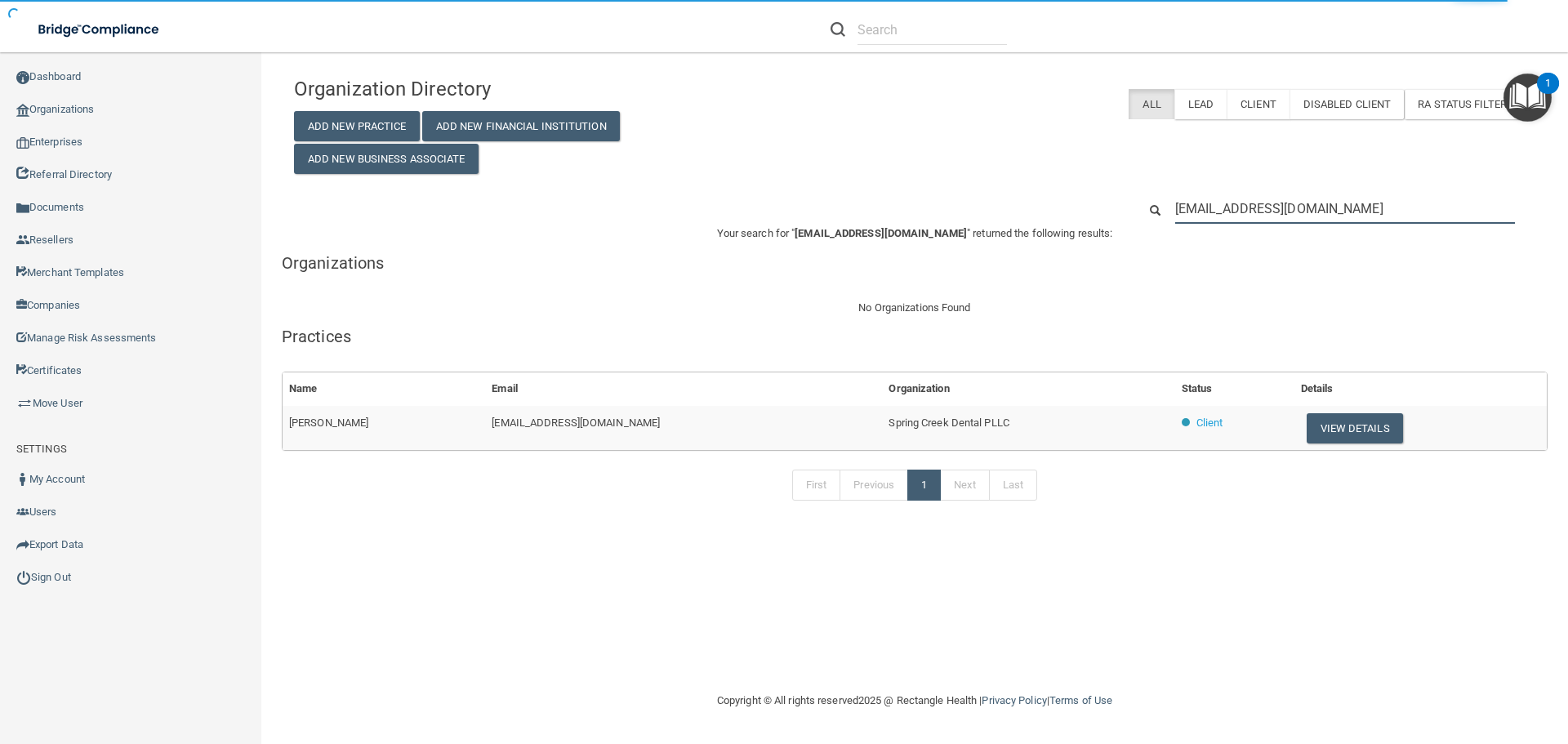
type input "[EMAIL_ADDRESS][DOMAIN_NAME]"
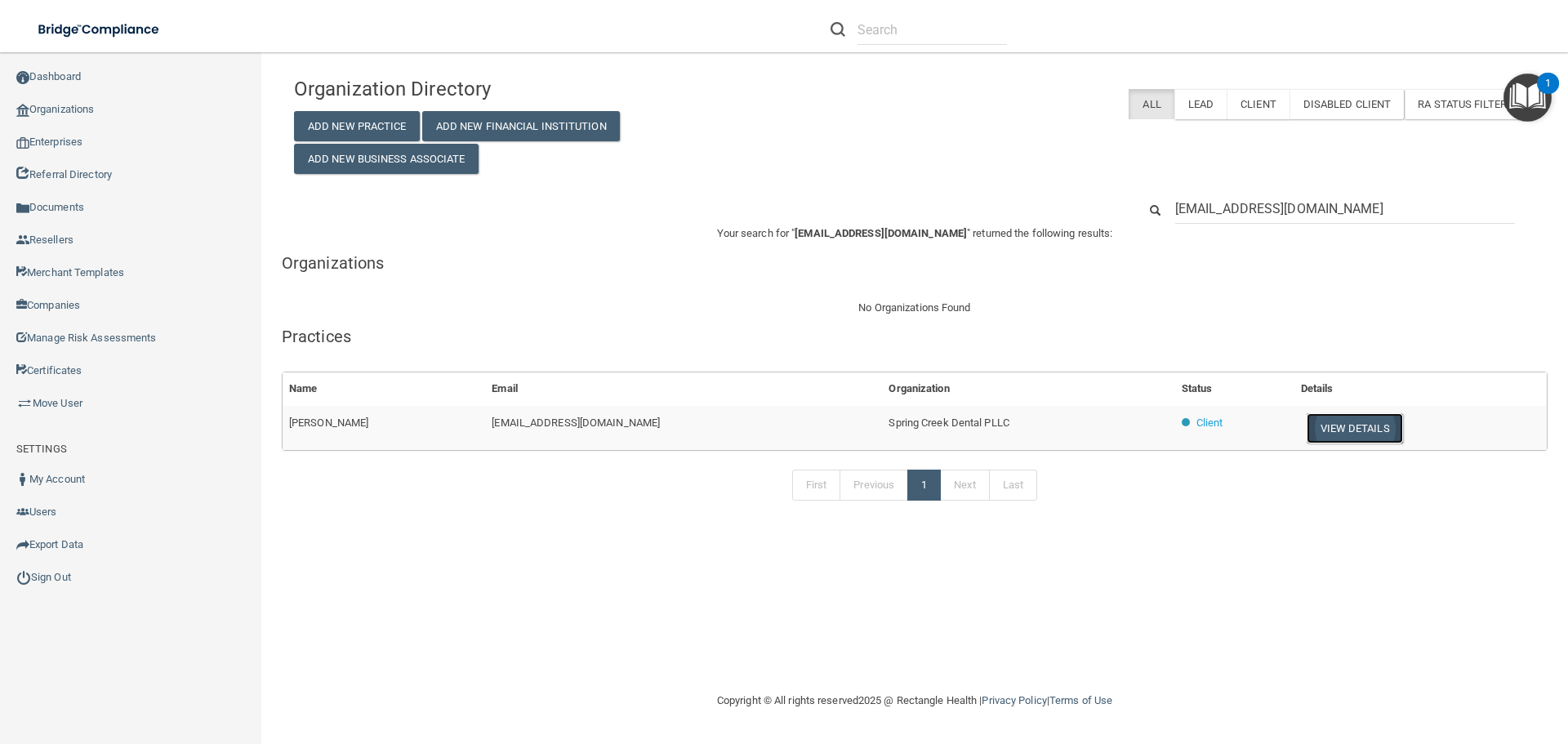
click at [1306, 423] on button "View Details" at bounding box center [1354, 428] width 96 height 30
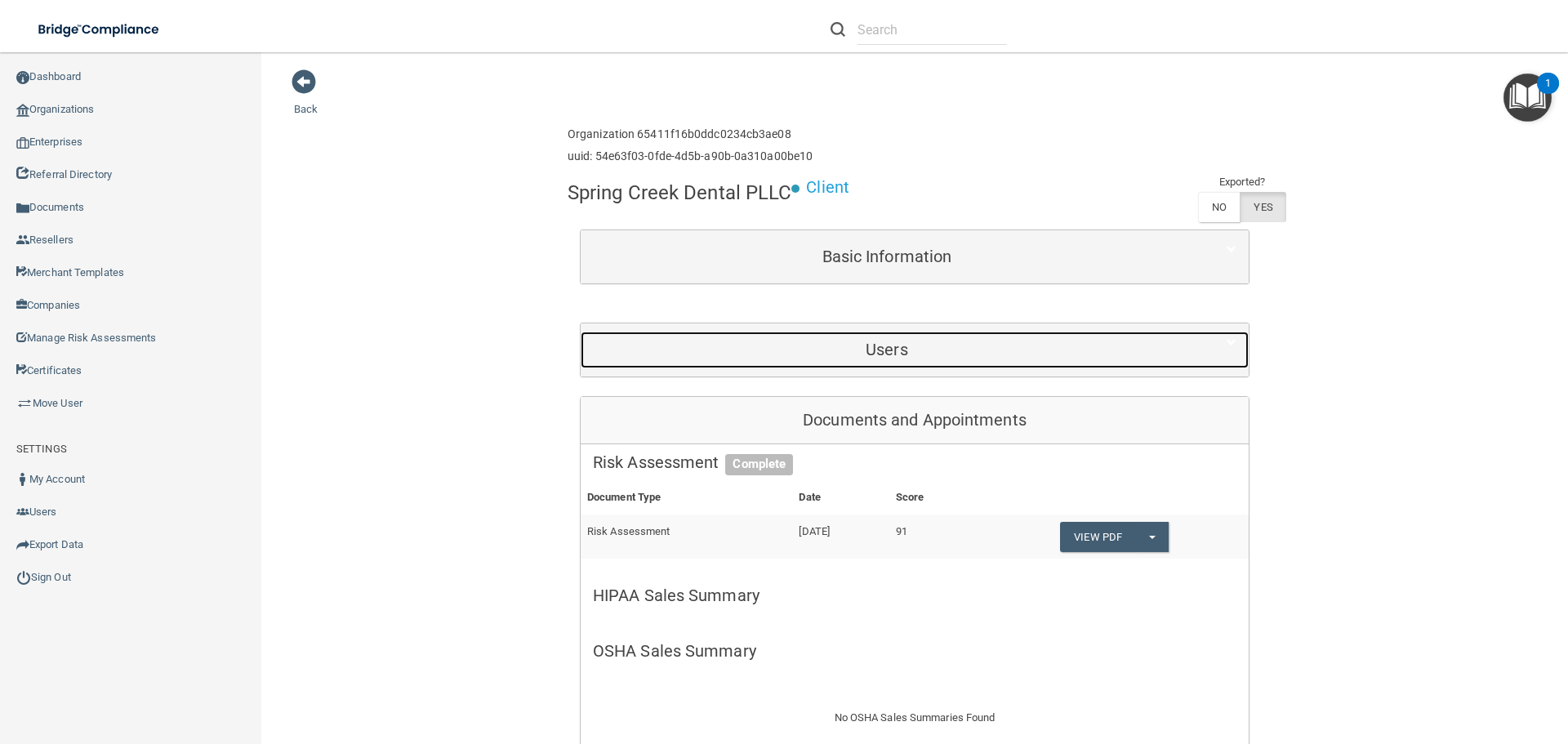
click at [924, 367] on div "Users" at bounding box center [887, 349] width 612 height 36
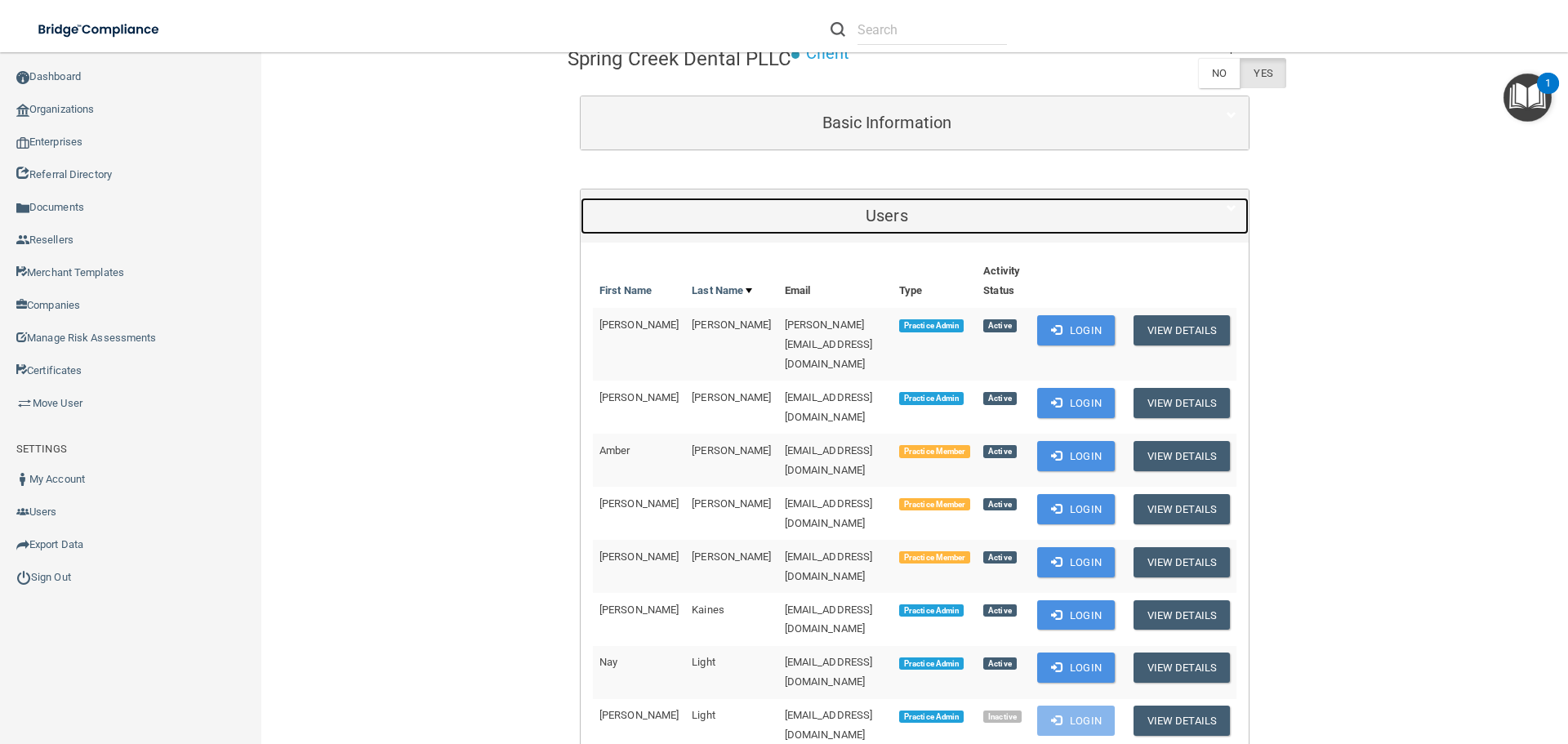
scroll to position [163, 0]
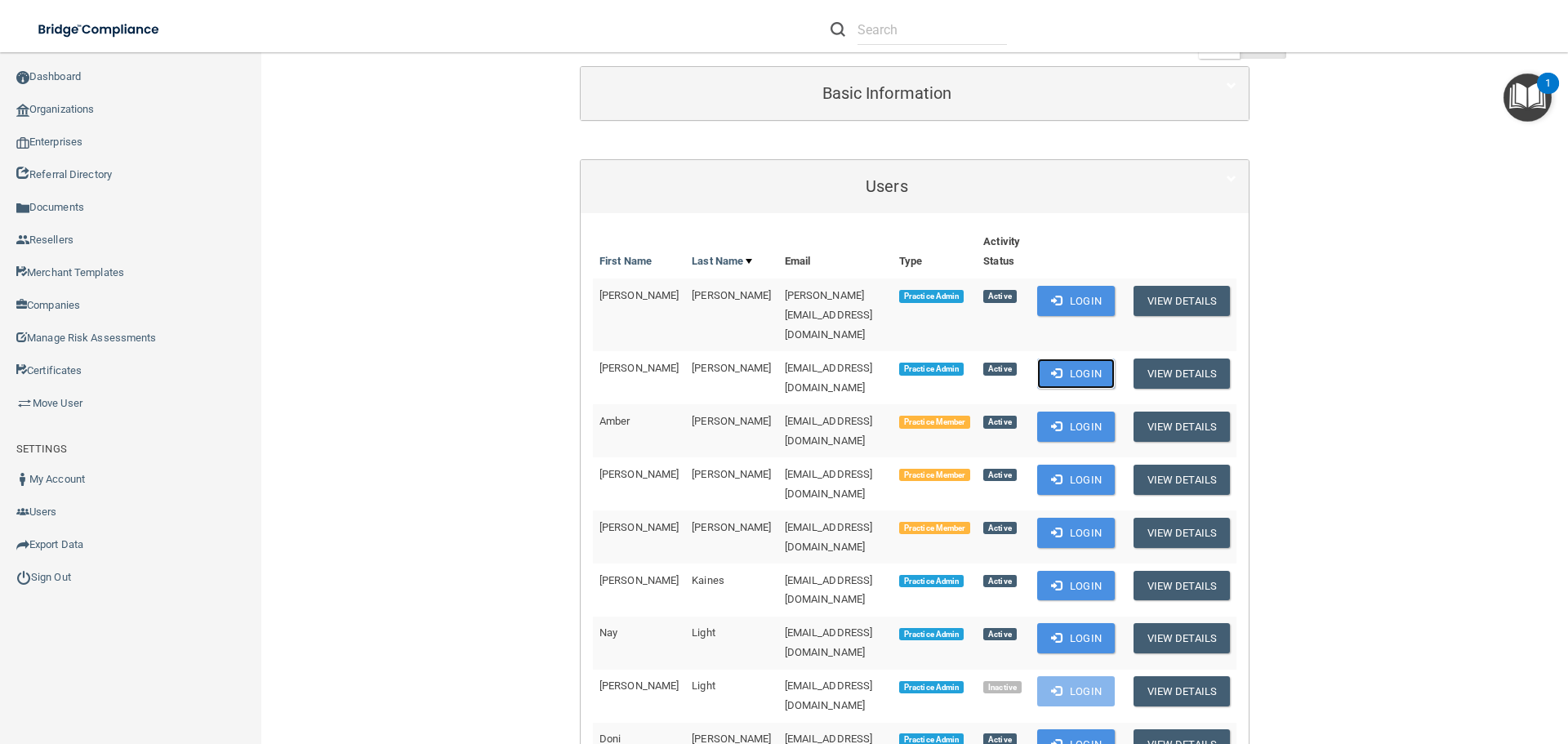
click at [1060, 359] on button "Login" at bounding box center [1076, 373] width 78 height 30
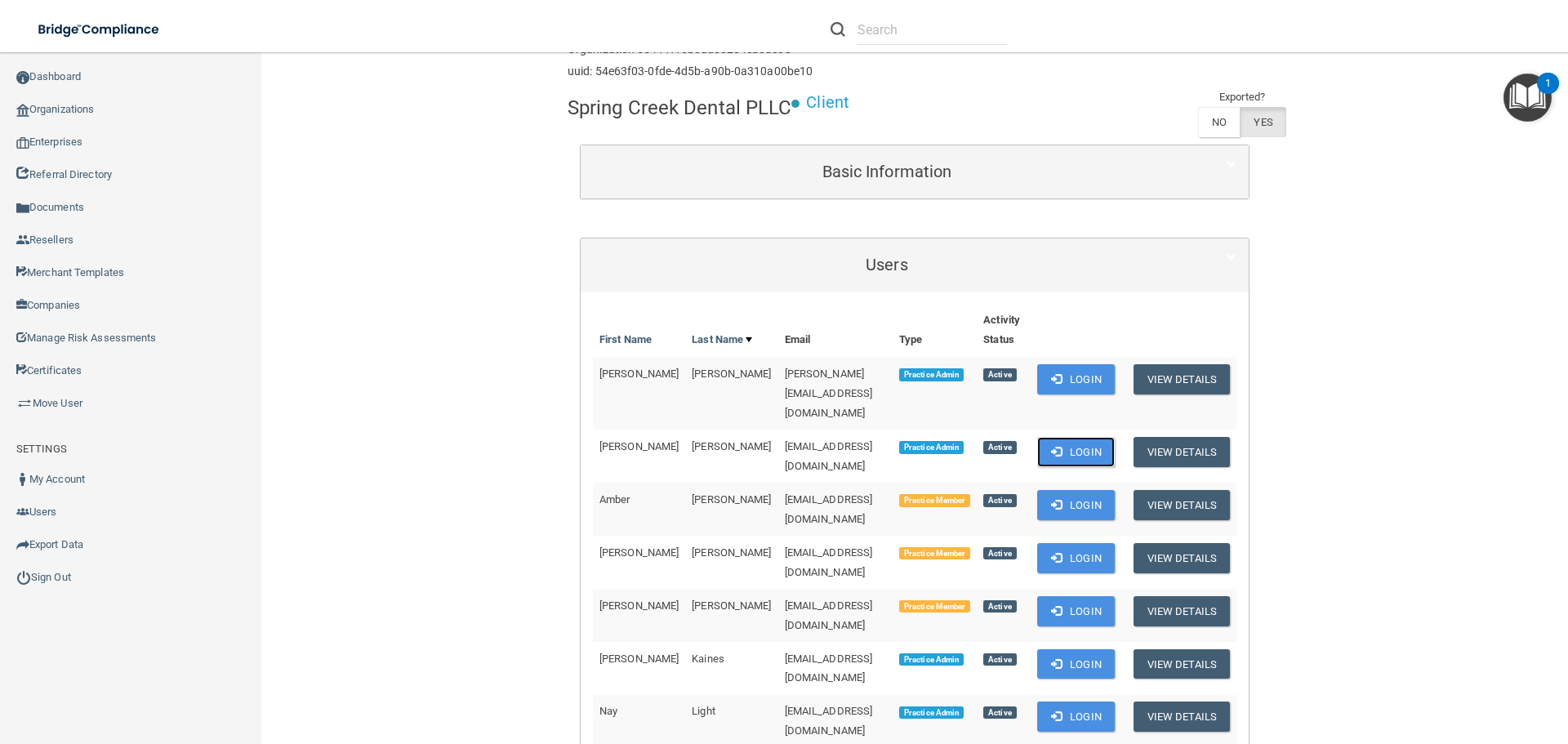
scroll to position [0, 0]
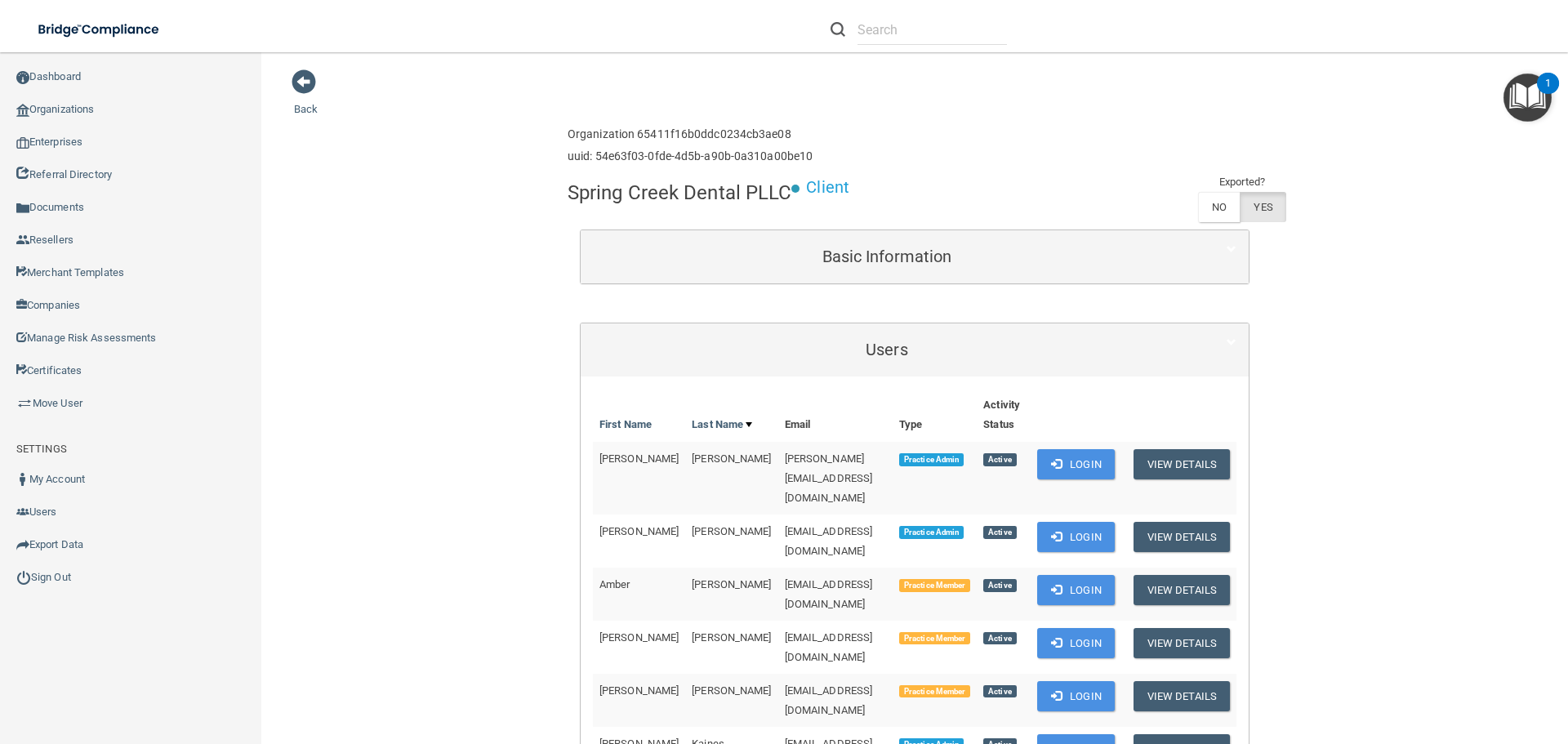
click at [628, 185] on h4 "Spring Creek Dental PLLC" at bounding box center [678, 193] width 224 height 21
copy div "Spring Creek Dental PLLC"
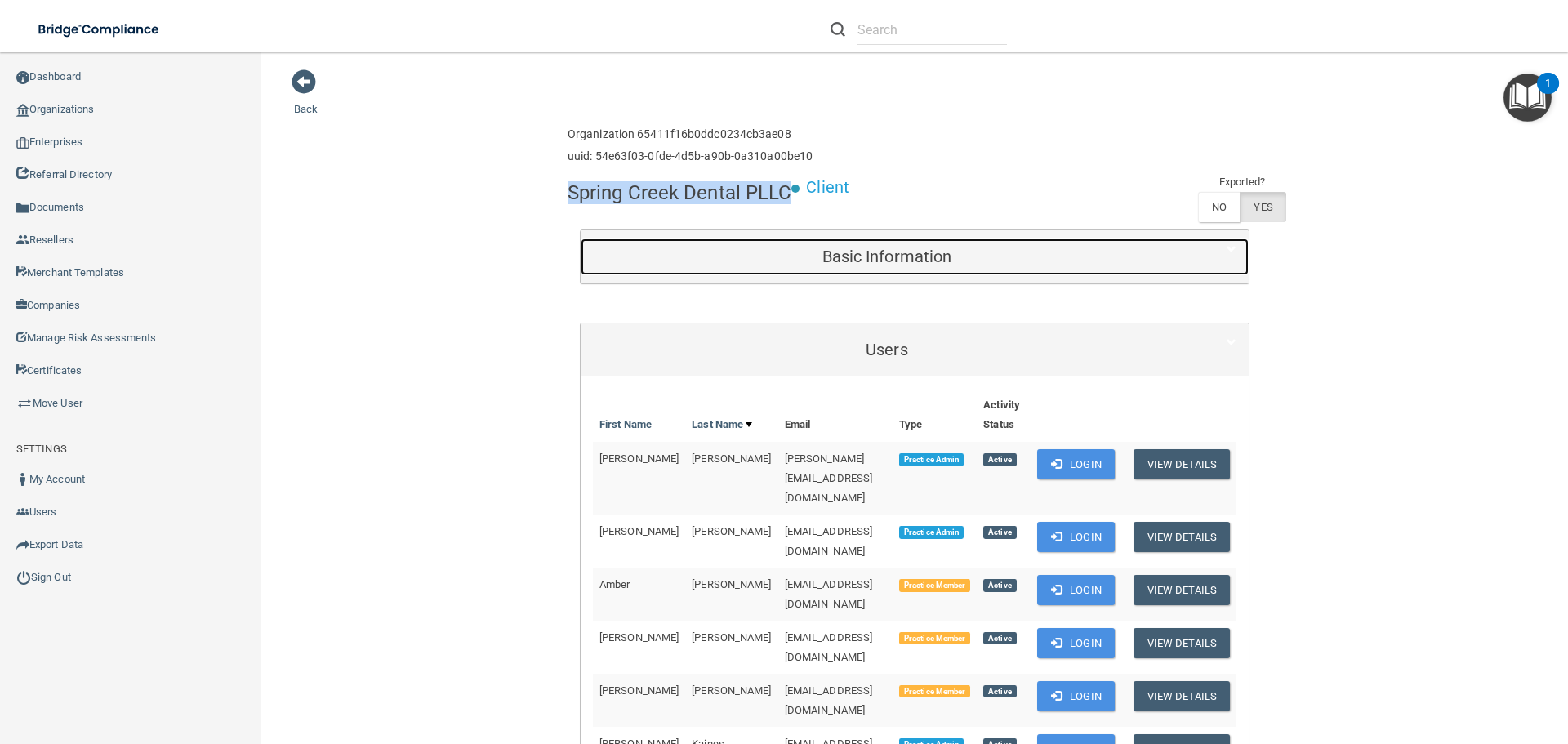
click at [796, 265] on h5 "Basic Information" at bounding box center [887, 256] width 588 height 18
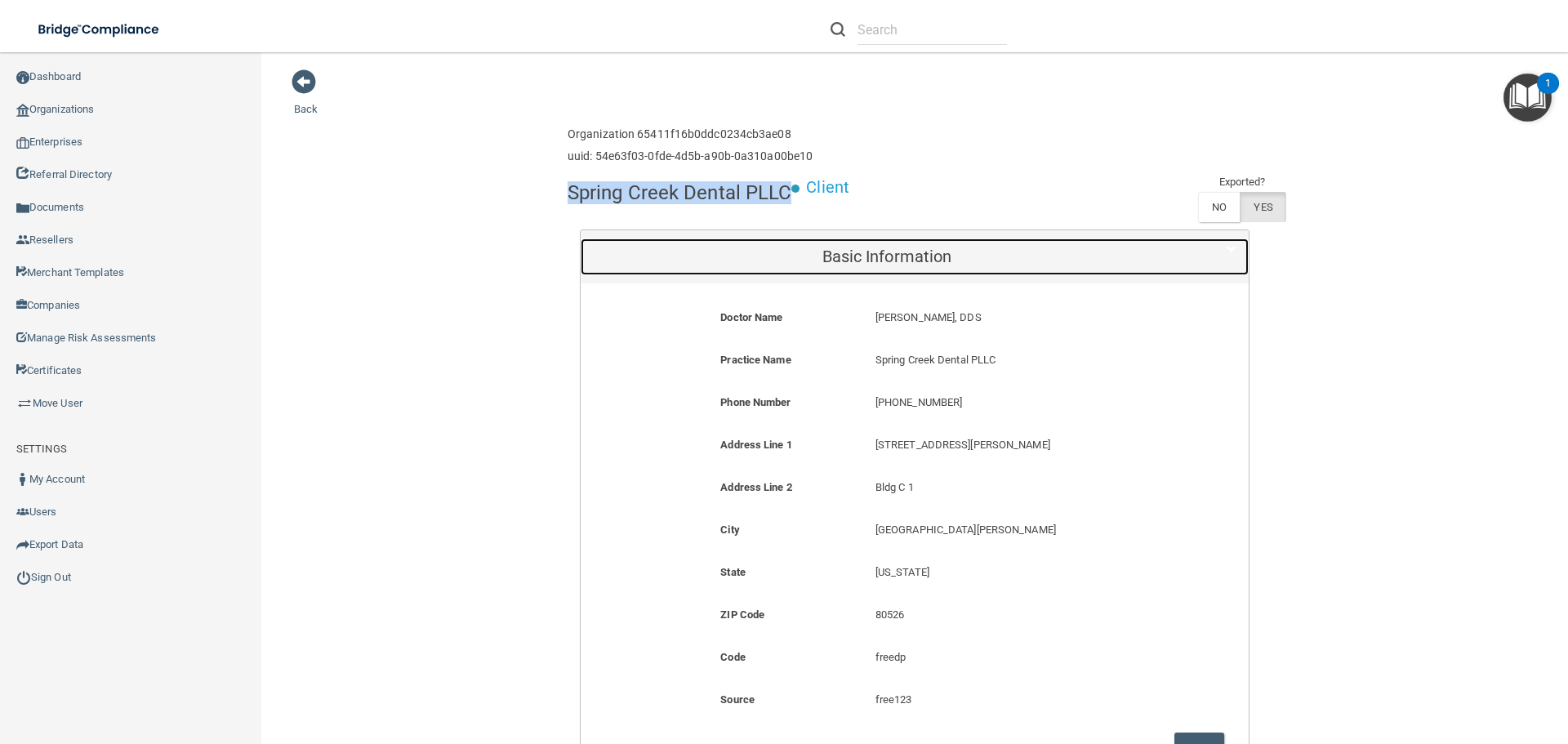
click at [824, 245] on div "Basic Information" at bounding box center [887, 256] width 612 height 36
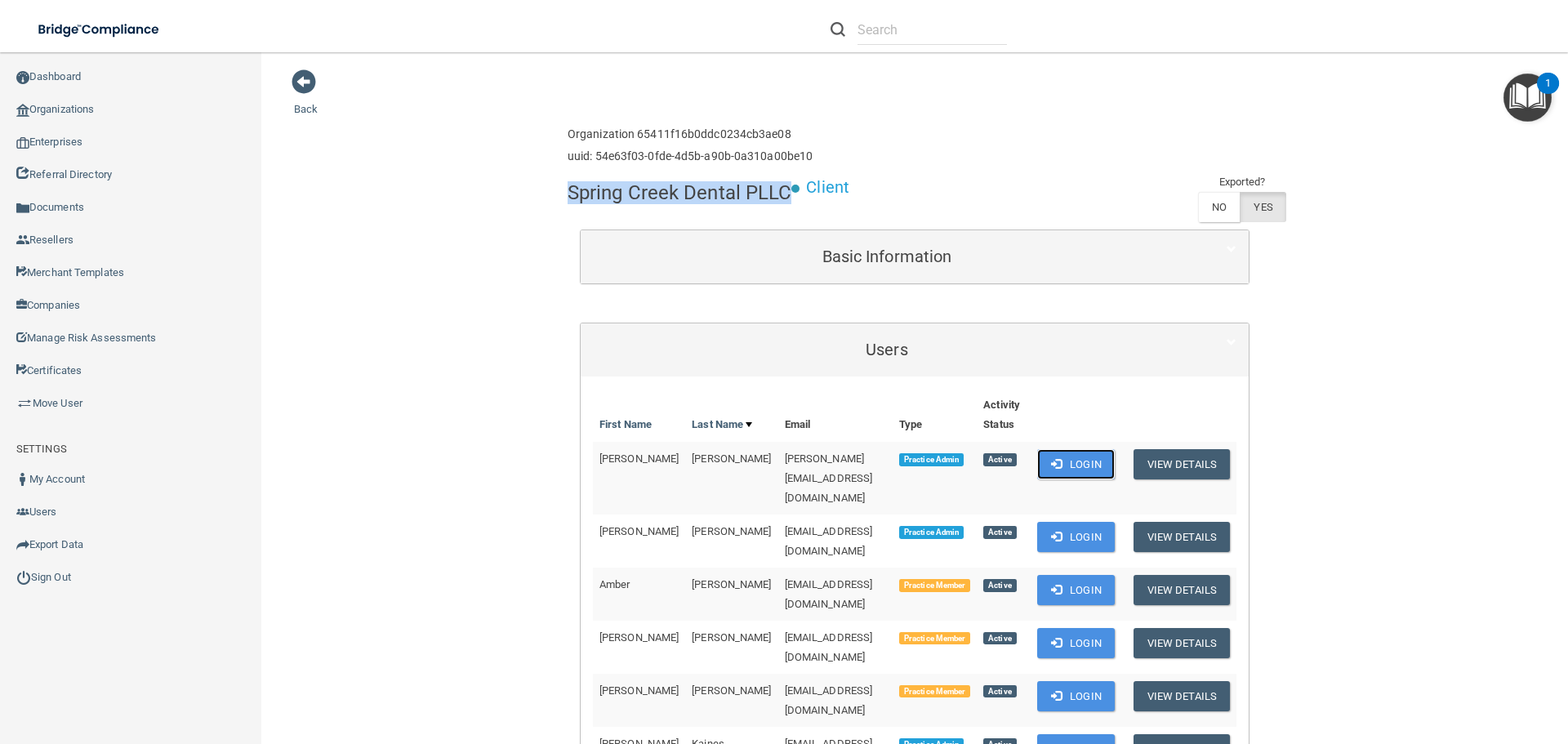
click at [1074, 468] on button "Login" at bounding box center [1076, 464] width 78 height 30
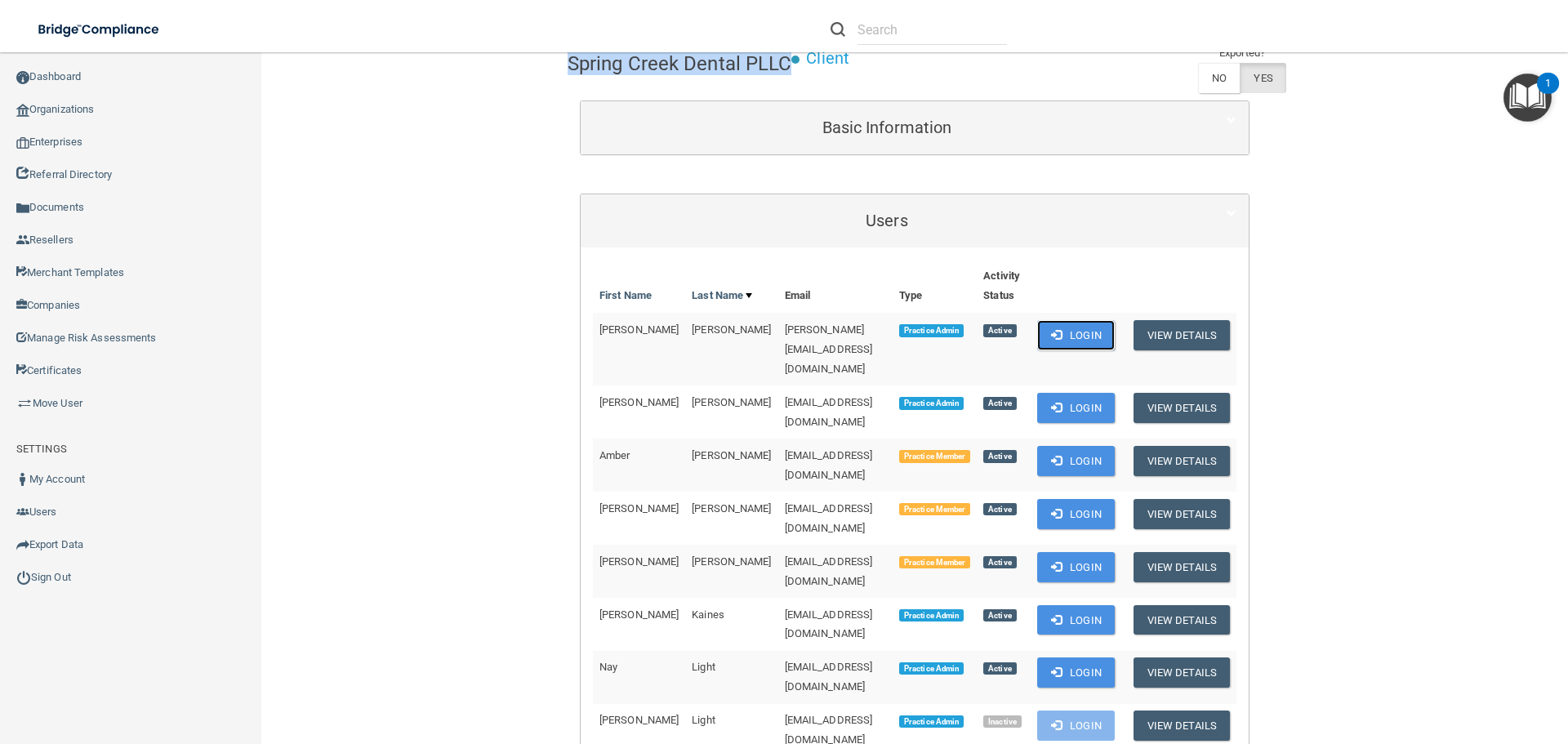
scroll to position [326, 0]
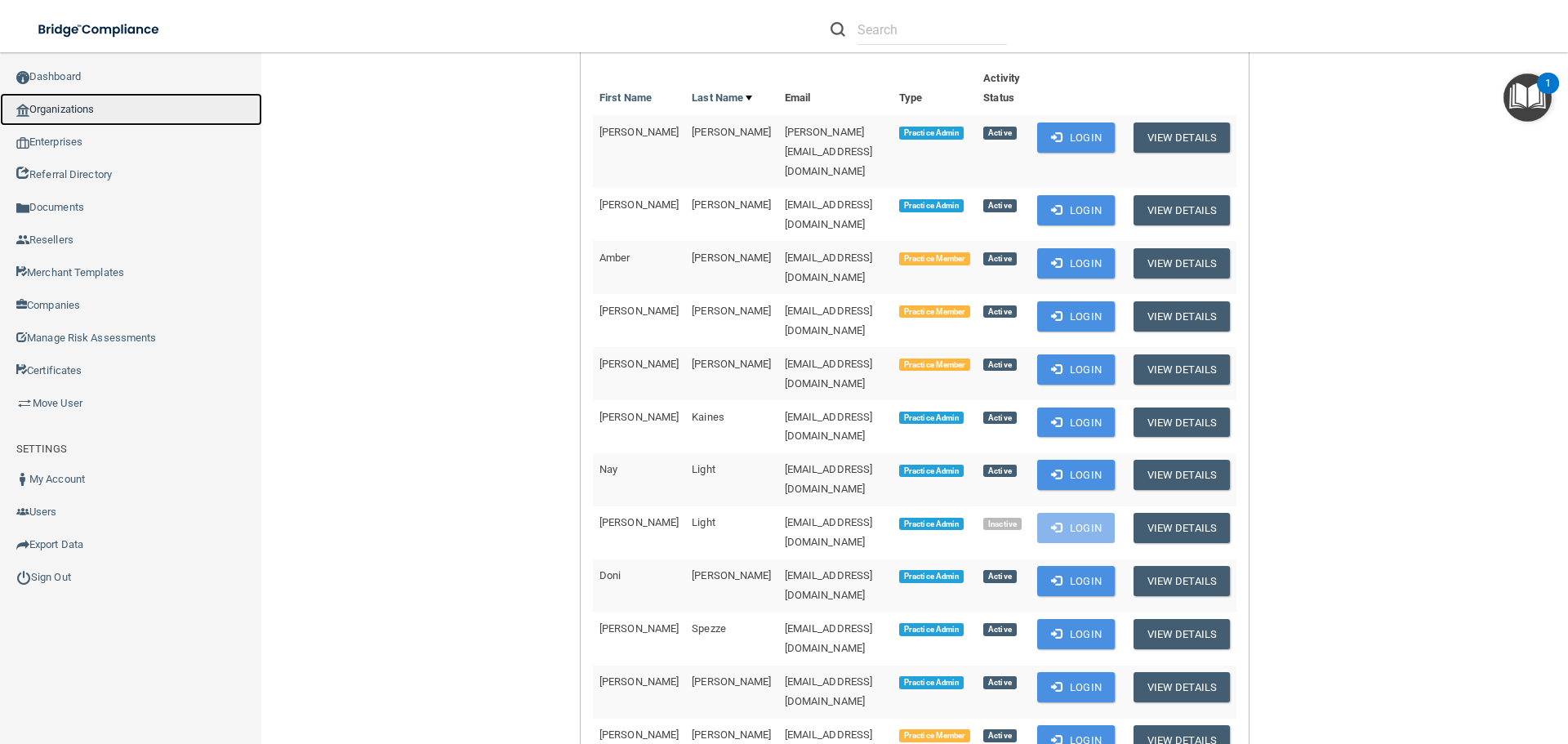
click at [66, 102] on link "Organizations" at bounding box center [131, 109] width 262 height 33
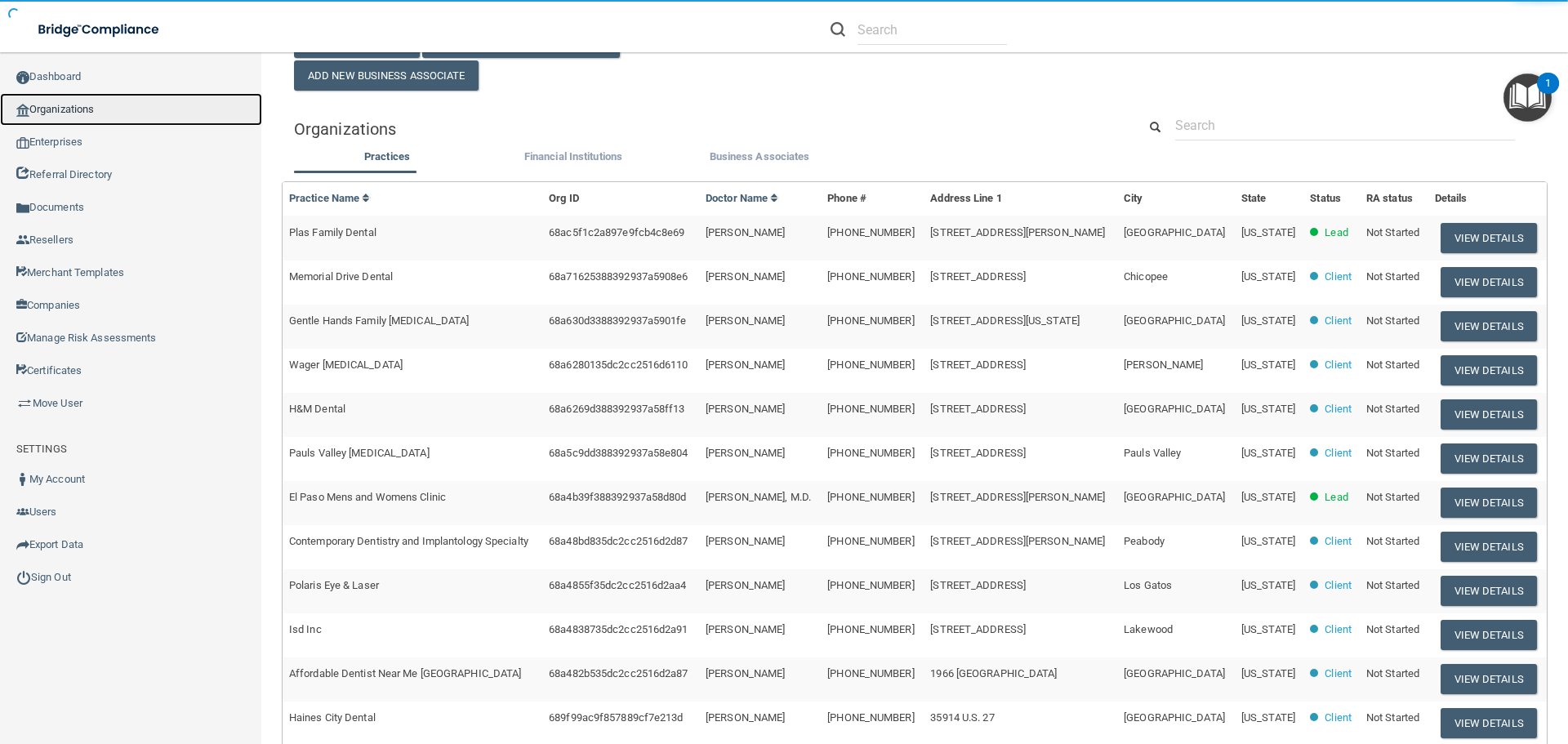
scroll to position [82, 0]
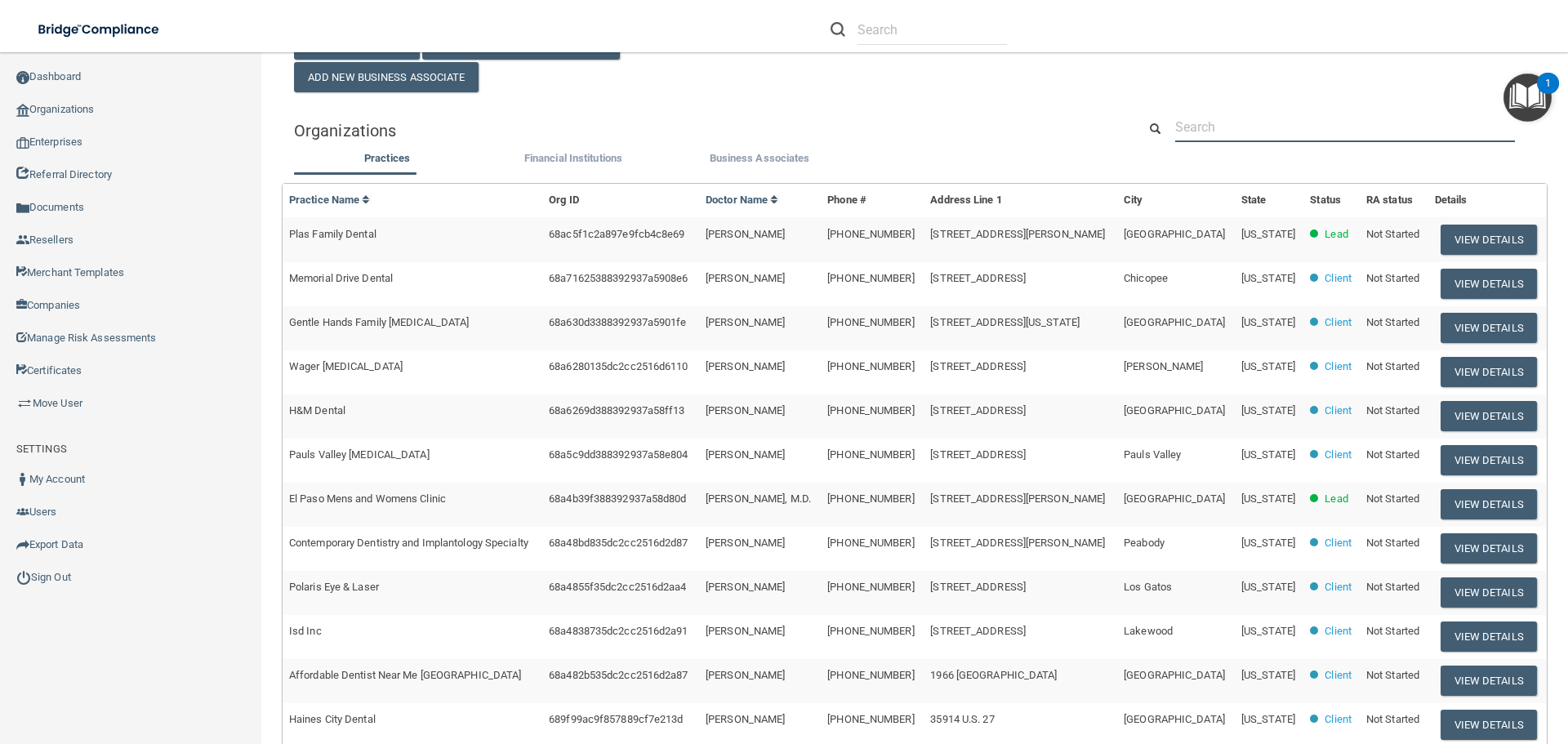
click at [1188, 126] on input "text" at bounding box center [1344, 127] width 340 height 30
paste input "[EMAIL_ADDRESS][DOMAIN_NAME]"
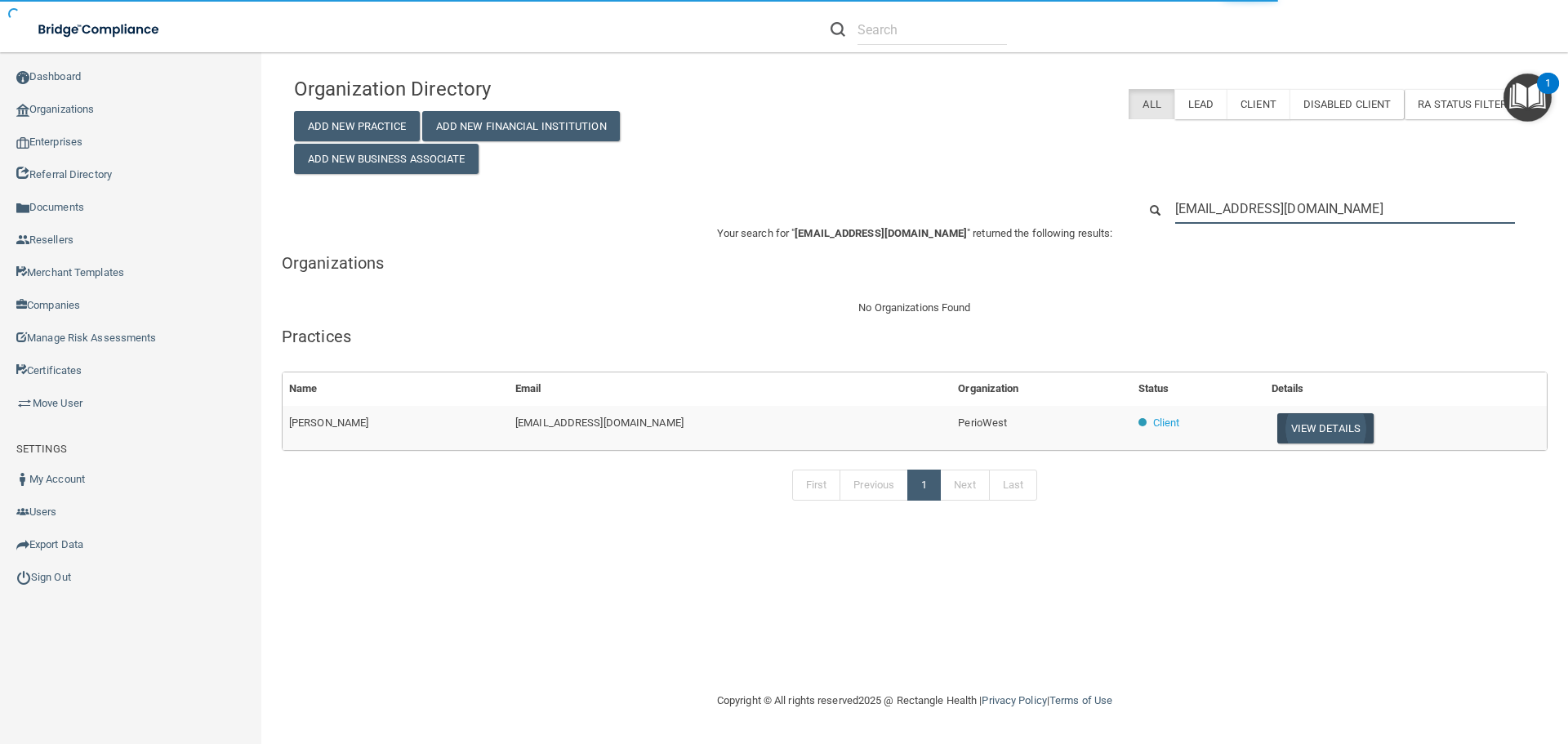
type input "[EMAIL_ADDRESS][DOMAIN_NAME]"
click at [1277, 428] on button "View Details" at bounding box center [1325, 428] width 96 height 30
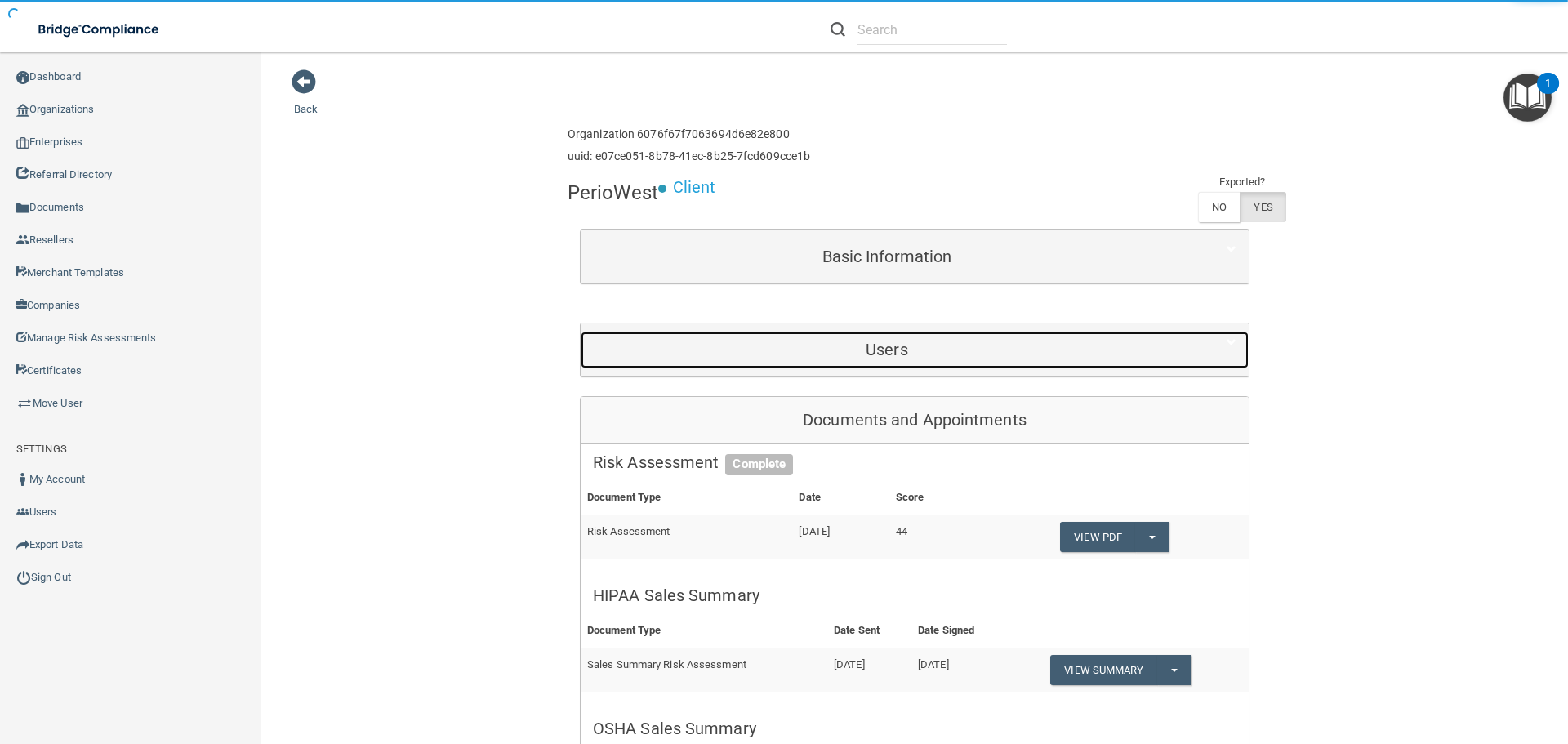
click at [816, 353] on h5 "Users" at bounding box center [887, 349] width 588 height 18
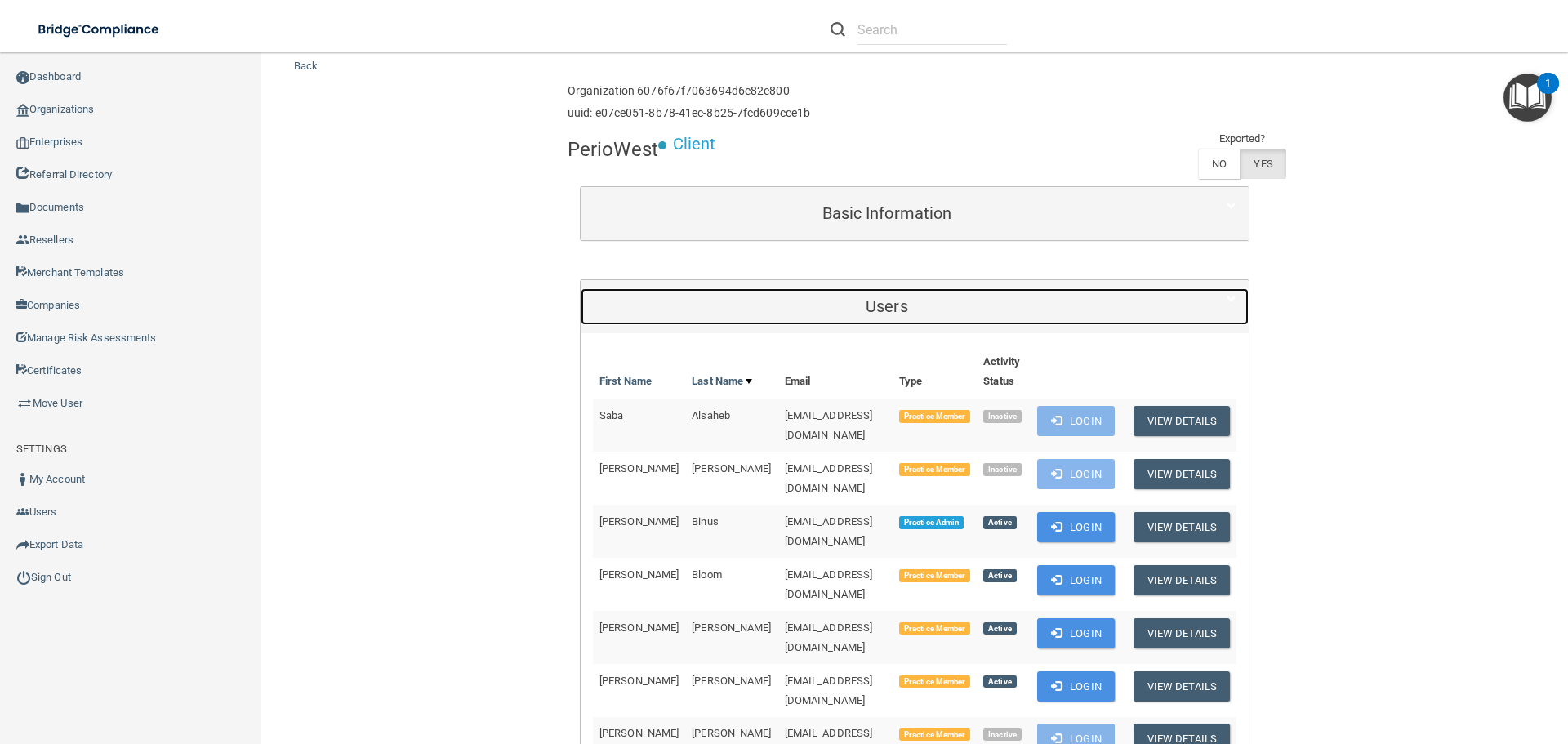
scroll to position [82, 0]
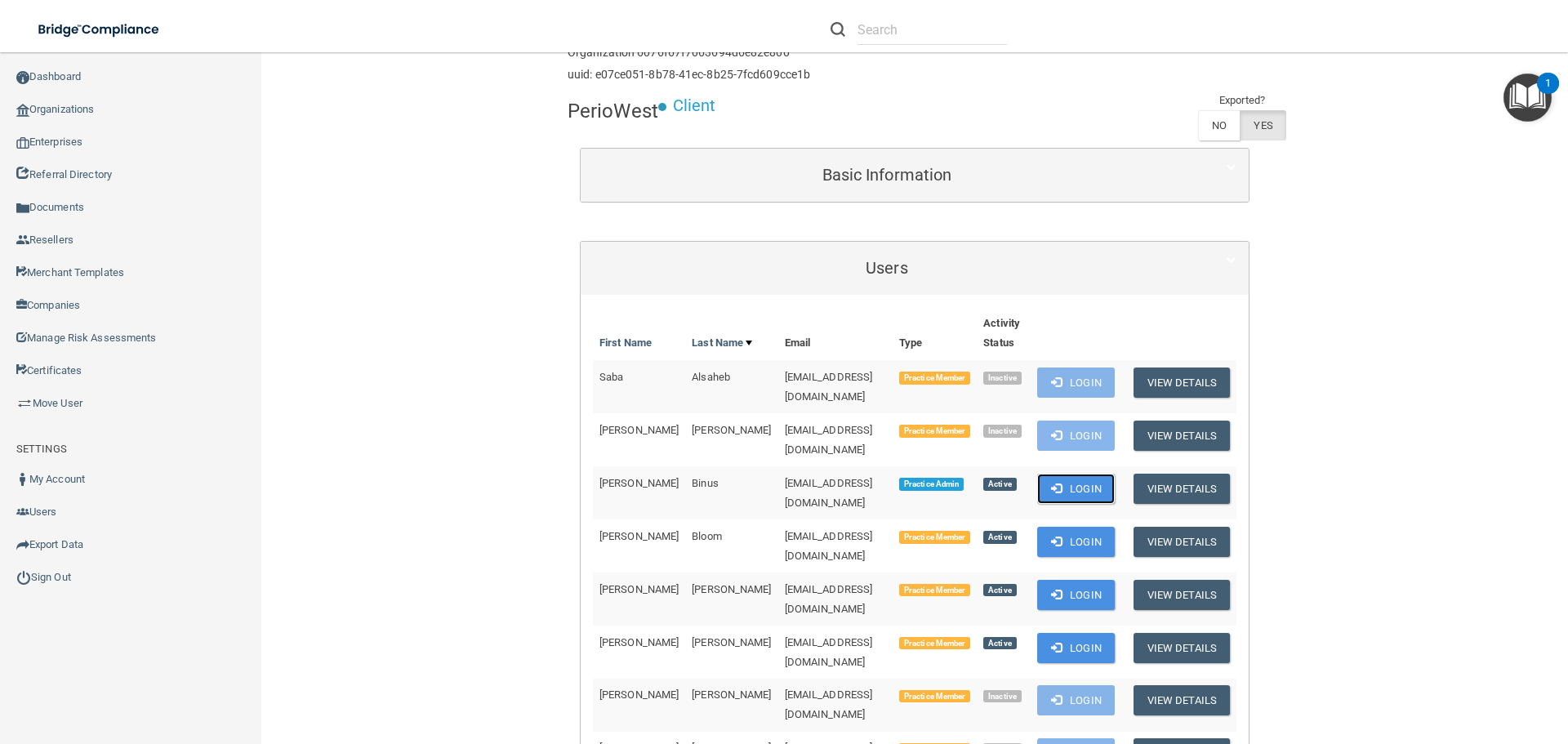
click at [1051, 483] on span at bounding box center [1056, 488] width 11 height 11
click at [735, 202] on div "Basic Information Doctor Name Dr. Andres Sanchez Dr. Andres Sanchez Practice Na…" at bounding box center [915, 175] width 670 height 55
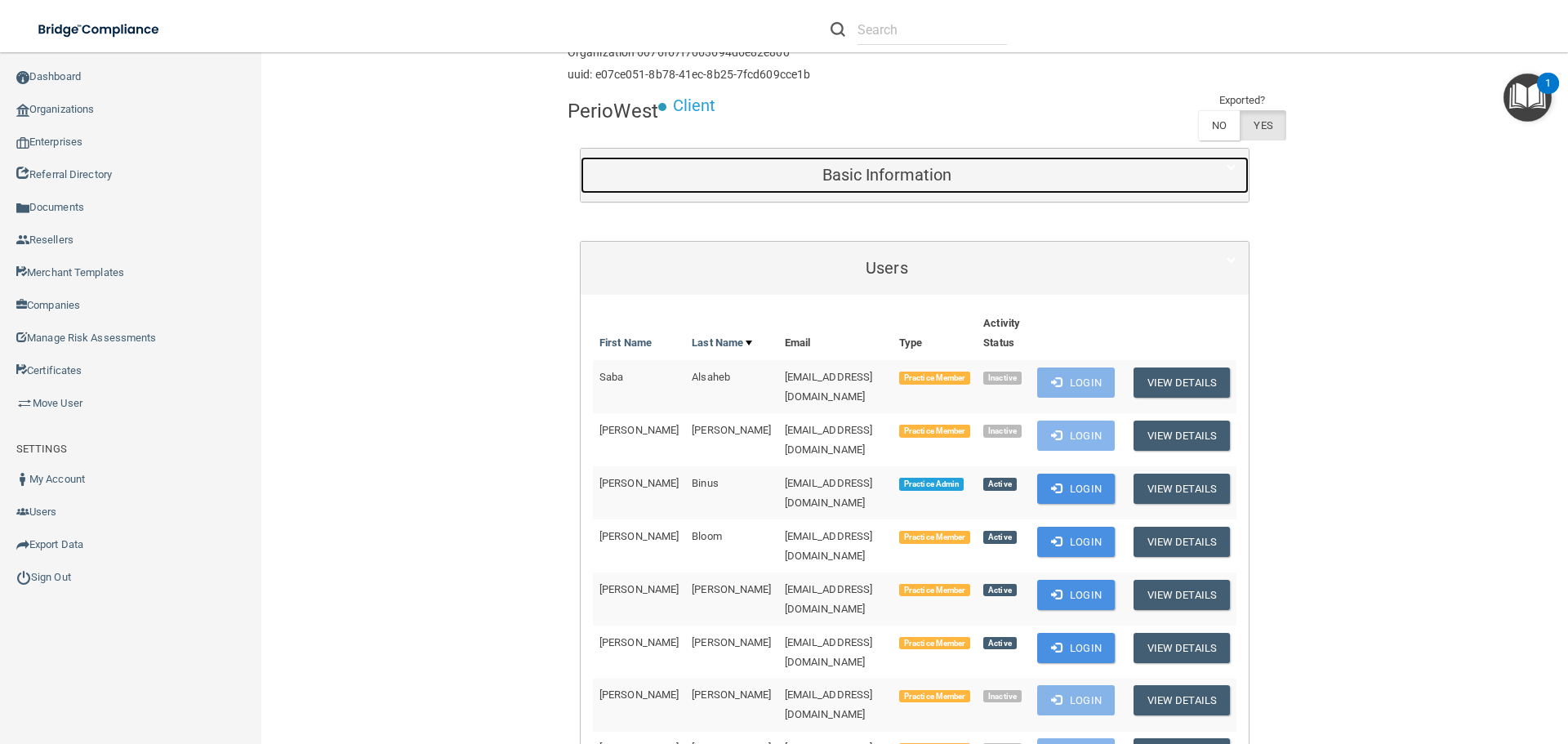
click at [905, 161] on div "Basic Information" at bounding box center [887, 175] width 612 height 36
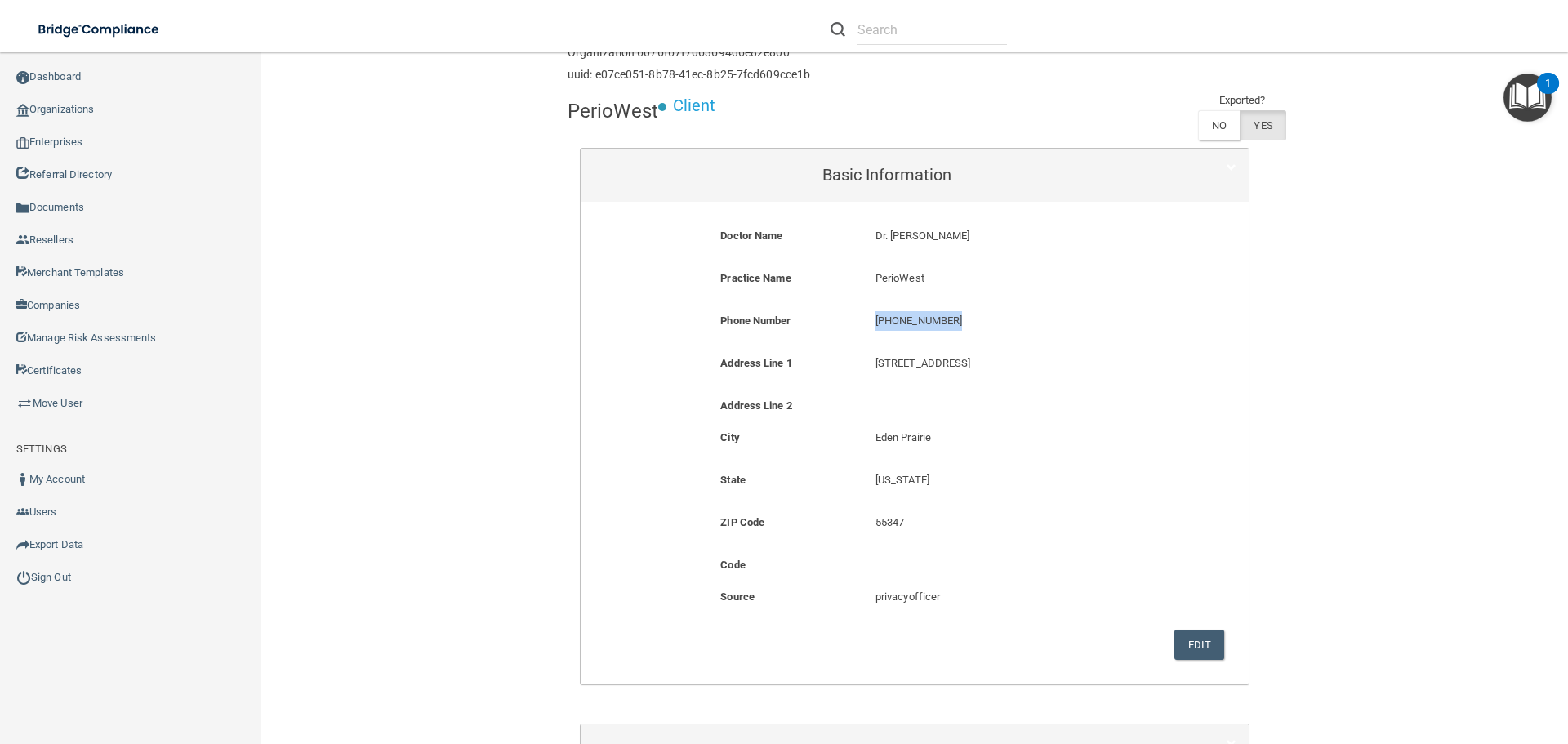
drag, startPoint x: 957, startPoint y: 327, endPoint x: 845, endPoint y: 327, distance: 112.0
click at [845, 327] on div "Phone Number (952) 567-7458 (952) 567-7458" at bounding box center [915, 325] width 643 height 30
copy div "(952) 567-7458"
click at [85, 118] on link "Organizations" at bounding box center [131, 109] width 262 height 33
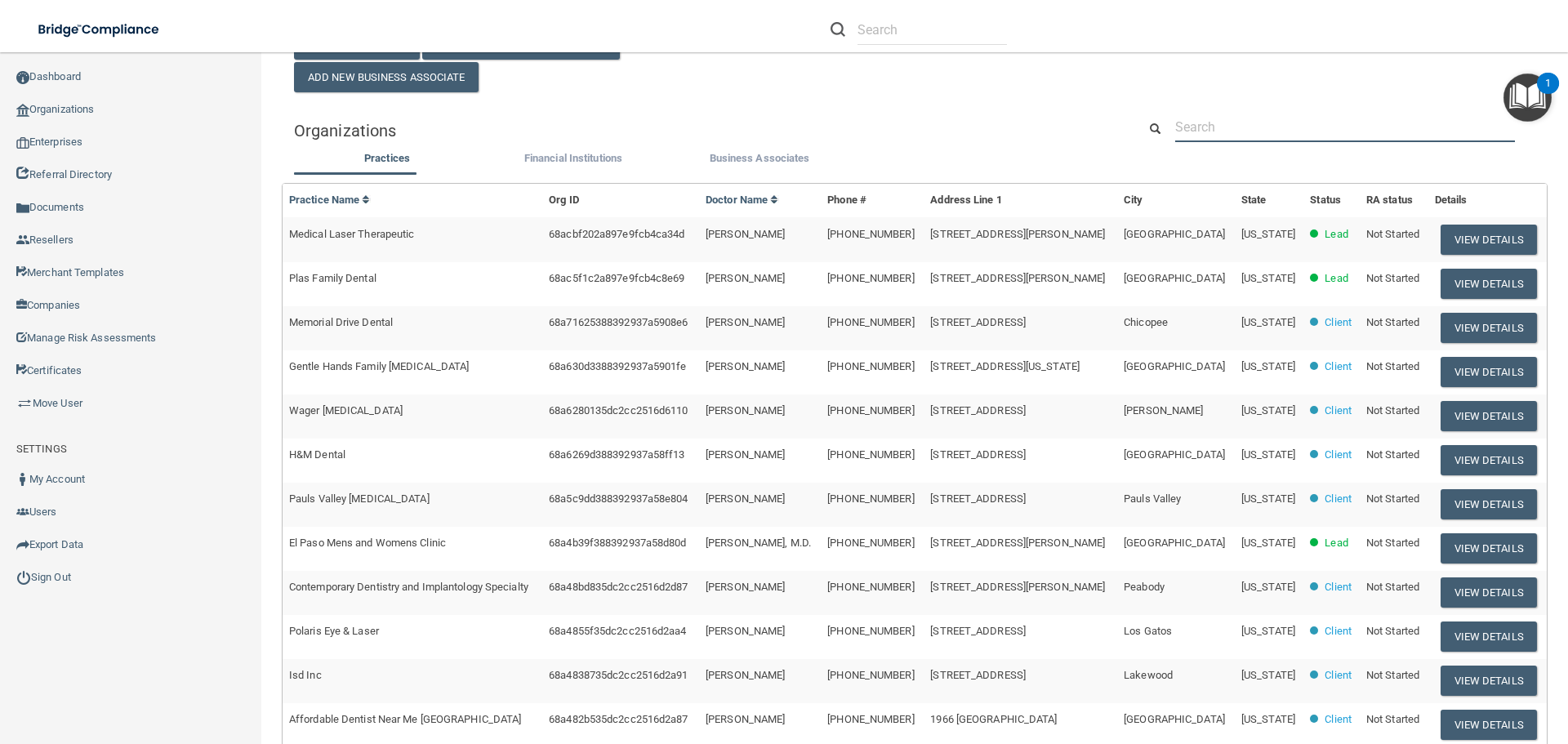
click at [1230, 112] on input "text" at bounding box center [1344, 127] width 340 height 30
paste input "Middlecoff Dental Group"
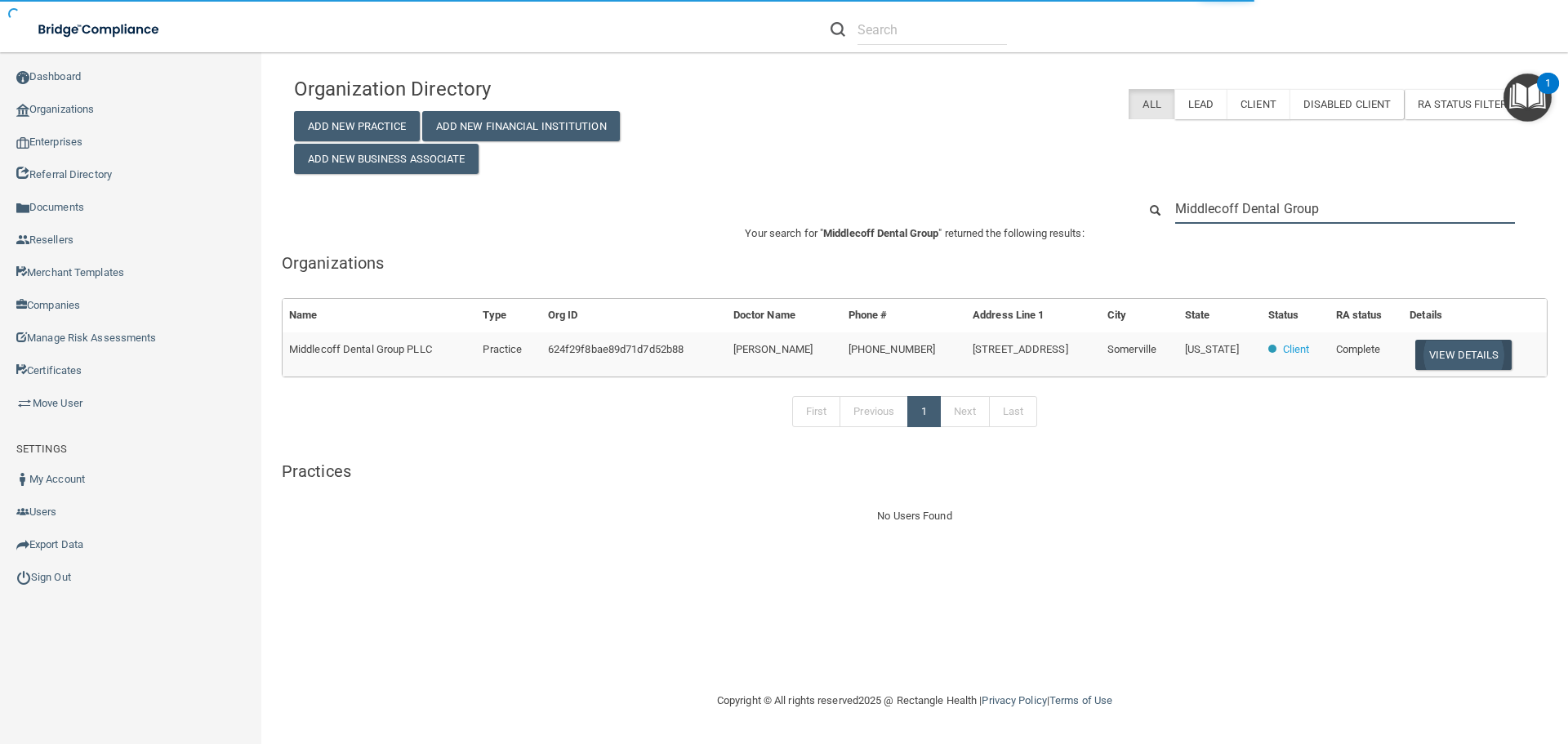
type input "Middlecoff Dental Group"
click at [1452, 358] on button "View Details" at bounding box center [1463, 354] width 96 height 30
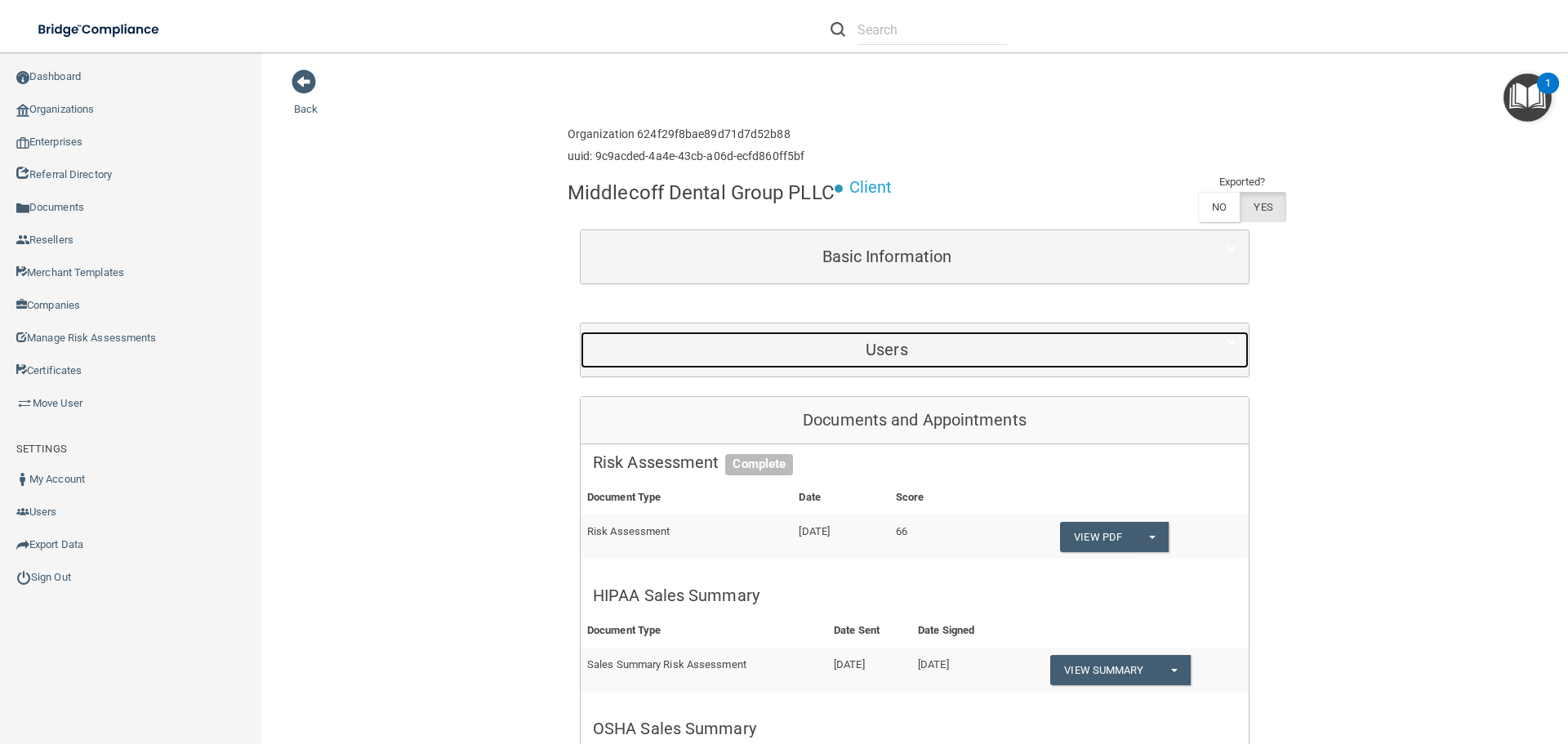
click at [900, 355] on h5 "Users" at bounding box center [887, 349] width 588 height 18
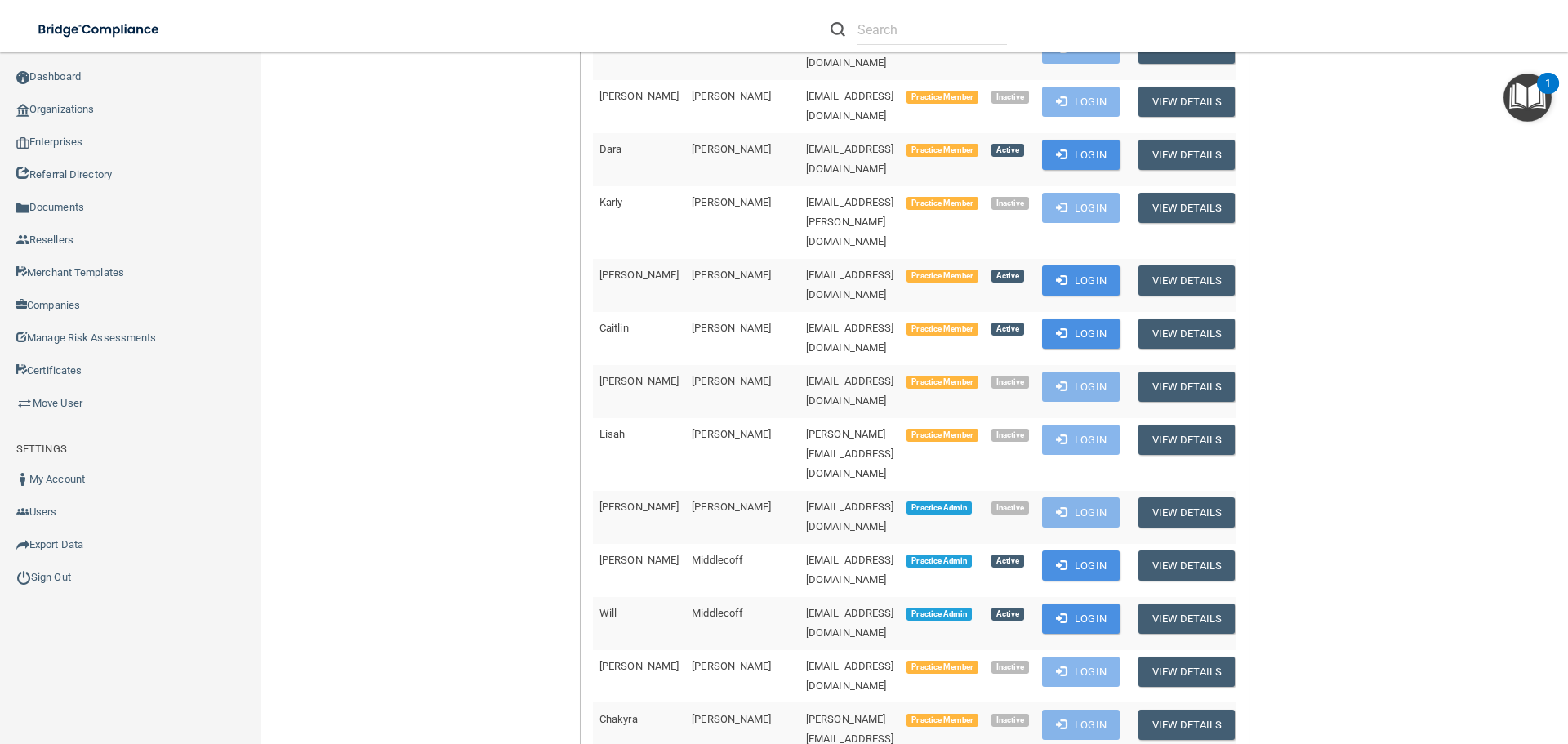
scroll to position [980, 0]
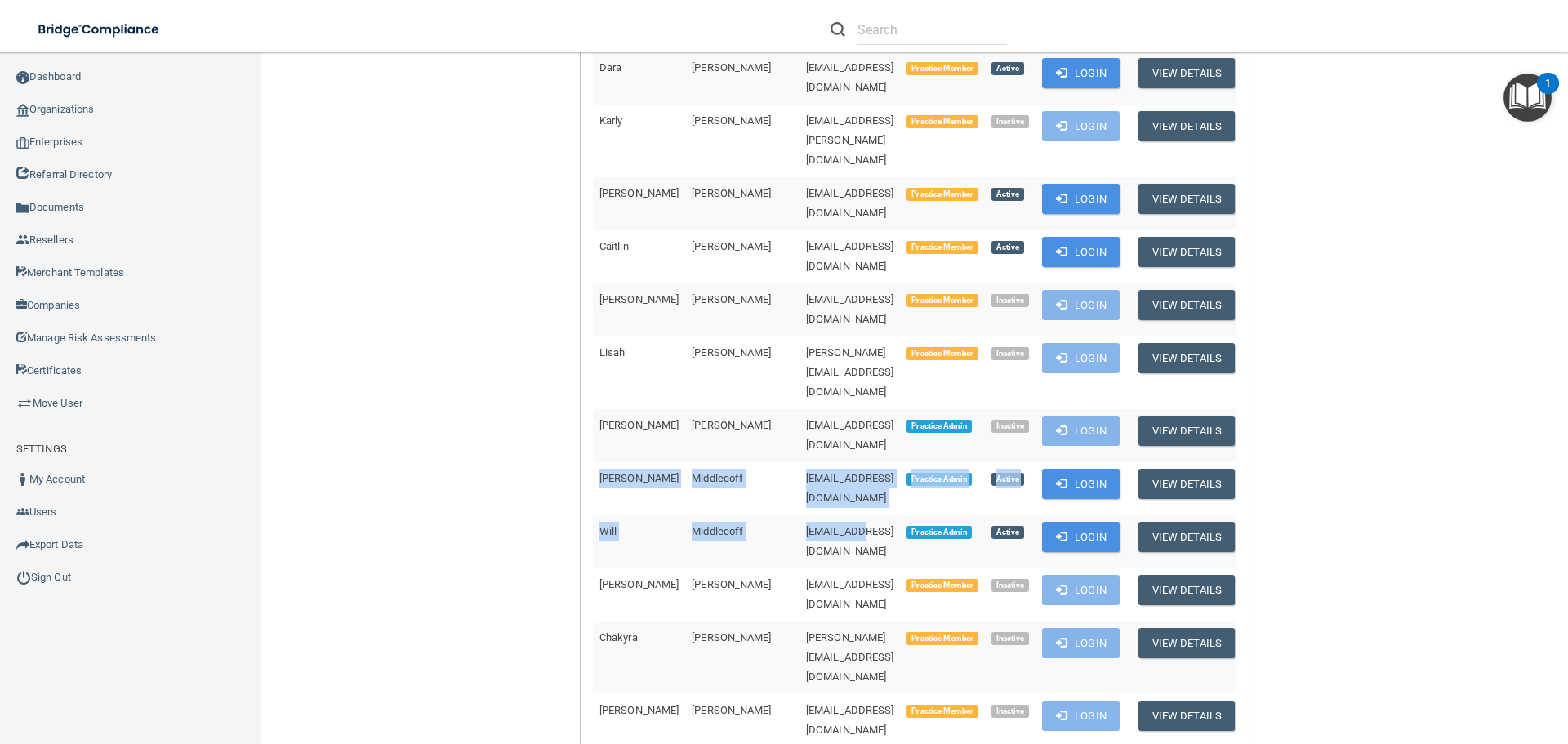
drag, startPoint x: 587, startPoint y: 239, endPoint x: 787, endPoint y: 275, distance: 203.2
click at [787, 275] on tbody "Caitlyn Branning marycaitlyn1@gmail.com Practice Member Inactive Login View Det…" at bounding box center [917, 263] width 649 height 1603
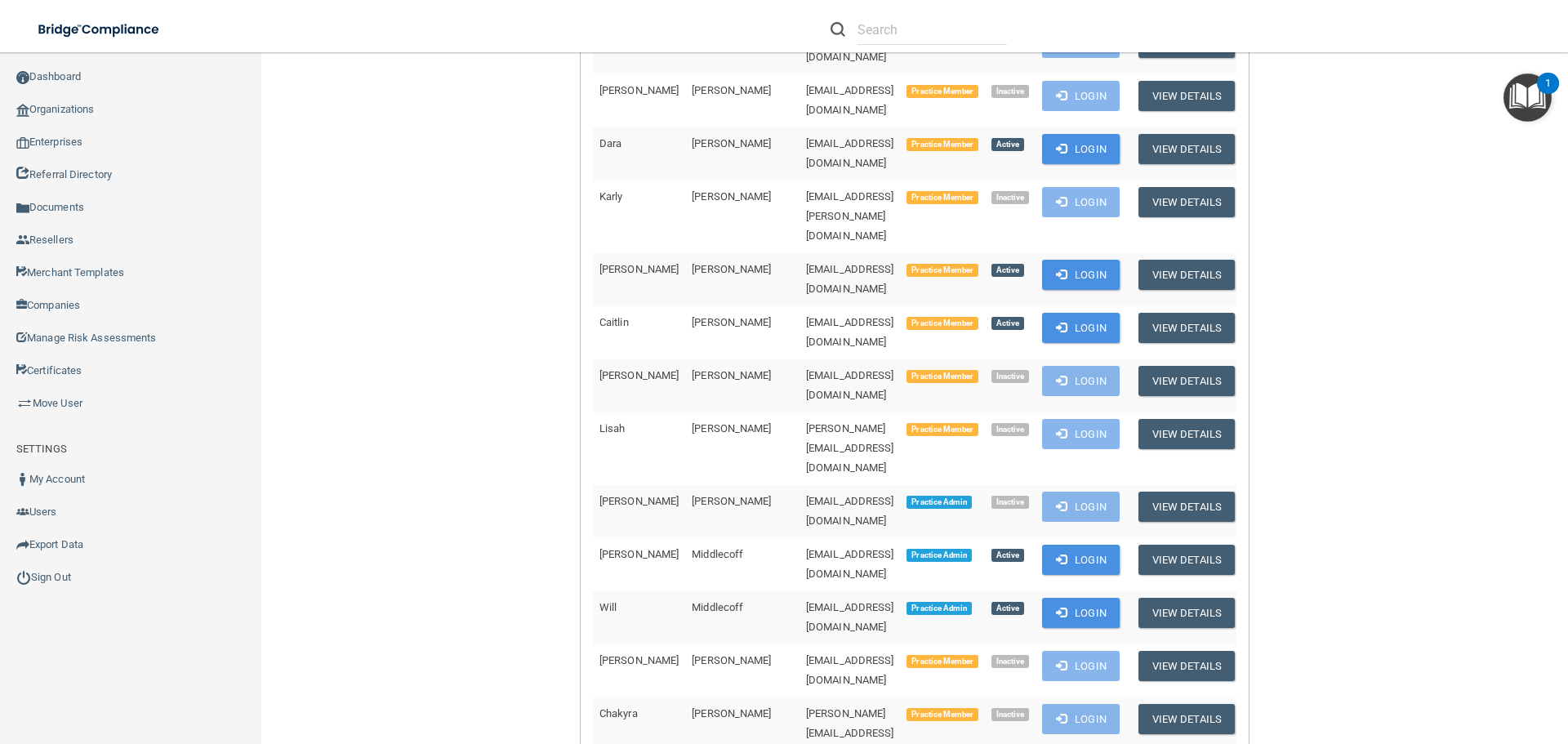
scroll to position [899, 0]
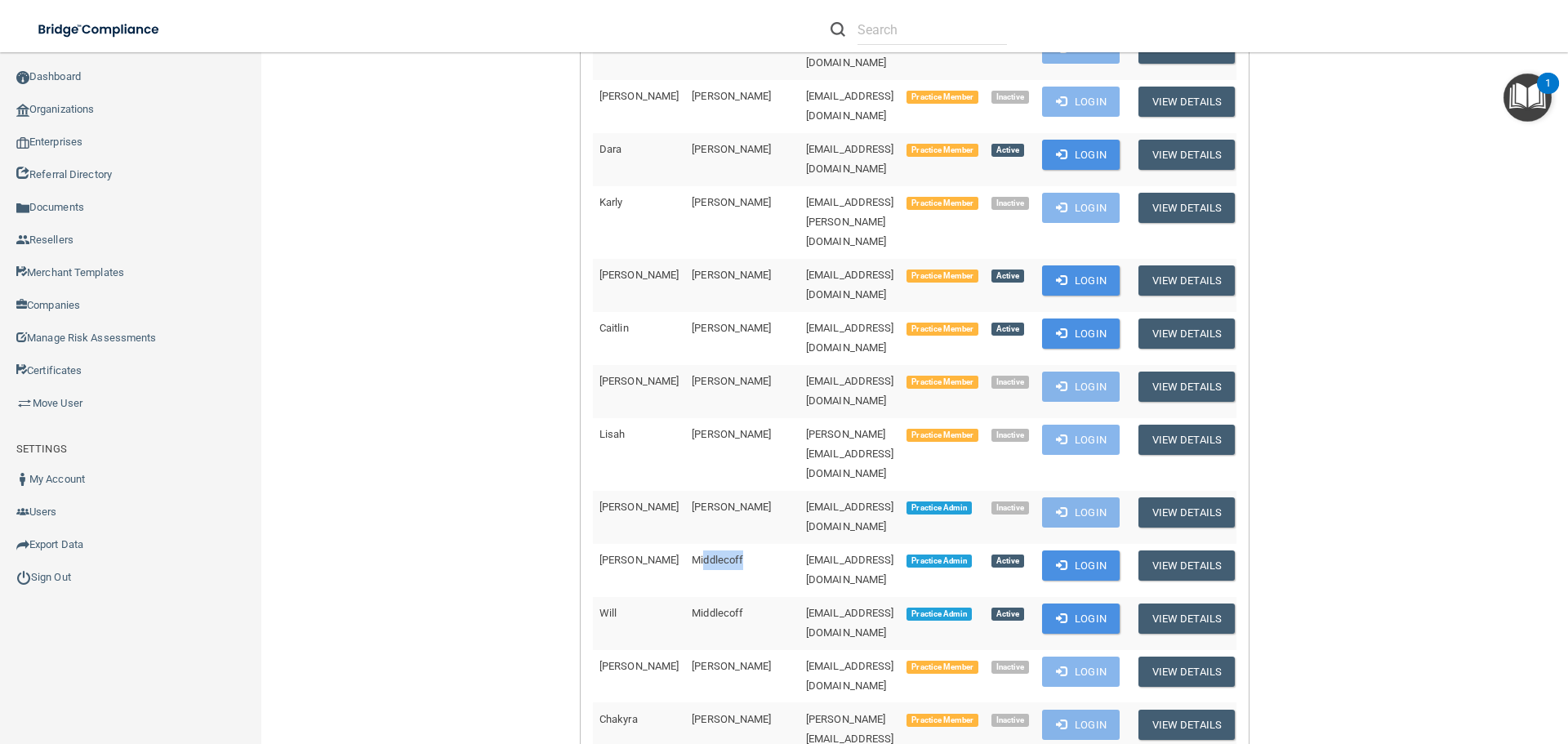
drag, startPoint x: 708, startPoint y: 314, endPoint x: 667, endPoint y: 316, distance: 41.0
click at [685, 544] on td "Middlecoff" at bounding box center [742, 570] width 114 height 53
click at [692, 554] on span "Middlecoff" at bounding box center [718, 560] width 52 height 12
drag, startPoint x: 916, startPoint y: 319, endPoint x: 652, endPoint y: 319, distance: 264.0
click at [652, 544] on tr "Katie Middlecoff drkatie@middlecoffdentalgroup.com Practice Admin Active Login …" at bounding box center [917, 570] width 649 height 53
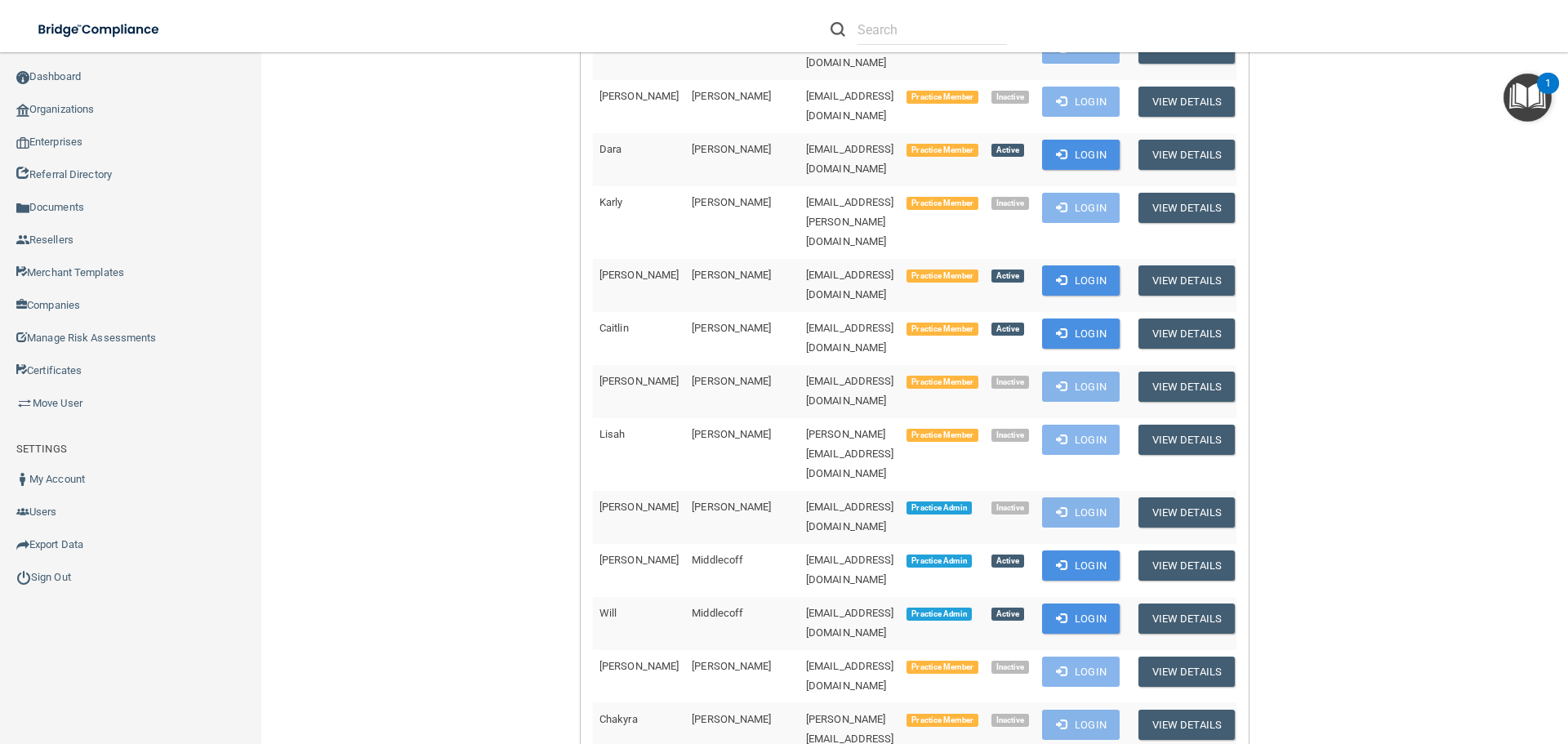
copy tr "Middlecoff drkatie@middlecoffdentalgroup.com"
drag, startPoint x: 880, startPoint y: 362, endPoint x: 653, endPoint y: 359, distance: 227.0
click at [653, 597] on tr "Will Middlecoff wjmiddlecoff@comcast.net Practice Admin Active Login View Detai…" at bounding box center [917, 623] width 649 height 53
copy tr "Middlecoff wjmiddlecoff@comcast.net"
click at [583, 325] on div "First Name Last Name Email Type Activity Status Caitlyn Branning marycaitlyn1@g…" at bounding box center [915, 327] width 668 height 1675
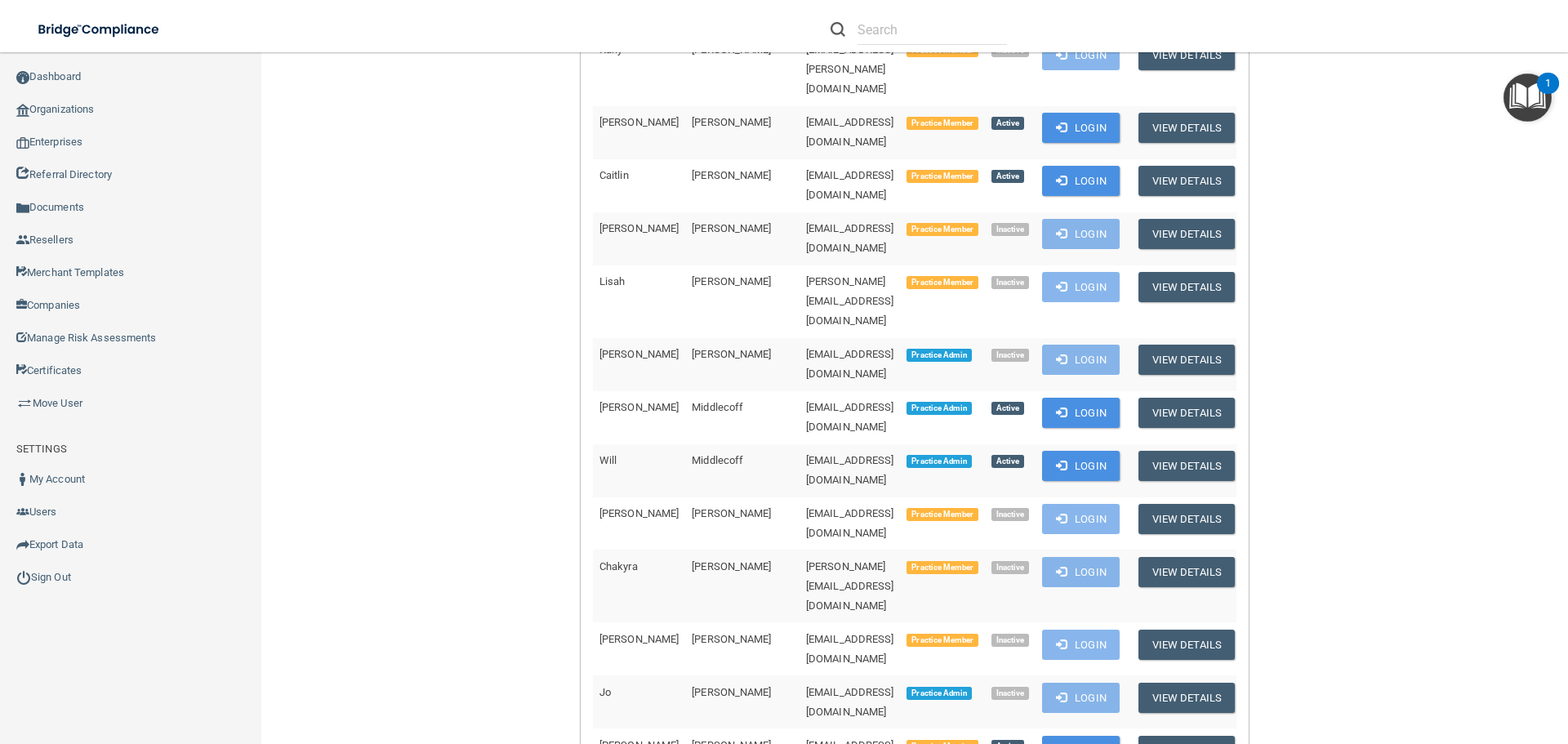
scroll to position [1062, 0]
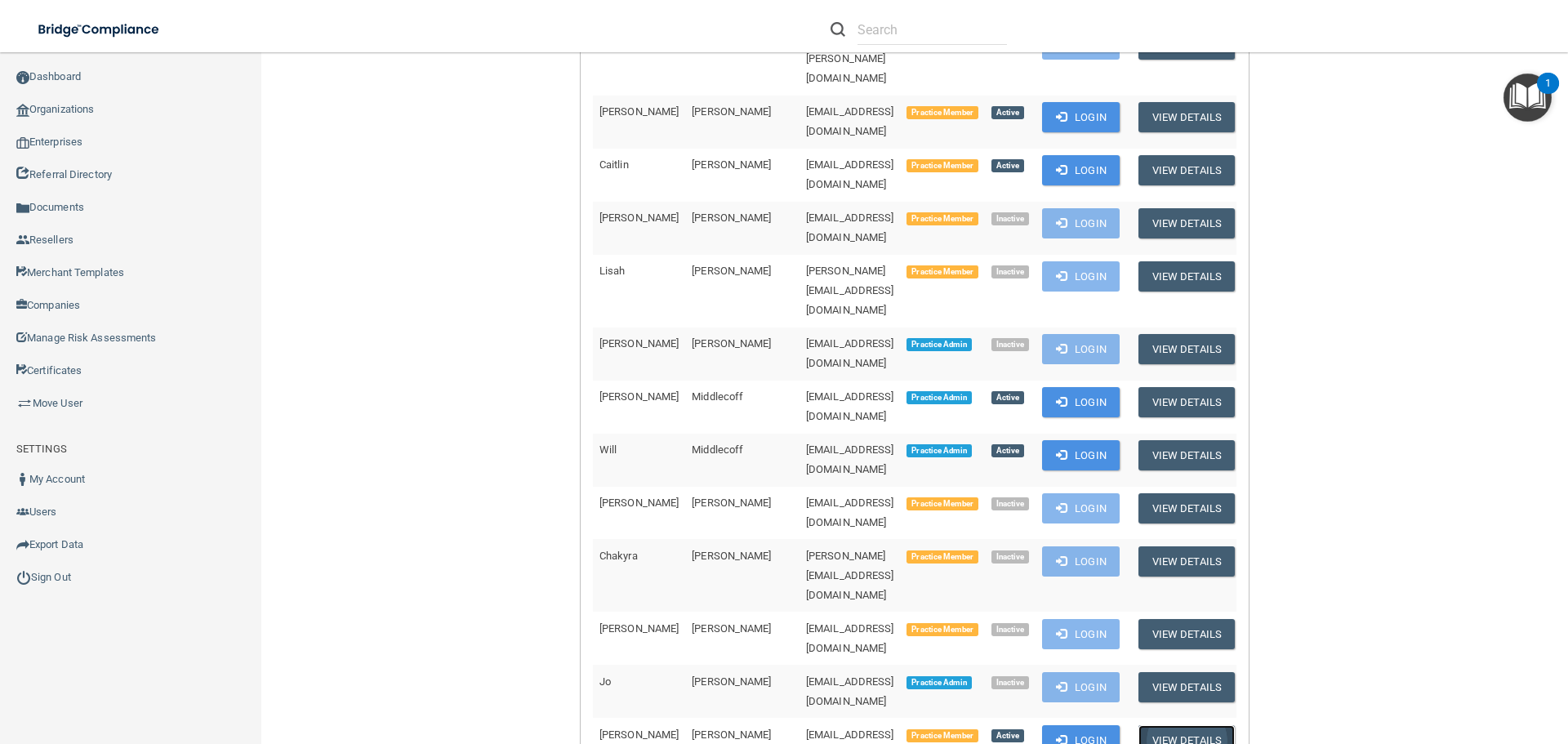
click at [1192, 726] on button "View Details" at bounding box center [1186, 740] width 96 height 30
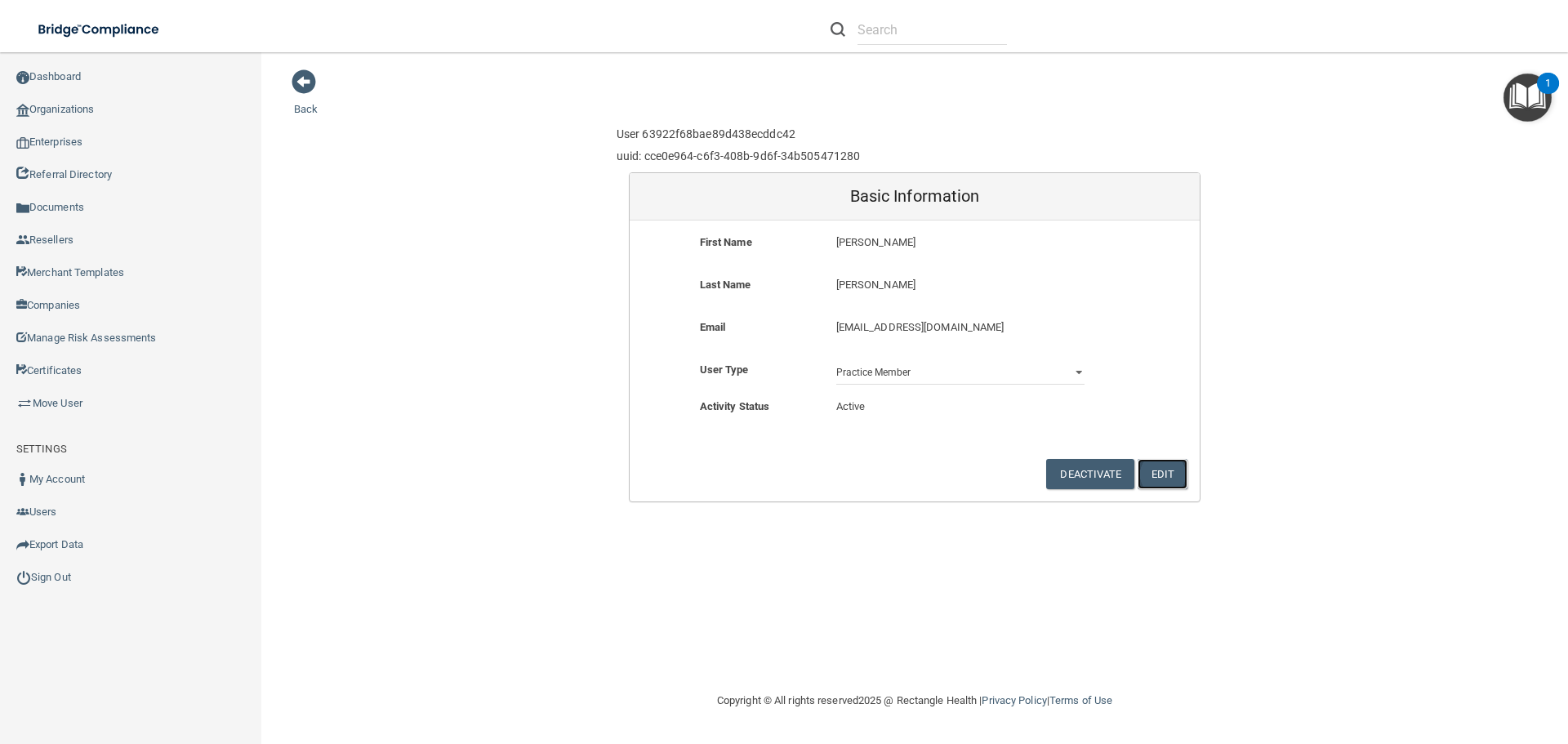
click at [1147, 479] on button "Edit" at bounding box center [1162, 473] width 50 height 30
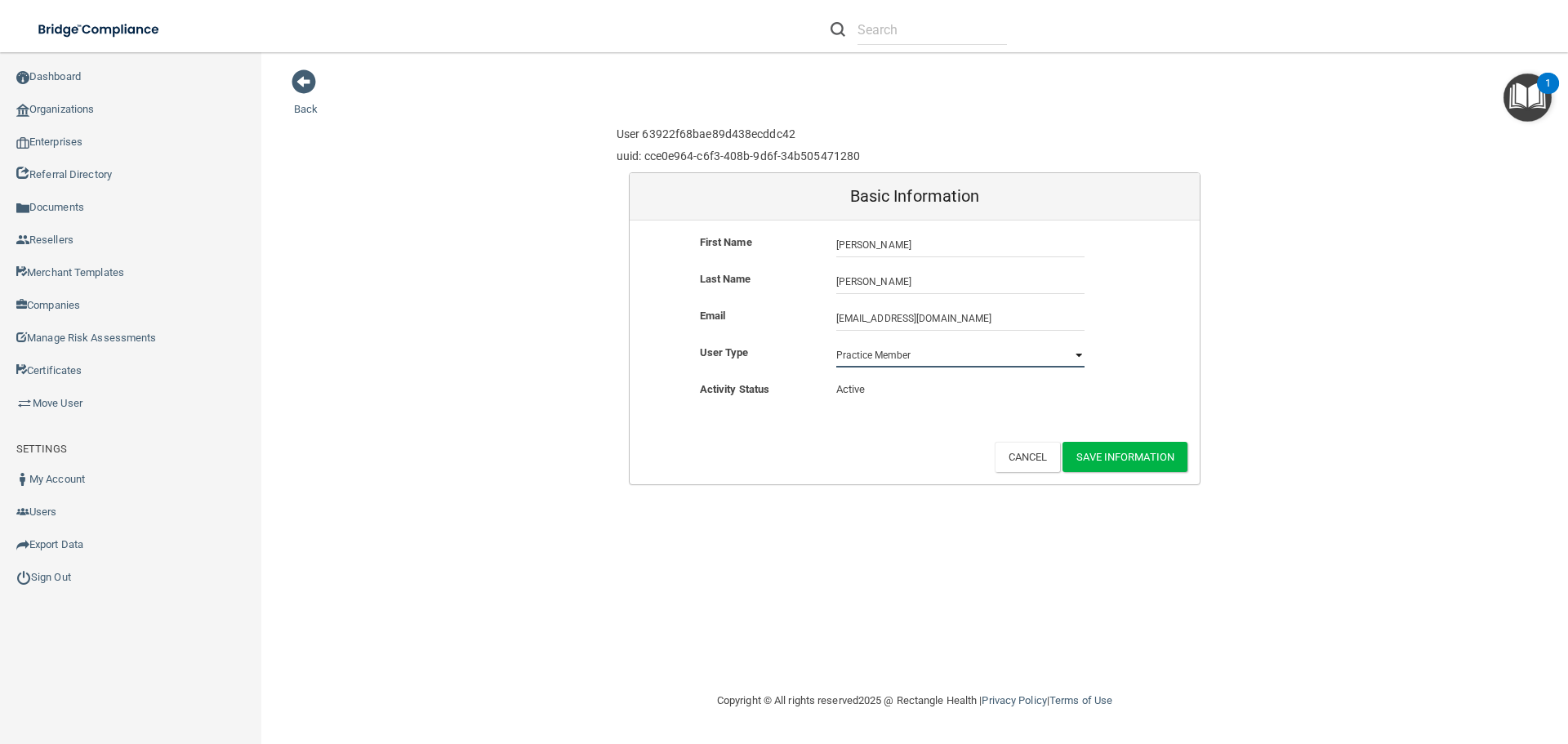
click at [1074, 355] on select "Practice Admin Practice Member Financial Institution Admin Business Associate A…" at bounding box center [960, 355] width 249 height 25
select select "practice_admin"
click at [836, 343] on select "Practice Admin Practice Member Financial Institution Admin Business Associate A…" at bounding box center [960, 355] width 249 height 25
click at [1091, 452] on button "Save Information" at bounding box center [1125, 456] width 125 height 30
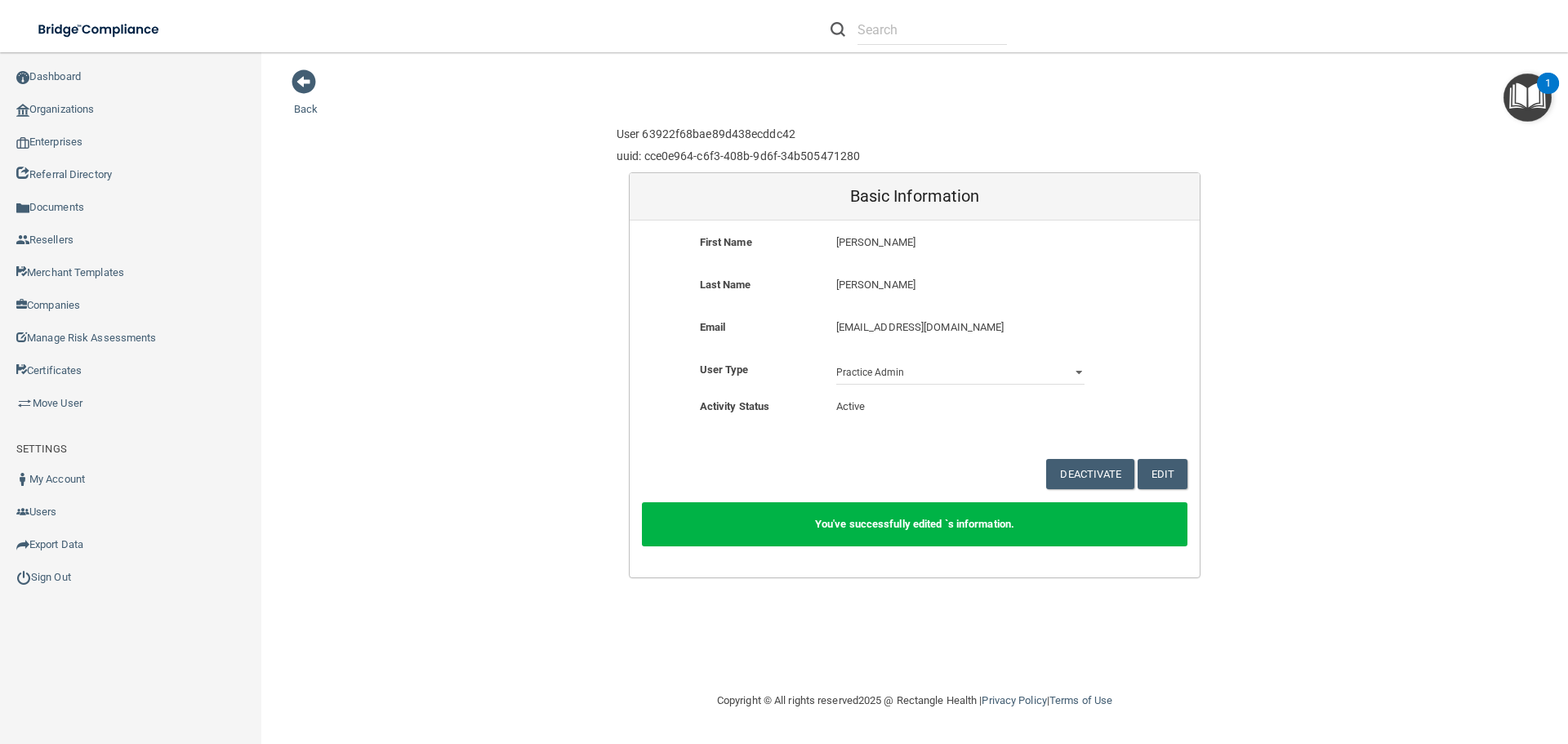
click at [306, 98] on div "Back User 63922f68bae89d438ecddc42 uuid: cce0e964-c6f3-408b-9d6f-34b505471280 B…" at bounding box center [914, 323] width 1241 height 510
click at [304, 105] on link "Back" at bounding box center [305, 99] width 24 height 32
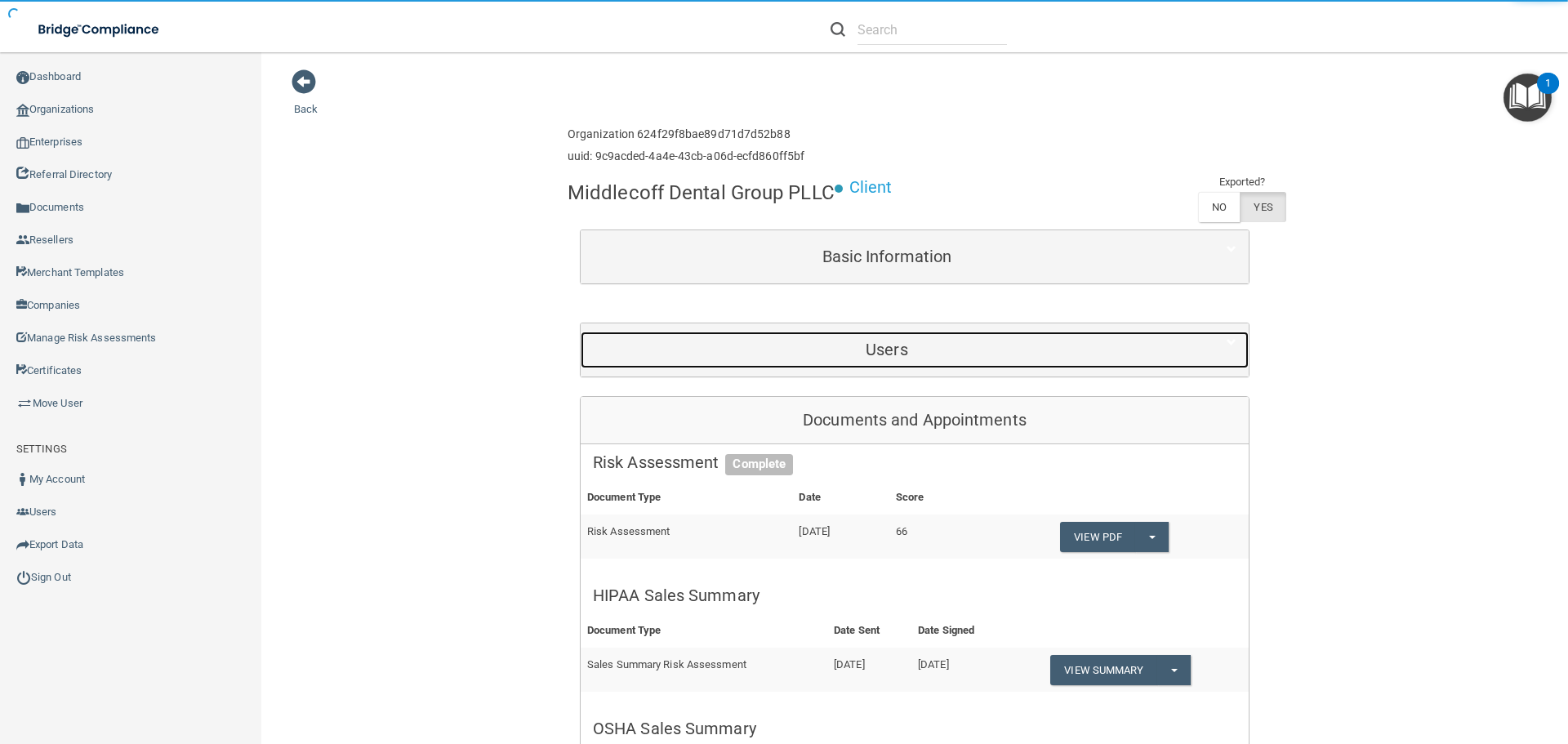
click at [762, 343] on h5 "Users" at bounding box center [887, 349] width 588 height 18
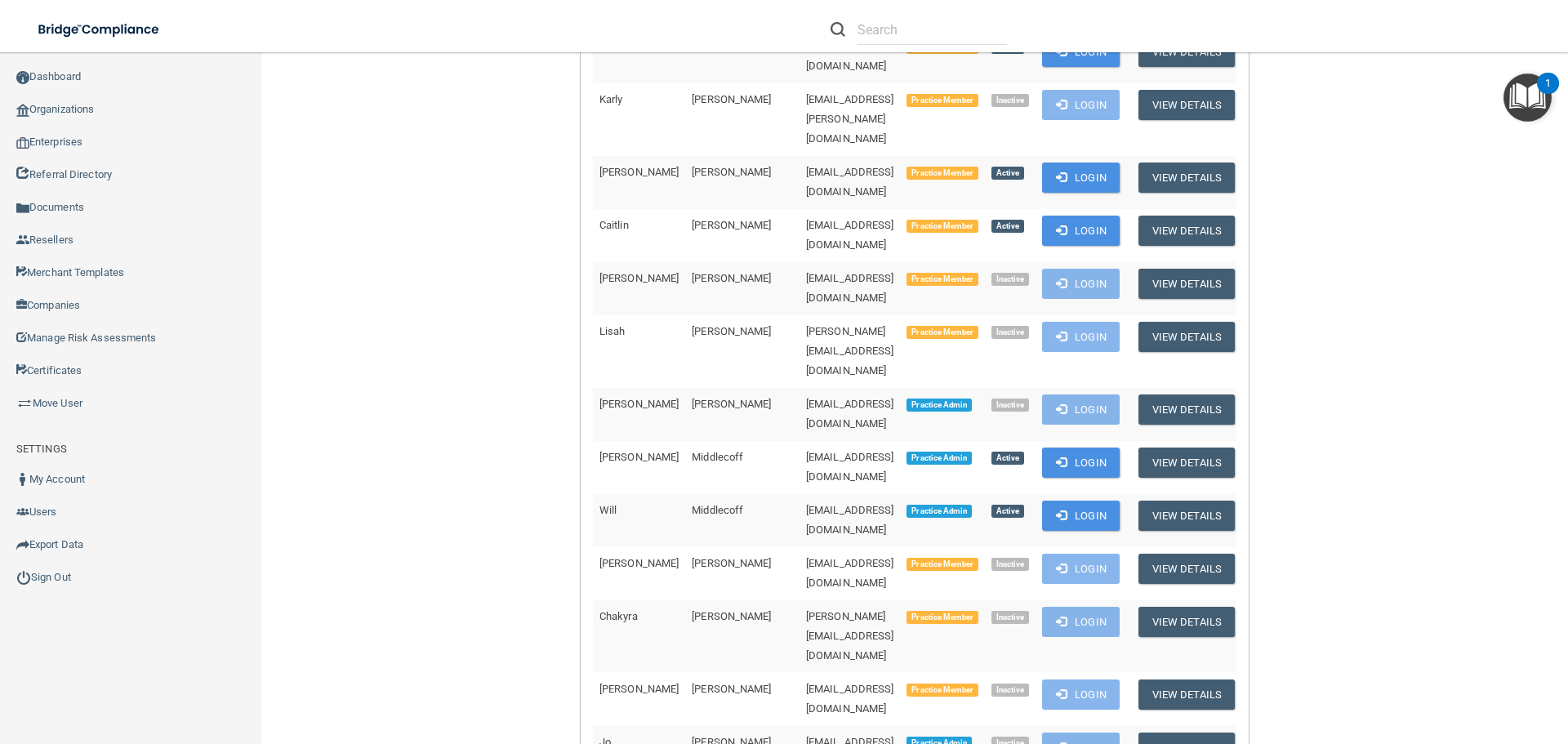
scroll to position [1062, 0]
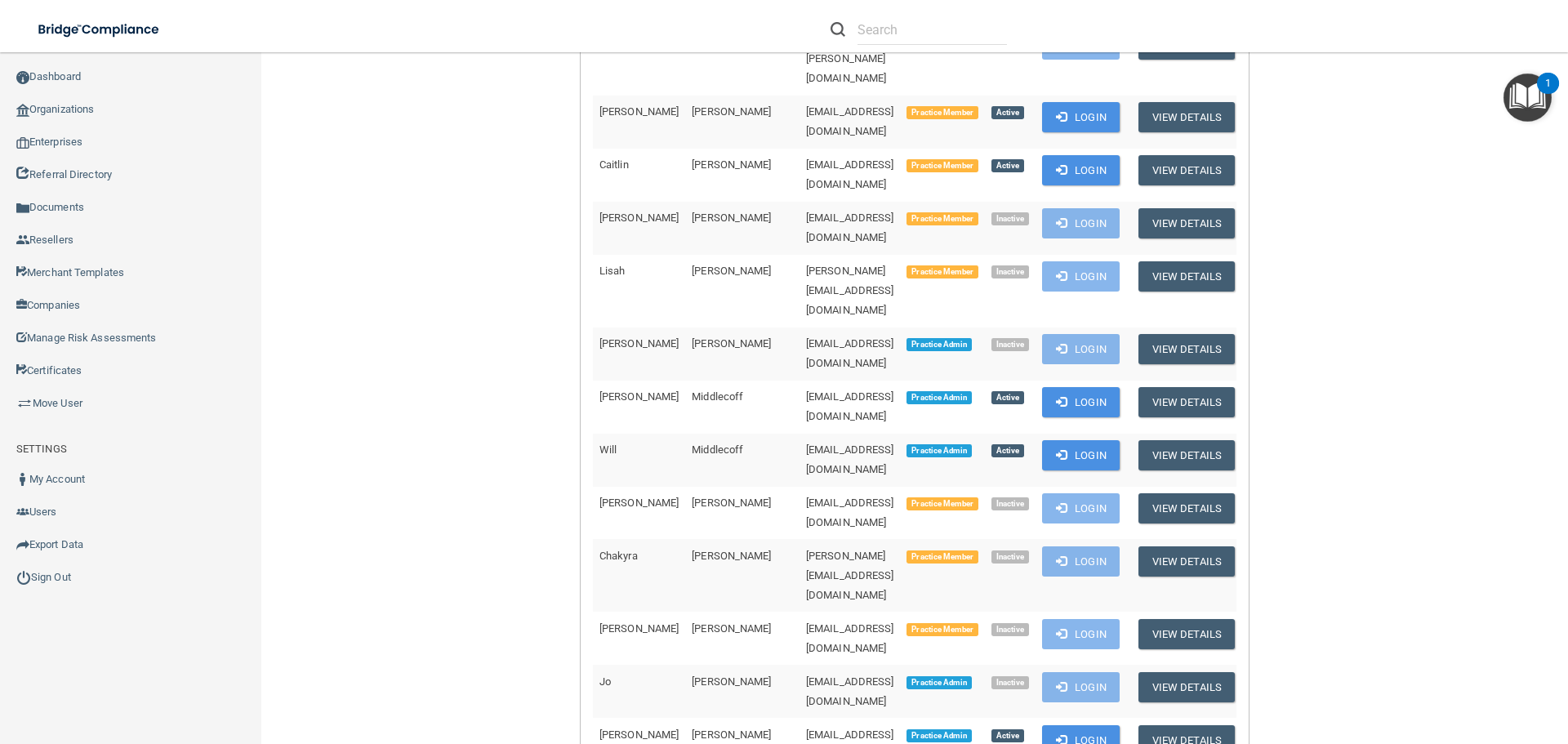
drag, startPoint x: 921, startPoint y: 418, endPoint x: 583, endPoint y: 426, distance: 338.1
click at [583, 426] on div "First Name Last Name Email Type Activity Status Caitlyn Branning marycaitlyn1@g…" at bounding box center [915, 164] width 668 height 1675
copy div "First Name Last Name Email Type Activity Status Caitlyn Branning marycaitlyn1@g…"
click at [485, 303] on div "Back Enterprise » Organization 624f29f8bae89d71d7d52b88 uuid: 9c9acded-4a4e-43c…" at bounding box center [914, 743] width 1241 height 3473
drag, startPoint x: 926, startPoint y: 412, endPoint x: 594, endPoint y: 430, distance: 332.5
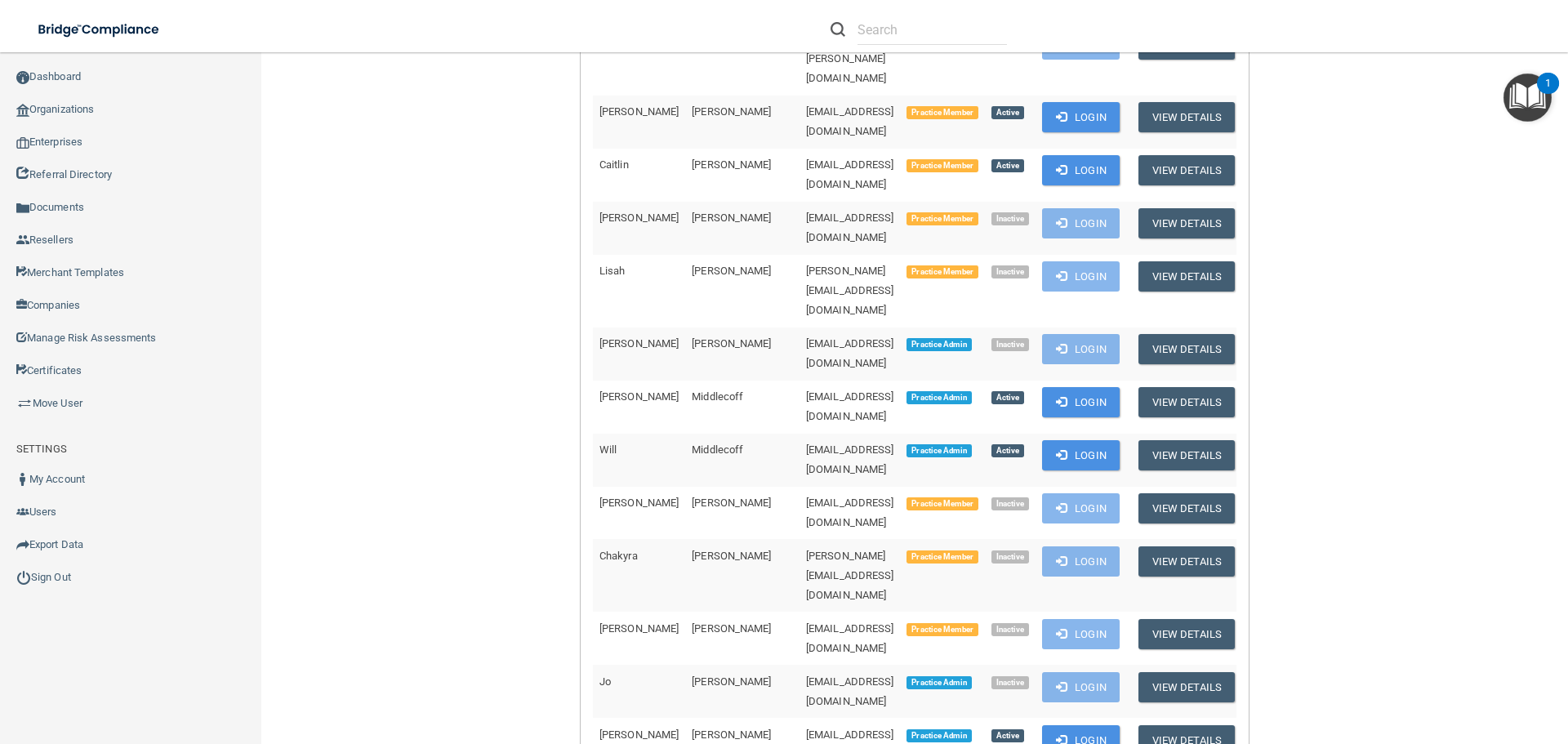
click at [594, 718] on tr "Beth Sprague bsprague@middlecoffdentalgroup.com Practice Admin Active Login Vie…" at bounding box center [917, 744] width 649 height 53
copy tr "Beth Sprague bsprague@middlecoffdentalgroup.com"
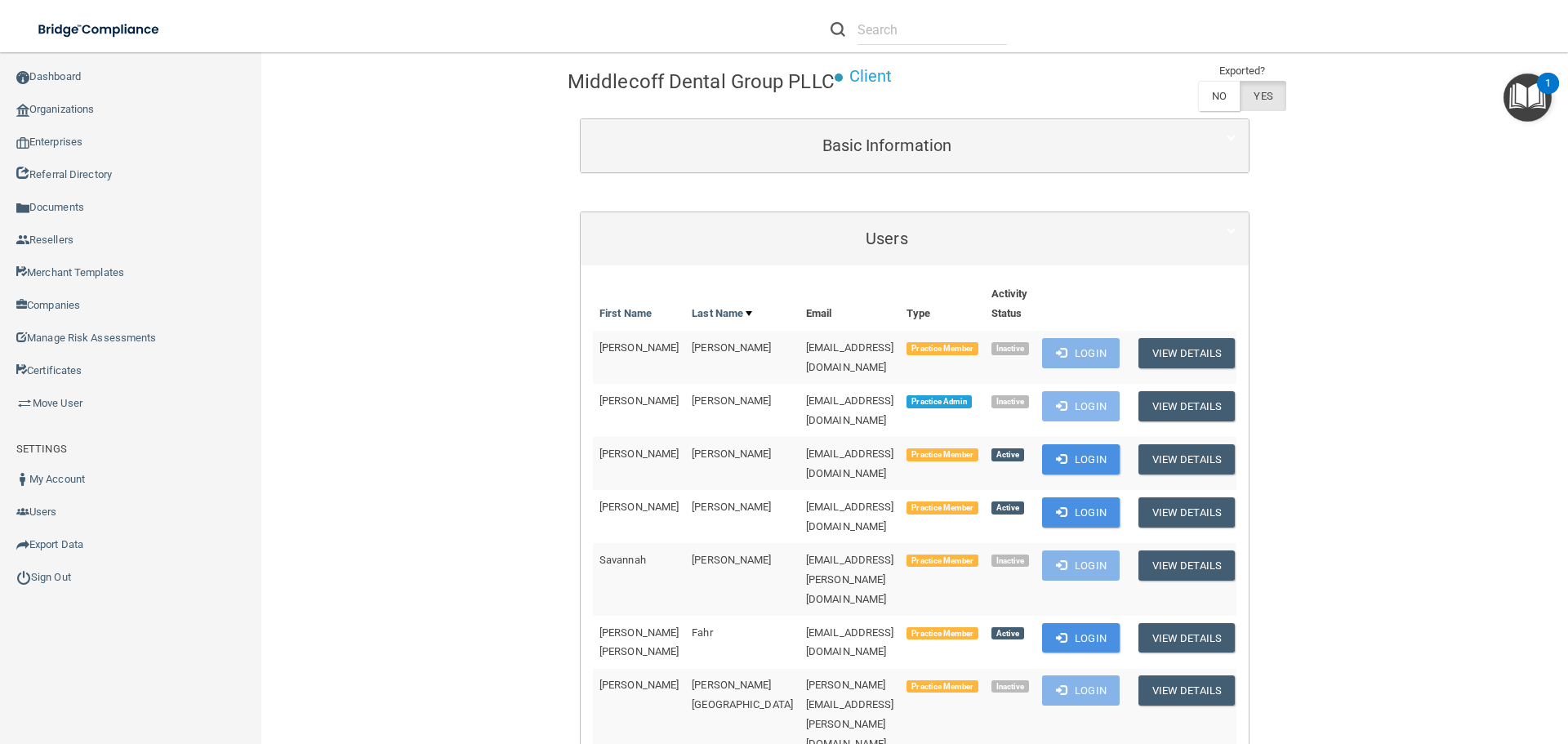
scroll to position [82, 0]
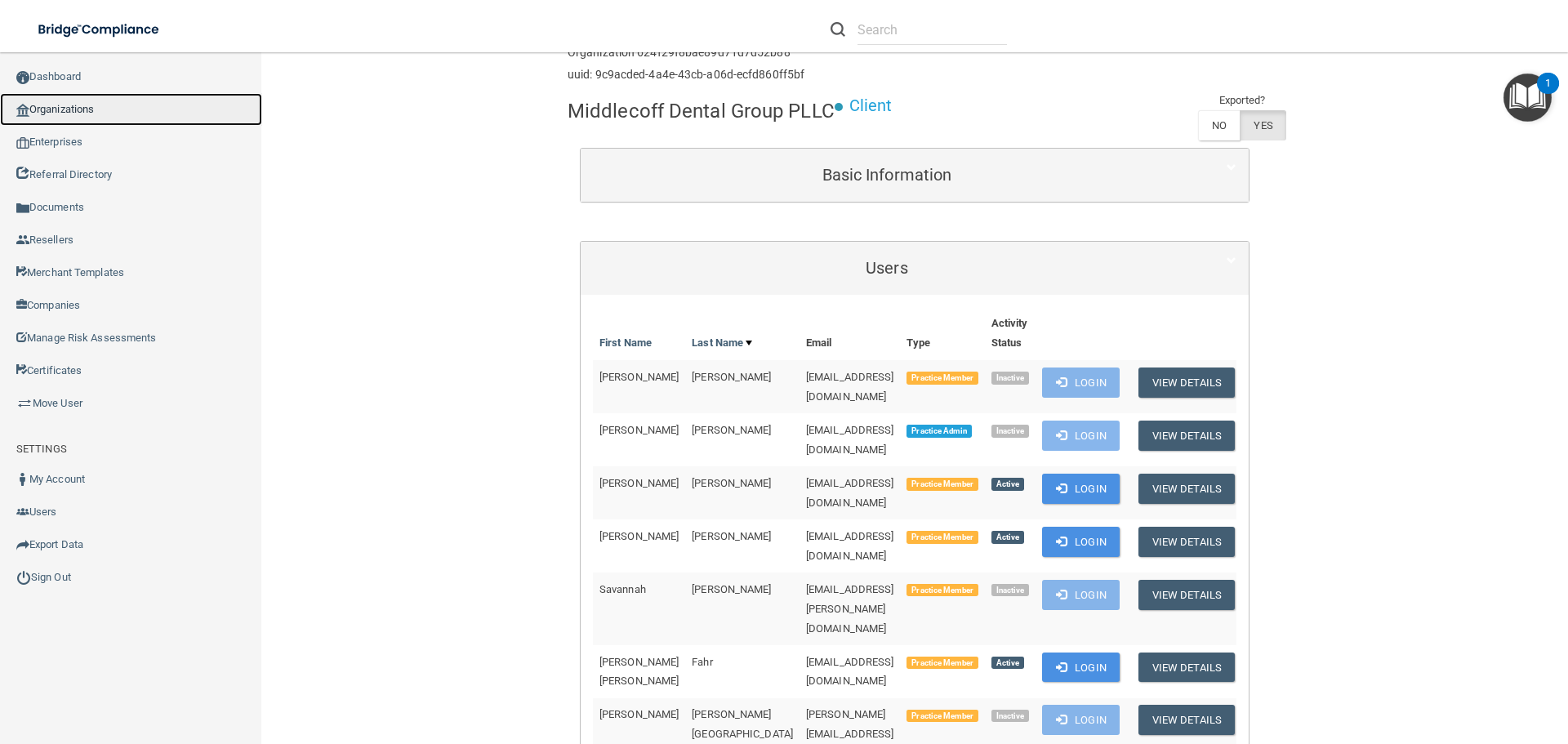
click at [68, 116] on link "Organizations" at bounding box center [131, 109] width 262 height 33
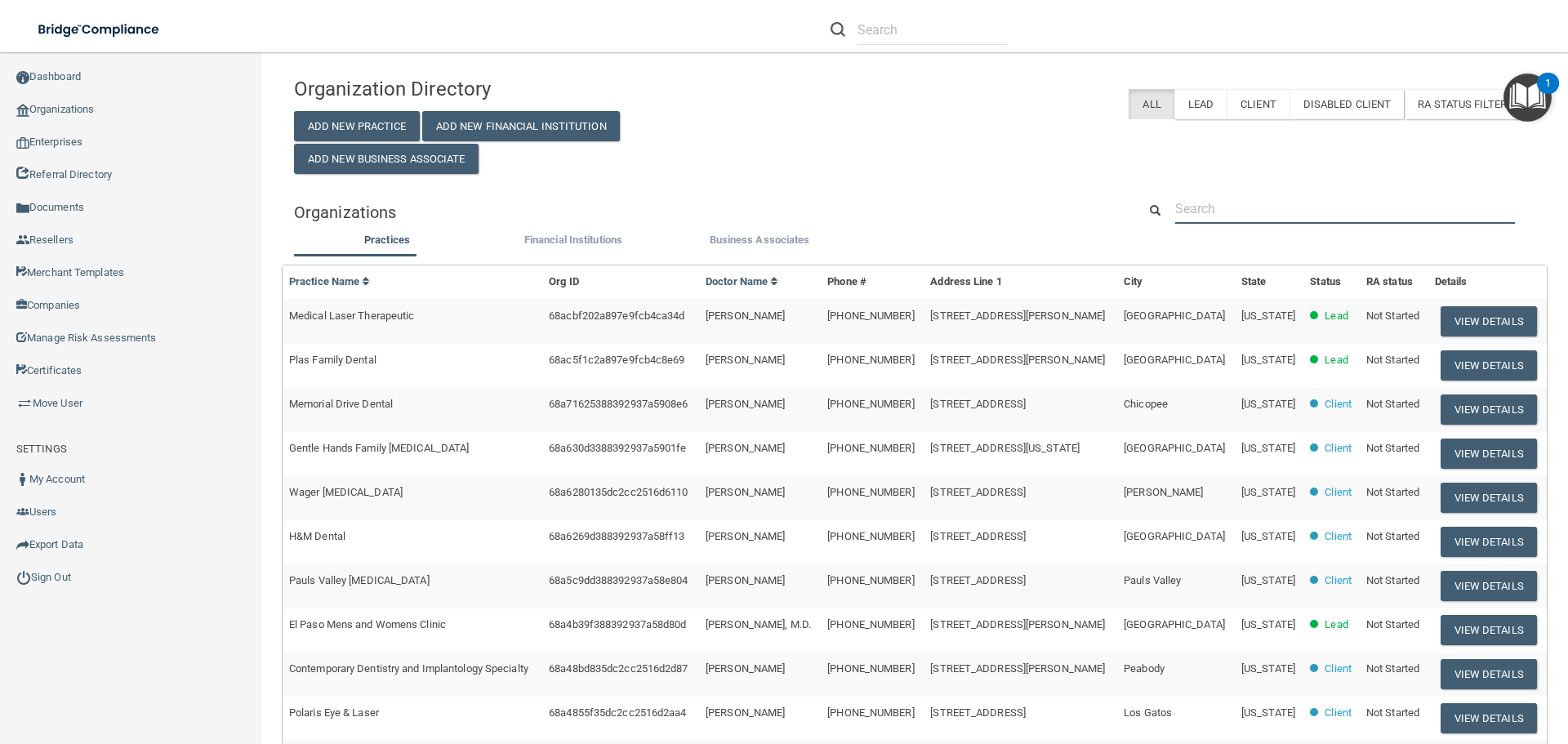
click at [1189, 204] on input "text" at bounding box center [1344, 208] width 340 height 30
paste input "Chris@davisandderosa.com"
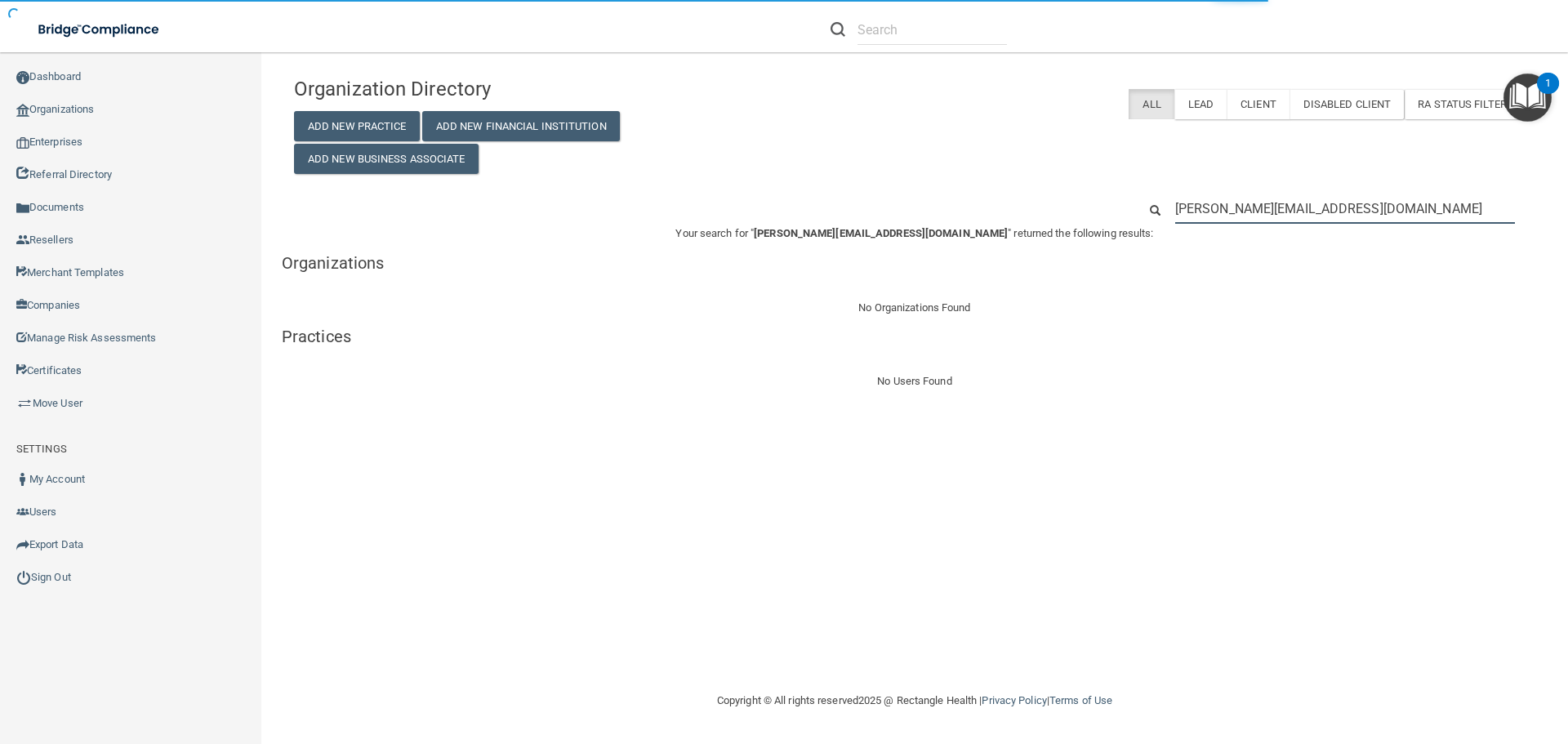
type input "Chris@davisandderosa.com"
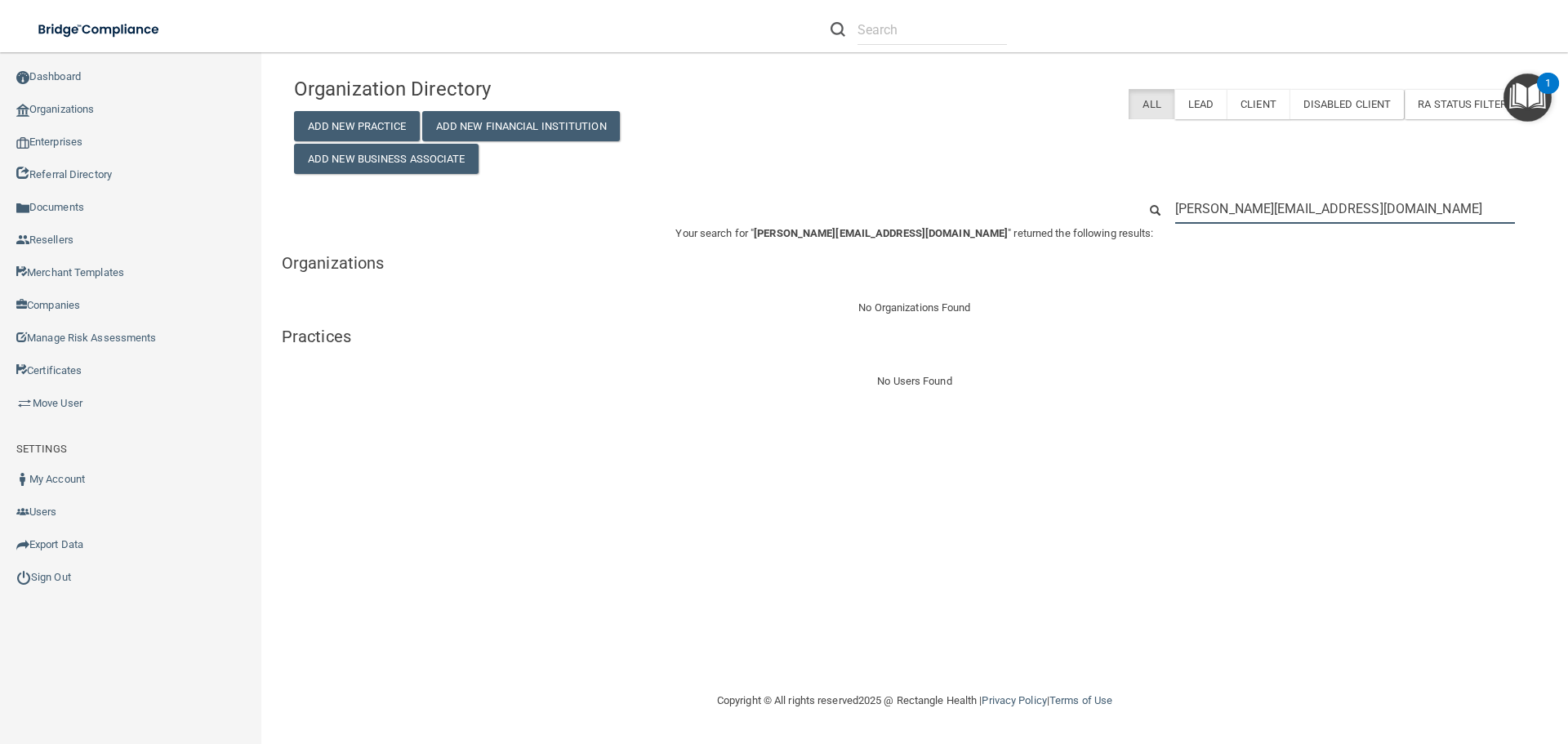
click at [1269, 205] on input "Chris@davisandderosa.com" at bounding box center [1344, 208] width 340 height 30
paste input "officemgr@rehabcarepc"
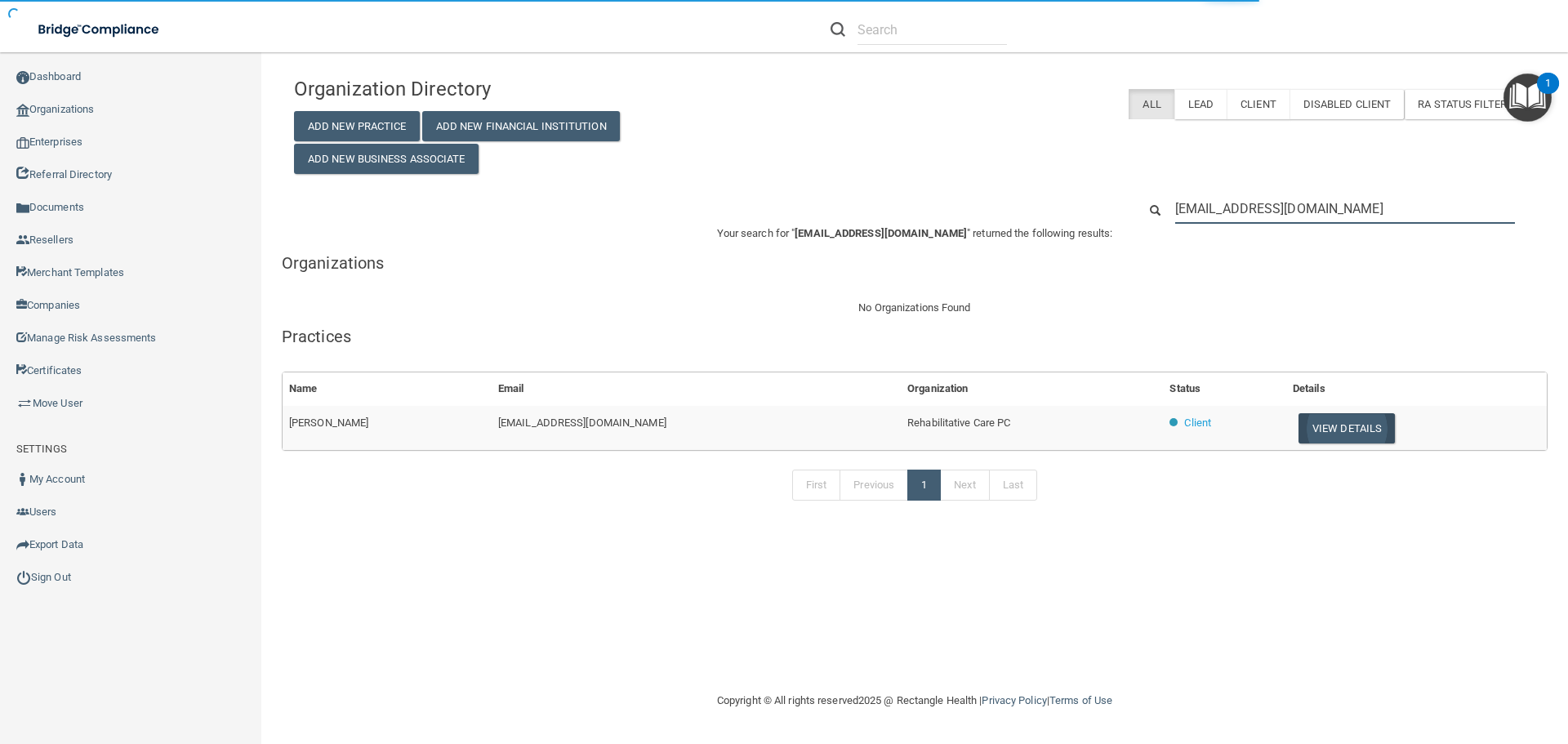
type input "officemgr@rehabcarepc.com"
click at [1352, 420] on button "View Details" at bounding box center [1346, 428] width 96 height 30
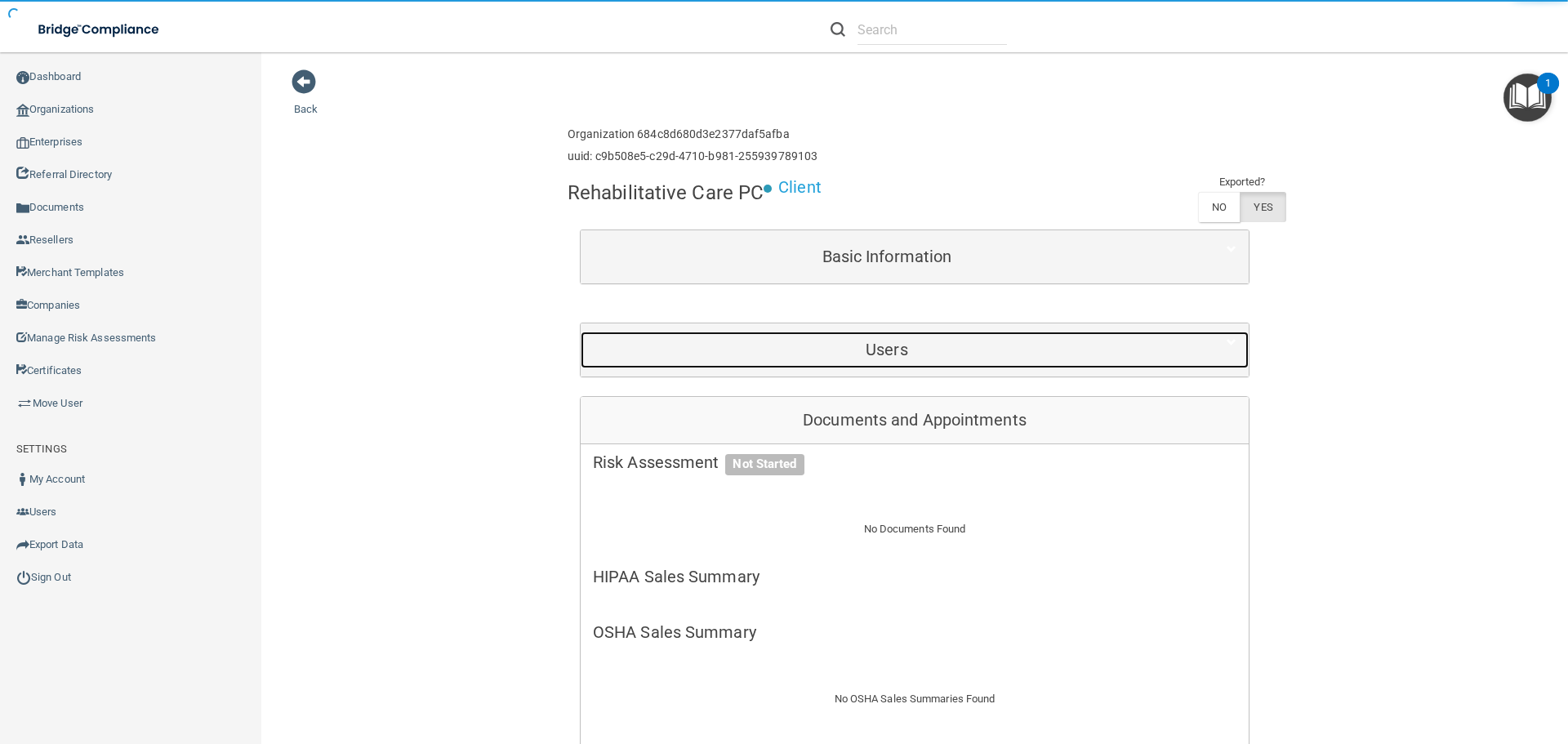
click at [950, 348] on h5 "Users" at bounding box center [887, 349] width 588 height 18
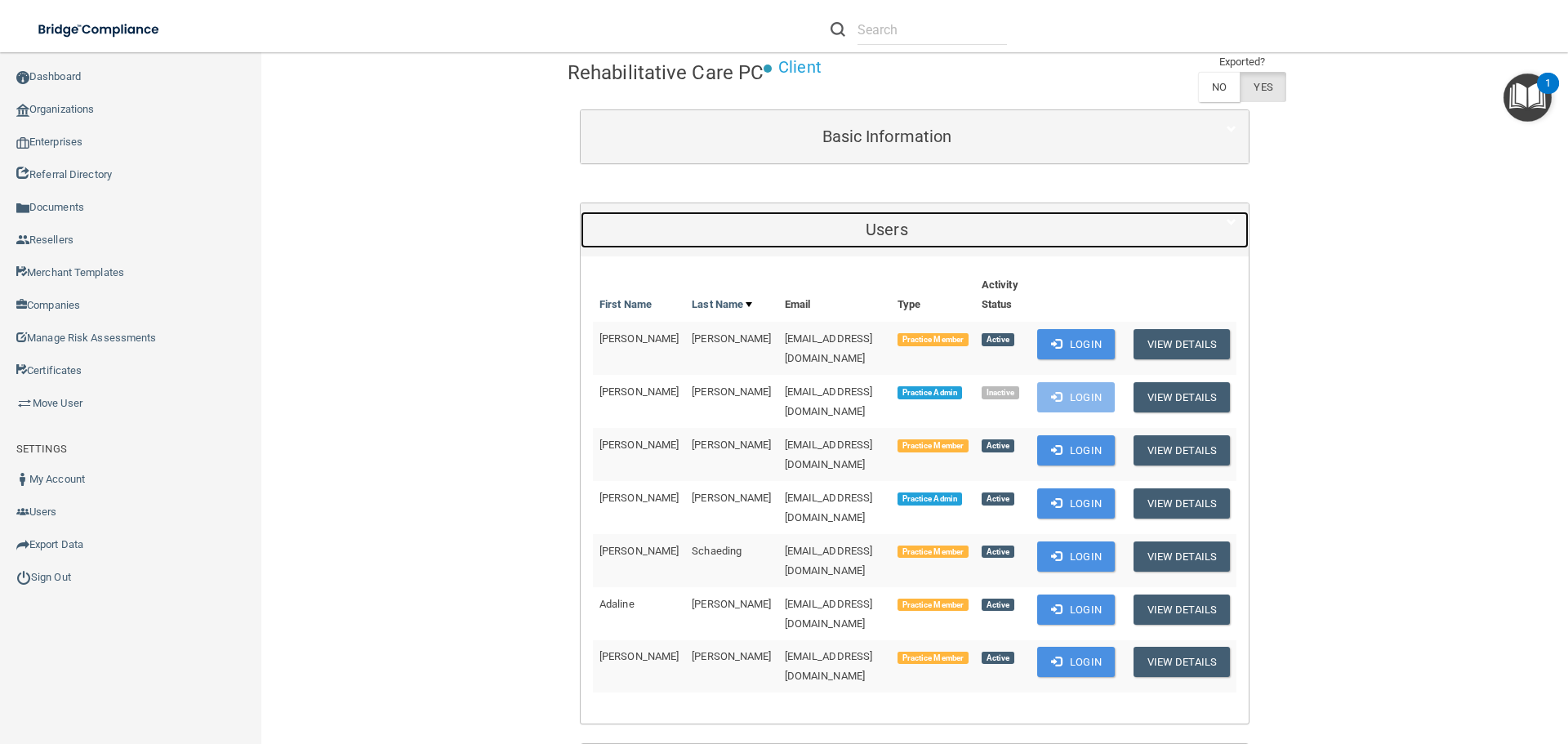
scroll to position [82, 0]
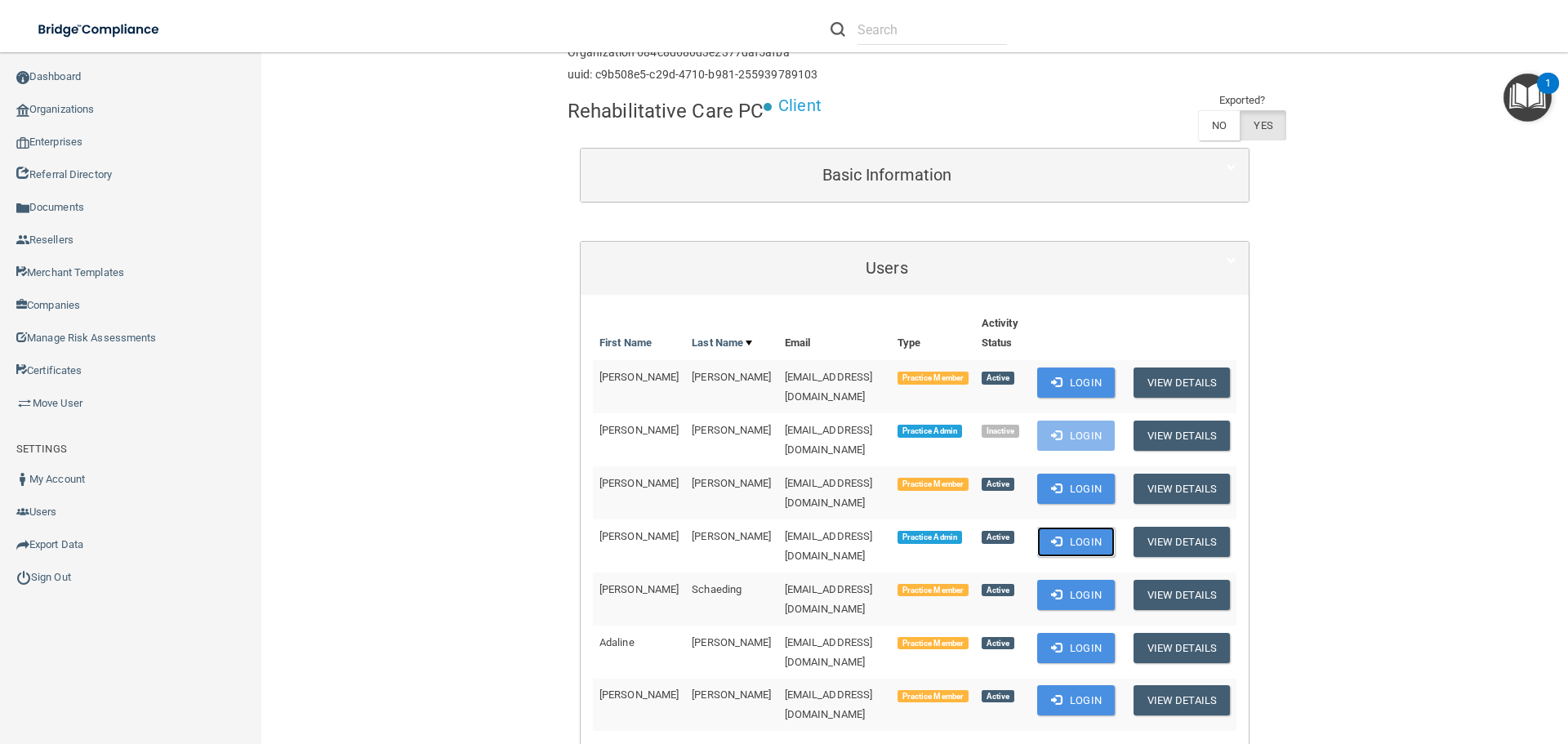
click at [1062, 527] on button "Login" at bounding box center [1076, 541] width 78 height 30
click at [95, 113] on link "Organizations" at bounding box center [131, 109] width 262 height 33
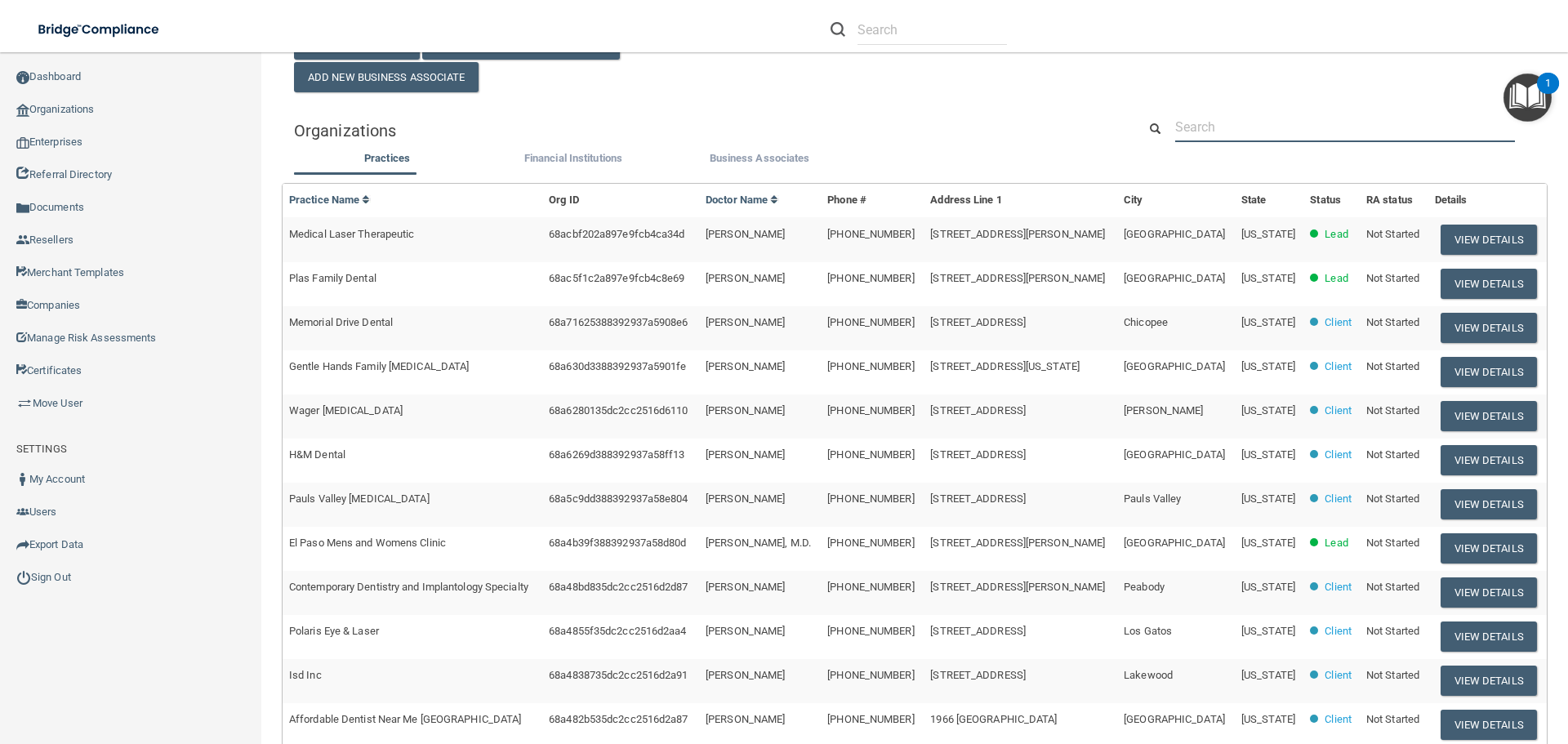
click at [1246, 119] on input "text" at bounding box center [1344, 127] width 340 height 30
paste input "PLLC GENERAL DENTISTRY IN PP"
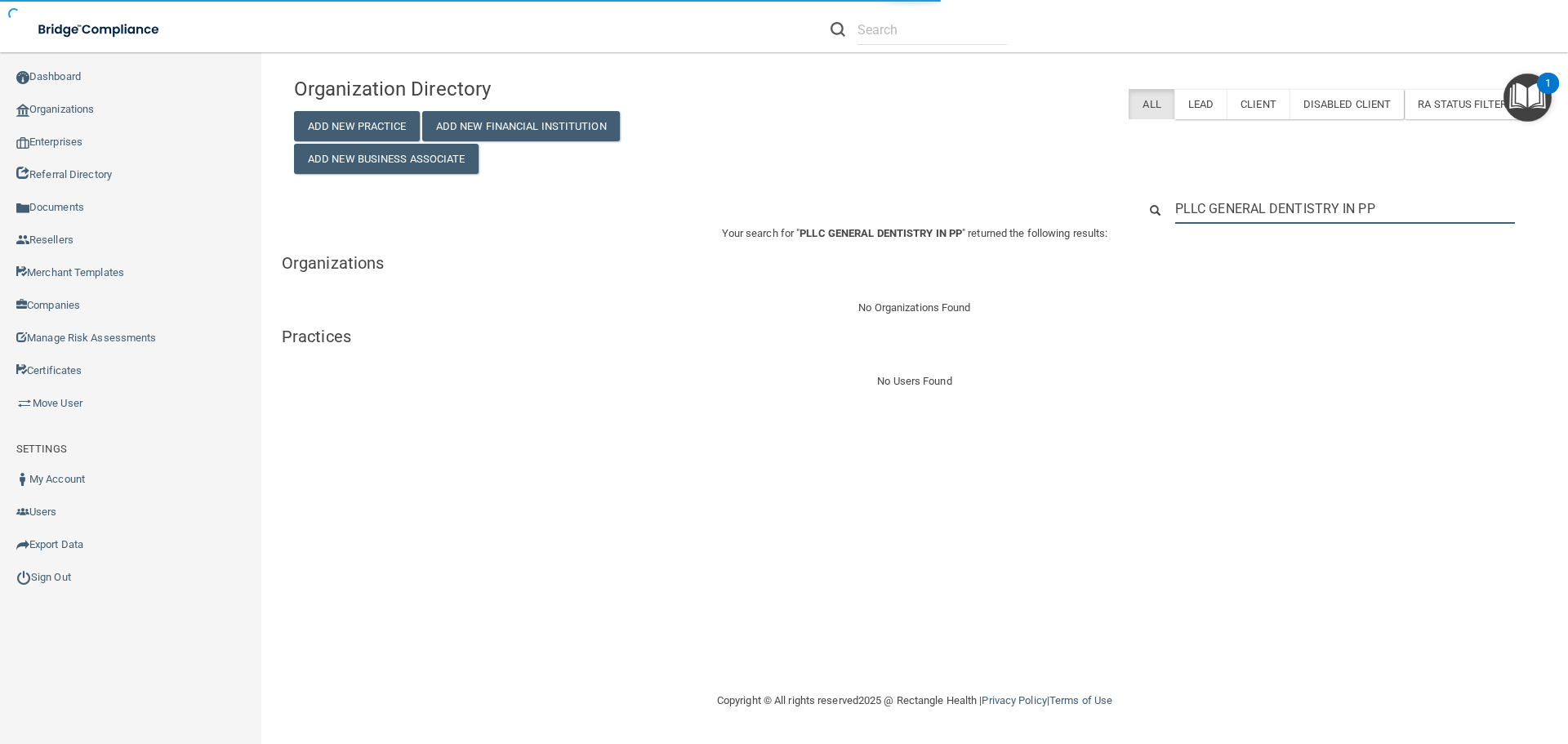
type input "PLLC GENERAL DENTISTRY IN PP"
click at [1295, 212] on input "PLLC GENERAL DENTISTRY IN PP" at bounding box center [1344, 208] width 340 height 30
paste input "520) 797-9524"
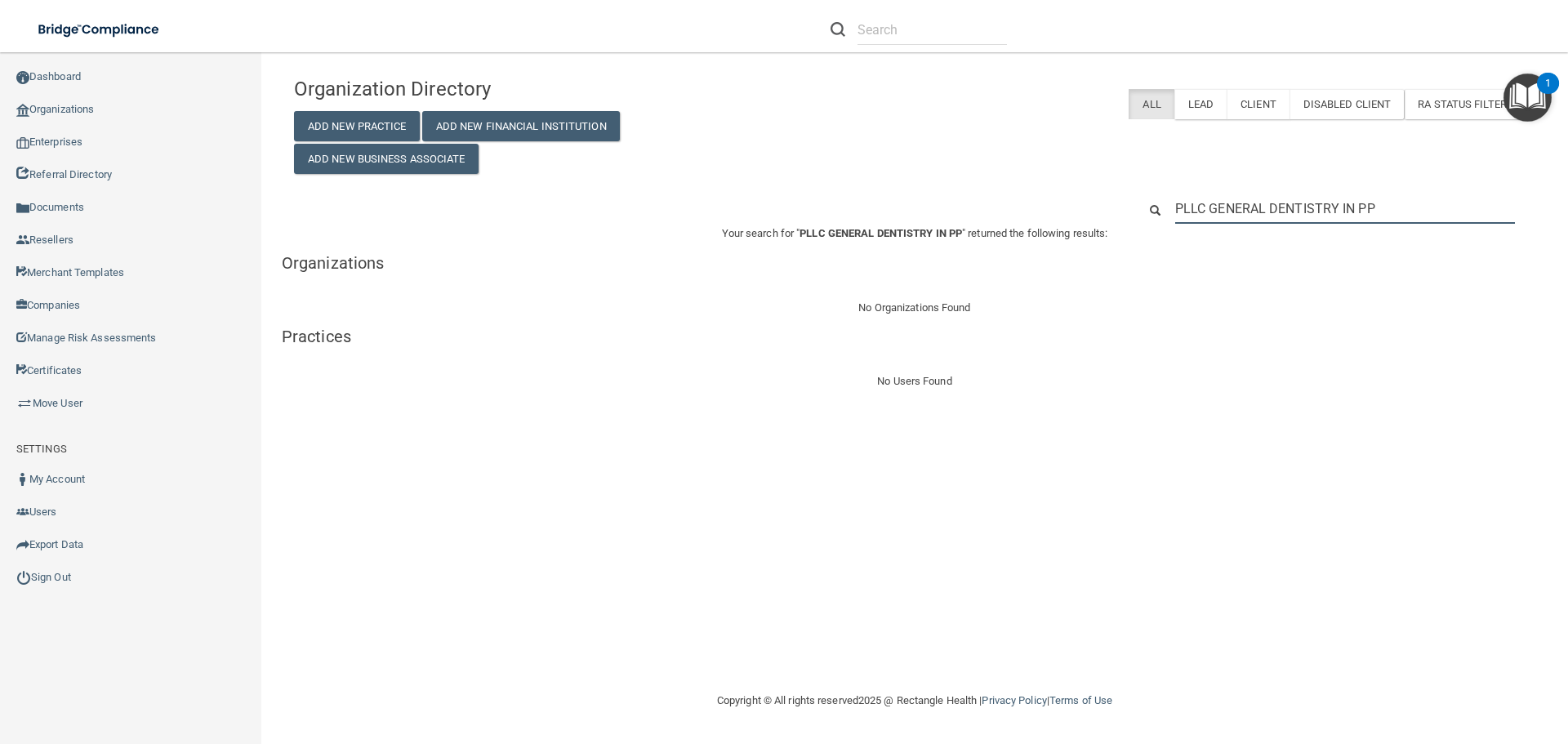
type input "520) 797-9524"
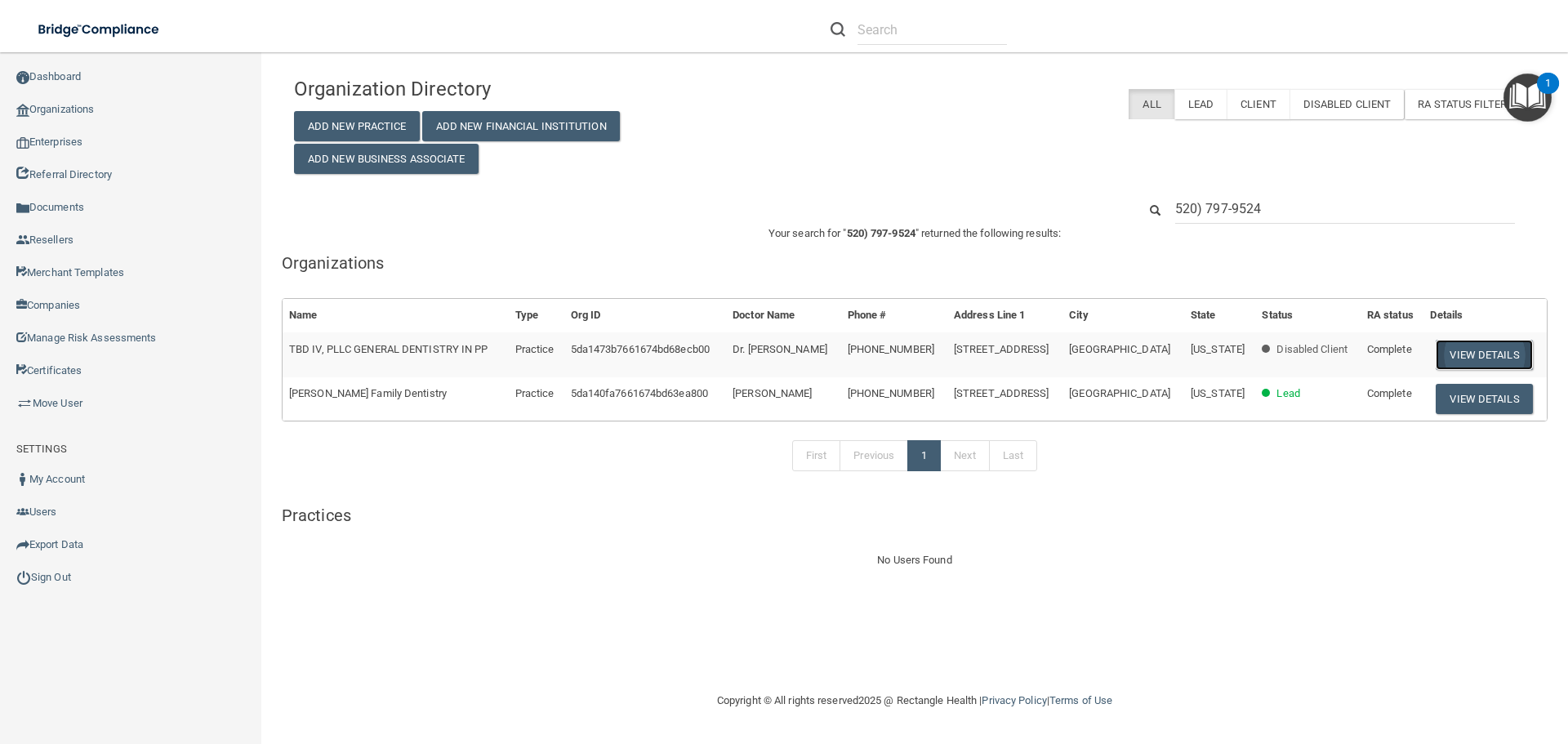
click at [1450, 351] on button "View Details" at bounding box center [1484, 354] width 96 height 30
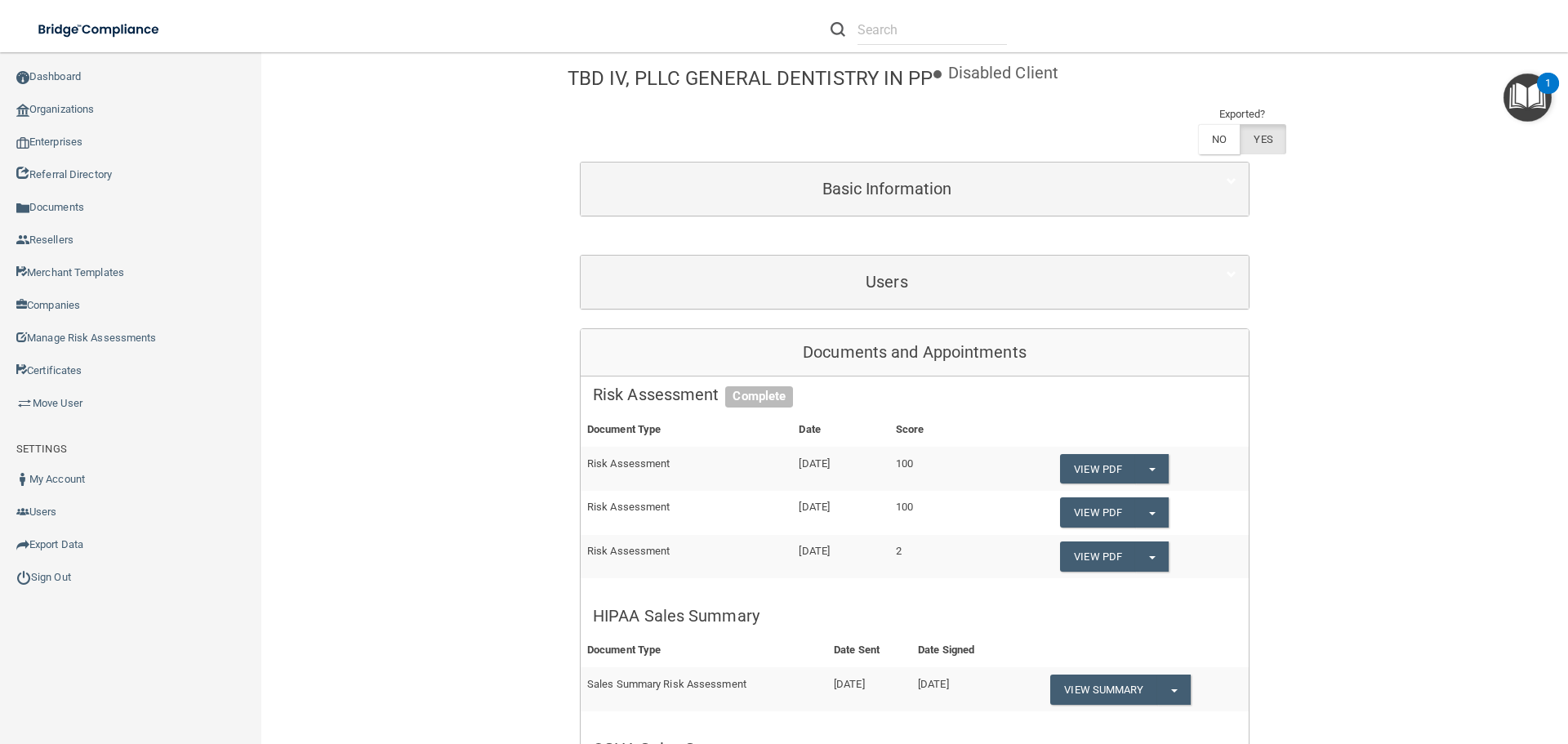
scroll to position [113, 0]
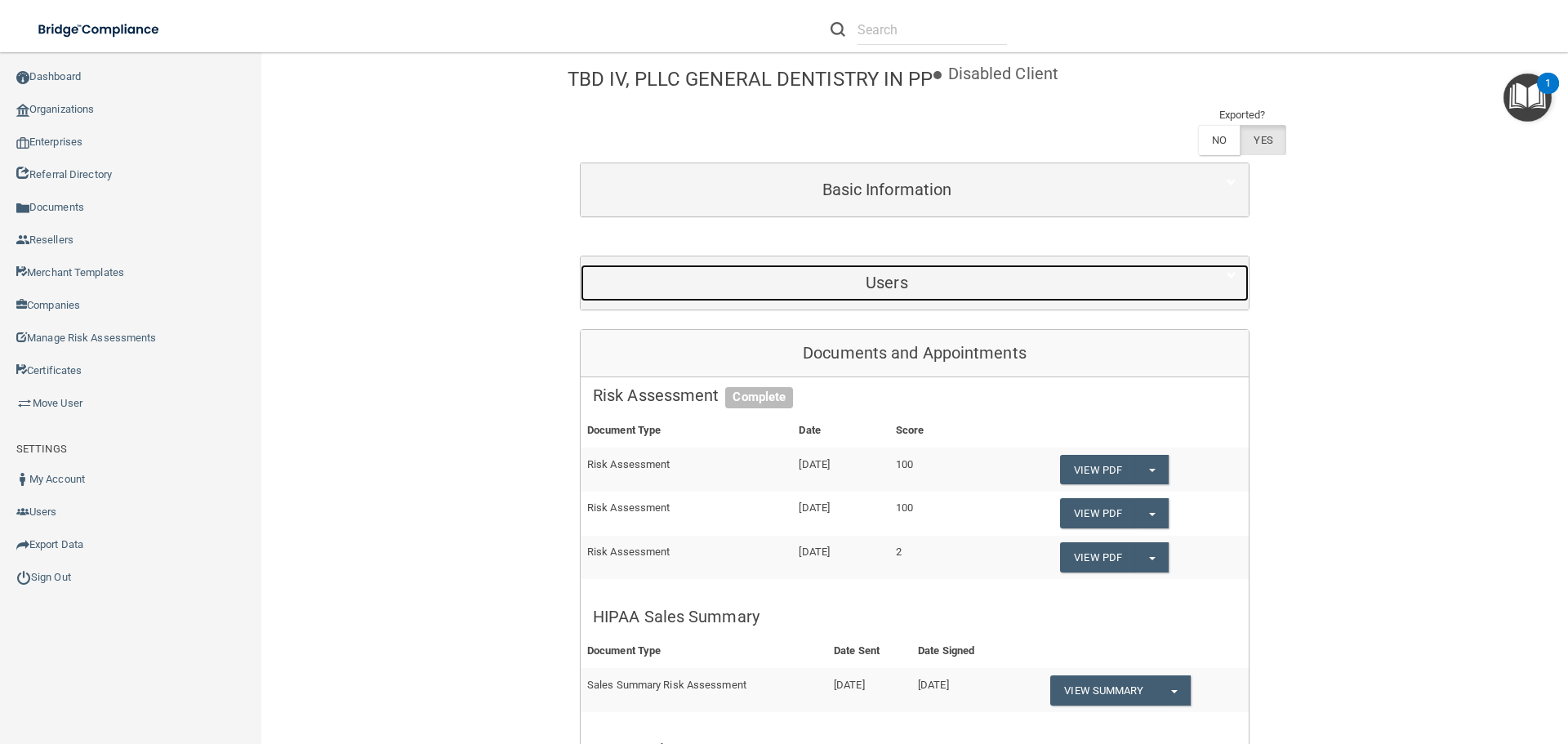
click at [866, 271] on div "Users" at bounding box center [887, 283] width 612 height 36
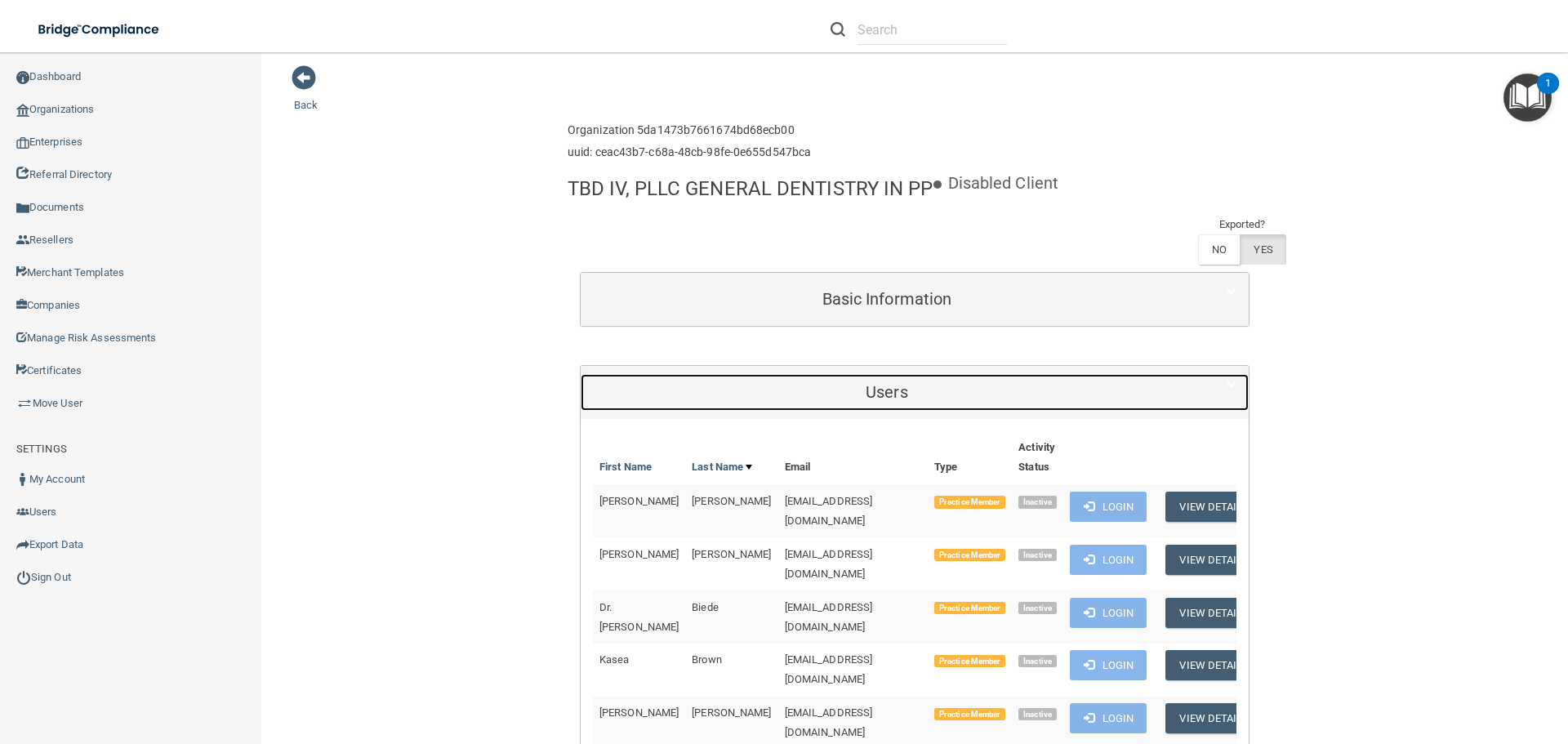
scroll to position [0, 0]
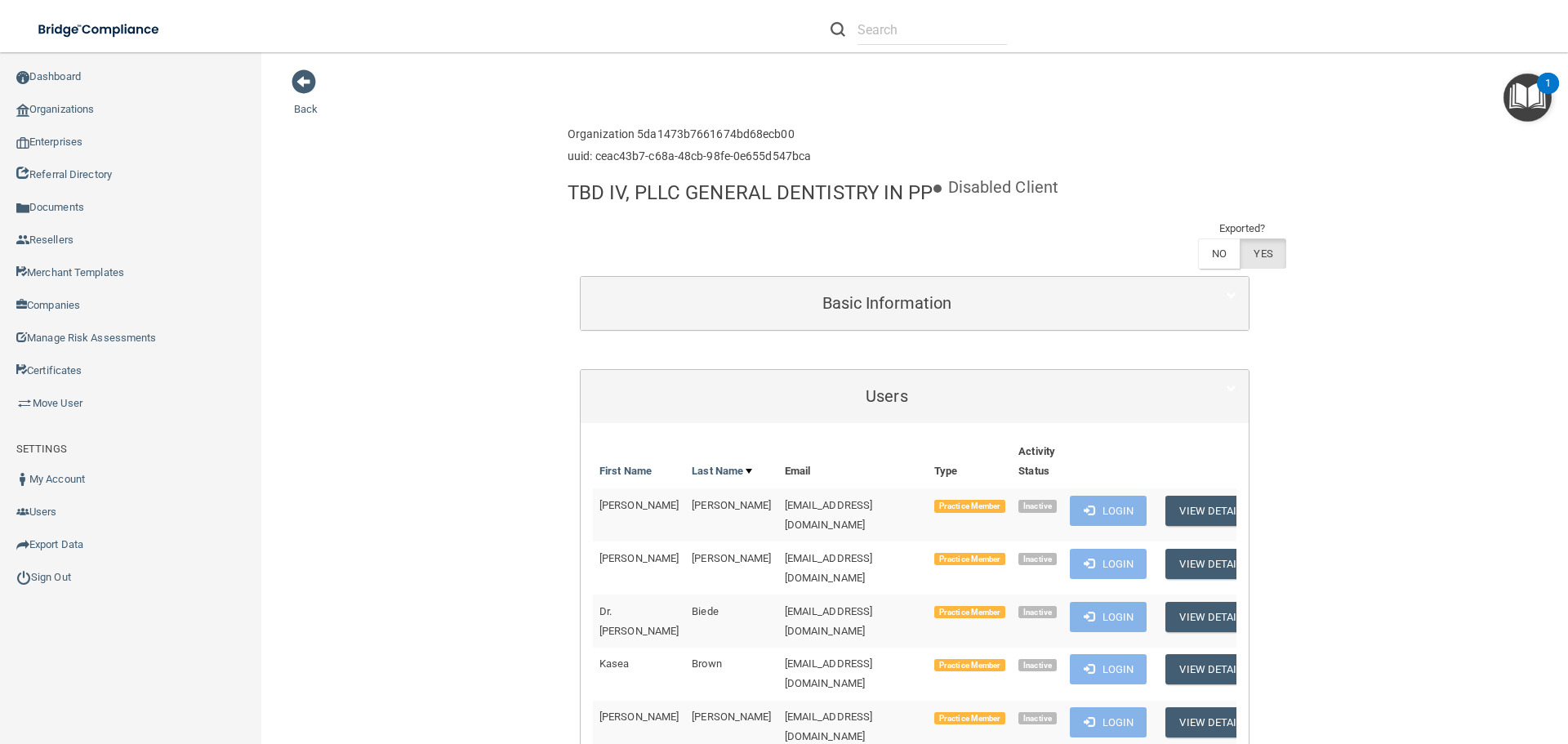
click at [62, 112] on link "Organizations" at bounding box center [131, 109] width 262 height 33
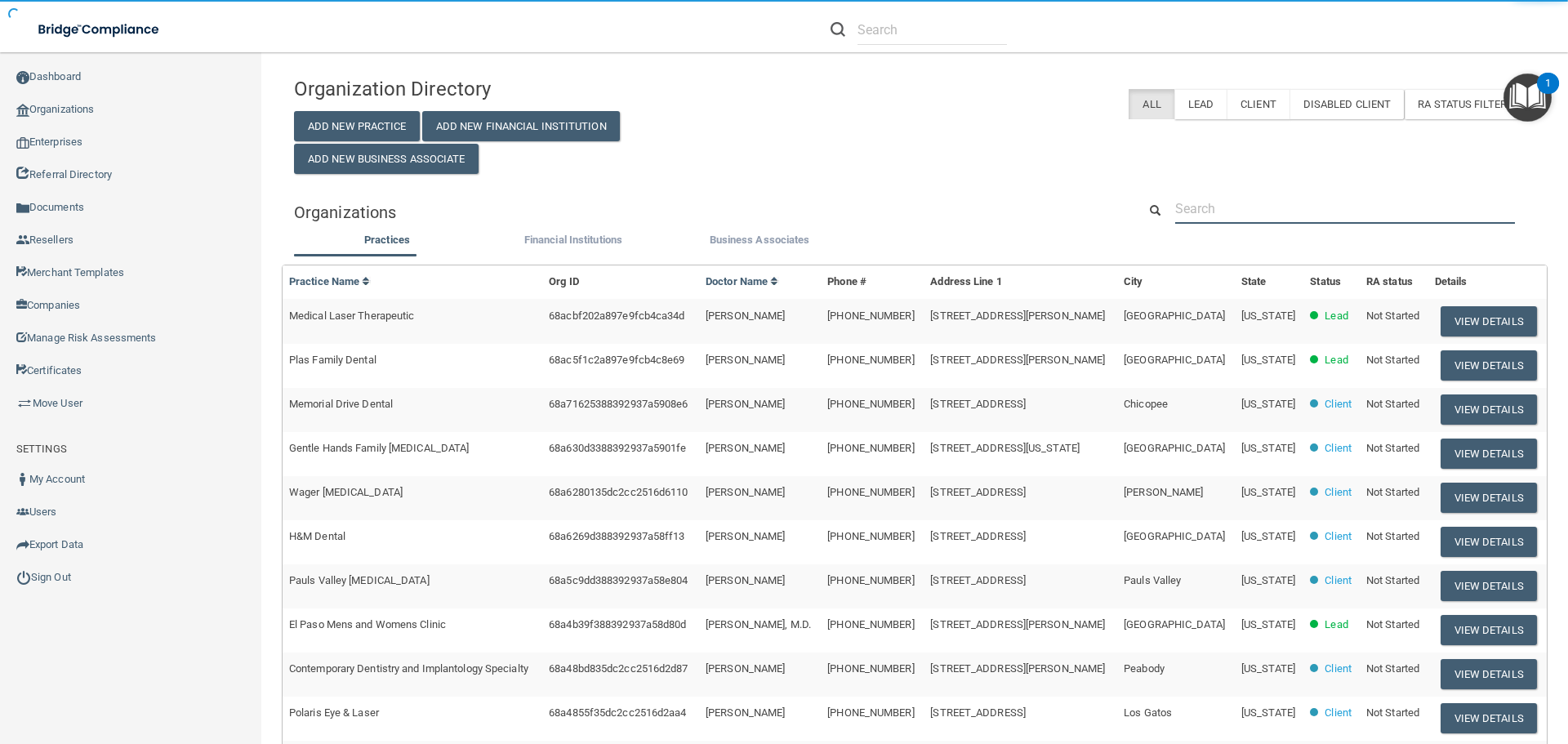
click at [1230, 203] on input "text" at bounding box center [1344, 208] width 340 height 30
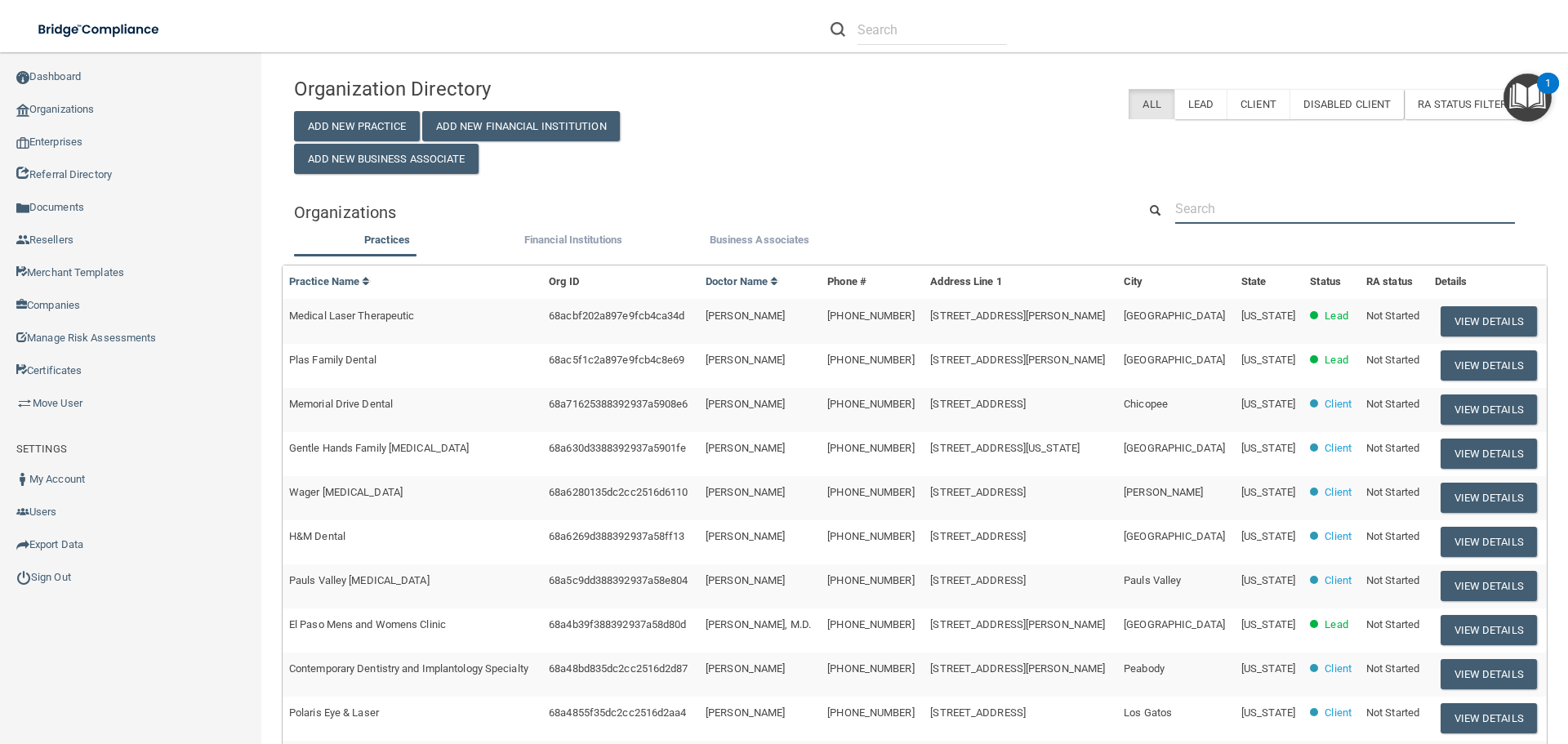
paste input "520) 575-8800"
type input "520) 575-8800"
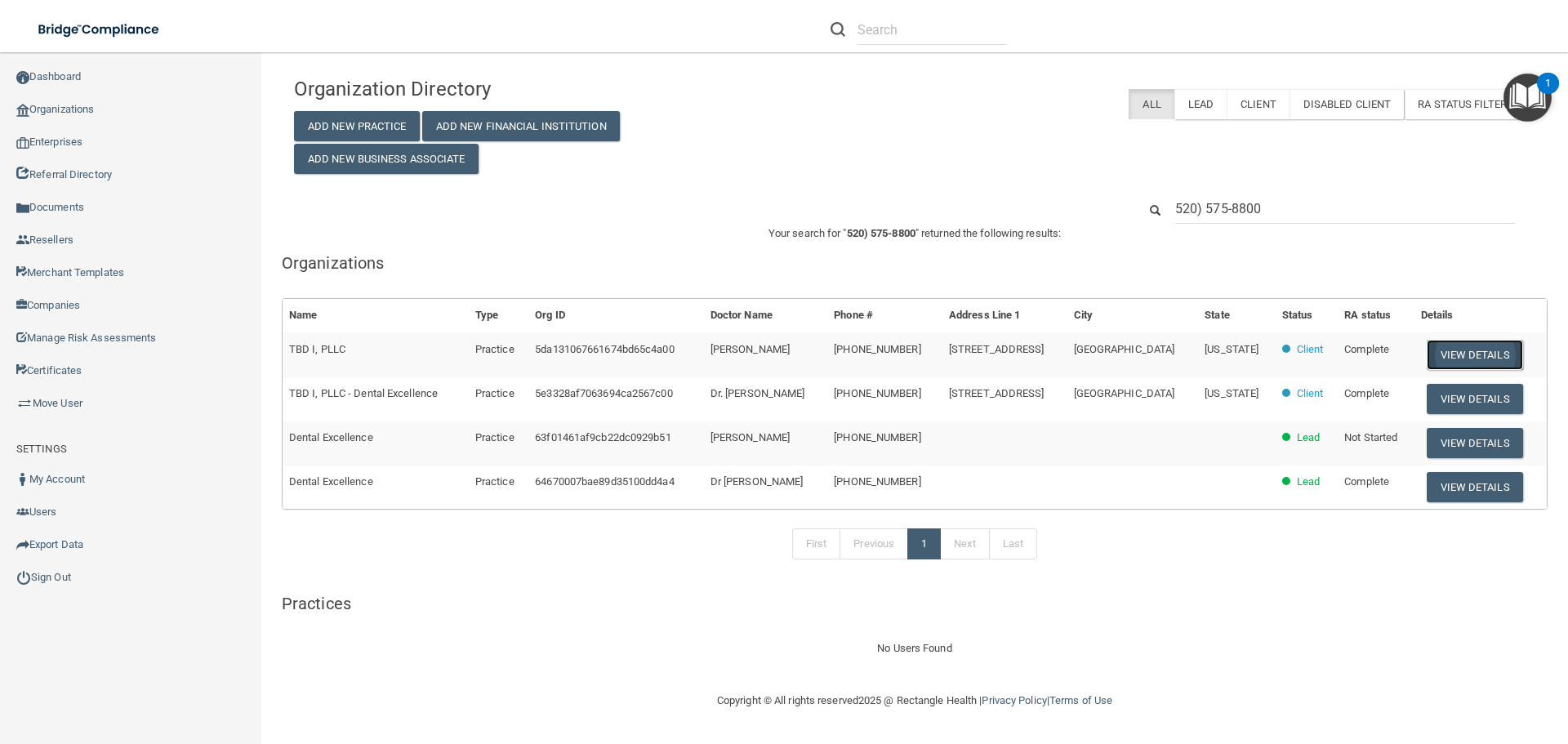
click at [1454, 348] on button "View Details" at bounding box center [1474, 354] width 96 height 30
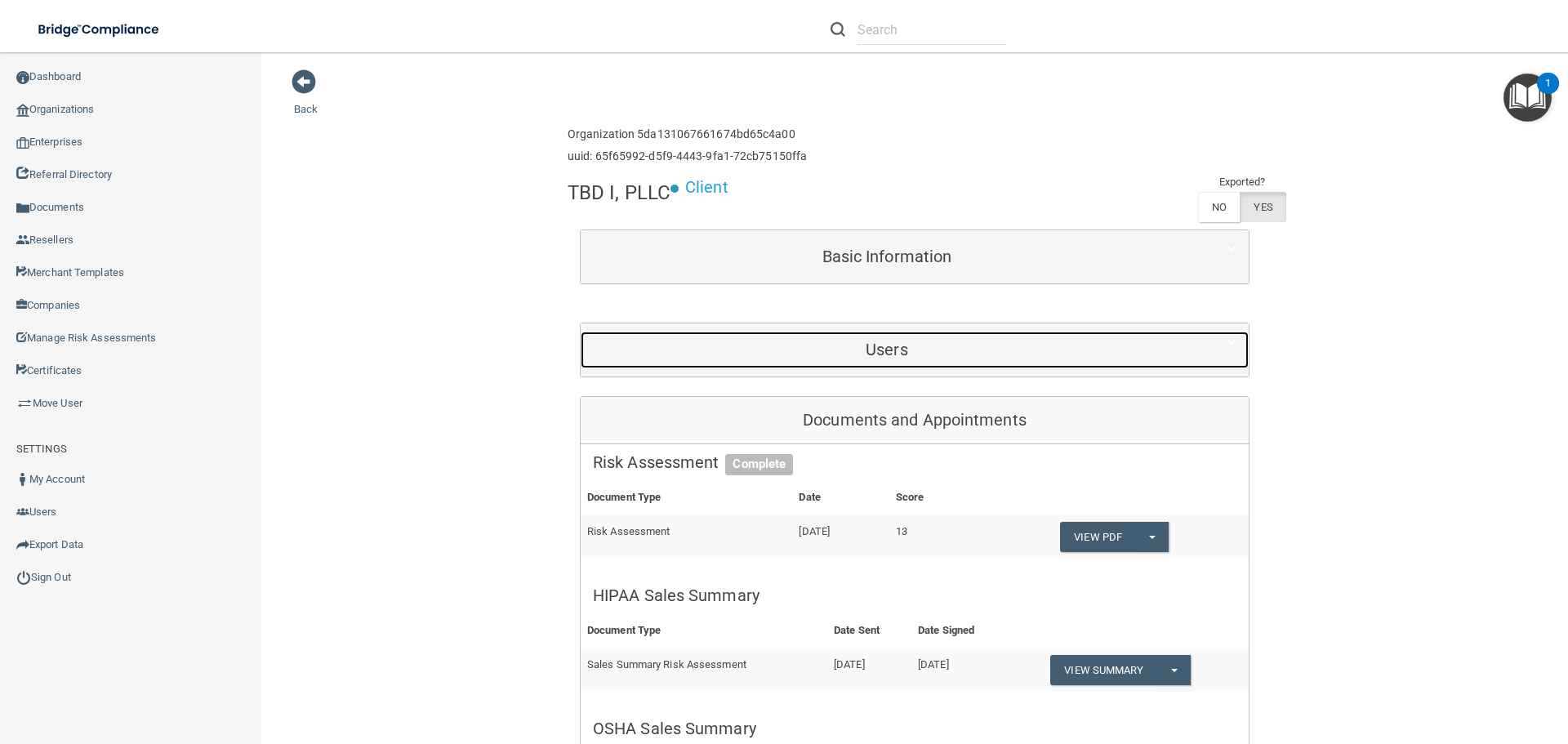
click at [891, 348] on h5 "Users" at bounding box center [887, 349] width 588 height 18
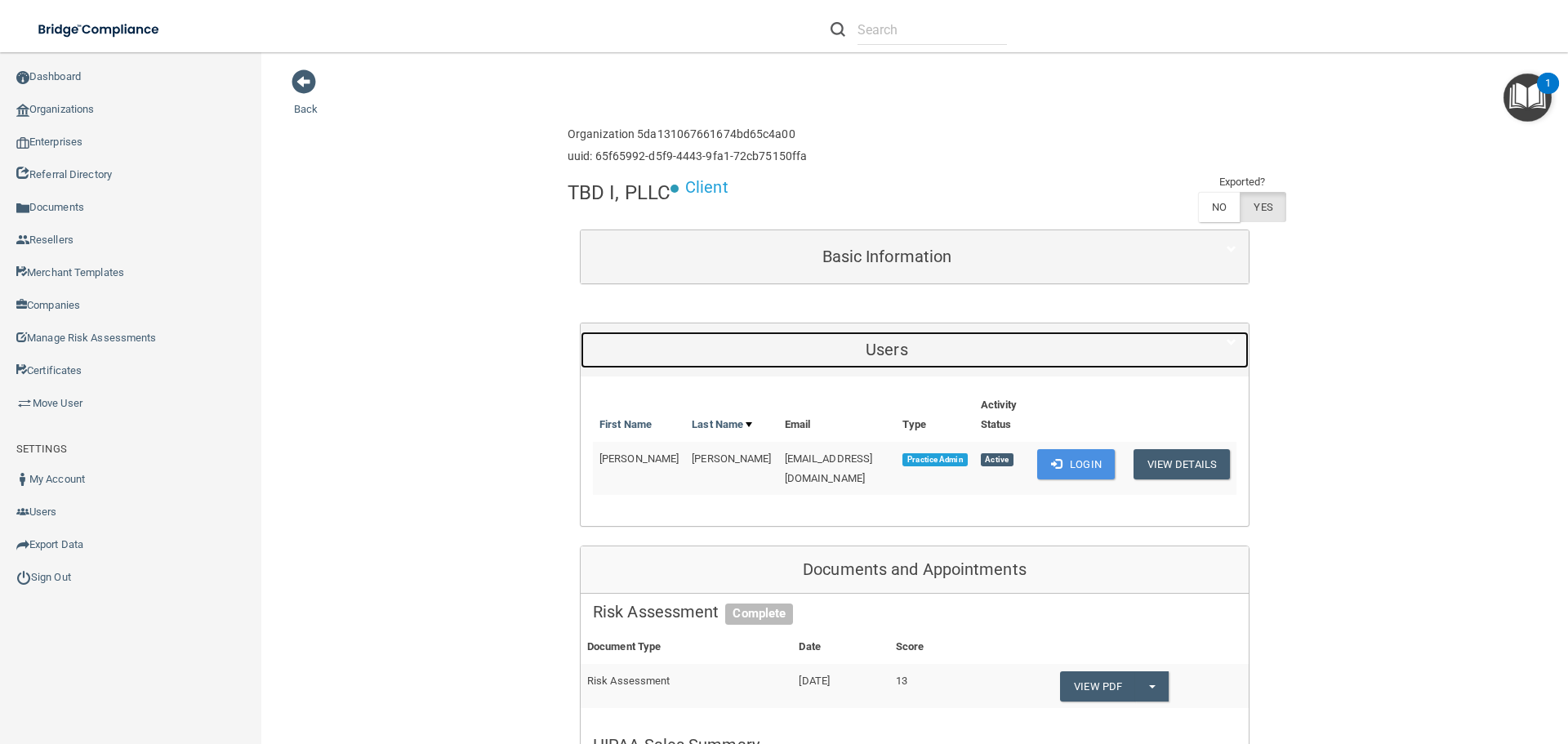
click at [891, 348] on h5 "Users" at bounding box center [887, 349] width 588 height 18
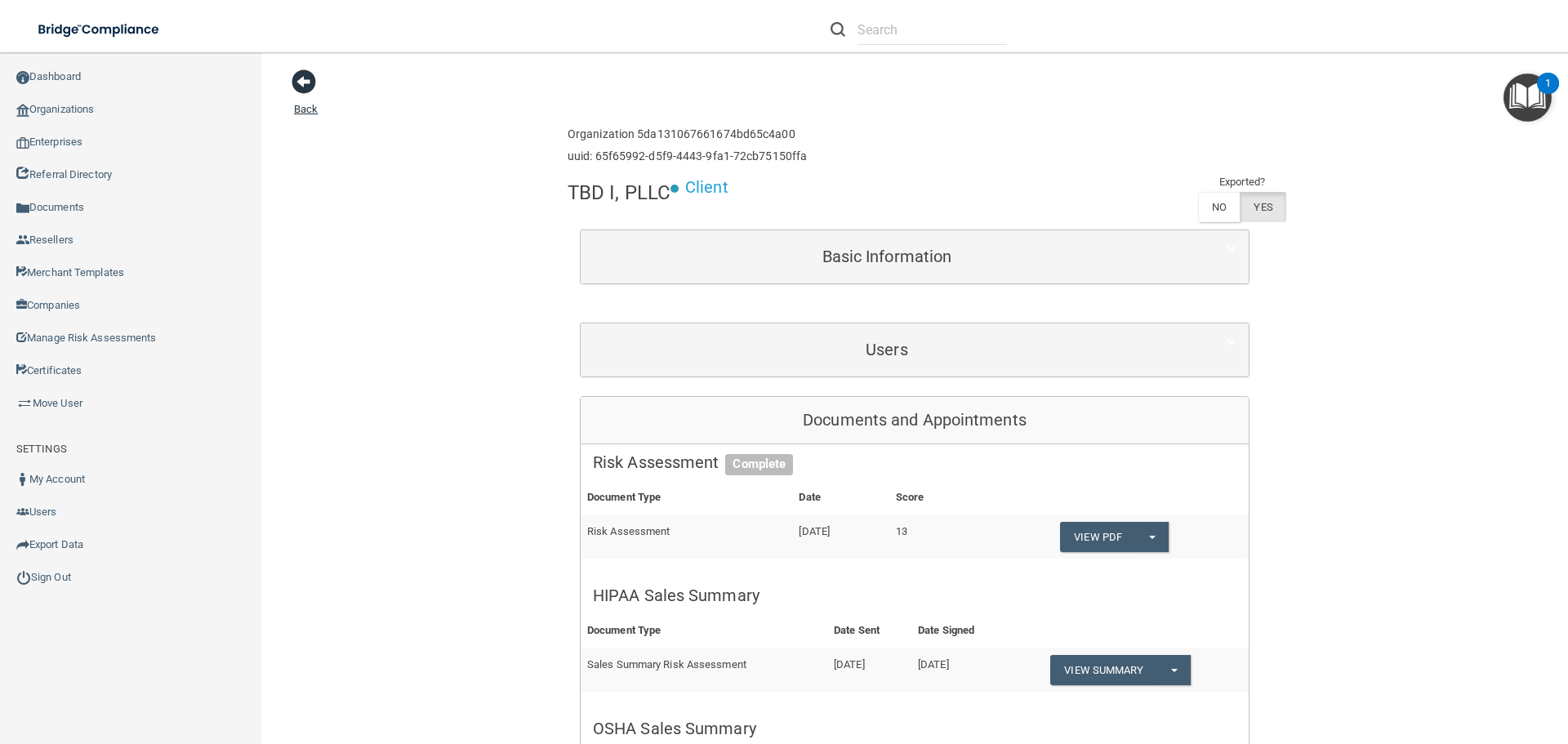
click at [311, 112] on link "Back" at bounding box center [305, 99] width 24 height 32
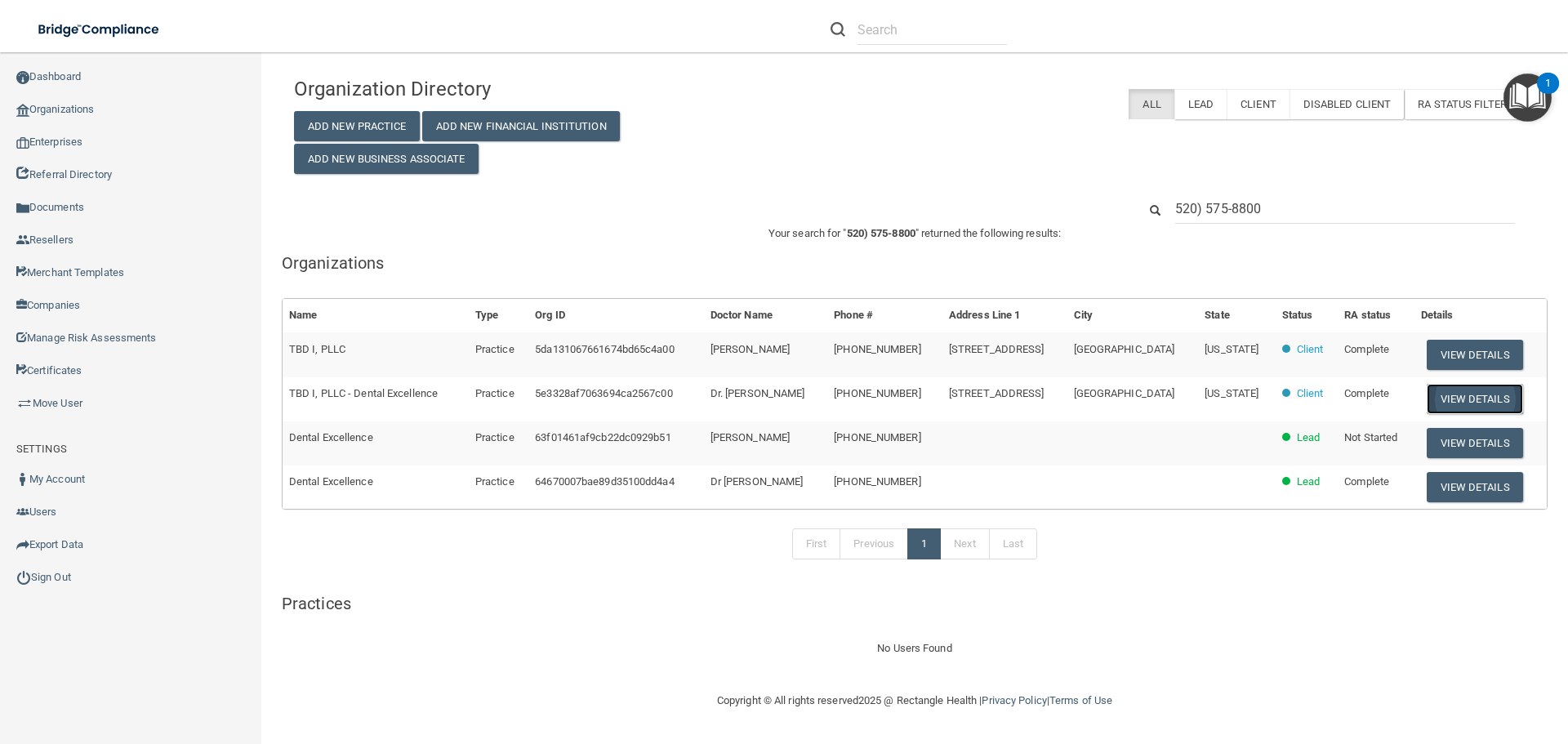
click at [1448, 392] on button "View Details" at bounding box center [1474, 398] width 96 height 30
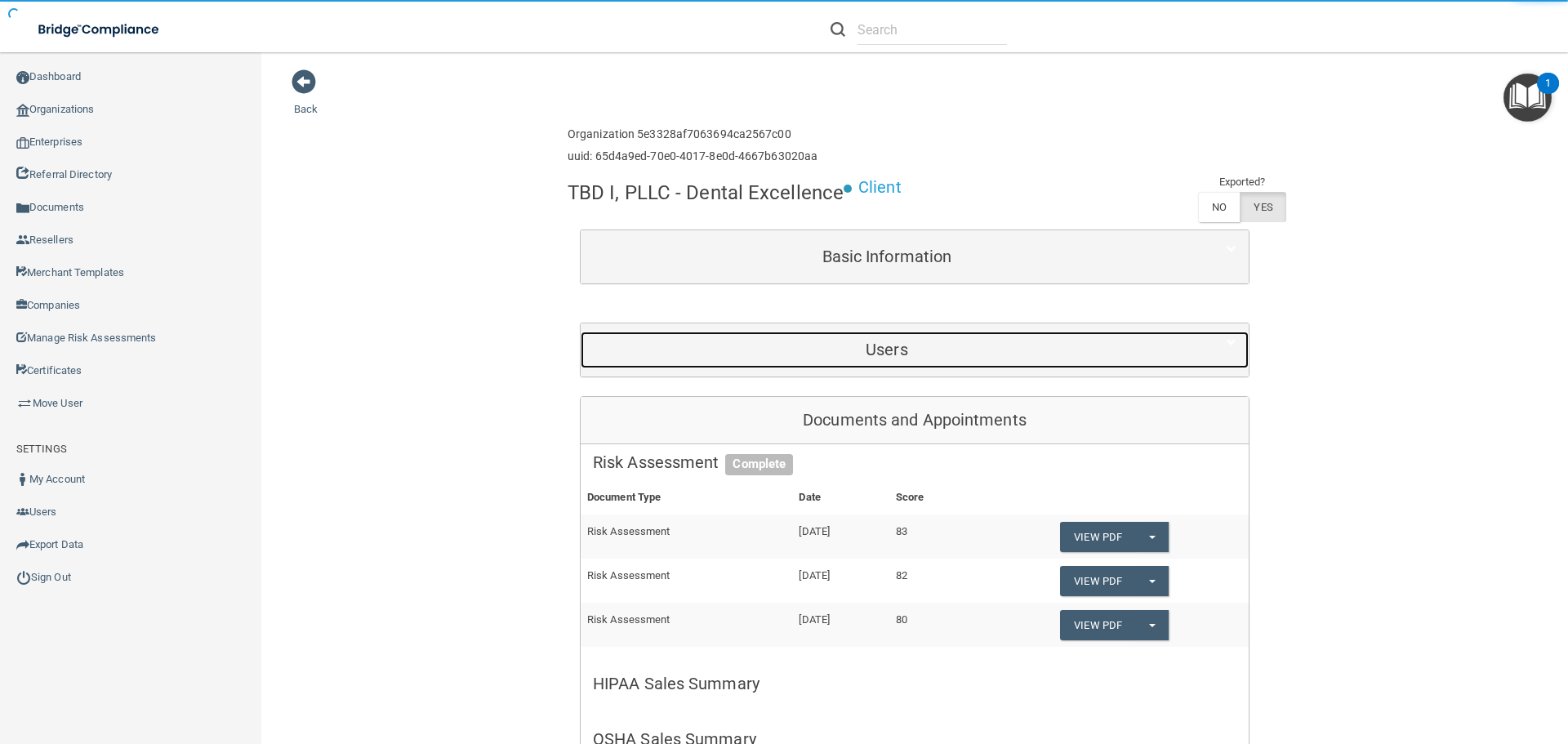
click at [835, 346] on h5 "Users" at bounding box center [887, 349] width 588 height 18
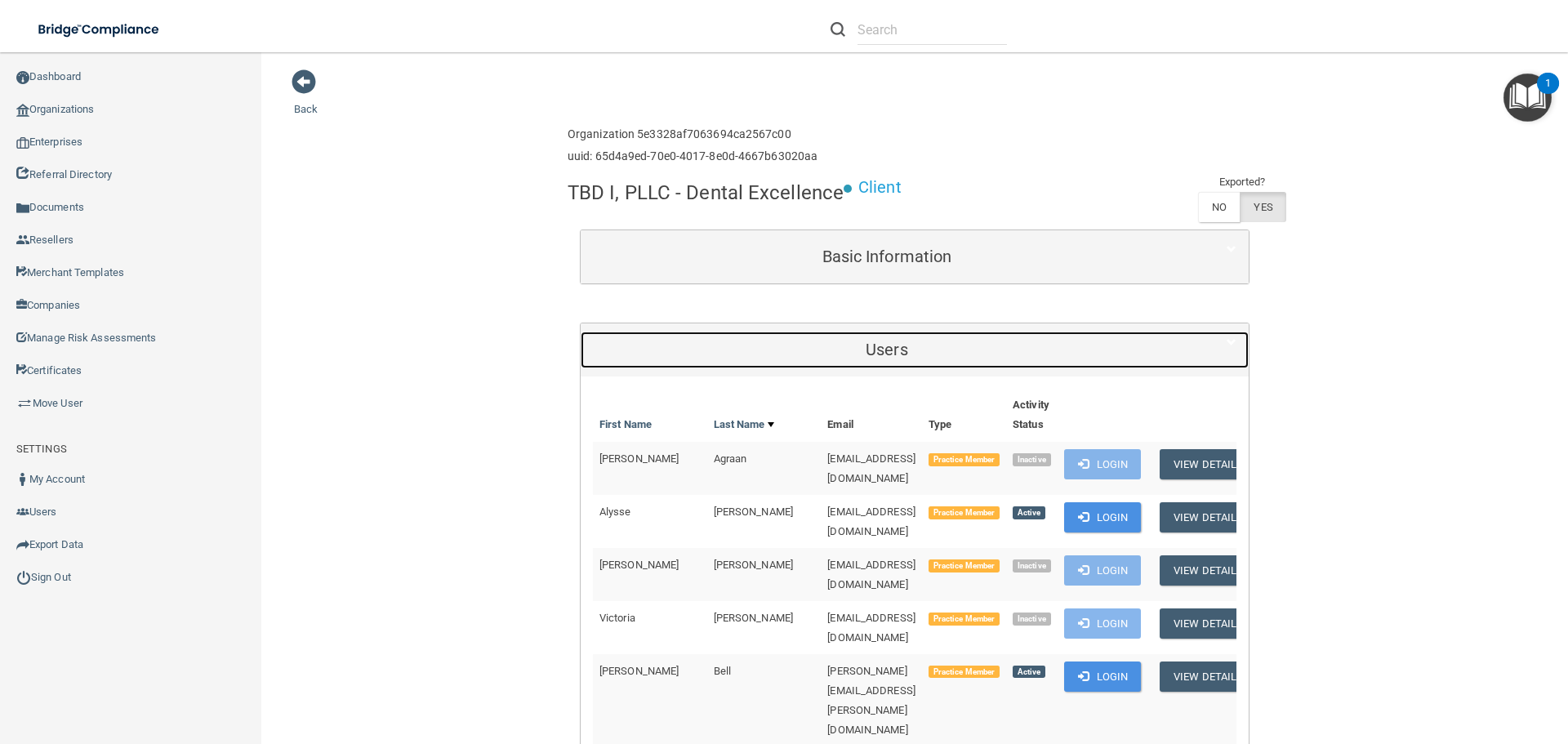
click at [835, 346] on h5 "Users" at bounding box center [887, 349] width 588 height 18
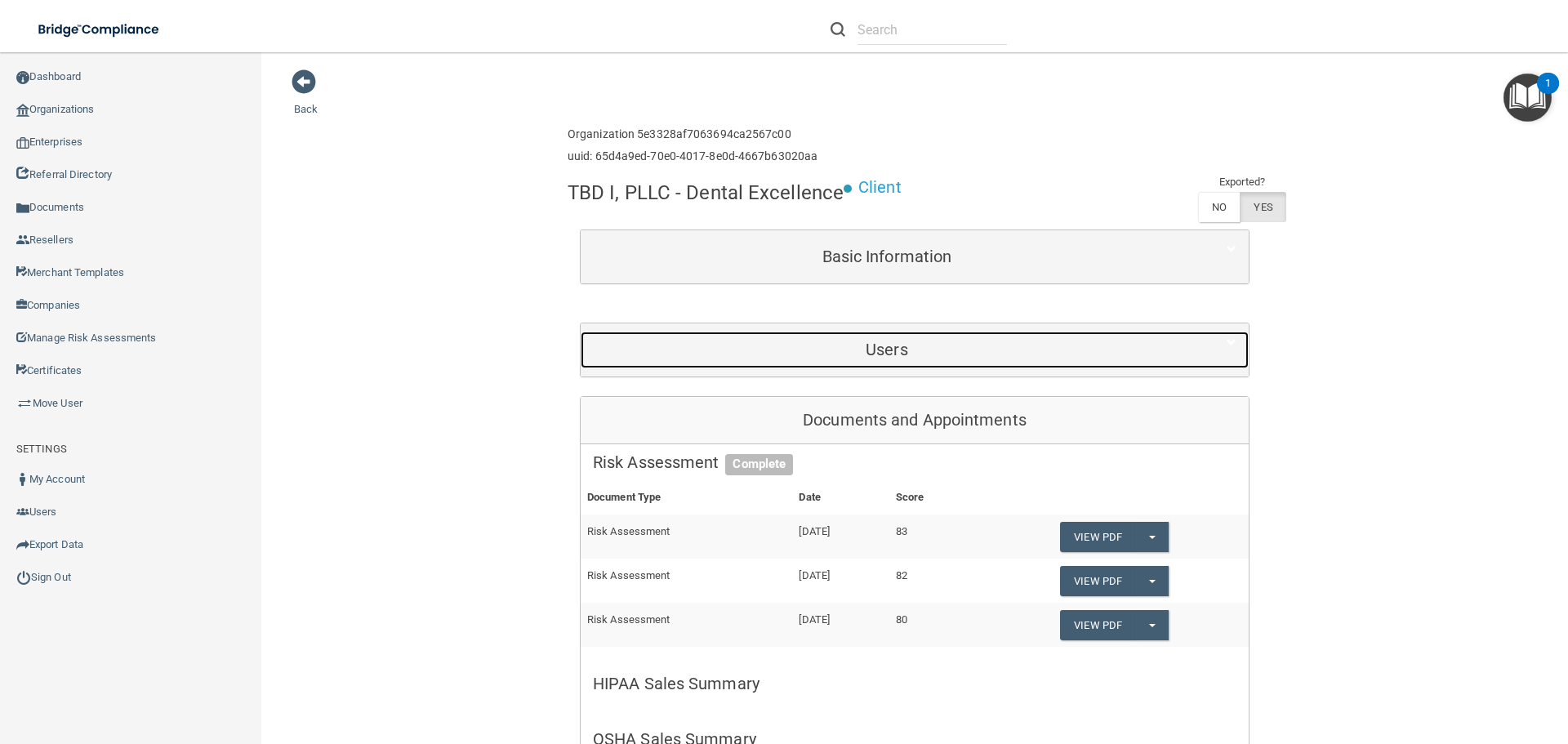
click at [731, 343] on h5 "Users" at bounding box center [887, 349] width 588 height 18
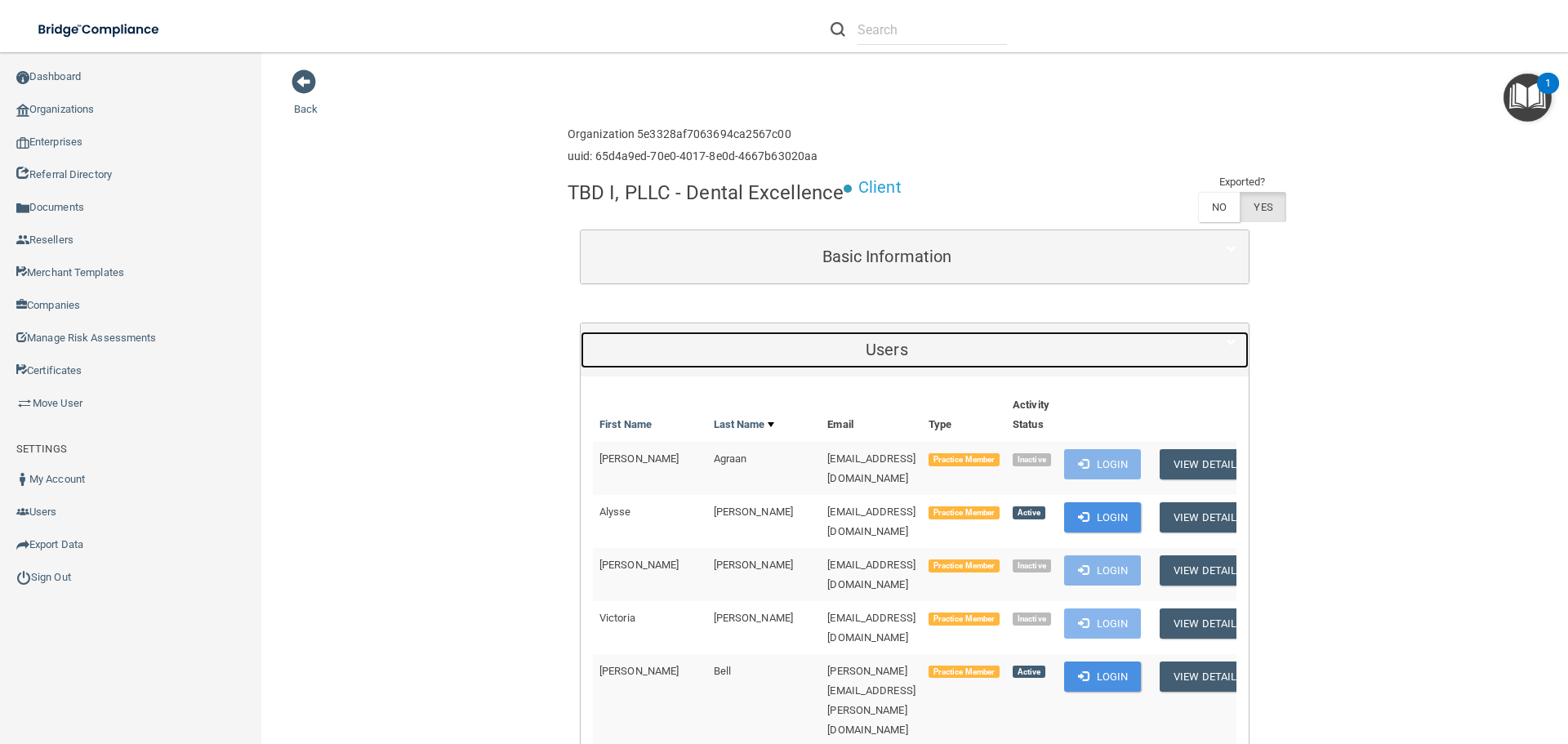
click at [731, 343] on h5 "Users" at bounding box center [887, 349] width 588 height 18
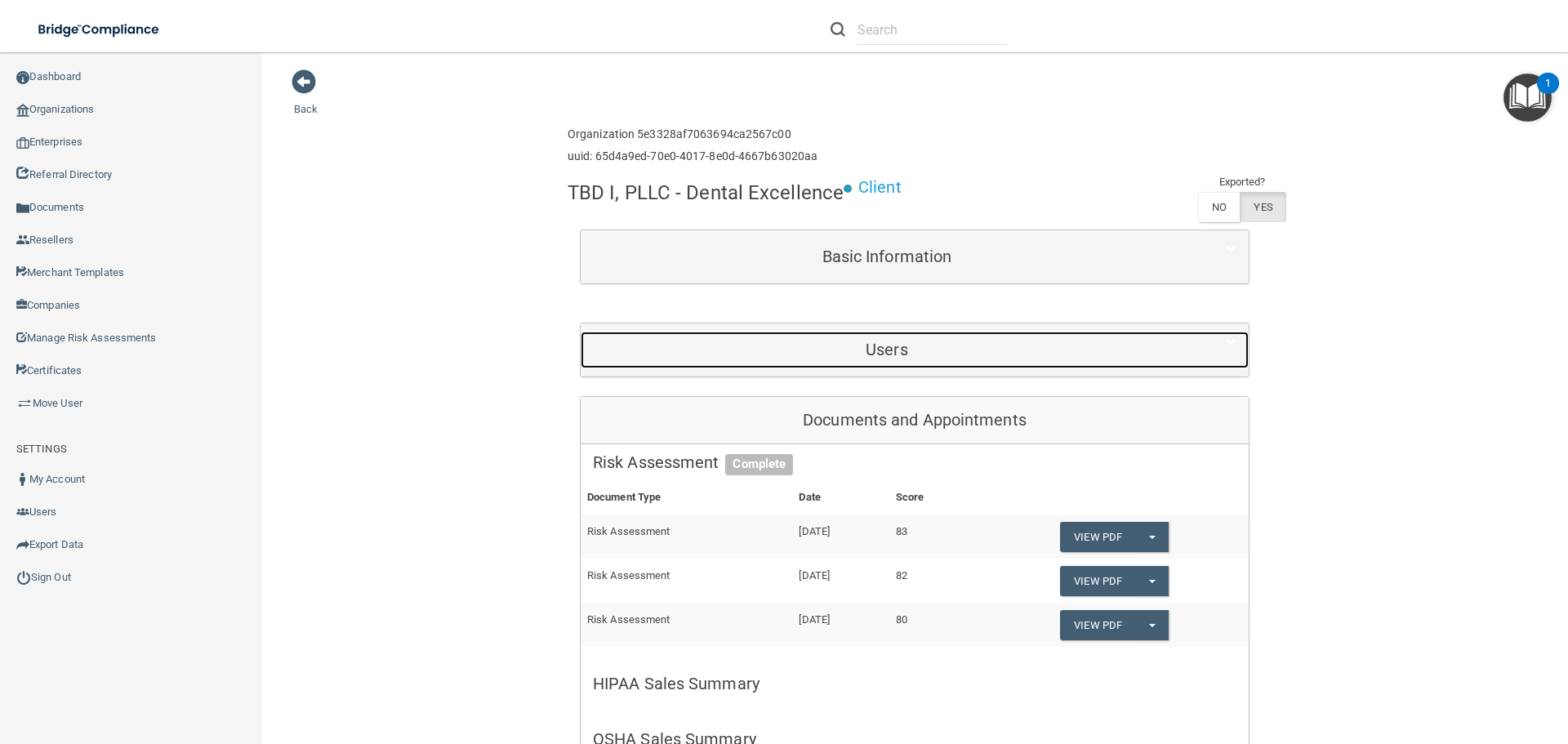
click at [799, 344] on h5 "Users" at bounding box center [887, 349] width 588 height 18
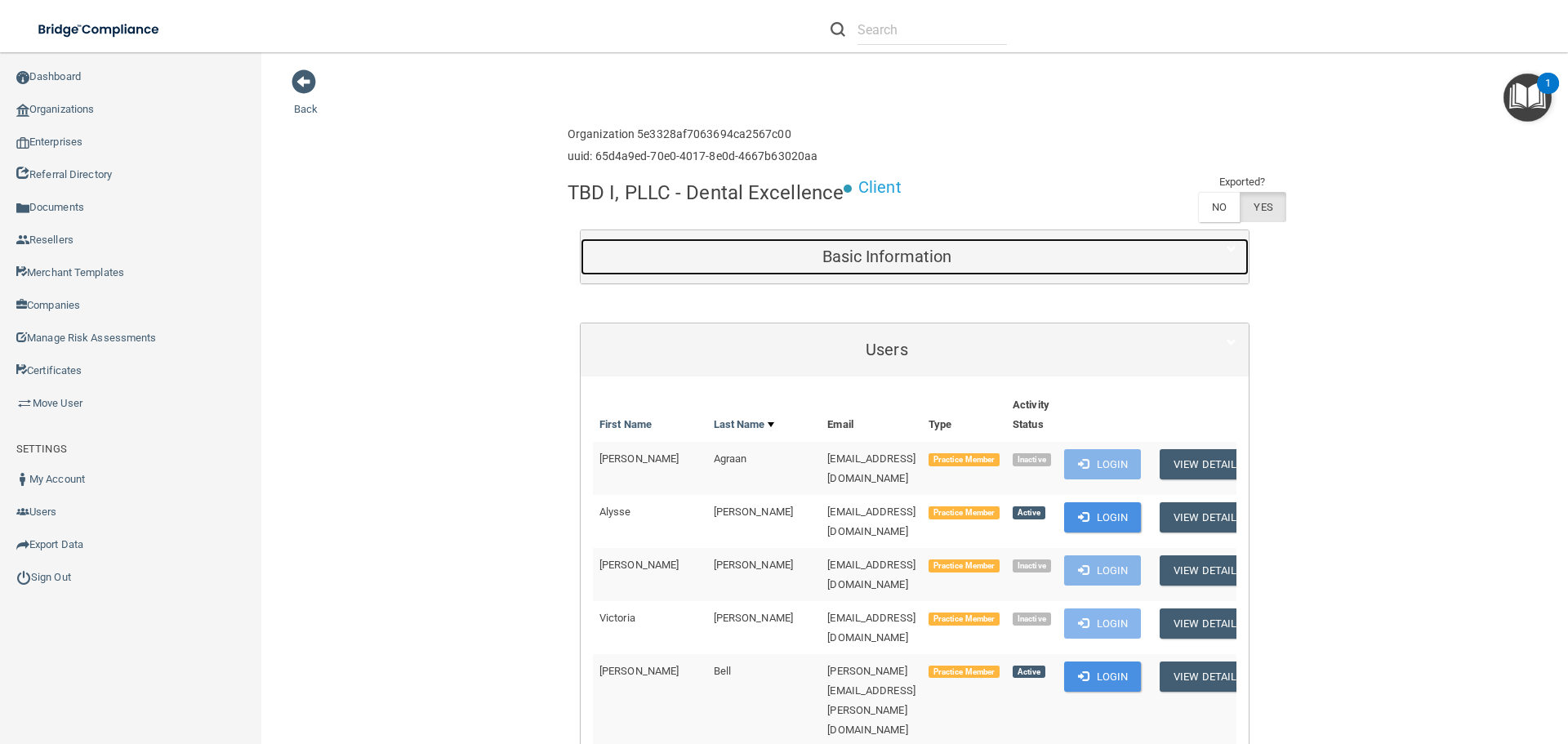
click at [790, 270] on div "Basic Information" at bounding box center [887, 256] width 612 height 36
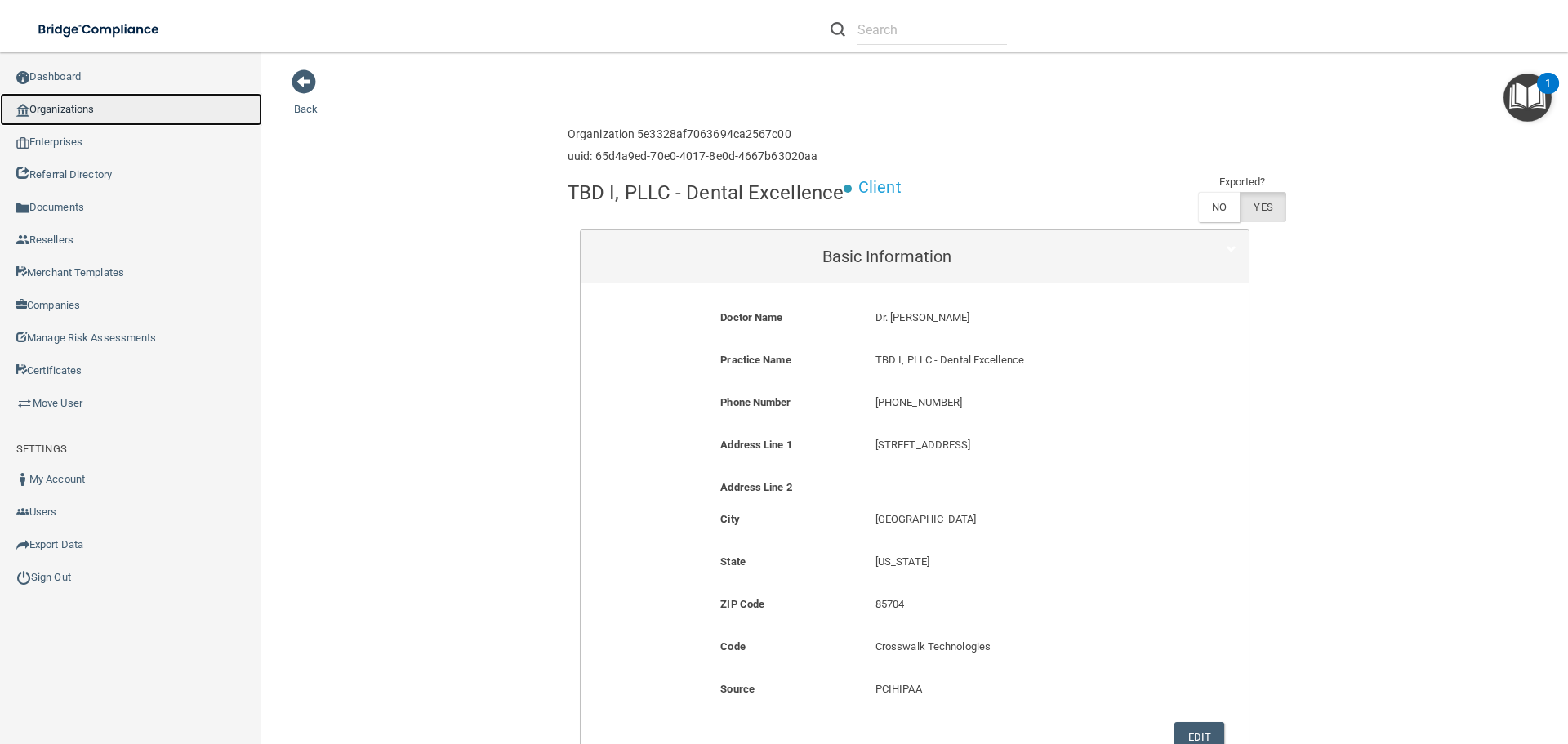
click at [68, 108] on link "Organizations" at bounding box center [131, 109] width 262 height 33
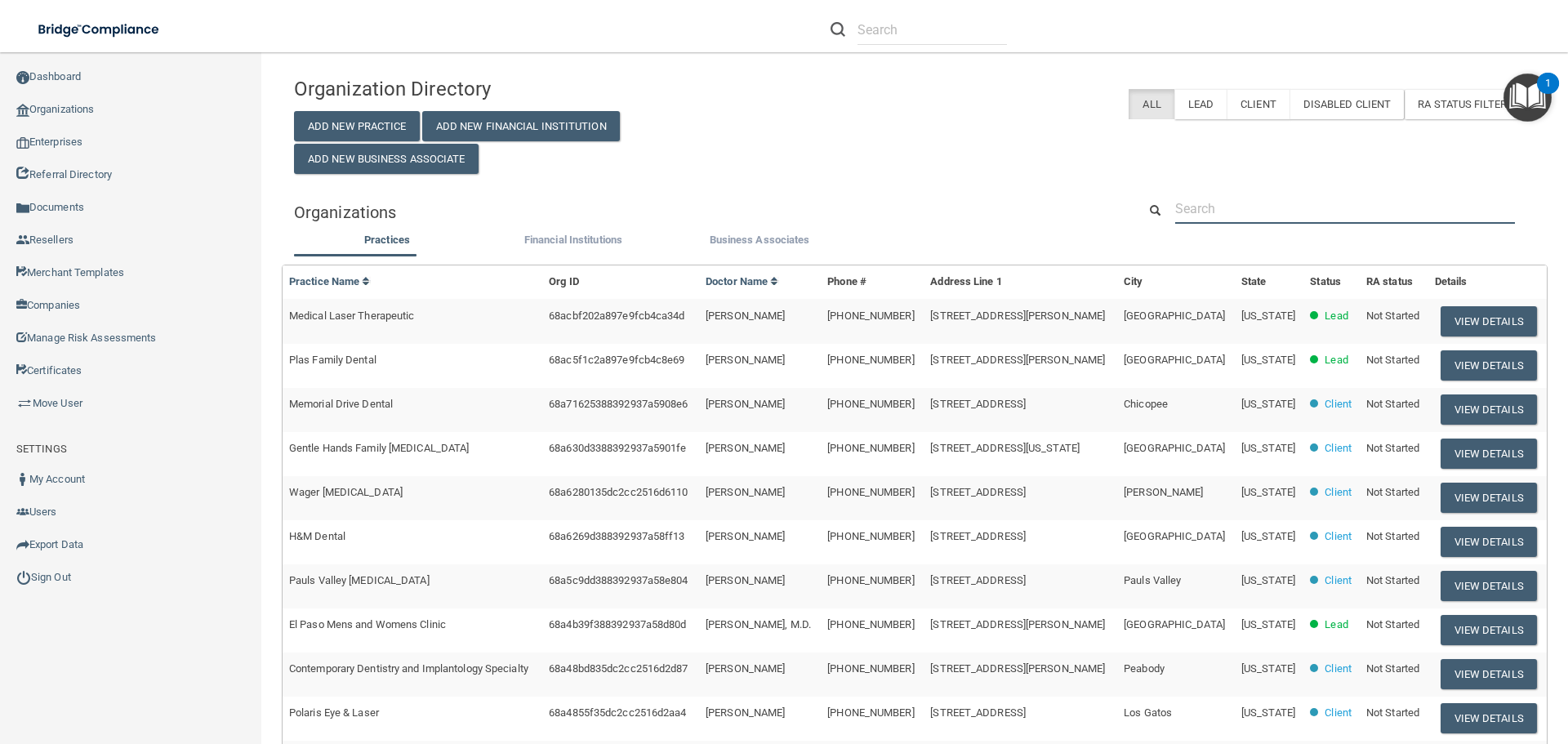
click at [1240, 204] on input "text" at bounding box center [1344, 208] width 340 height 30
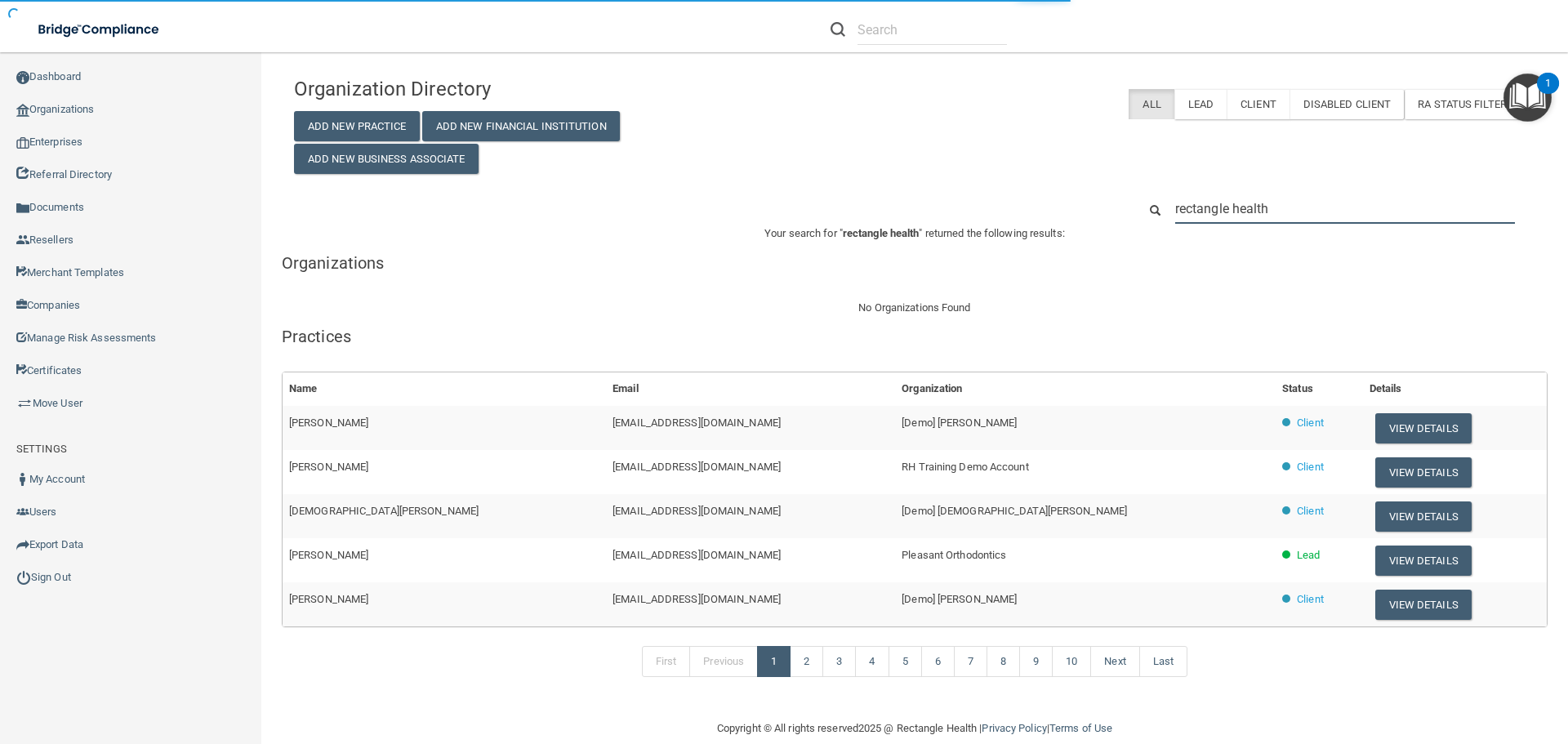
type input "rectangle health"
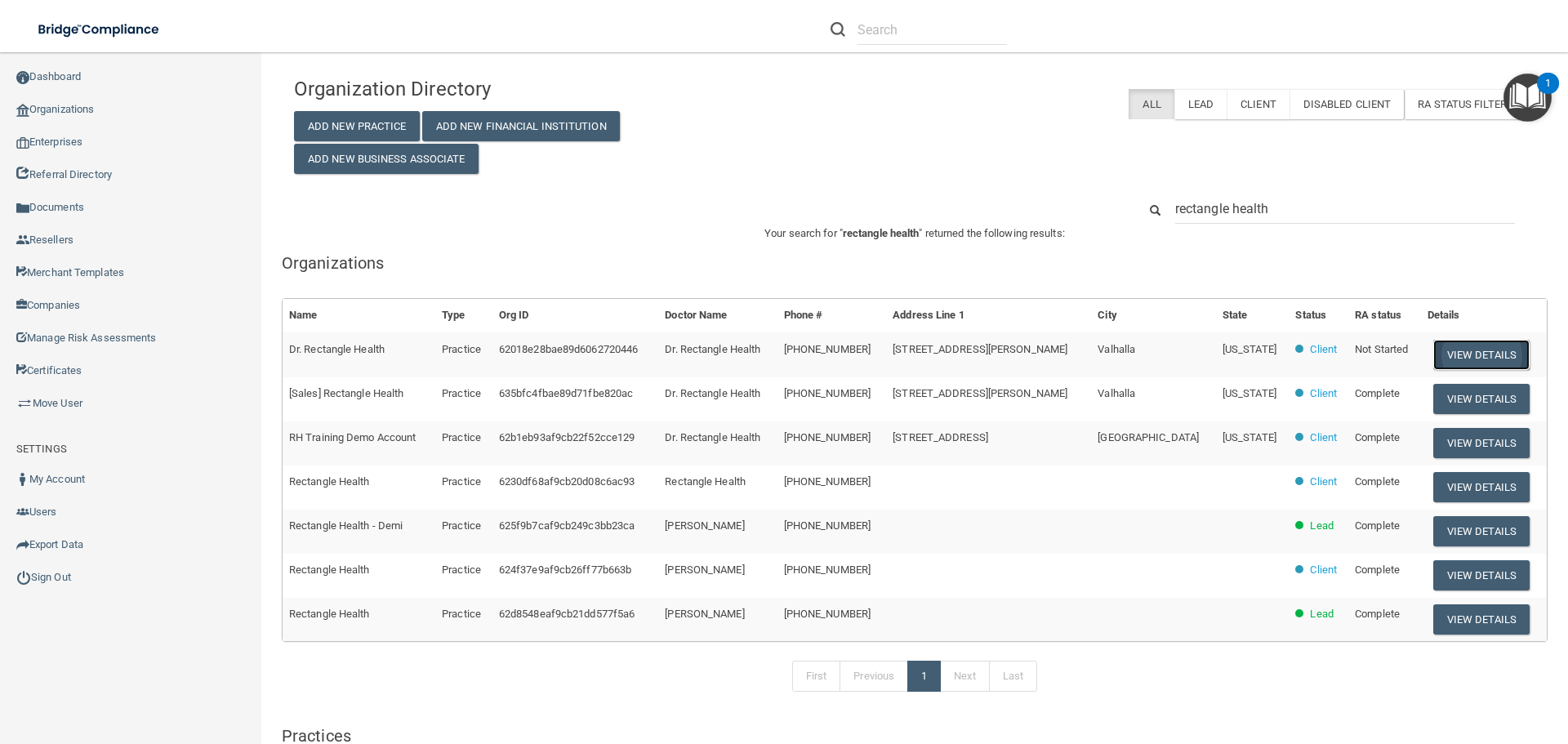
click at [1439, 354] on button "View Details" at bounding box center [1481, 354] width 96 height 30
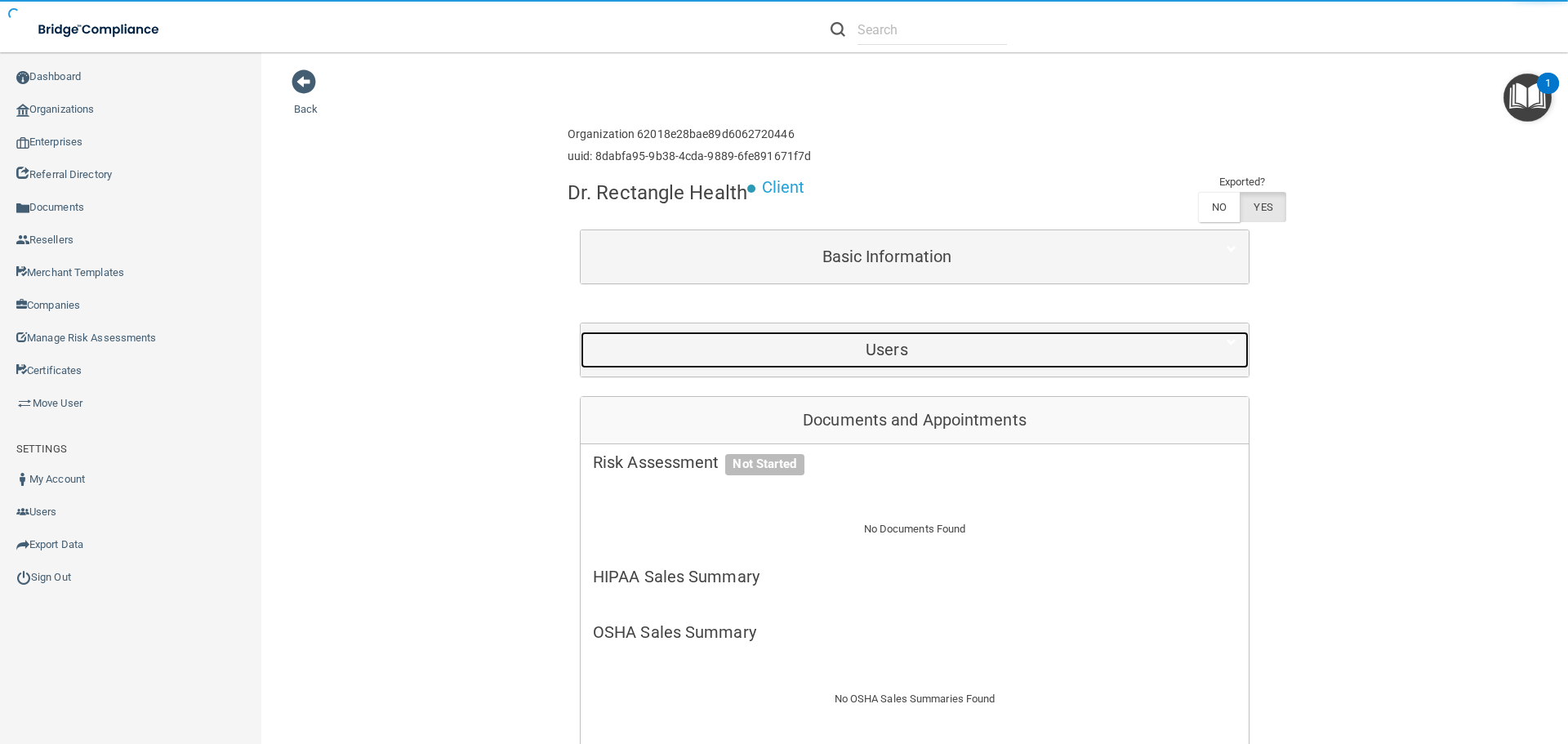
click at [949, 348] on h5 "Users" at bounding box center [887, 349] width 588 height 18
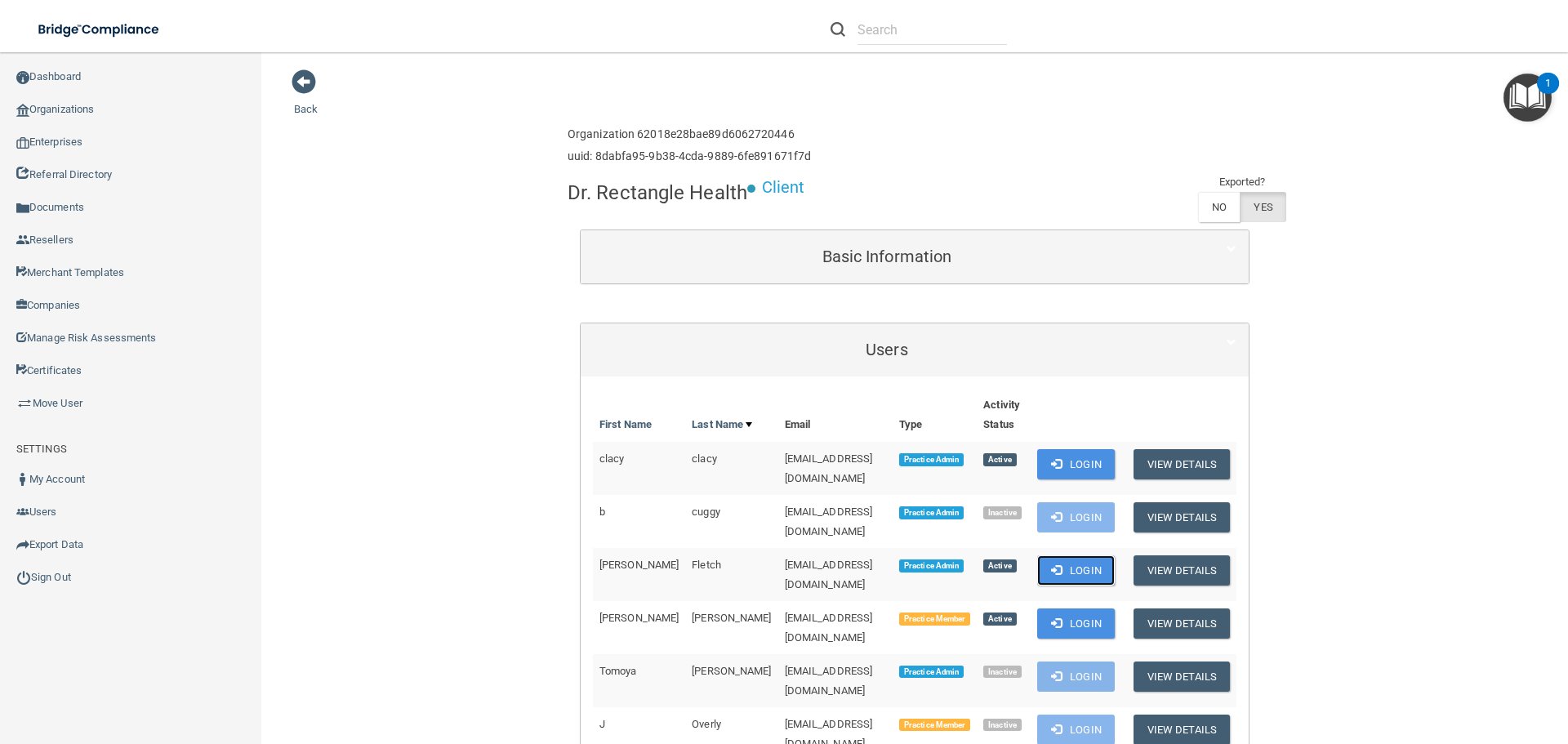
click at [1060, 556] on button "Login" at bounding box center [1076, 570] width 78 height 30
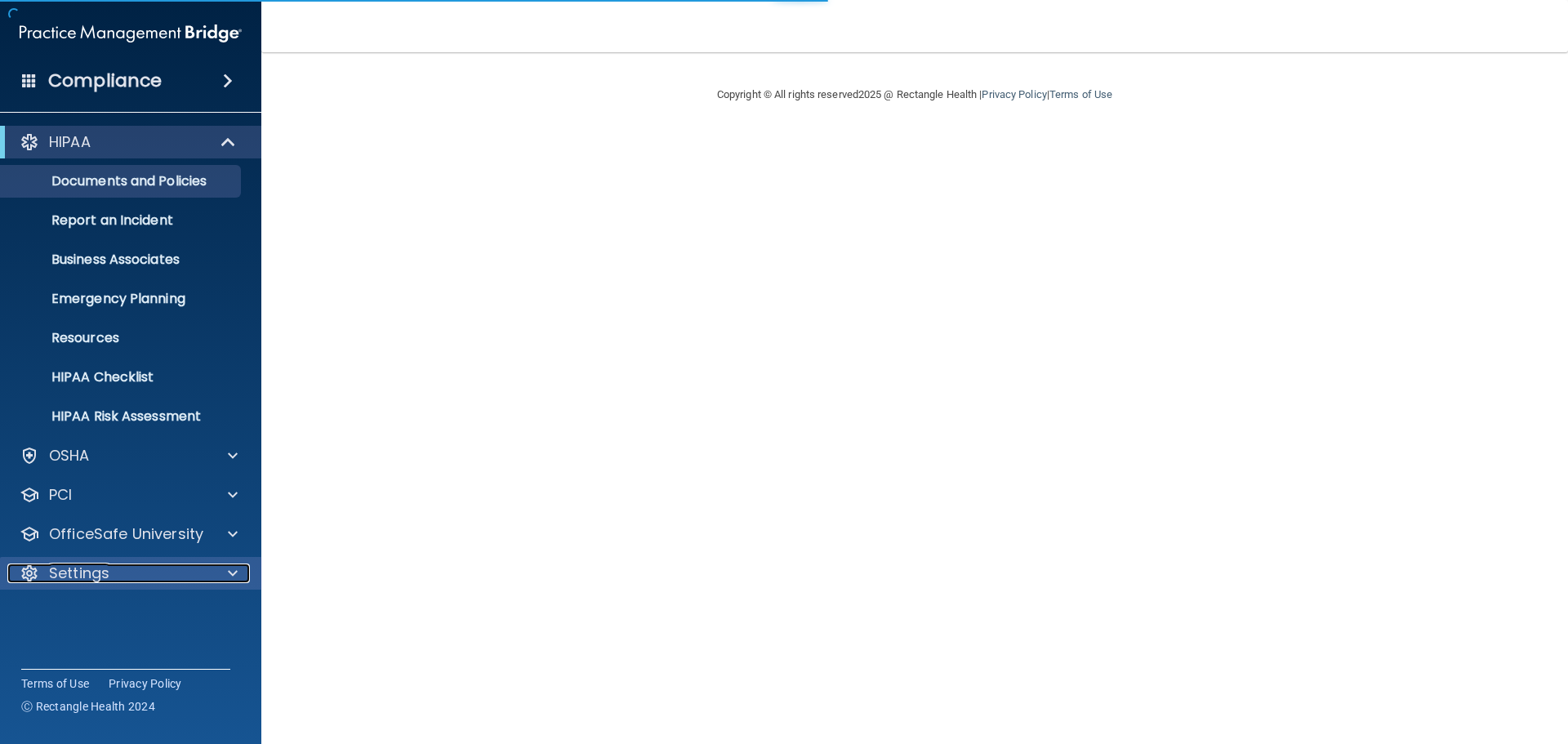
click at [216, 572] on div at bounding box center [230, 573] width 41 height 19
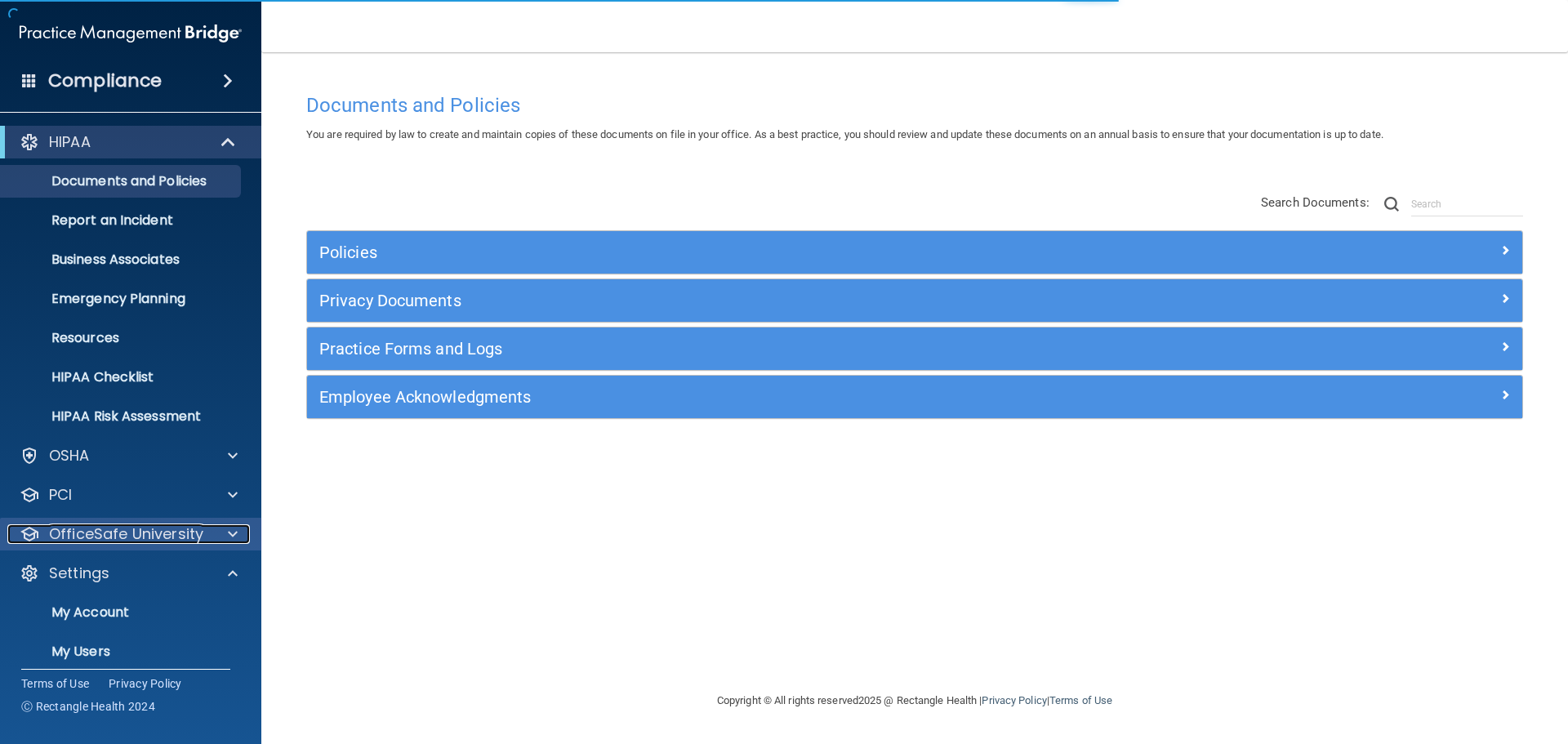
click at [219, 536] on div at bounding box center [230, 534] width 41 height 19
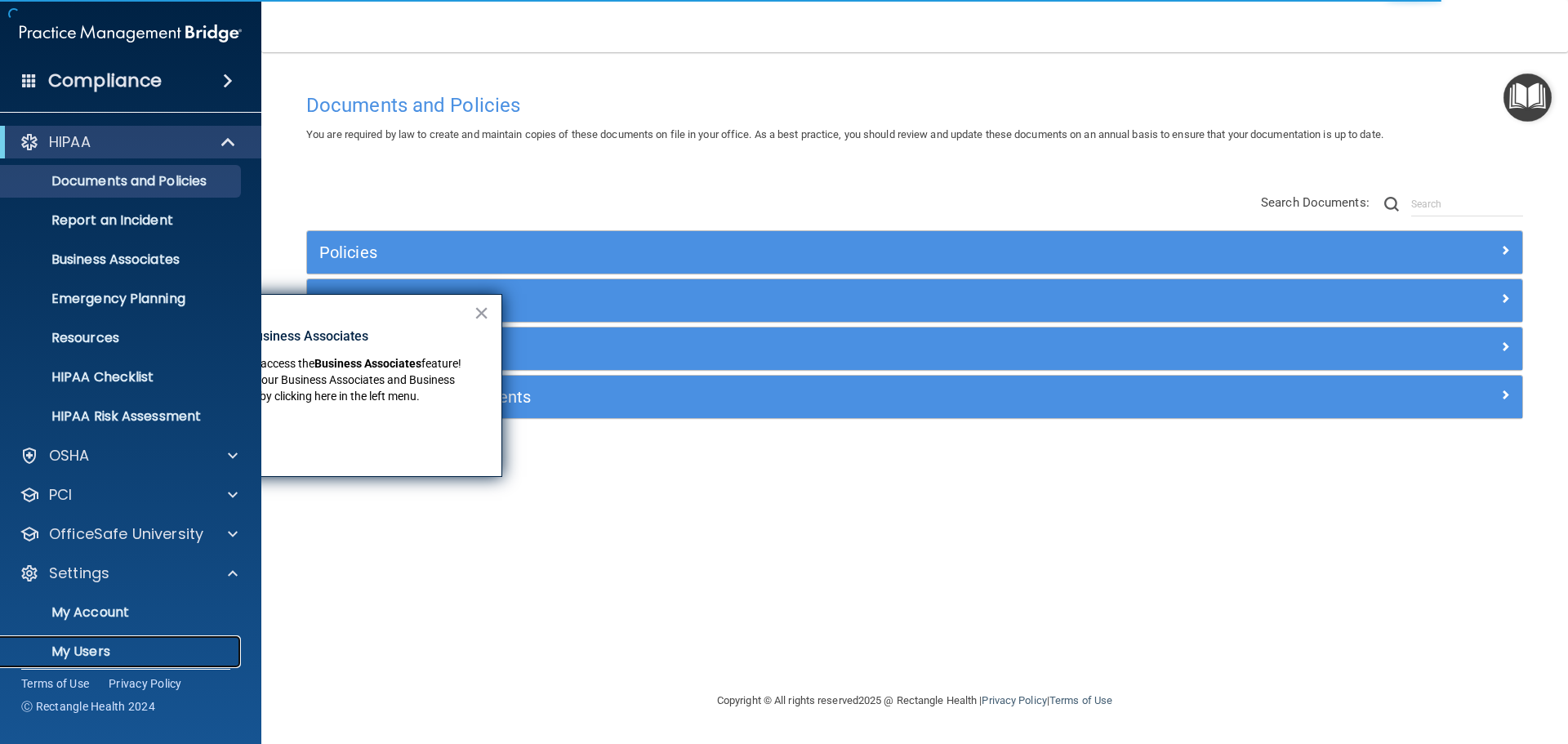
click at [145, 643] on p "My Users" at bounding box center [122, 651] width 223 height 16
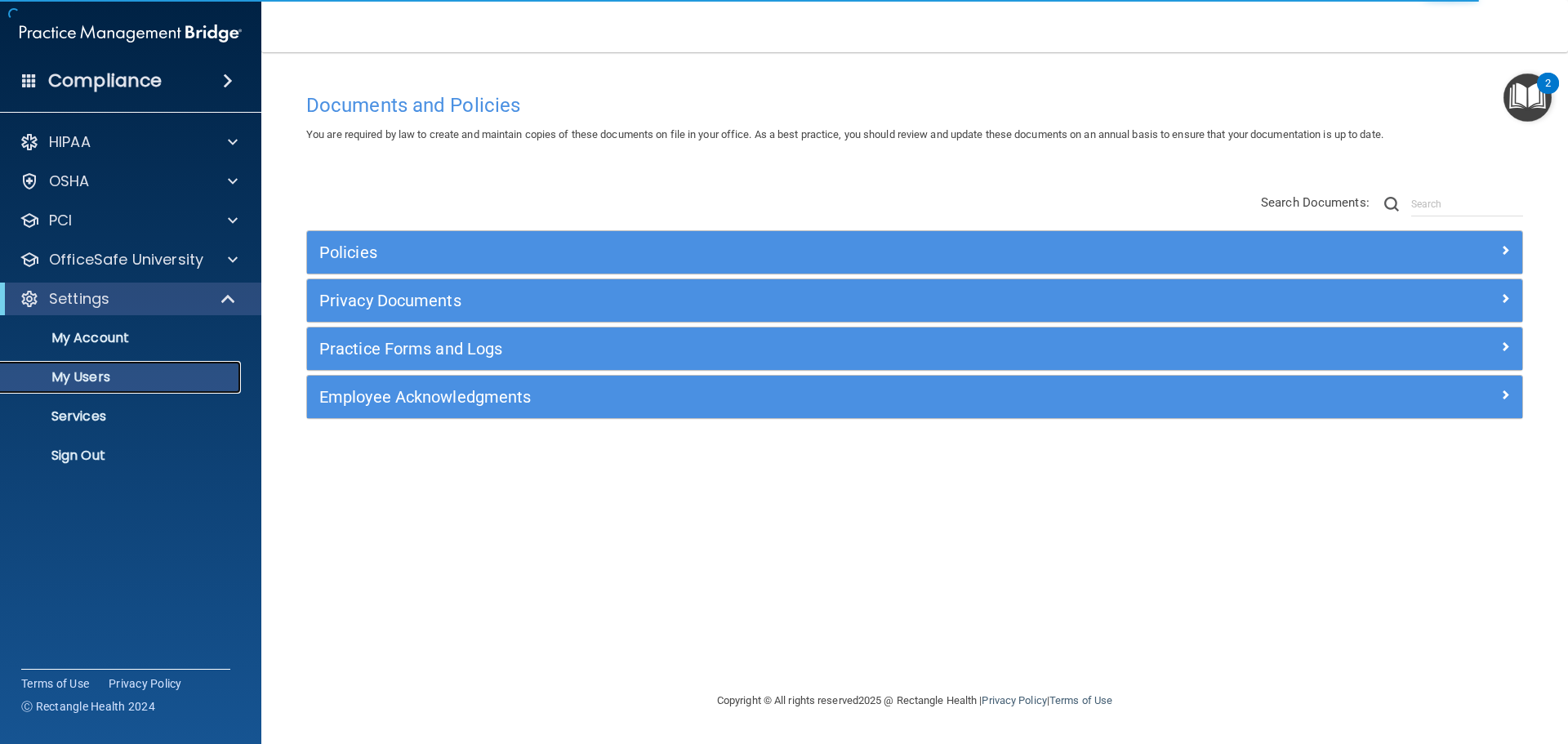
select select "20"
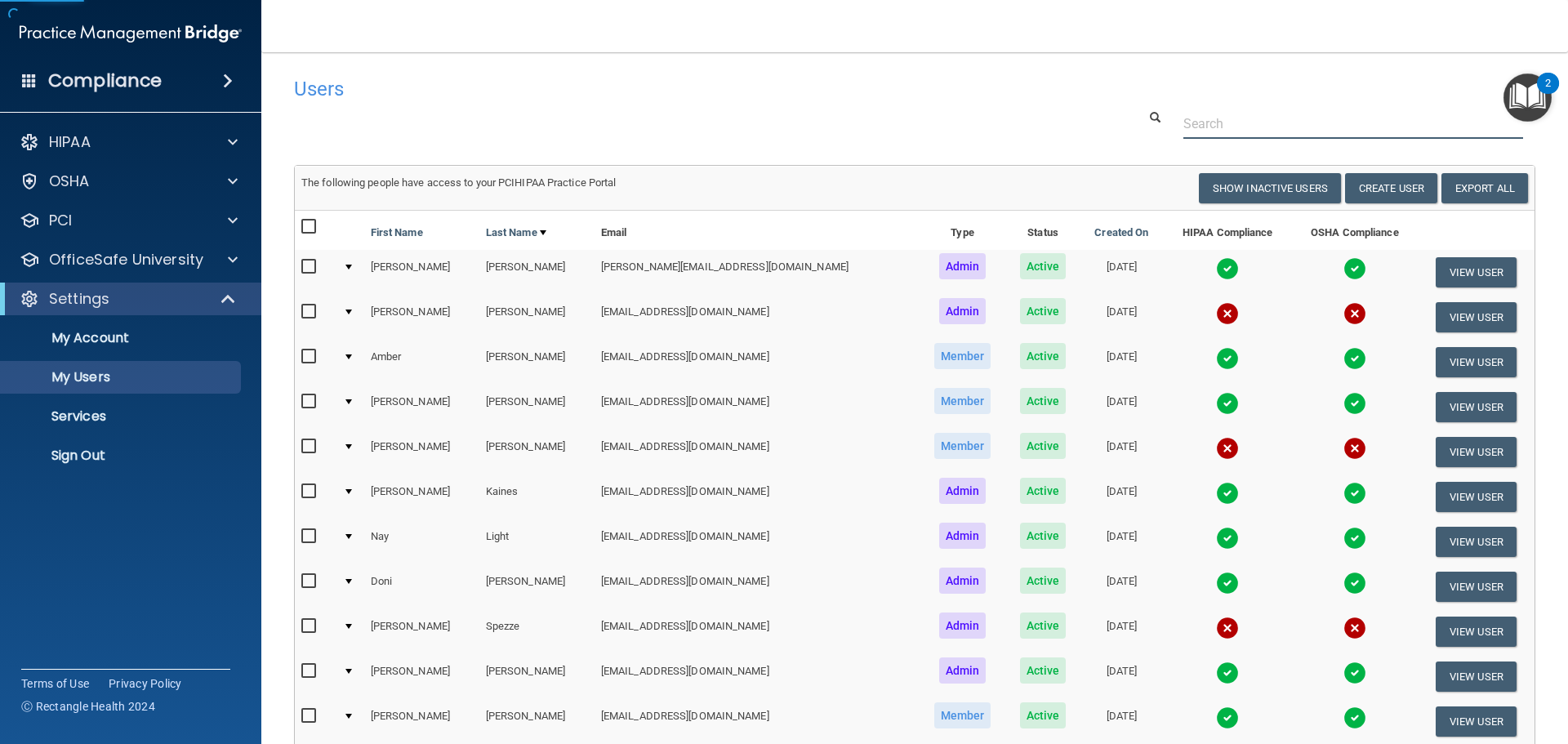
click at [1224, 115] on input "text" at bounding box center [1353, 123] width 340 height 30
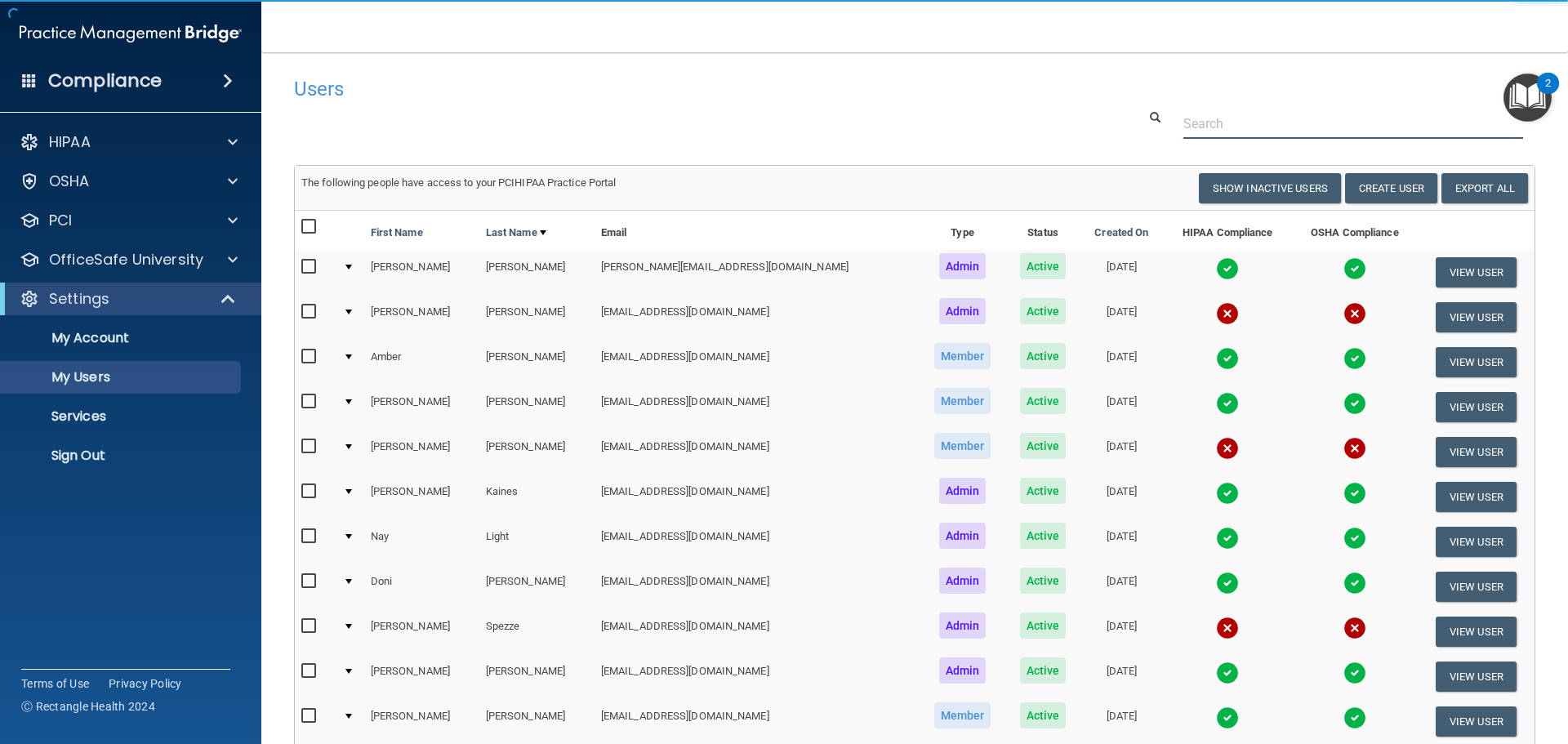
paste input "[EMAIL_ADDRESS][DOMAIN_NAME]"
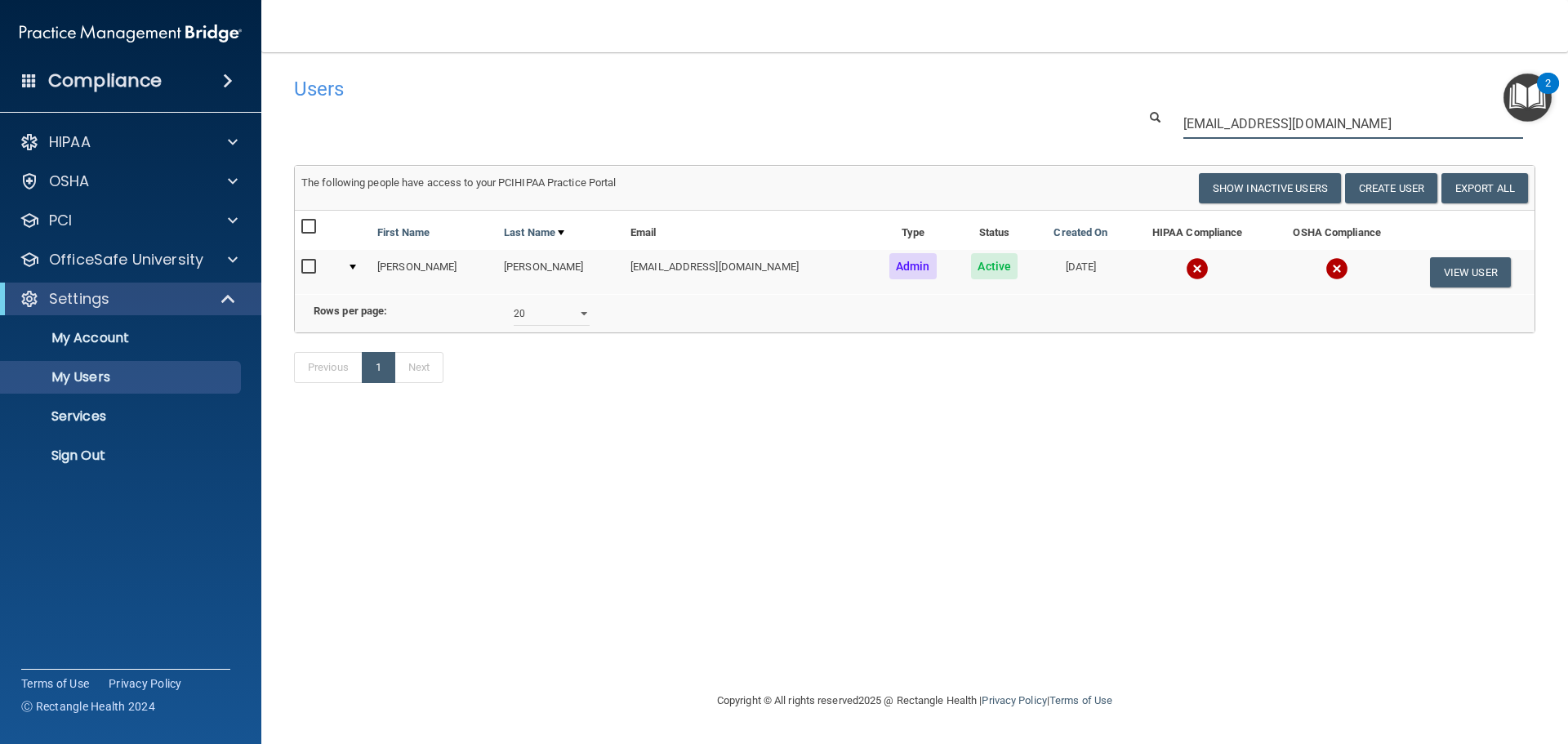
type input "[EMAIL_ADDRESS][DOMAIN_NAME]"
click at [1185, 271] on img at bounding box center [1197, 269] width 23 height 23
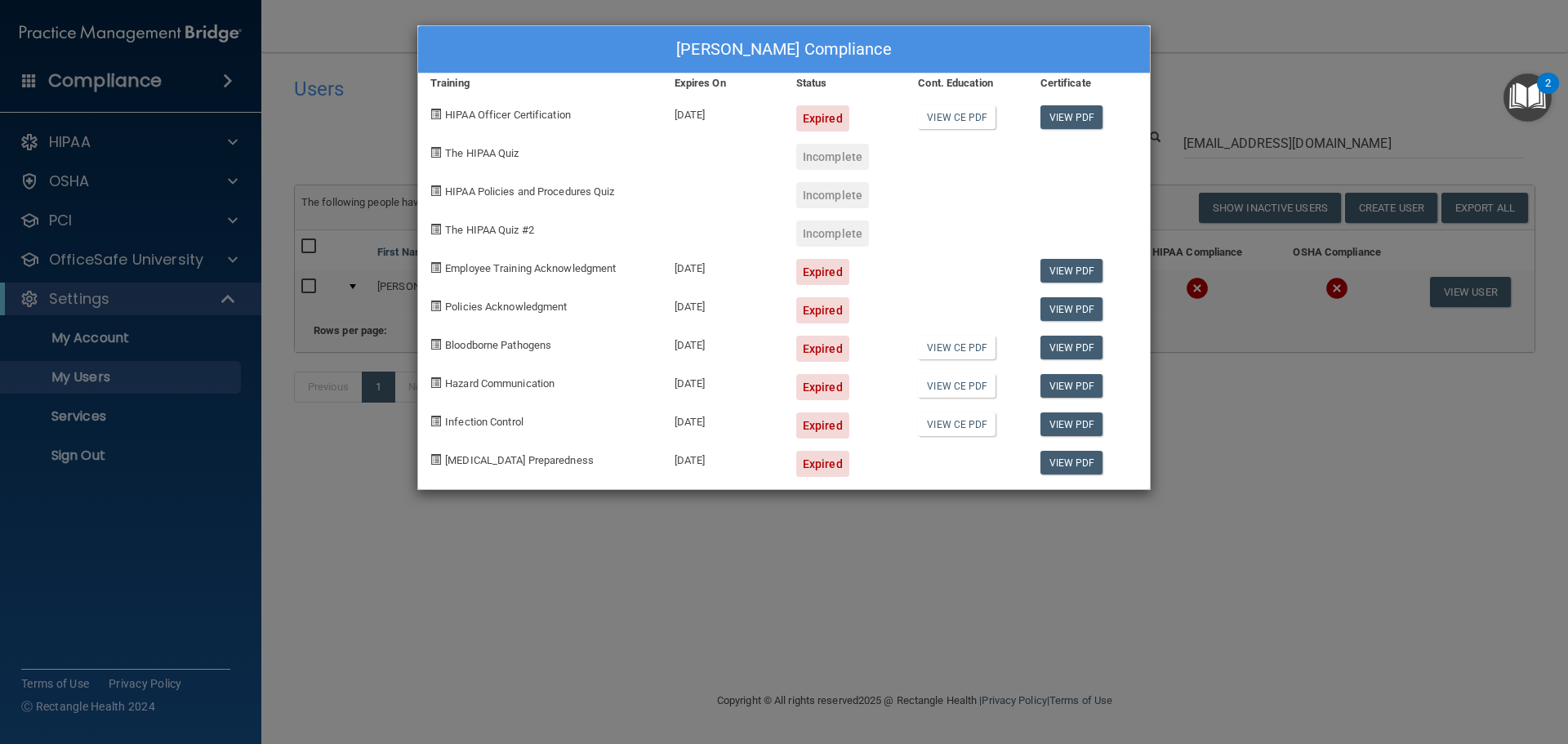
click at [1264, 446] on div "[PERSON_NAME] Compliance Training Expires On Status Cont. Education Certificate…" at bounding box center [784, 372] width 1568 height 744
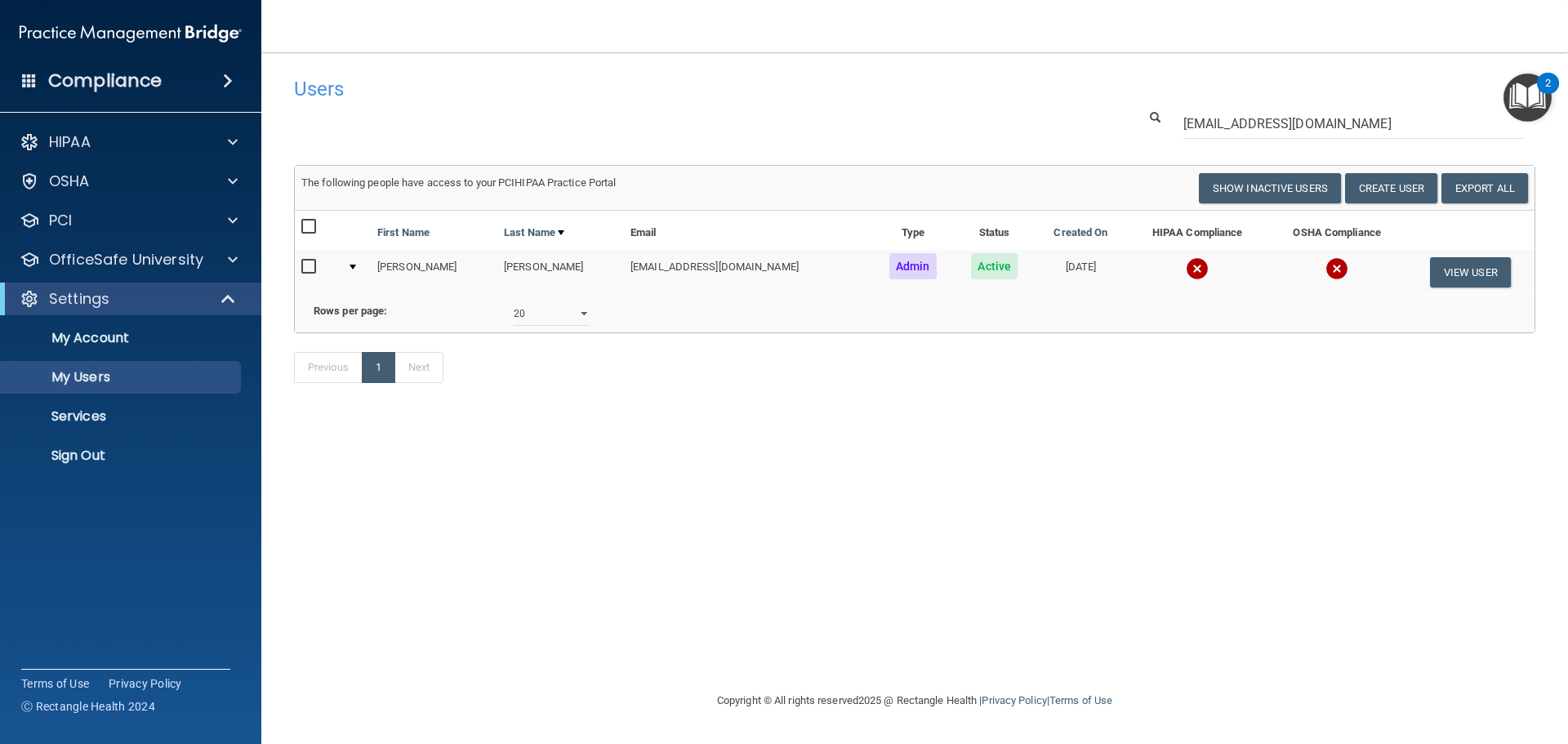
click at [304, 267] on input "checkbox" at bounding box center [311, 267] width 19 height 13
checkbox input "true"
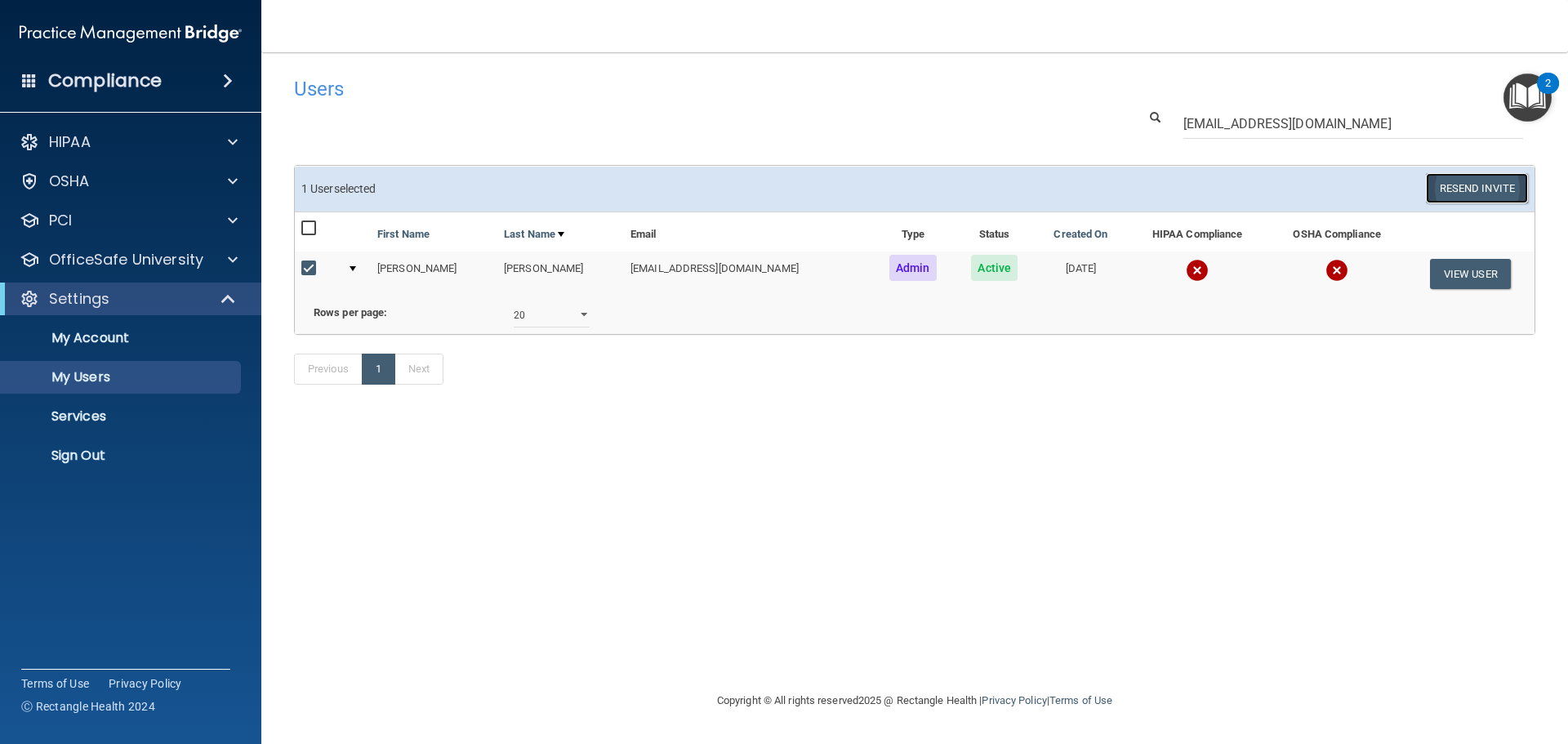
click at [1480, 180] on button "Resend Invite" at bounding box center [1477, 187] width 102 height 30
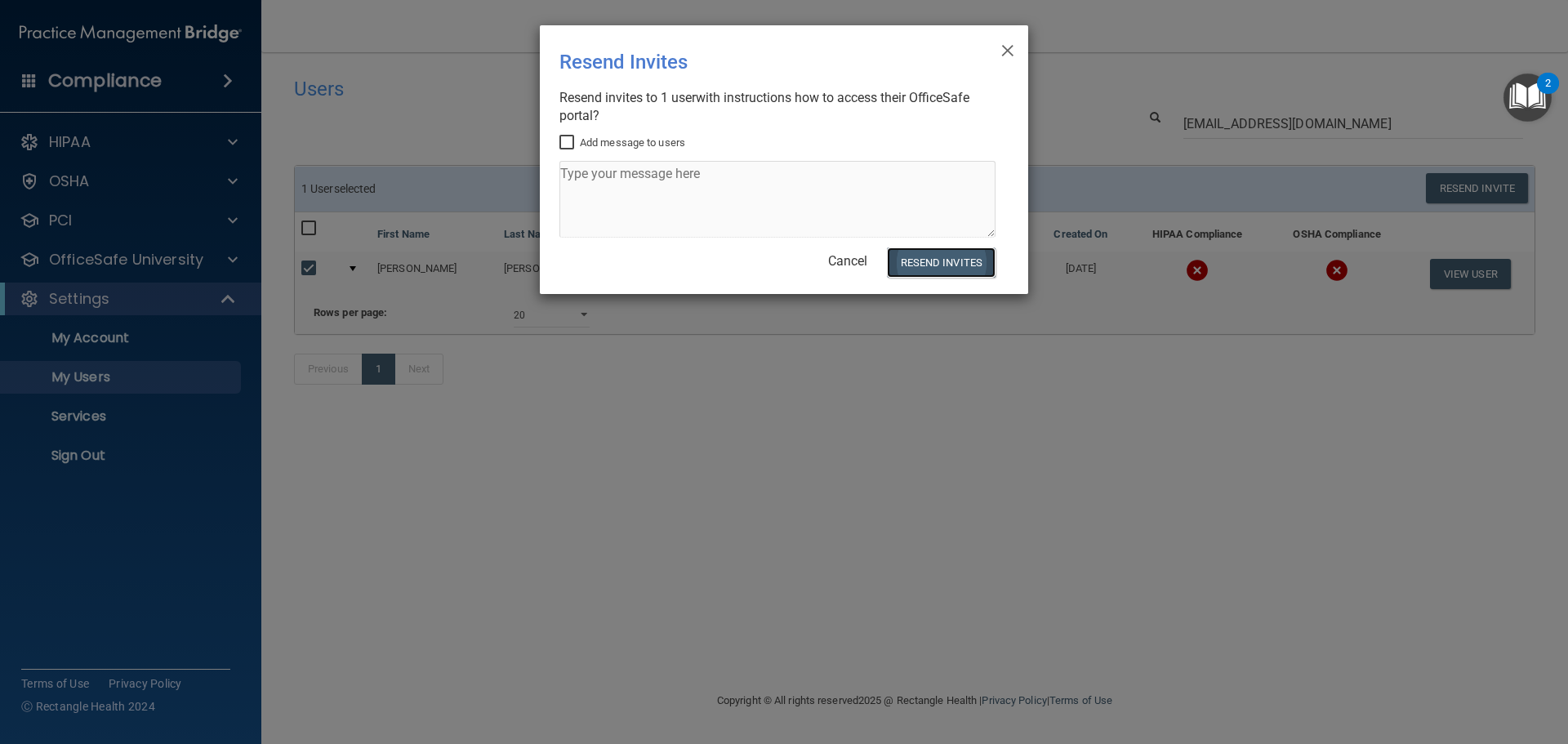
click at [932, 257] on button "Resend Invites" at bounding box center [940, 262] width 108 height 30
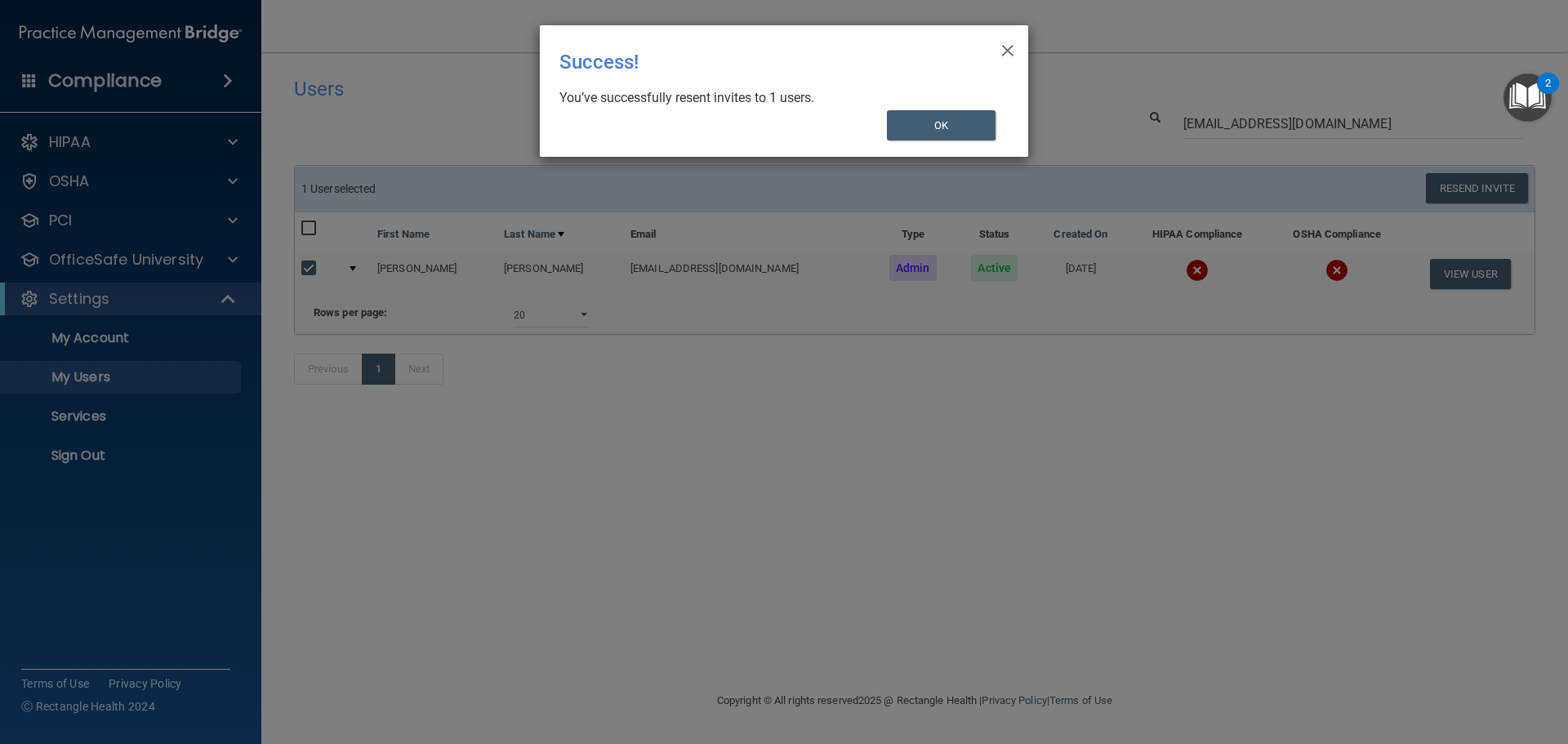
click at [398, 475] on div "× Close Success! You’ve successfully resent invites to 1 users. OK" at bounding box center [784, 372] width 1568 height 744
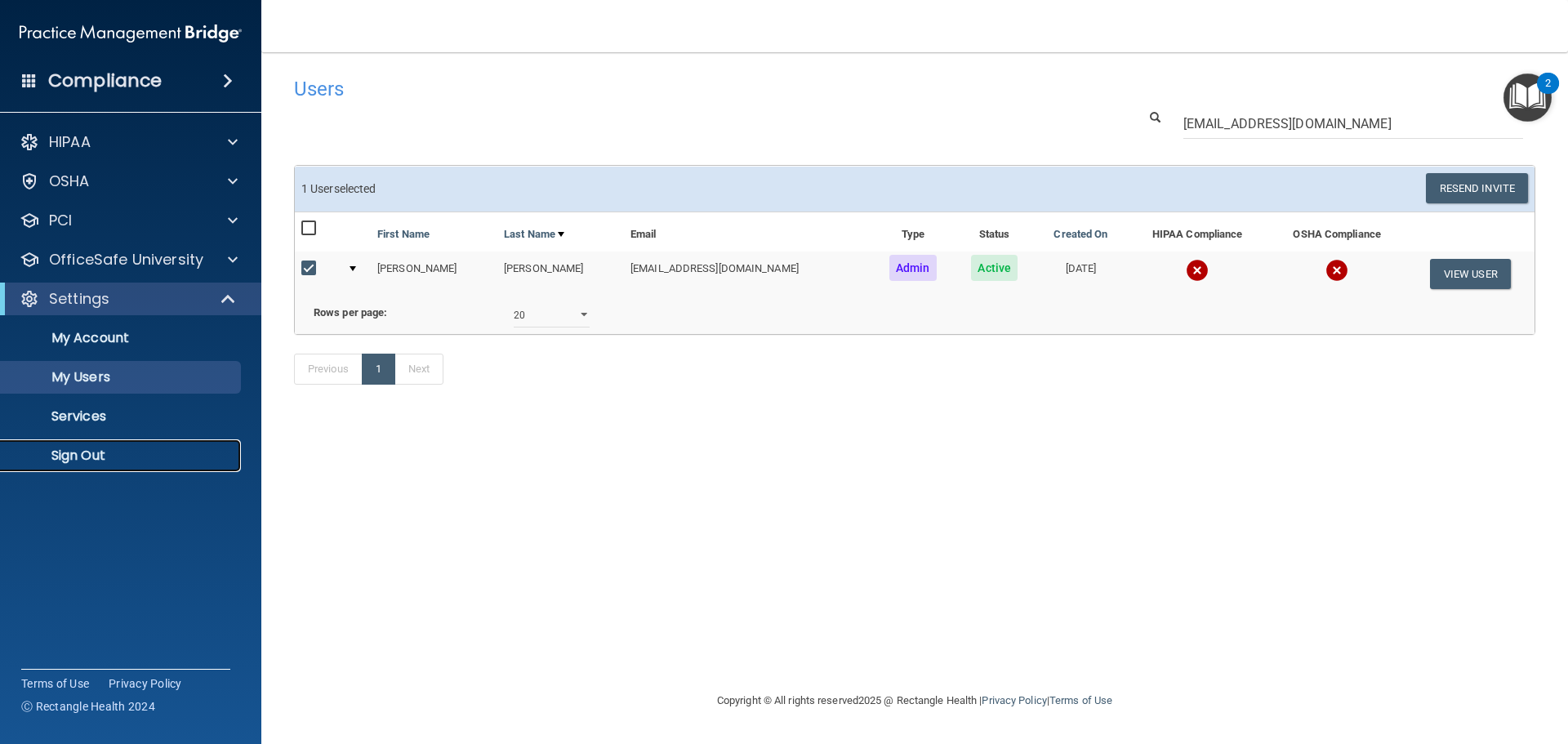
click at [134, 451] on p "Sign Out" at bounding box center [122, 455] width 223 height 16
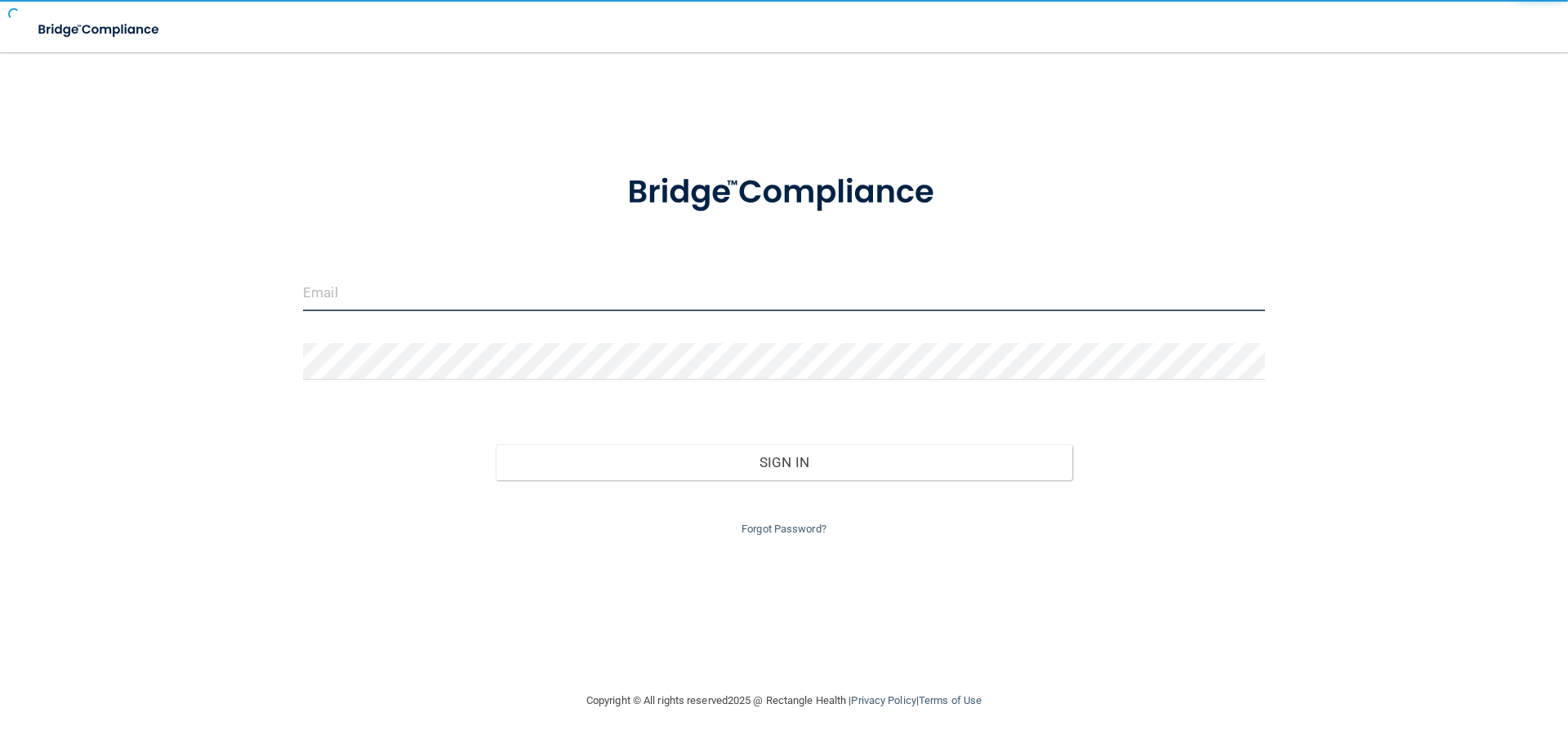
type input "[EMAIL_ADDRESS][DOMAIN_NAME]"
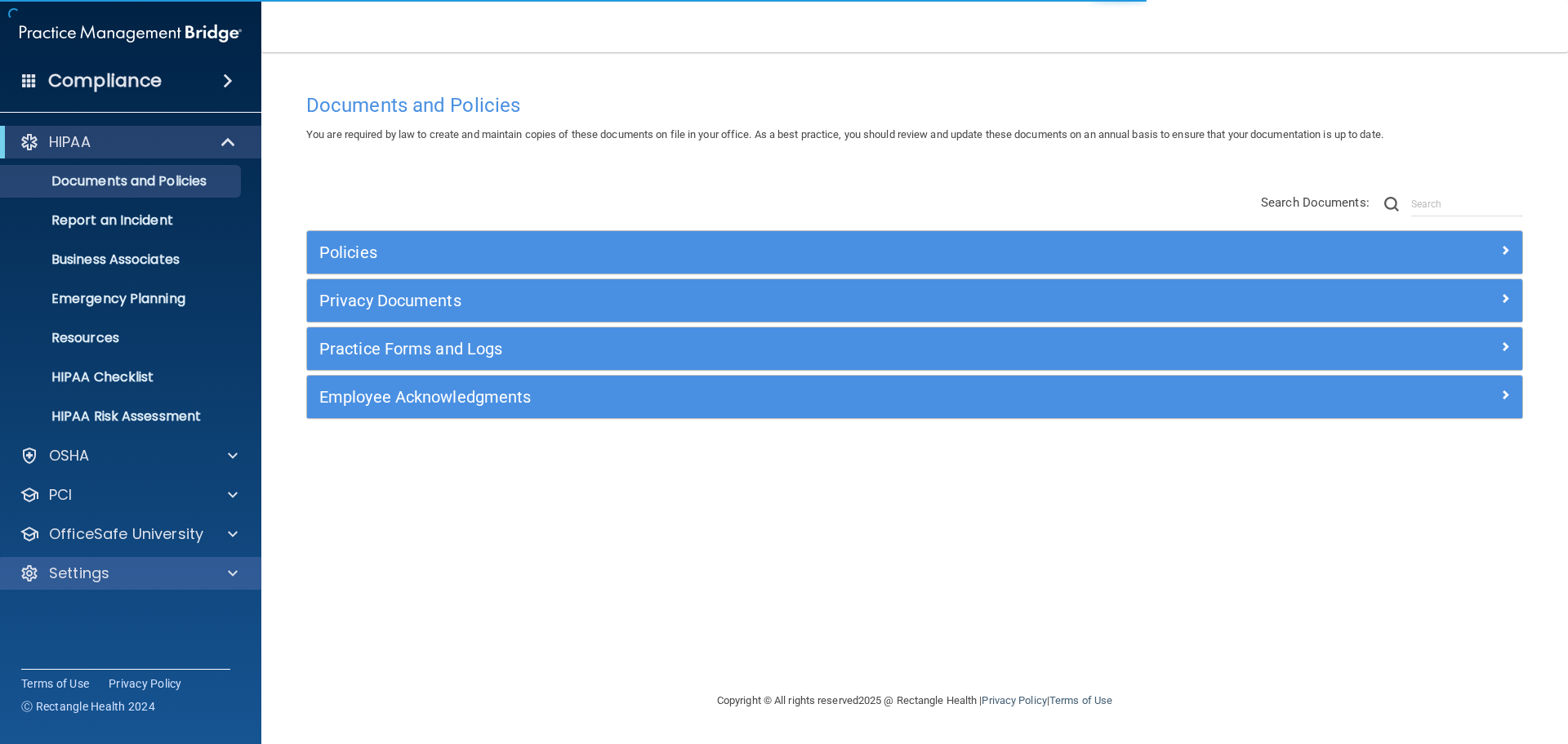
click at [245, 562] on div "Settings" at bounding box center [131, 573] width 262 height 33
click at [233, 566] on span at bounding box center [232, 573] width 10 height 19
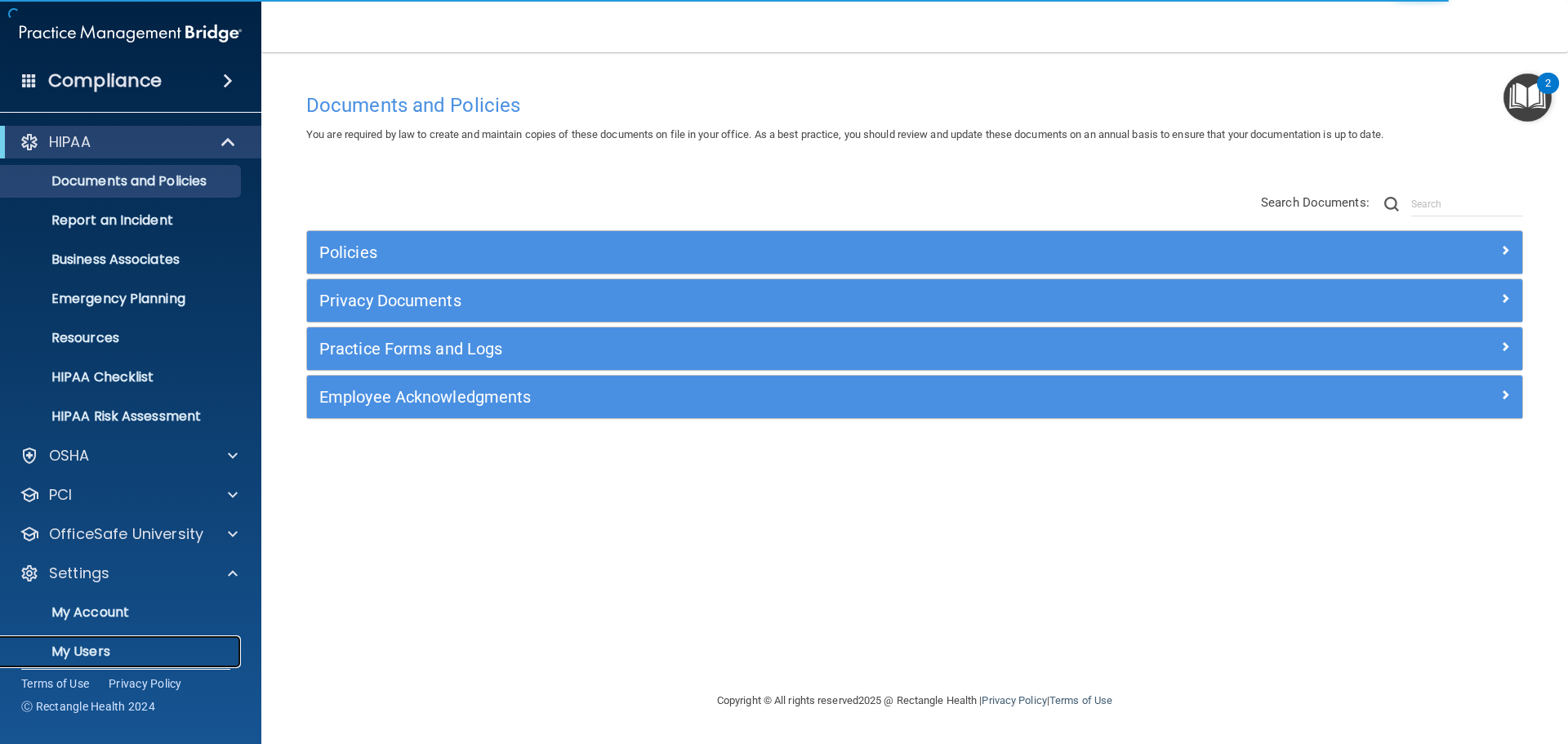
click at [107, 643] on p "My Users" at bounding box center [122, 651] width 223 height 16
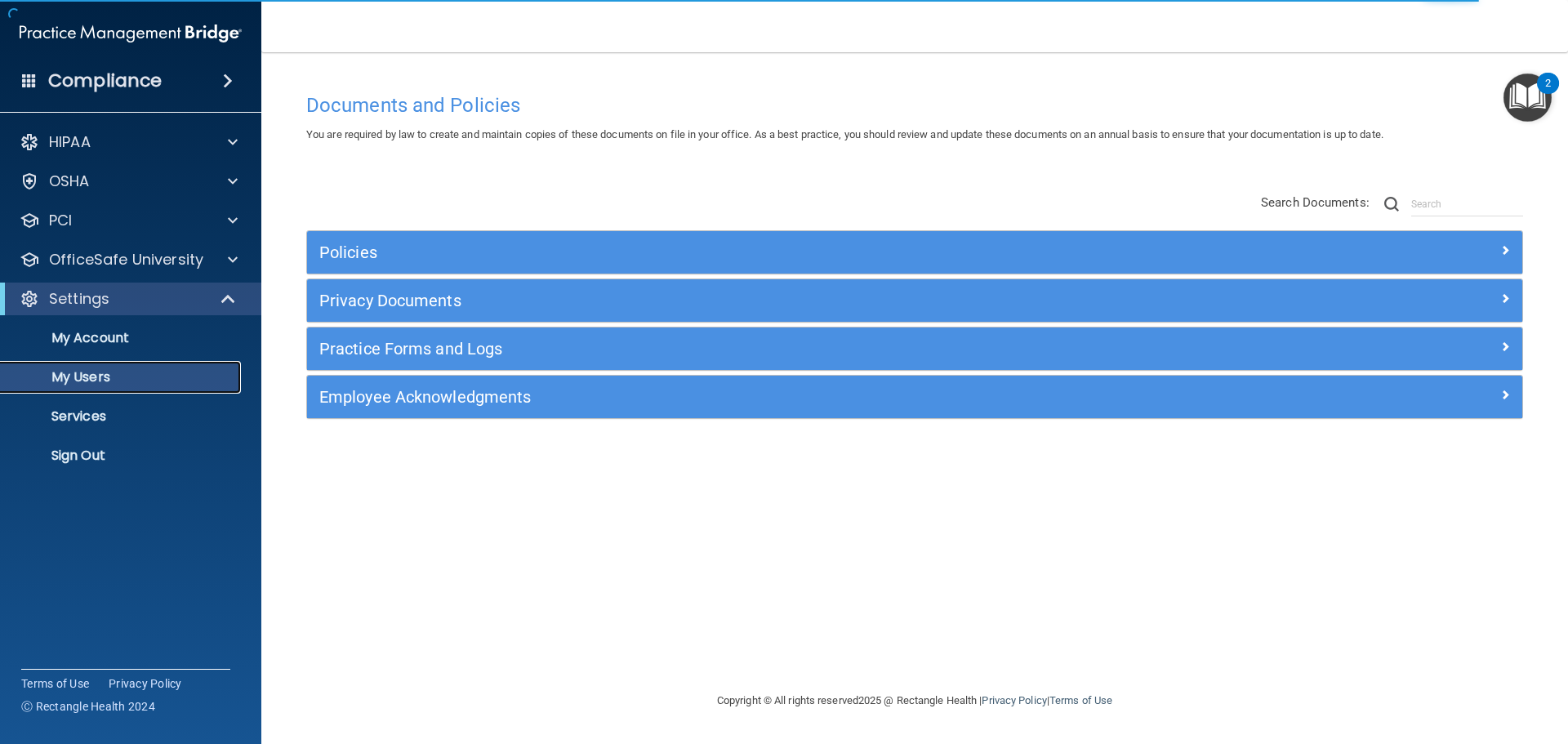
select select "20"
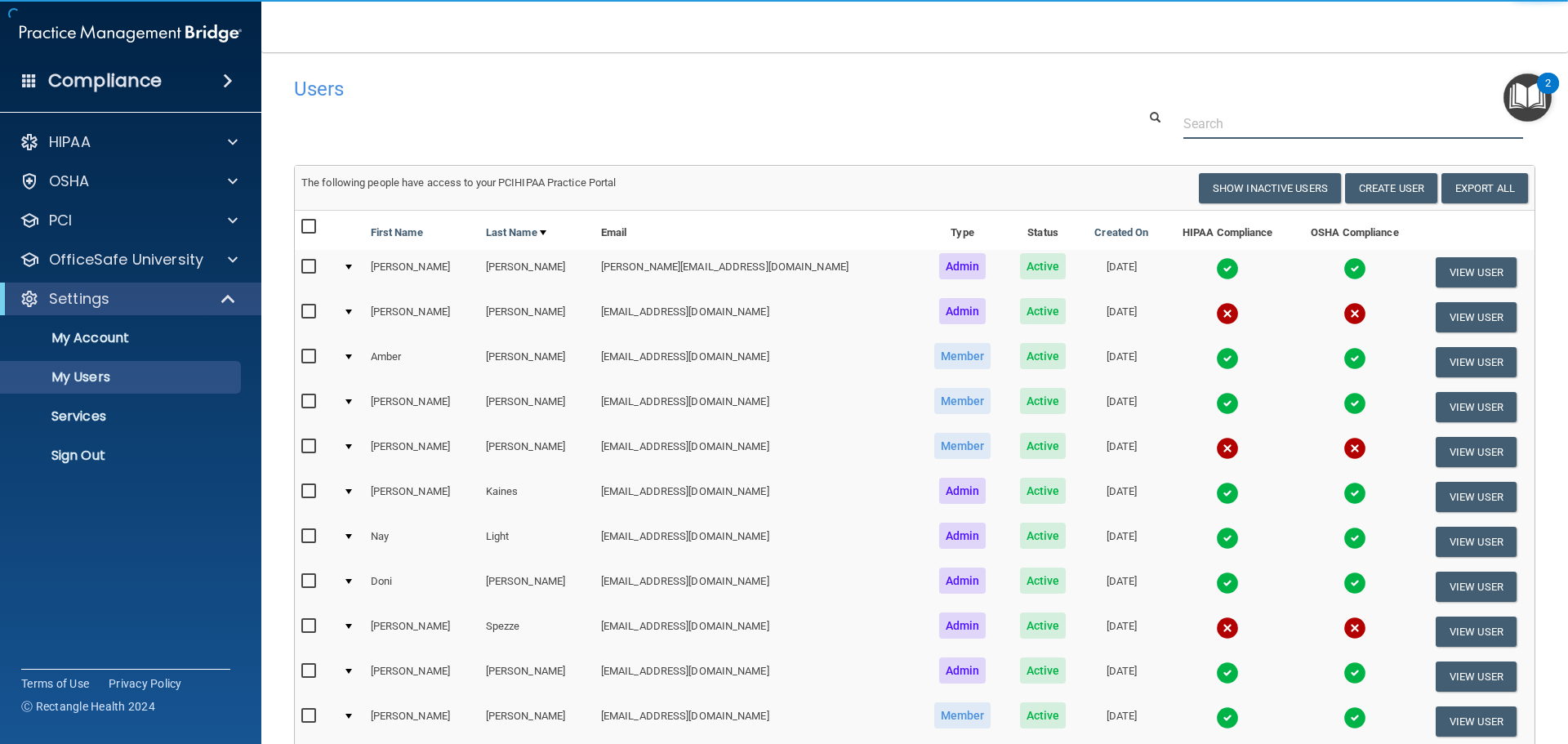
click at [1199, 130] on input "text" at bounding box center [1353, 123] width 340 height 30
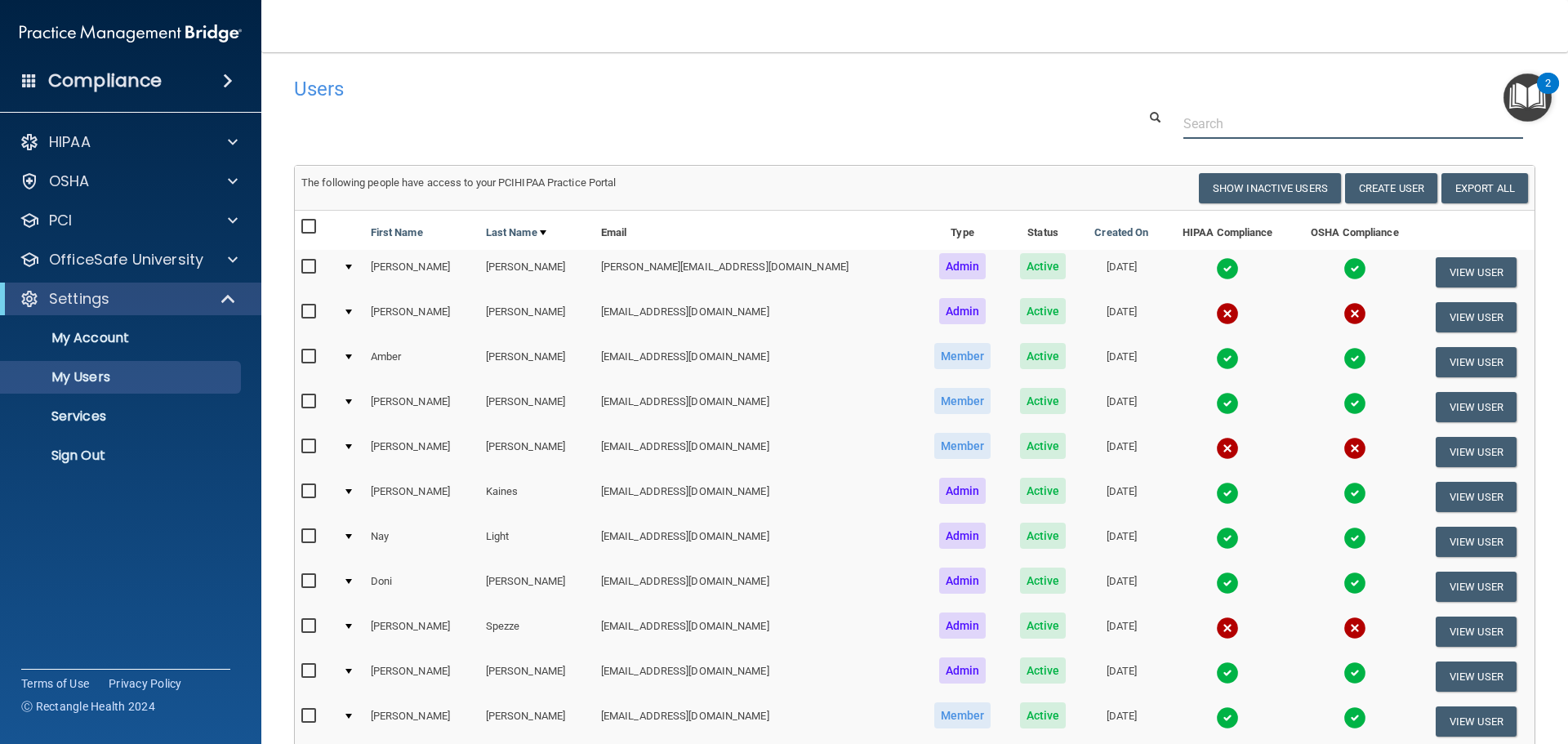
paste input "[EMAIL_ADDRESS][DOMAIN_NAME]"
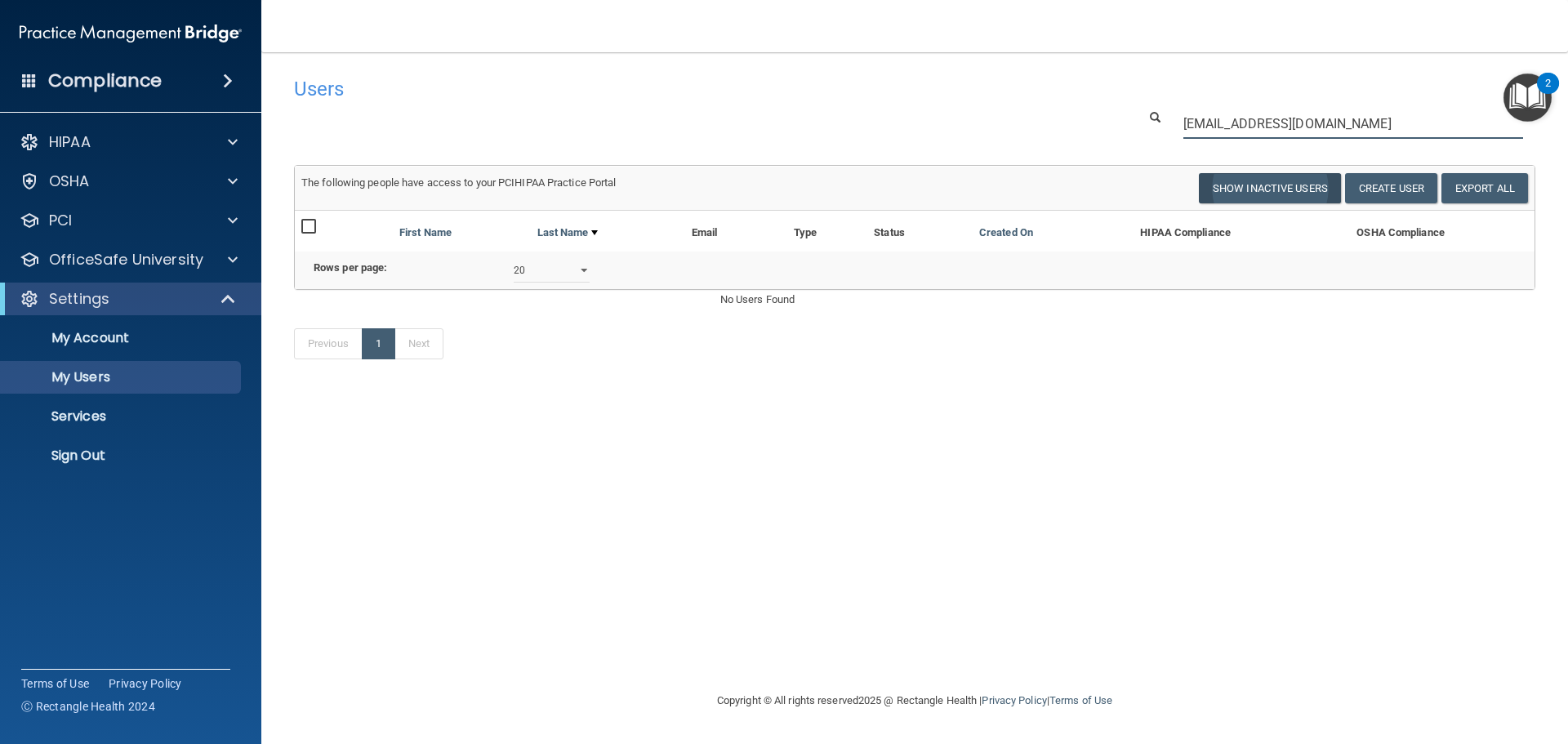
type input "[EMAIL_ADDRESS][DOMAIN_NAME]"
click at [1226, 179] on button "Show Inactive Users" at bounding box center [1270, 187] width 142 height 30
select select "20"
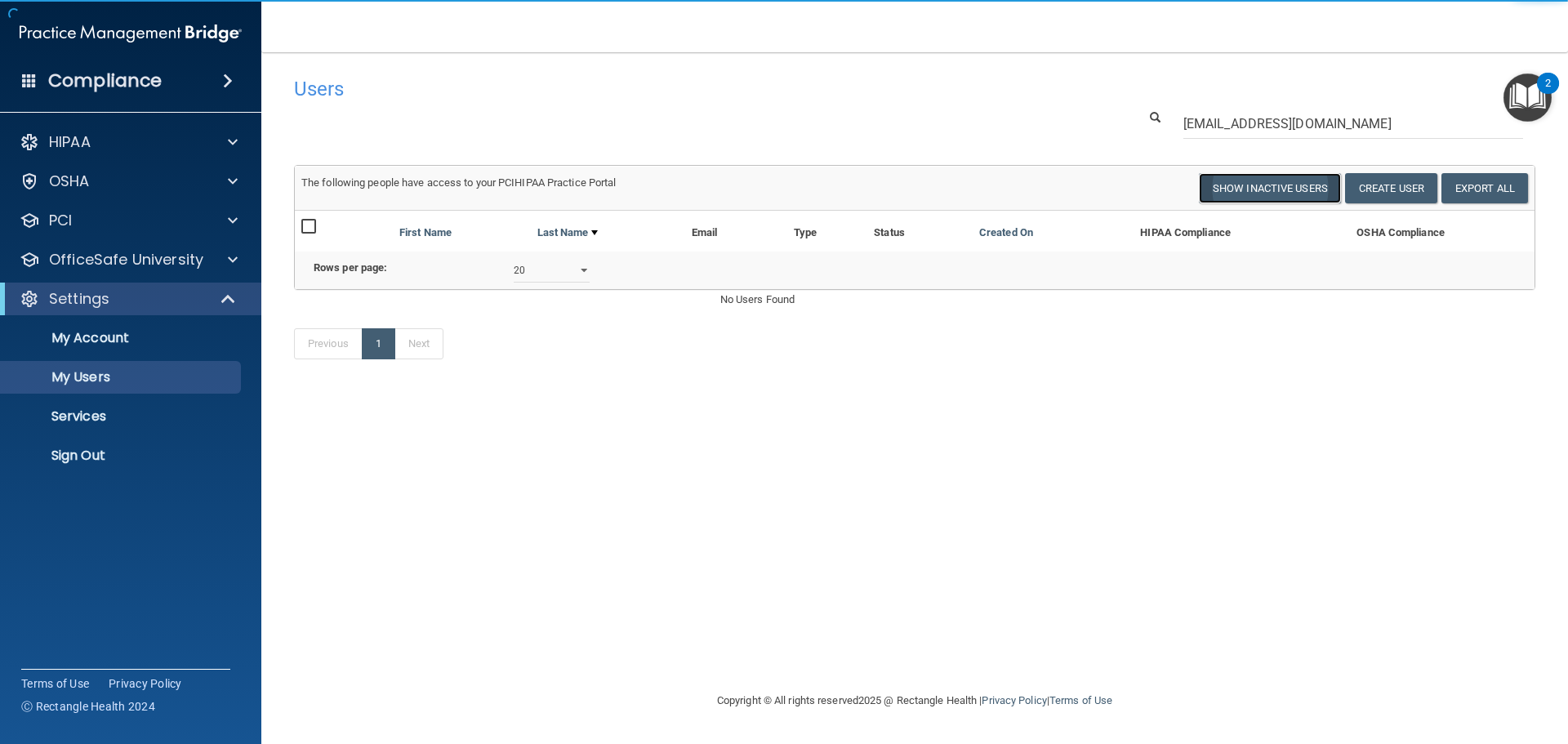
click at [1224, 184] on button "Show Inactive Users" at bounding box center [1270, 187] width 142 height 30
select select "20"
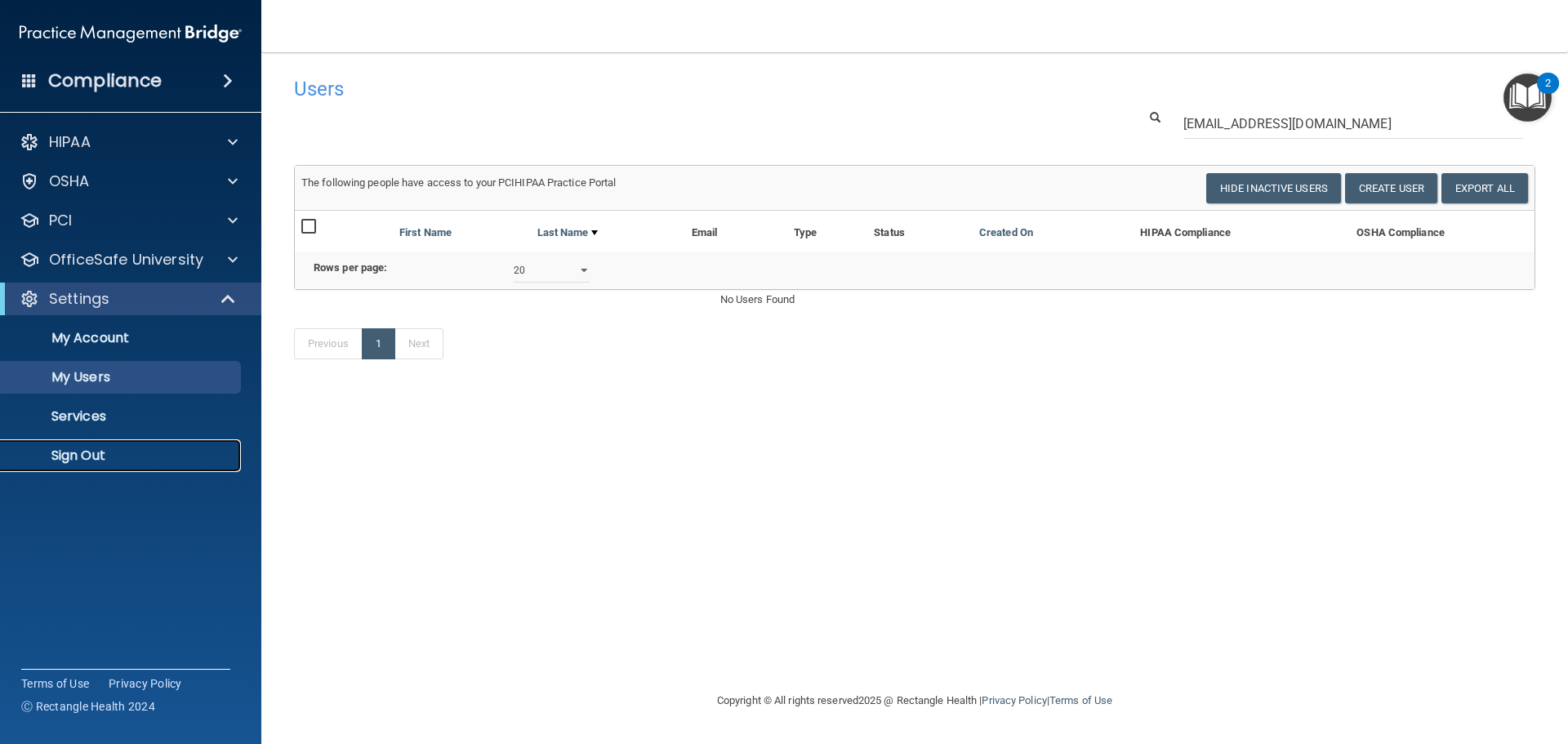
click at [129, 463] on p "Sign Out" at bounding box center [122, 455] width 223 height 16
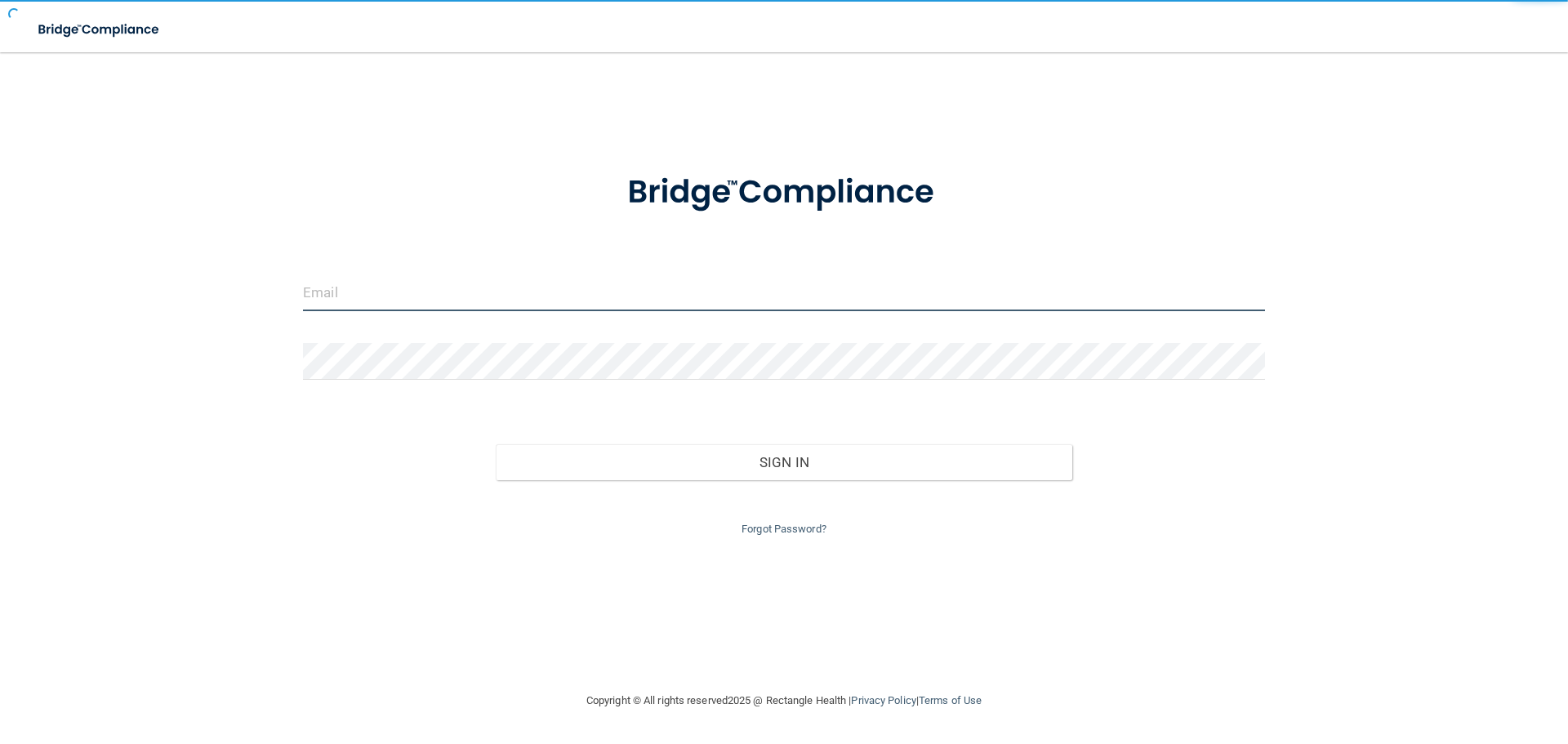
type input "[EMAIL_ADDRESS][DOMAIN_NAME]"
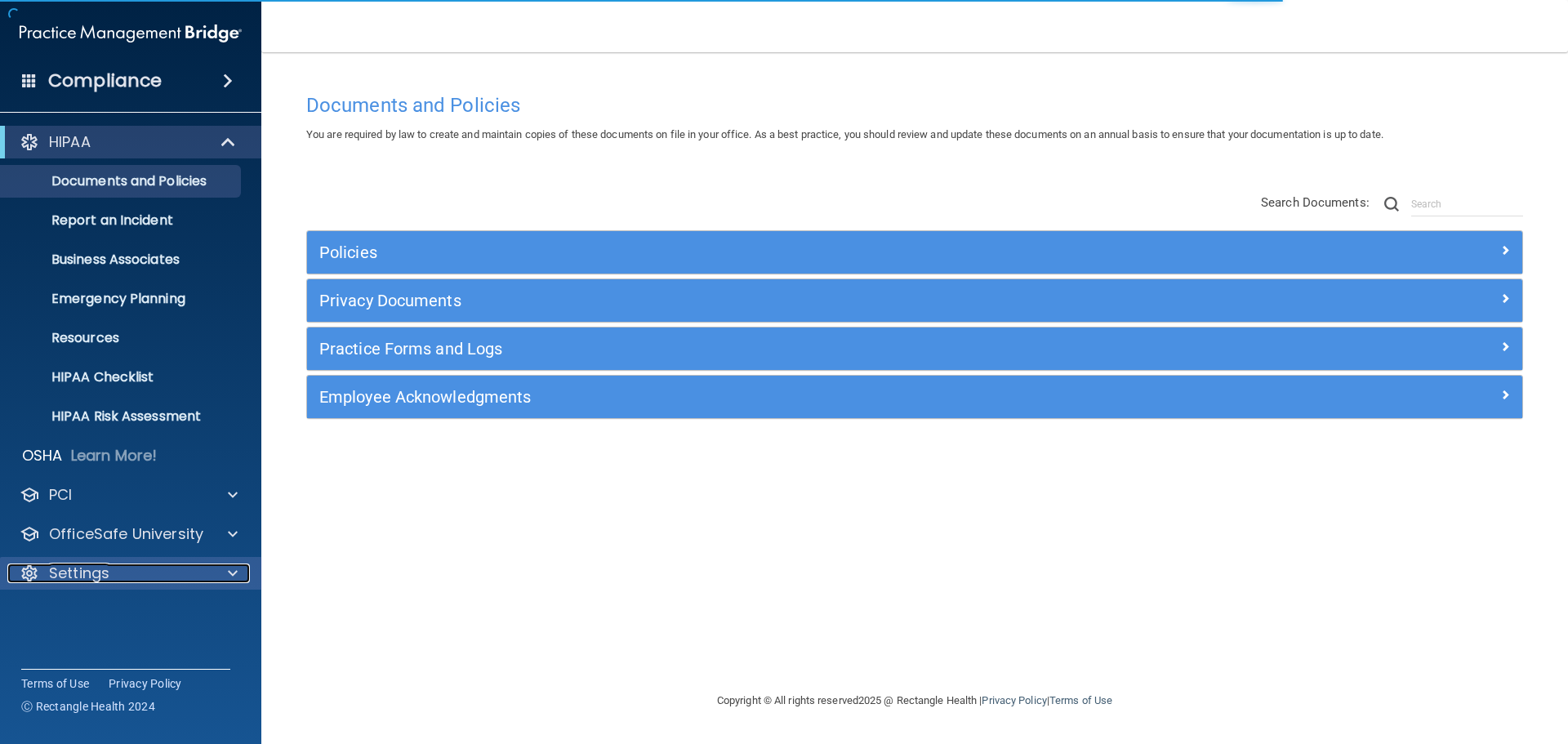
click at [235, 573] on span at bounding box center [232, 573] width 10 height 19
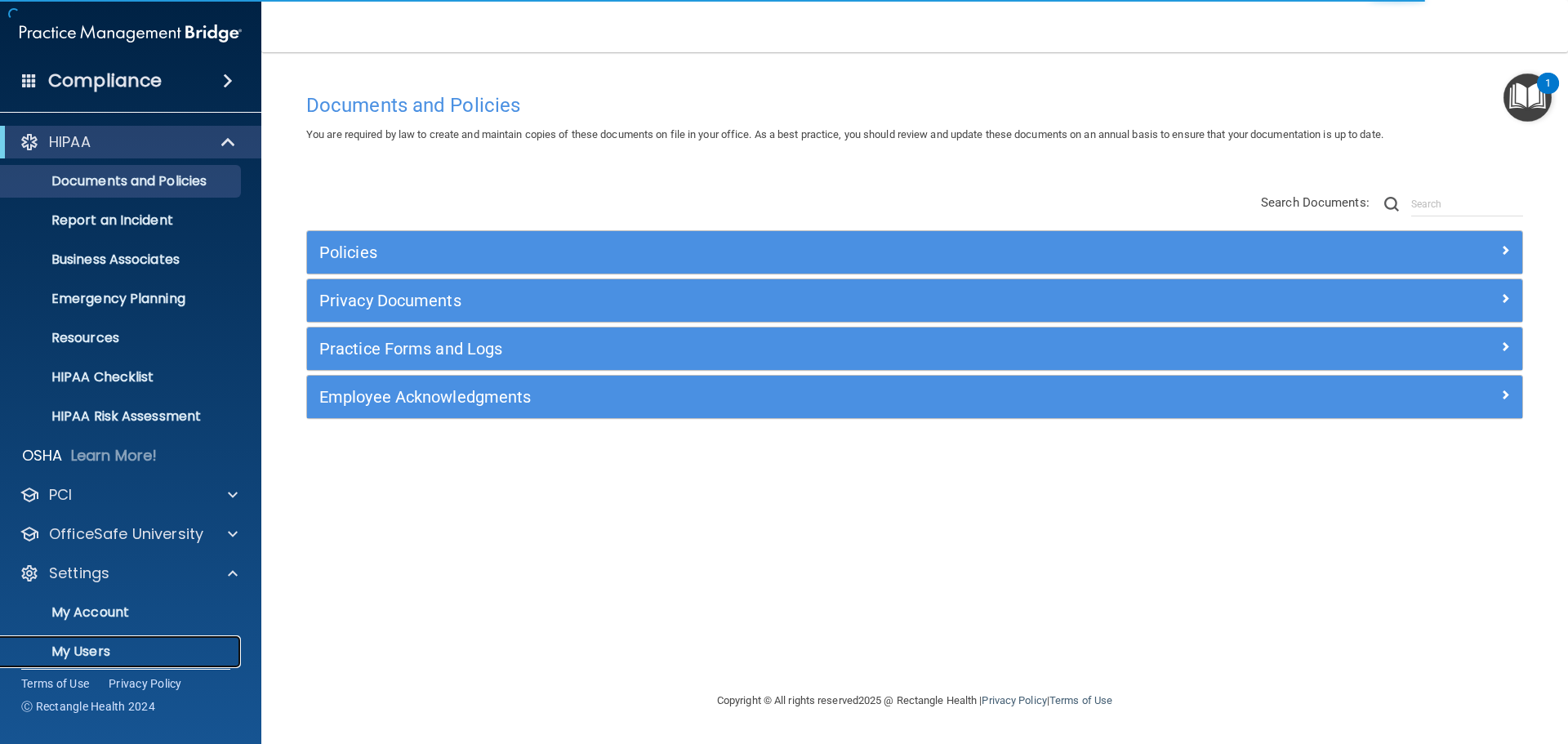
click at [156, 646] on p "My Users" at bounding box center [122, 651] width 223 height 16
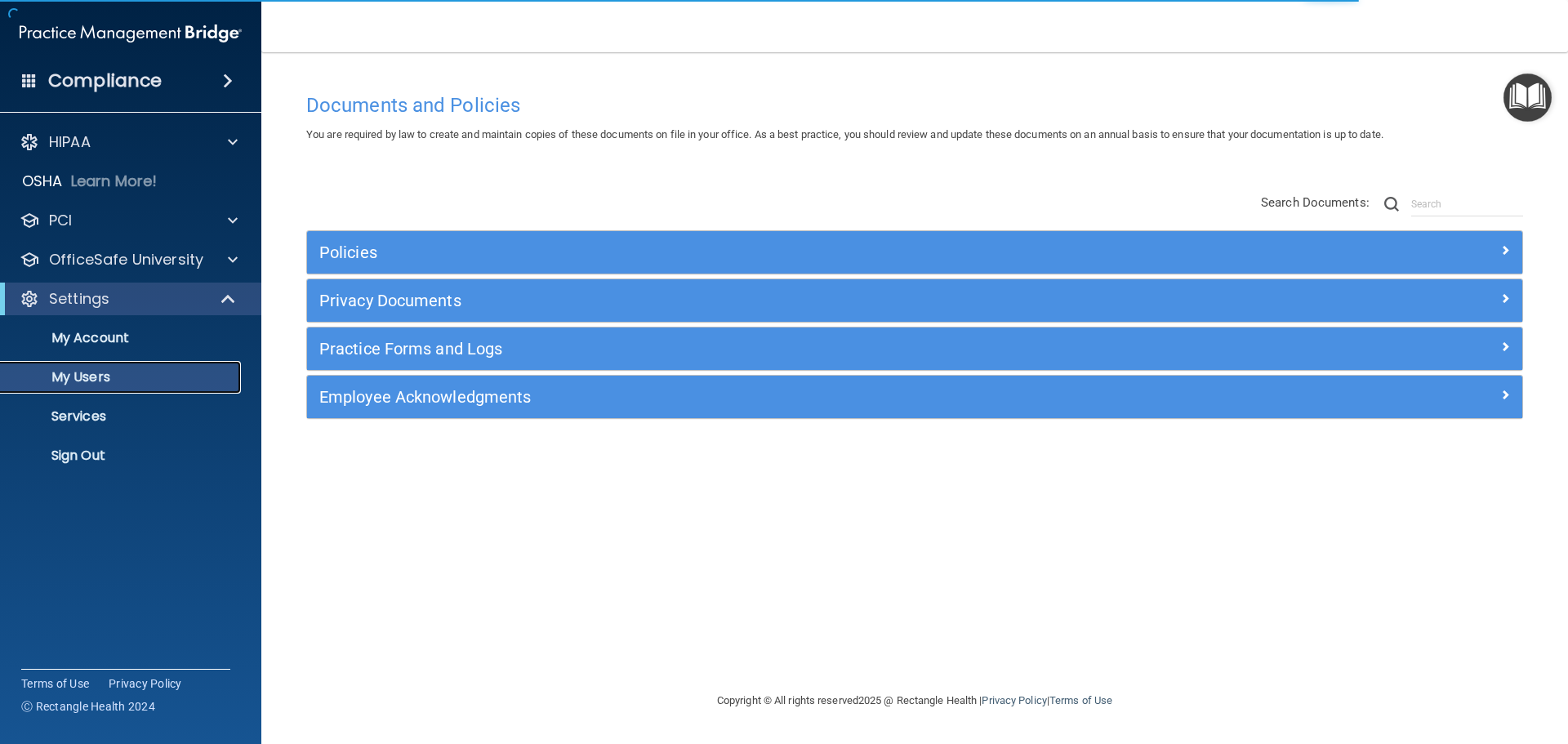
select select "20"
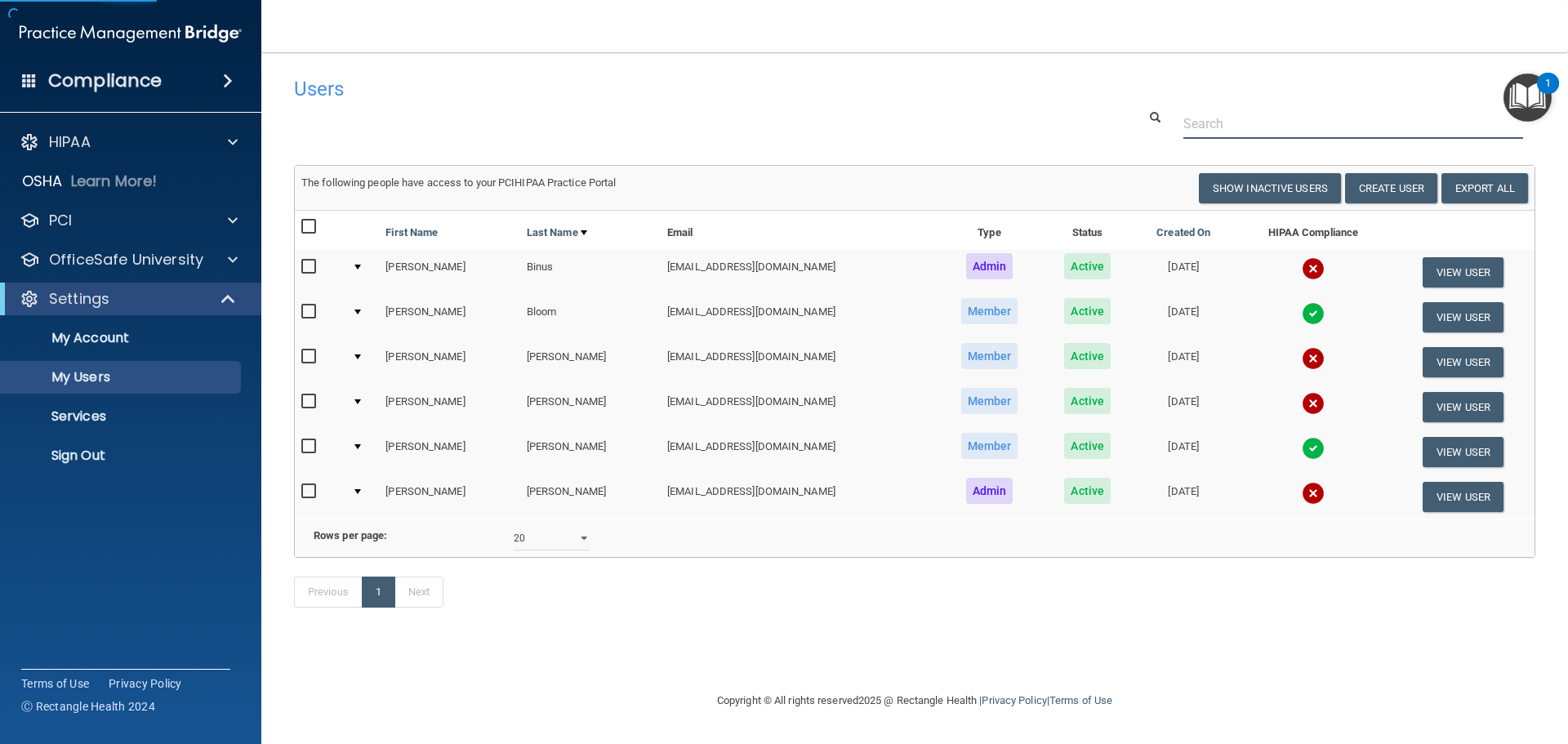
click at [1234, 114] on input "text" at bounding box center [1353, 123] width 340 height 30
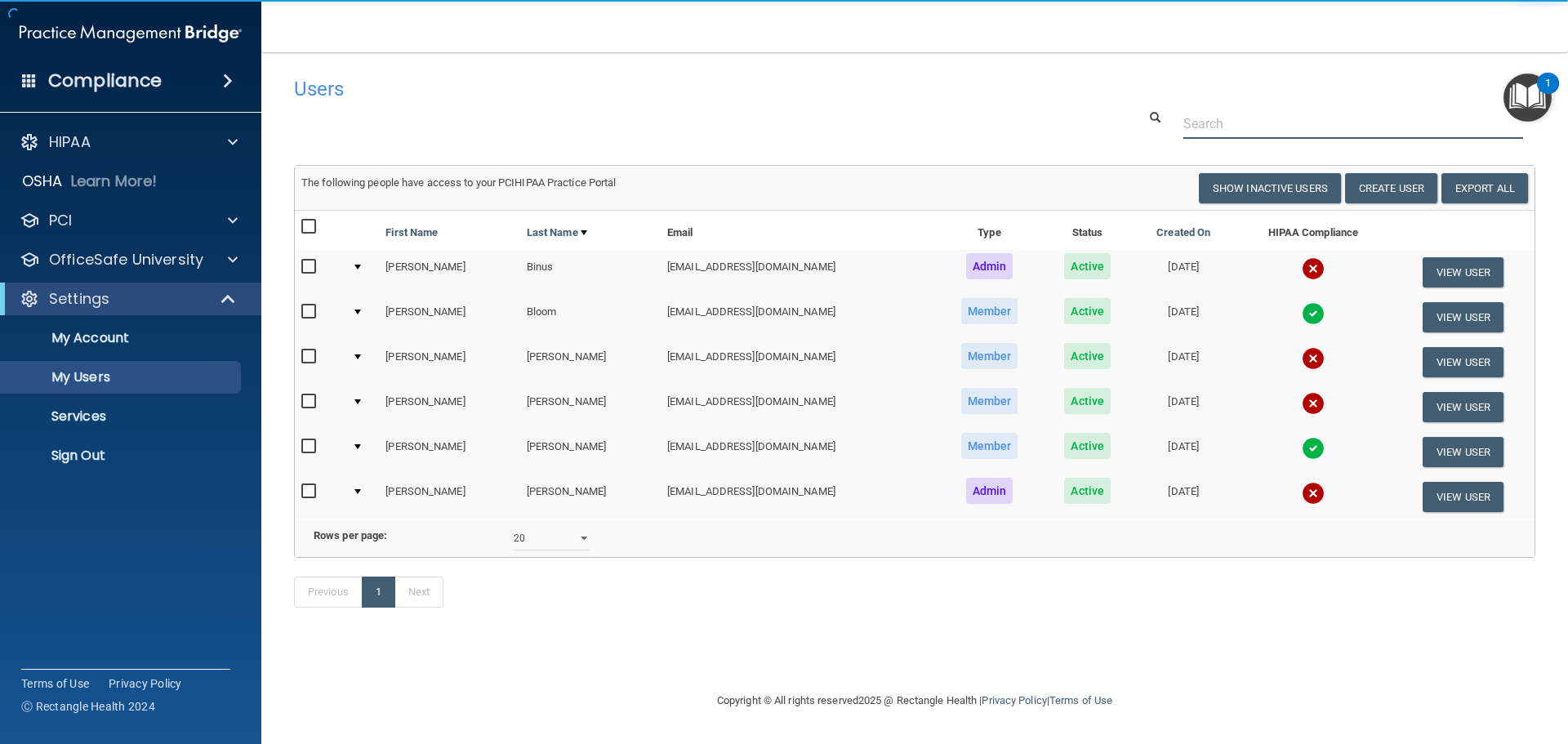
paste input "[EMAIL_ADDRESS][DOMAIN_NAME]"
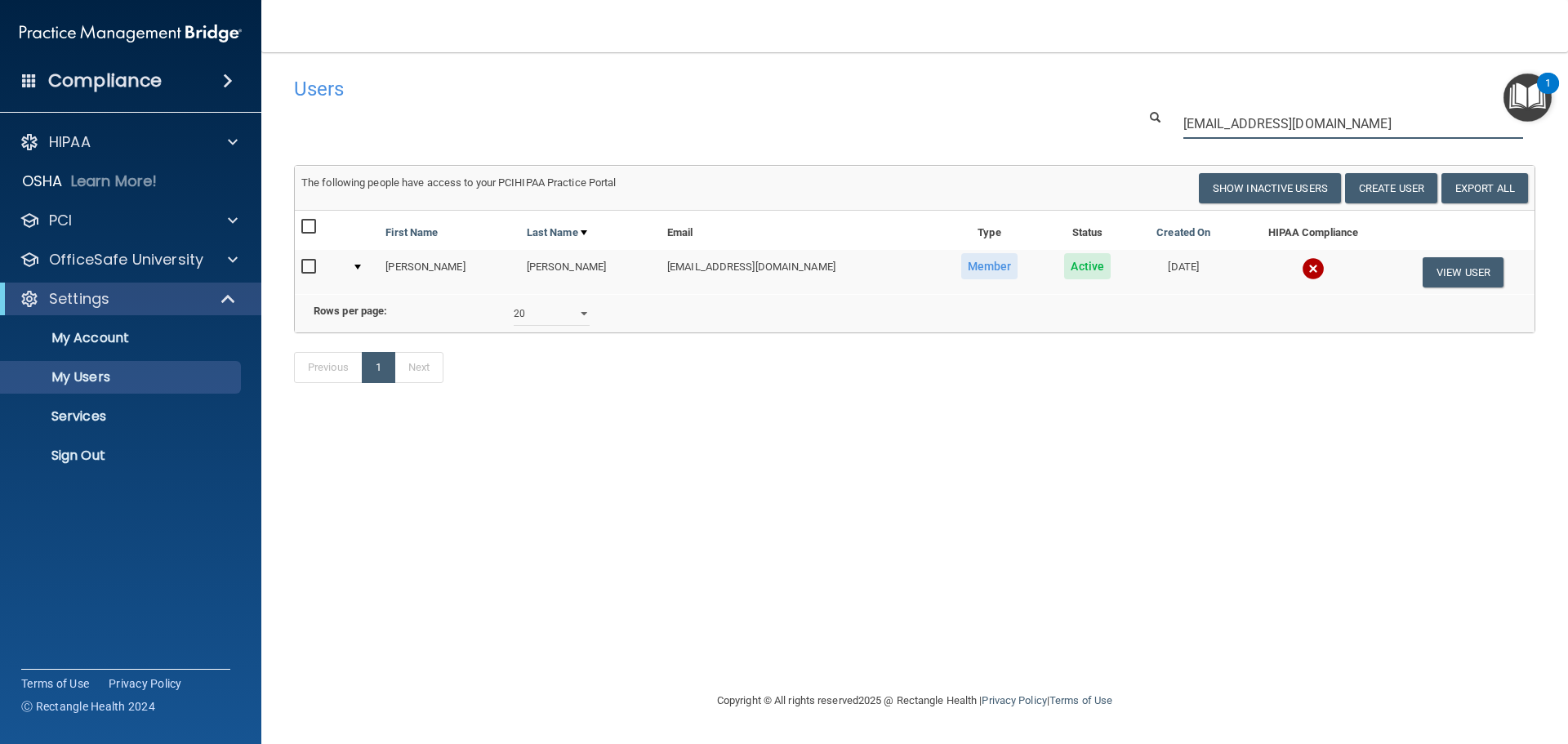
type input "[EMAIL_ADDRESS][DOMAIN_NAME]"
click at [1301, 267] on img at bounding box center [1313, 269] width 23 height 23
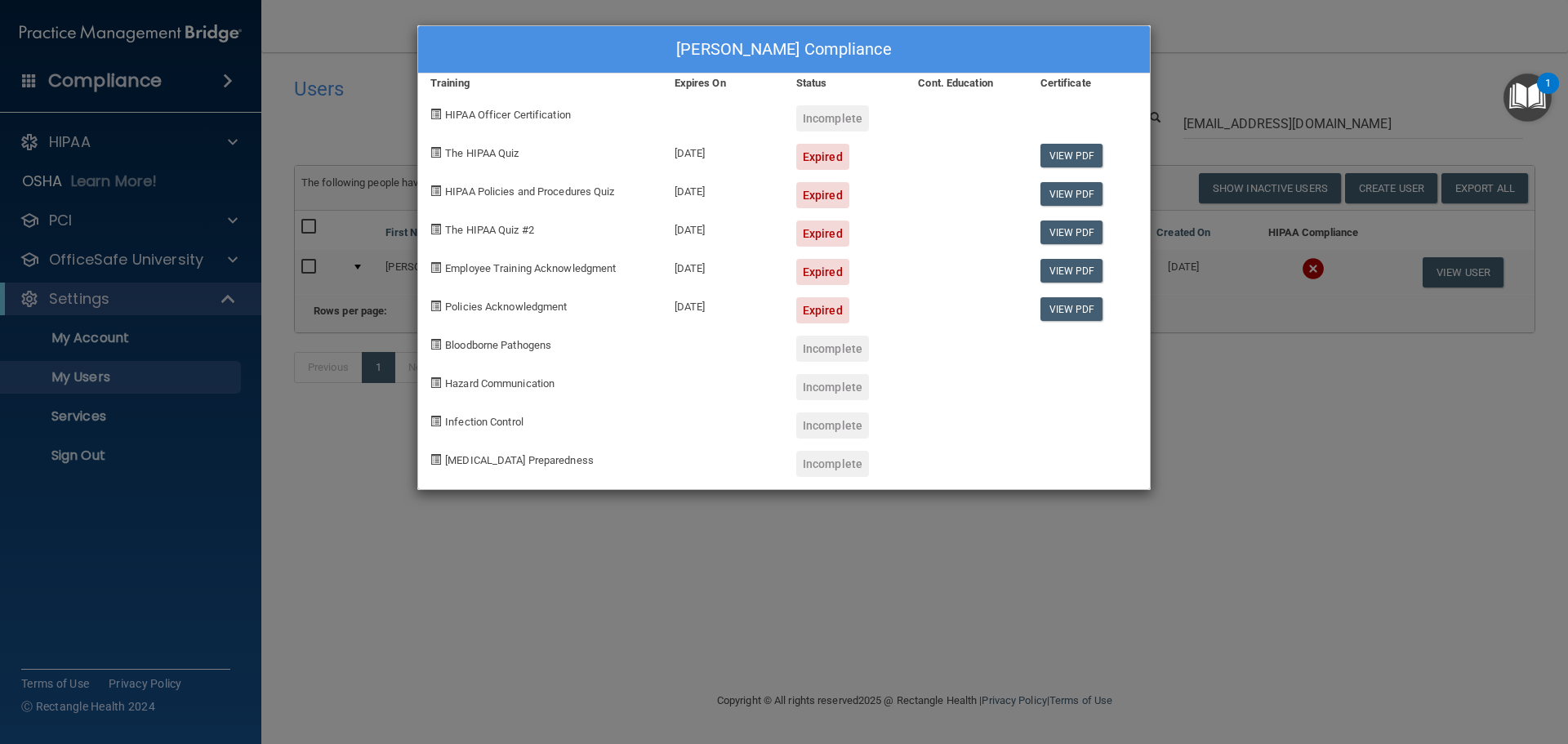
click at [1207, 424] on div "[PERSON_NAME] Compliance Training Expires On Status Cont. Education Certificate…" at bounding box center [784, 372] width 1568 height 744
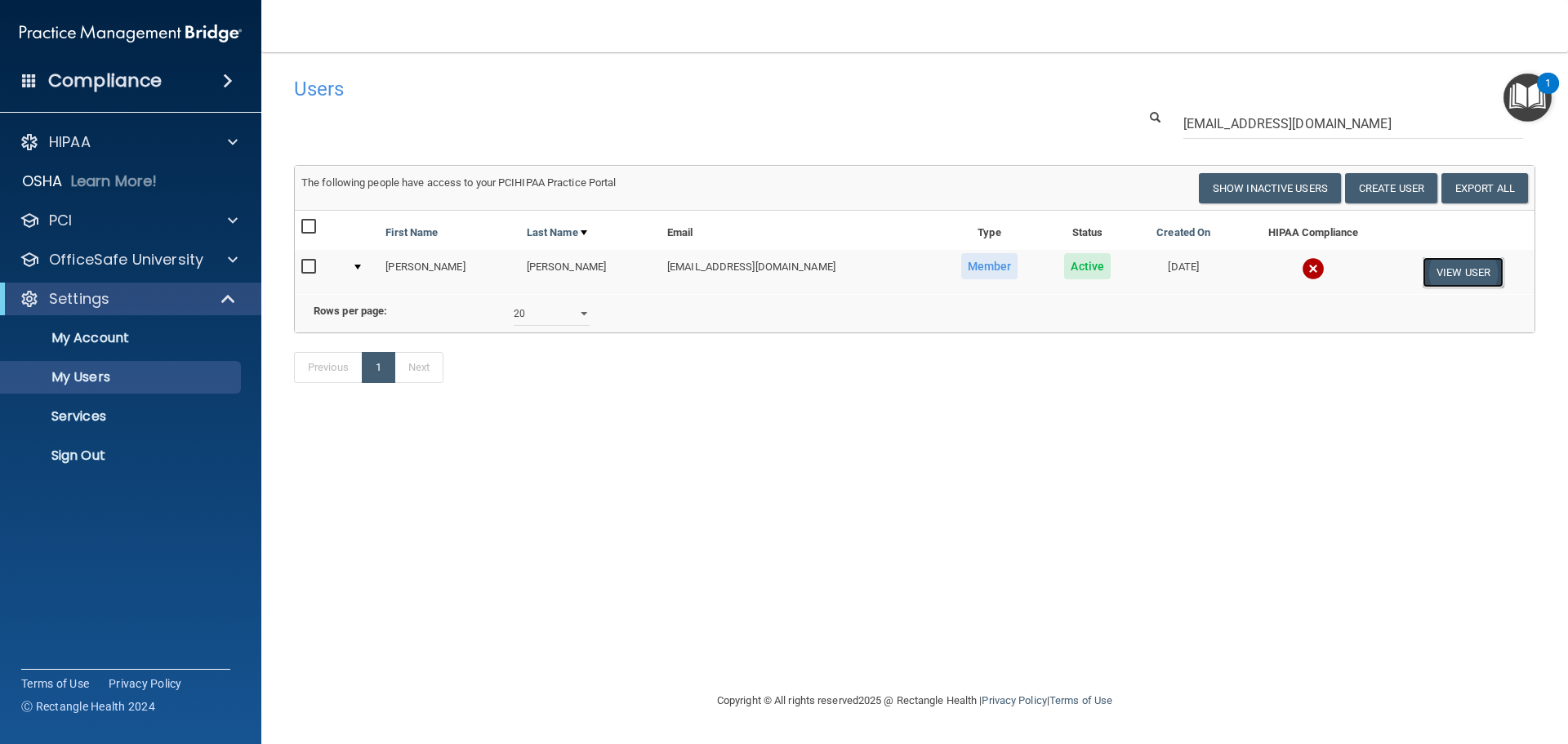
click at [1446, 270] on button "View User" at bounding box center [1462, 272] width 81 height 30
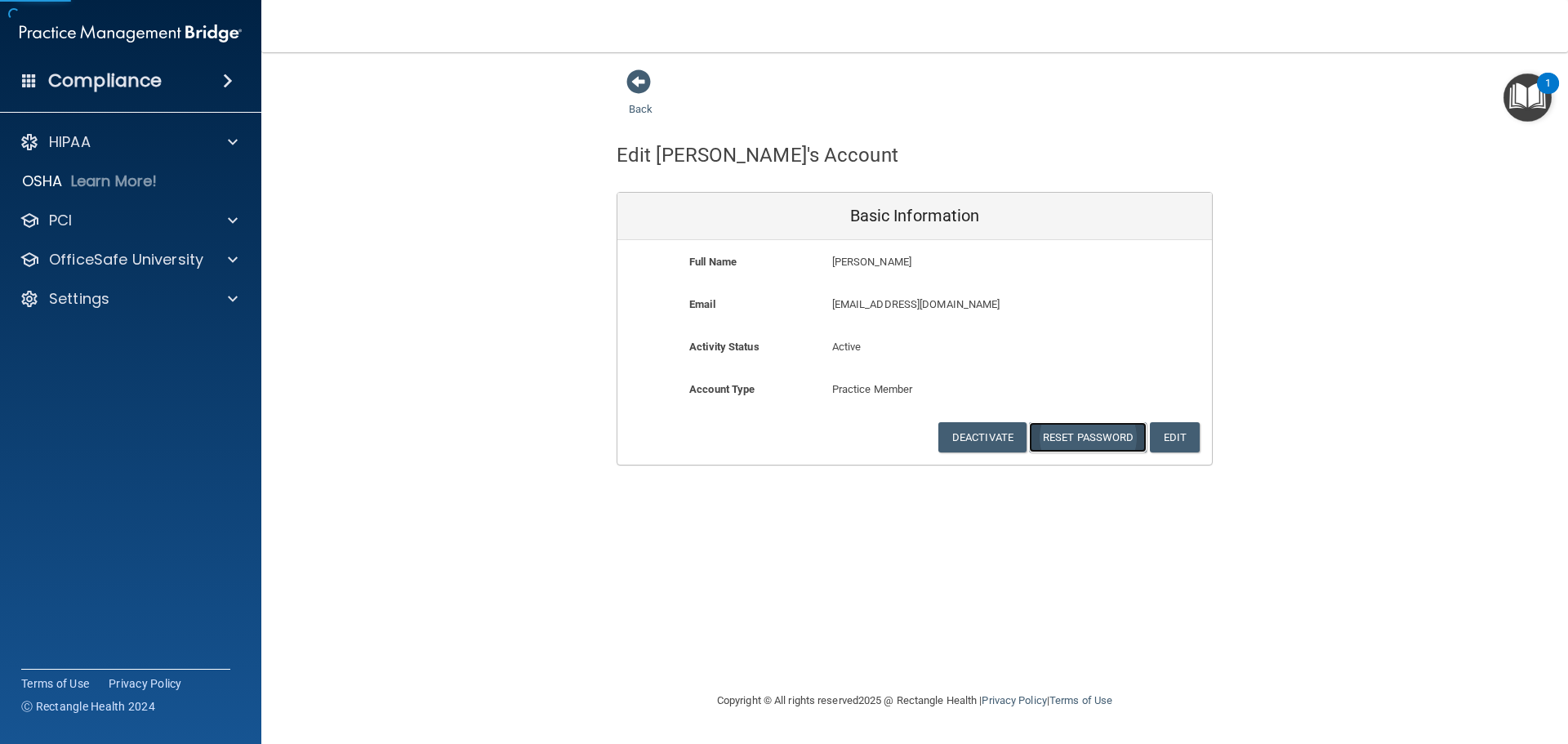
click at [1090, 424] on button "Reset Password" at bounding box center [1087, 437] width 118 height 30
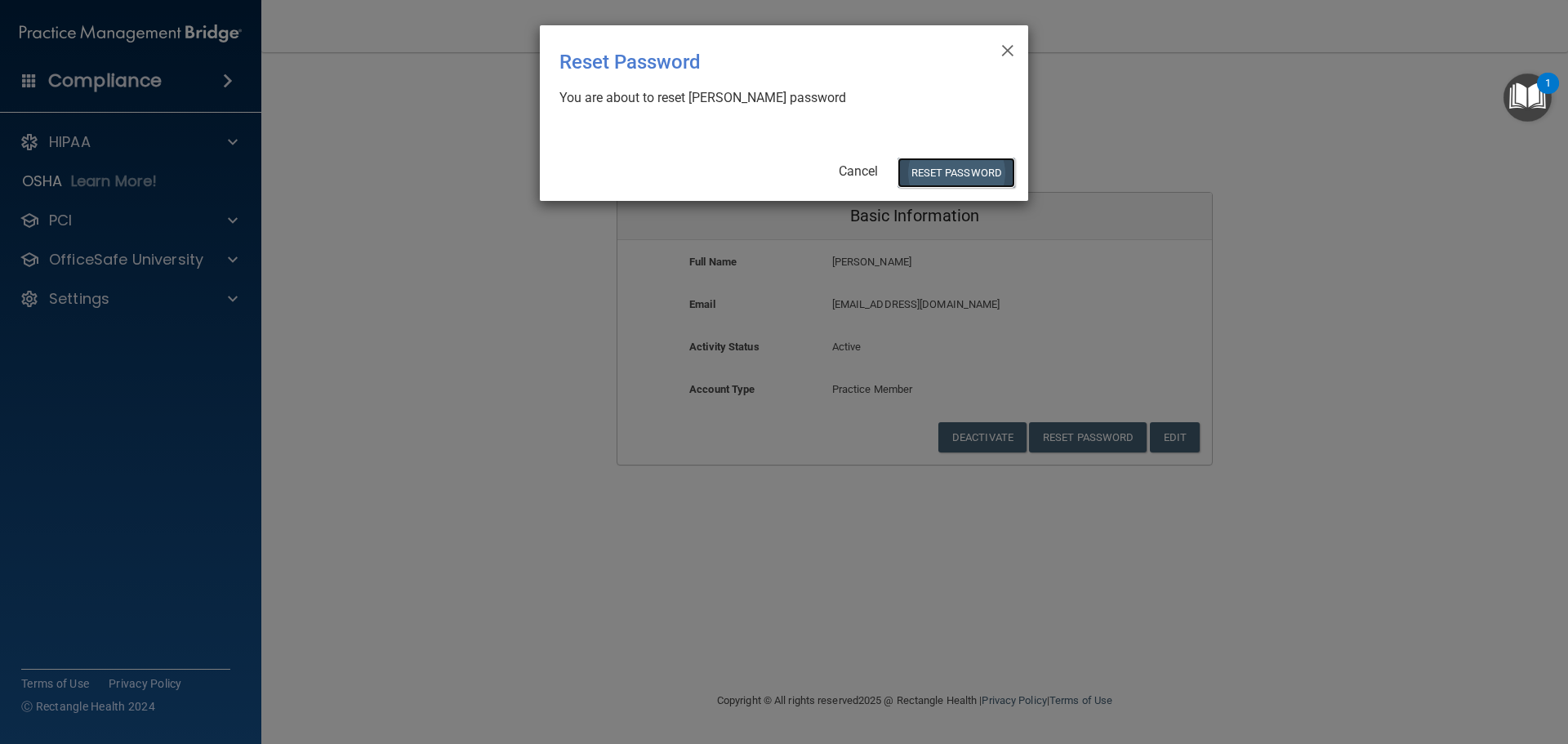
click at [945, 179] on button "Reset Password" at bounding box center [956, 172] width 118 height 30
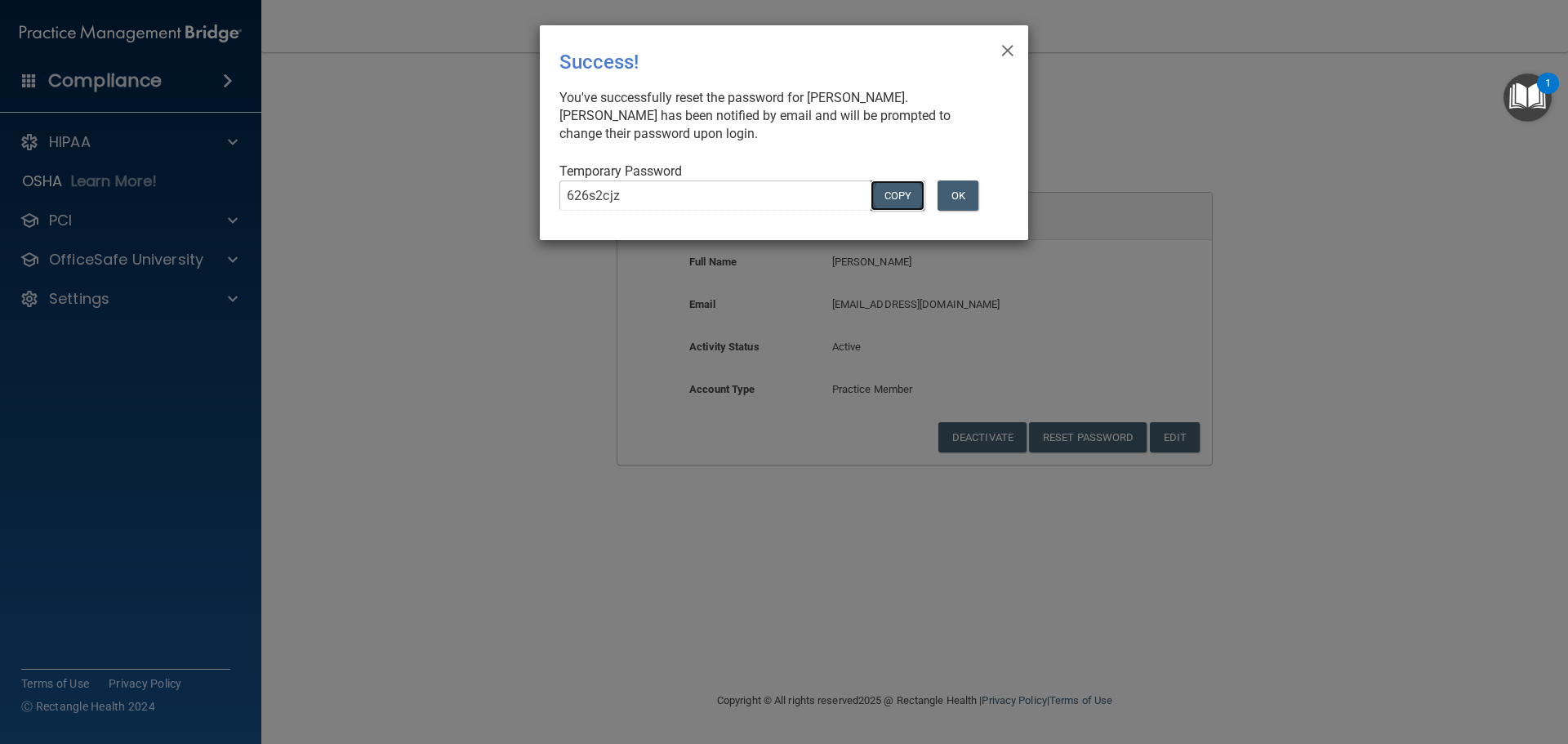
click at [891, 197] on button "COPY" at bounding box center [897, 195] width 54 height 30
click at [452, 331] on div "× Close Success! You've successfully reset the password for [PERSON_NAME]. [PER…" at bounding box center [784, 372] width 1568 height 744
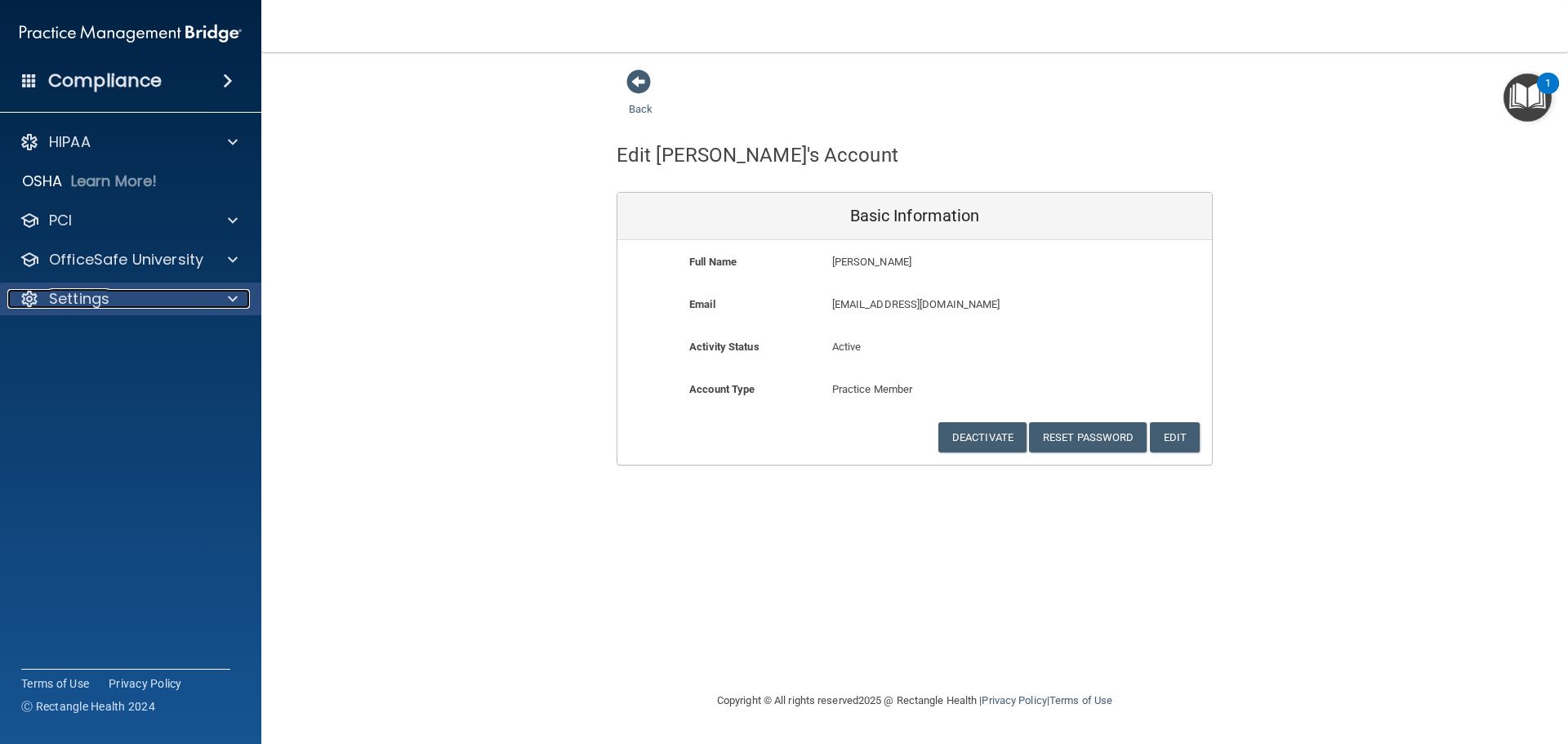
click at [182, 301] on div "Settings" at bounding box center [108, 299] width 202 height 19
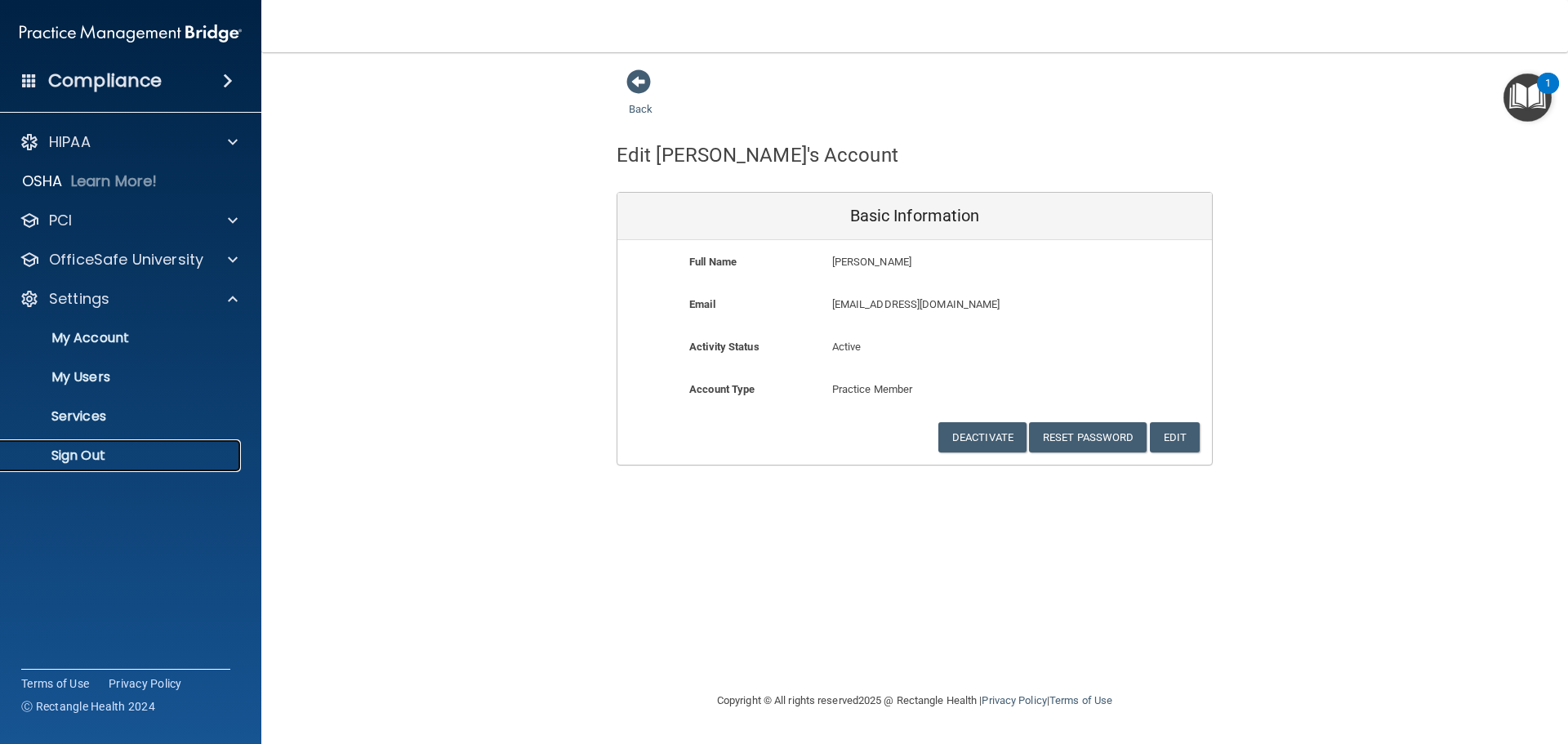
click at [117, 465] on link "Sign Out" at bounding box center [112, 456] width 257 height 33
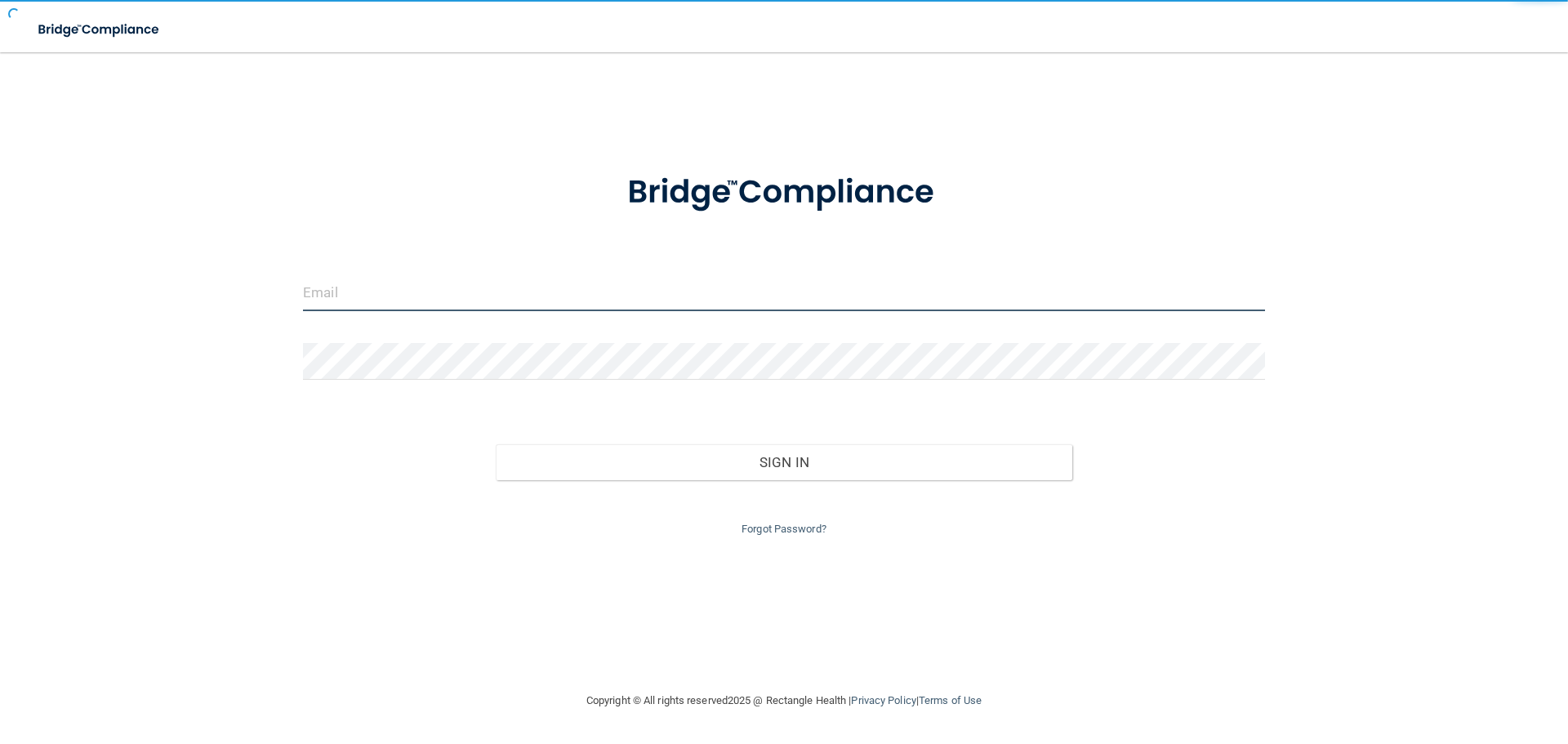
type input "[EMAIL_ADDRESS][DOMAIN_NAME]"
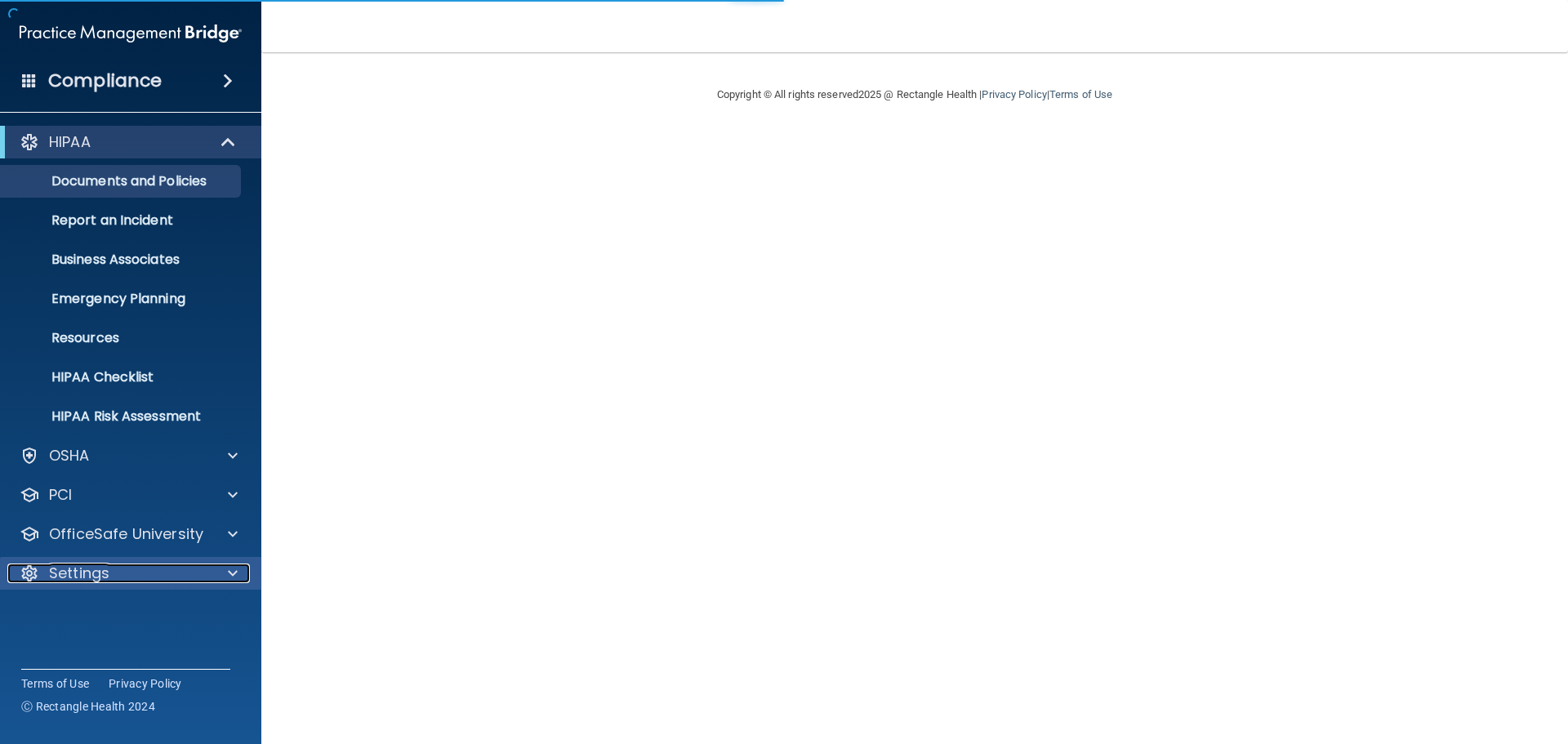
drag, startPoint x: 200, startPoint y: 566, endPoint x: 209, endPoint y: 570, distance: 9.8
click at [200, 566] on div "Settings" at bounding box center [108, 573] width 202 height 19
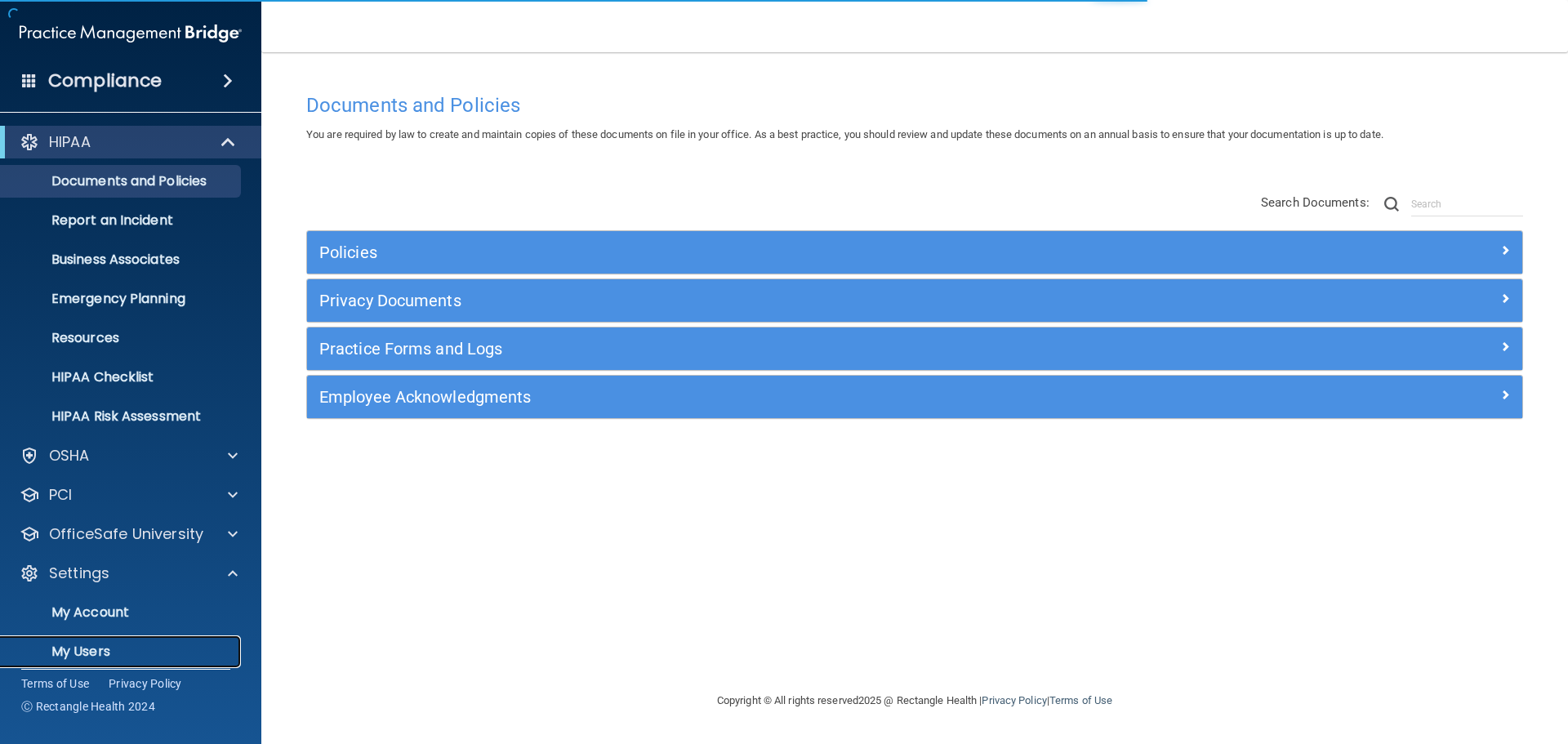
click at [84, 651] on p "My Users" at bounding box center [122, 651] width 223 height 16
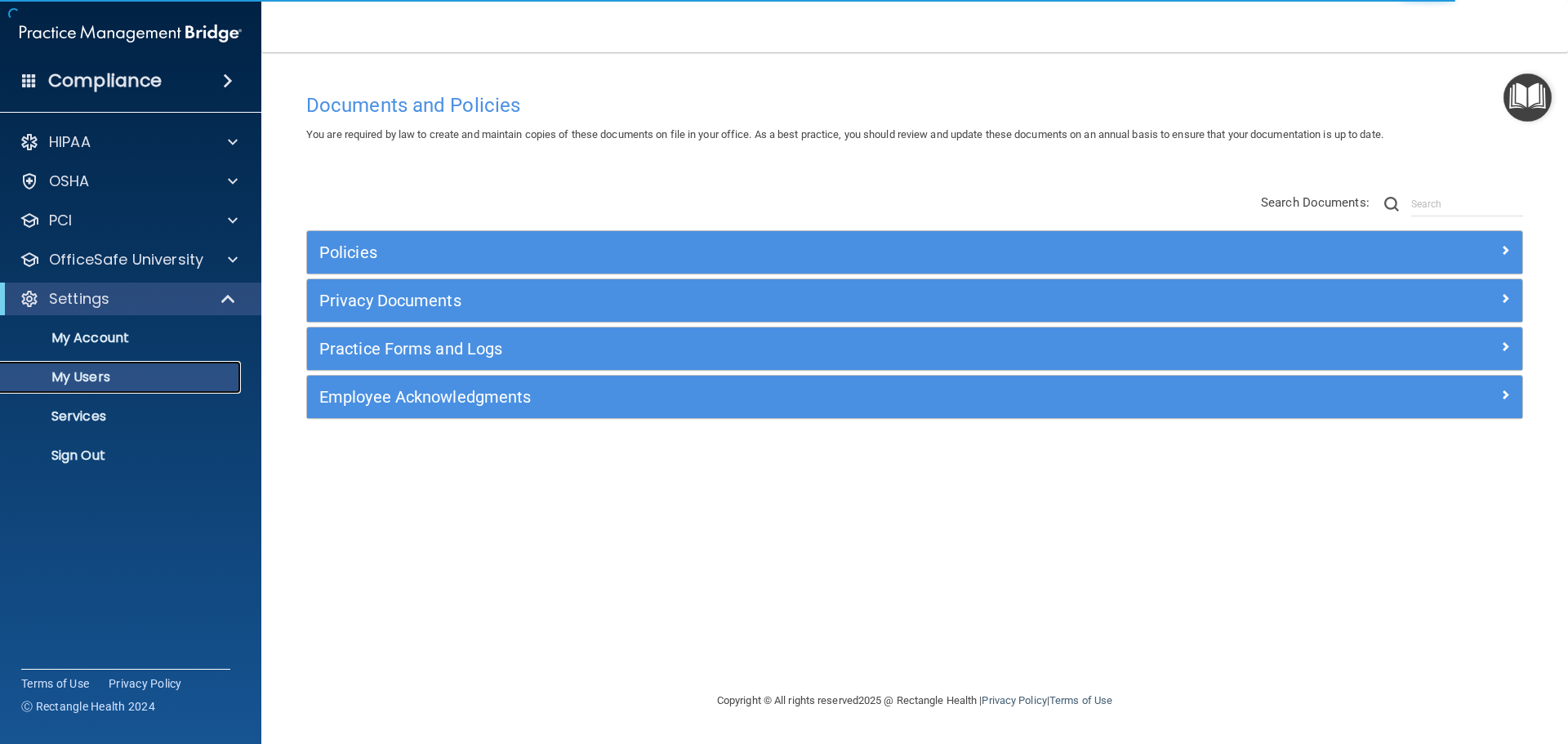
select select "20"
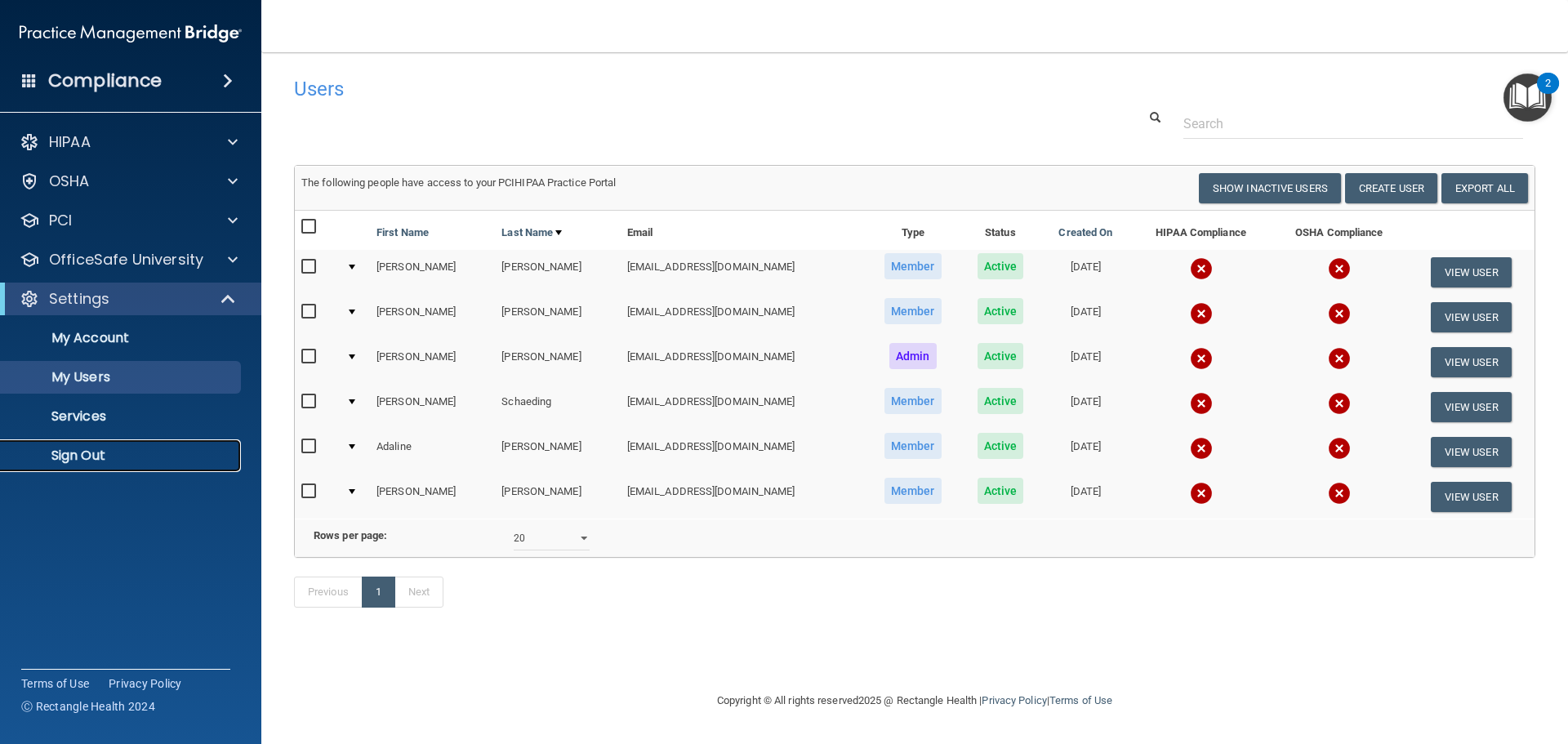
click at [87, 457] on p "Sign Out" at bounding box center [122, 455] width 223 height 16
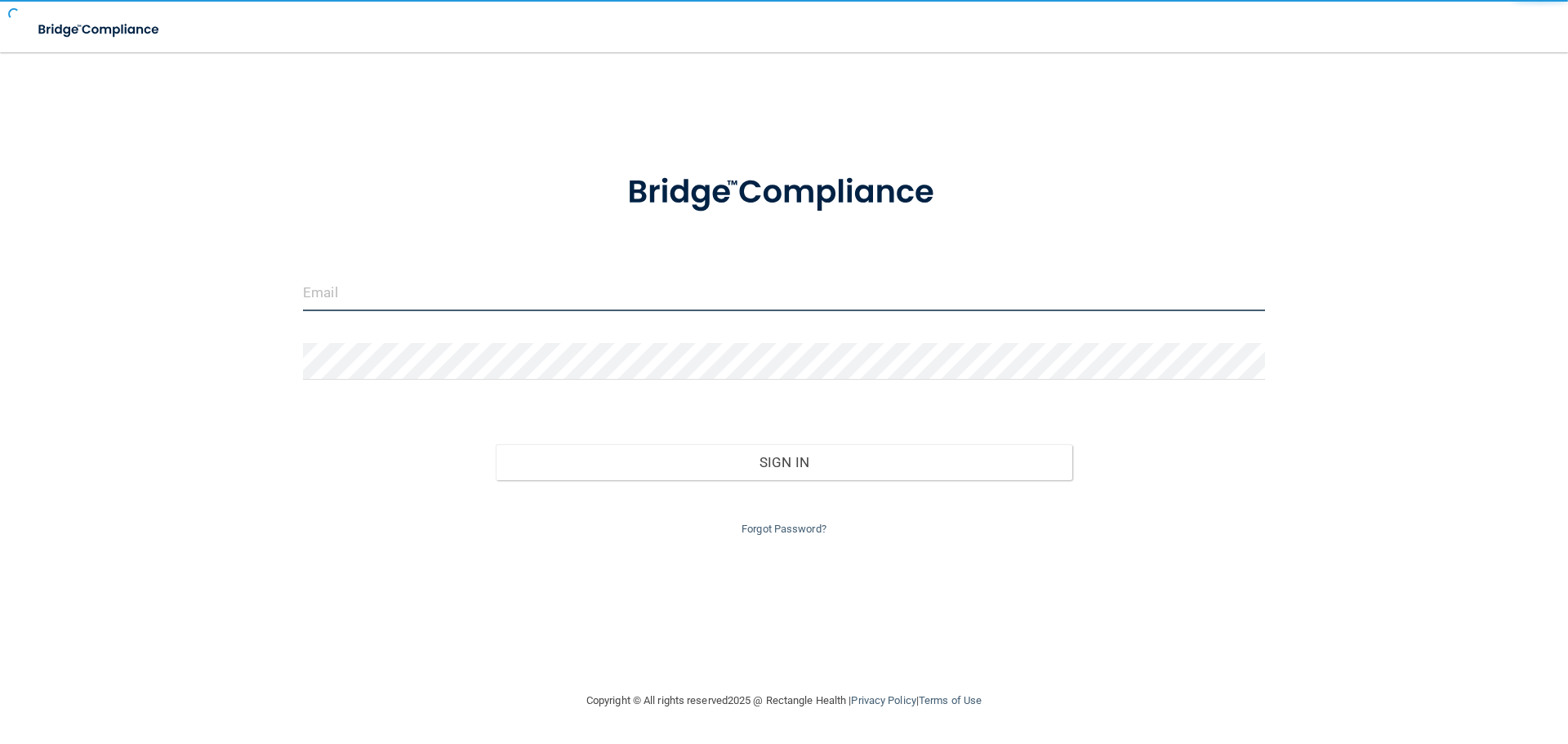
type input "[EMAIL_ADDRESS][DOMAIN_NAME]"
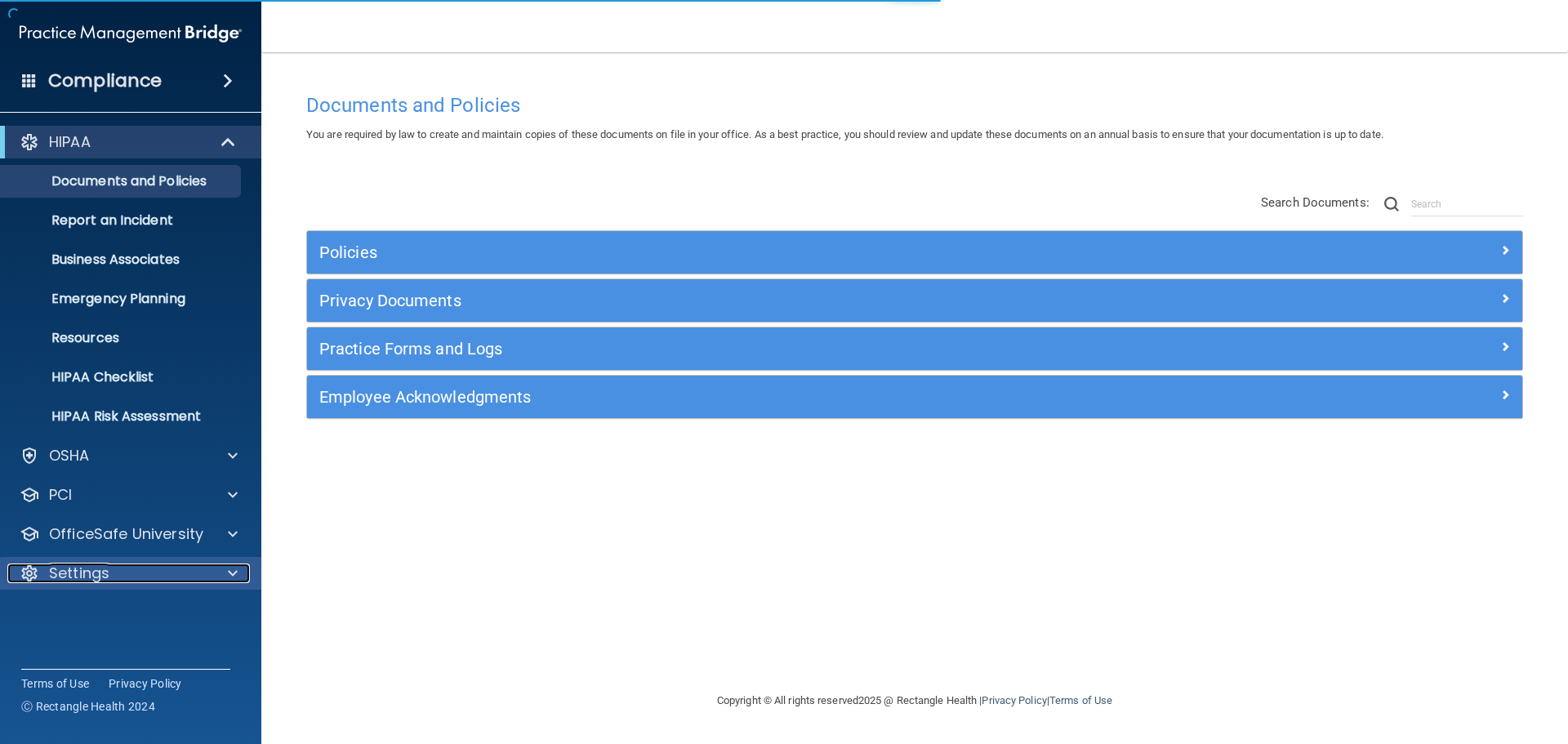
click at [234, 583] on span at bounding box center [232, 573] width 10 height 19
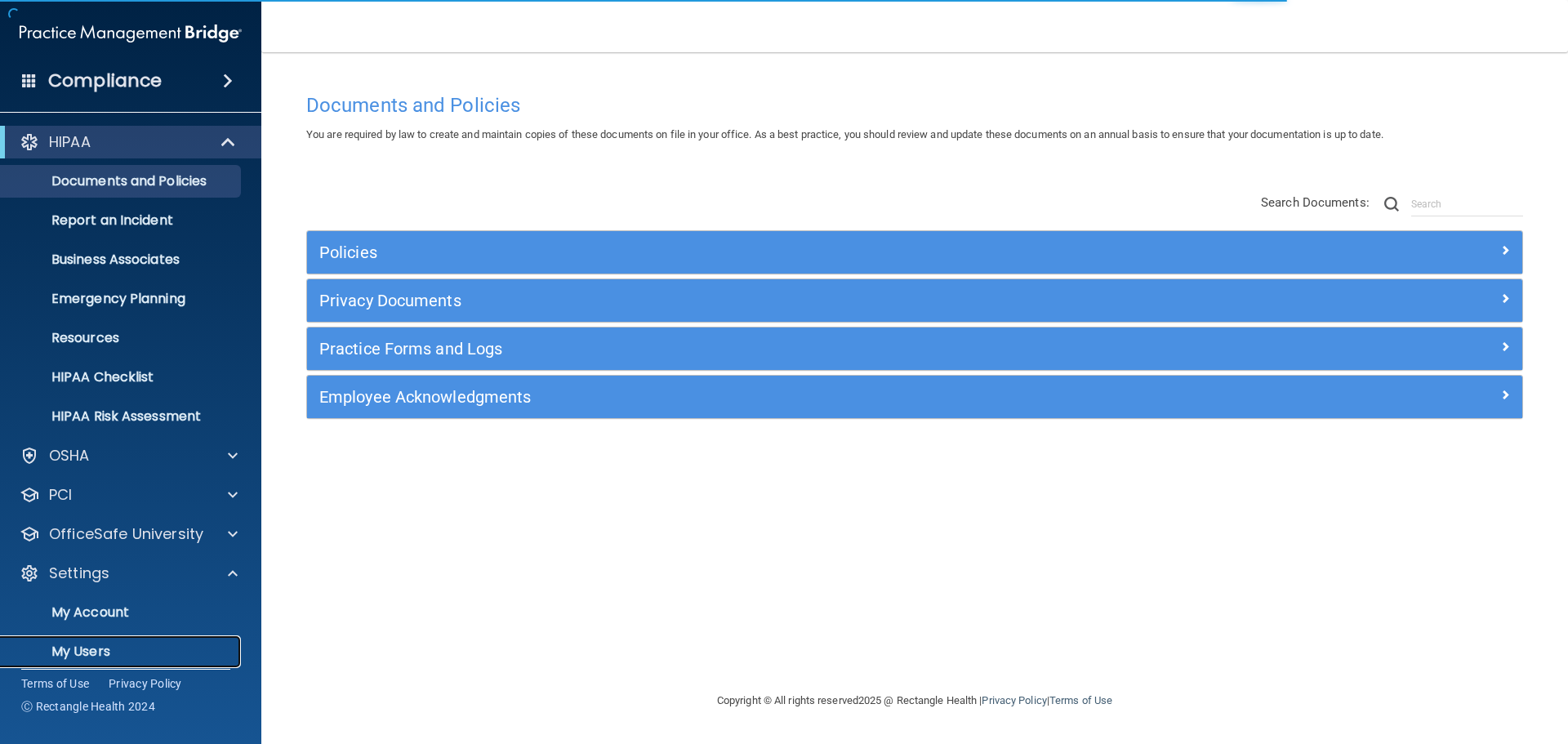
click at [142, 641] on link "My Users" at bounding box center [112, 652] width 257 height 33
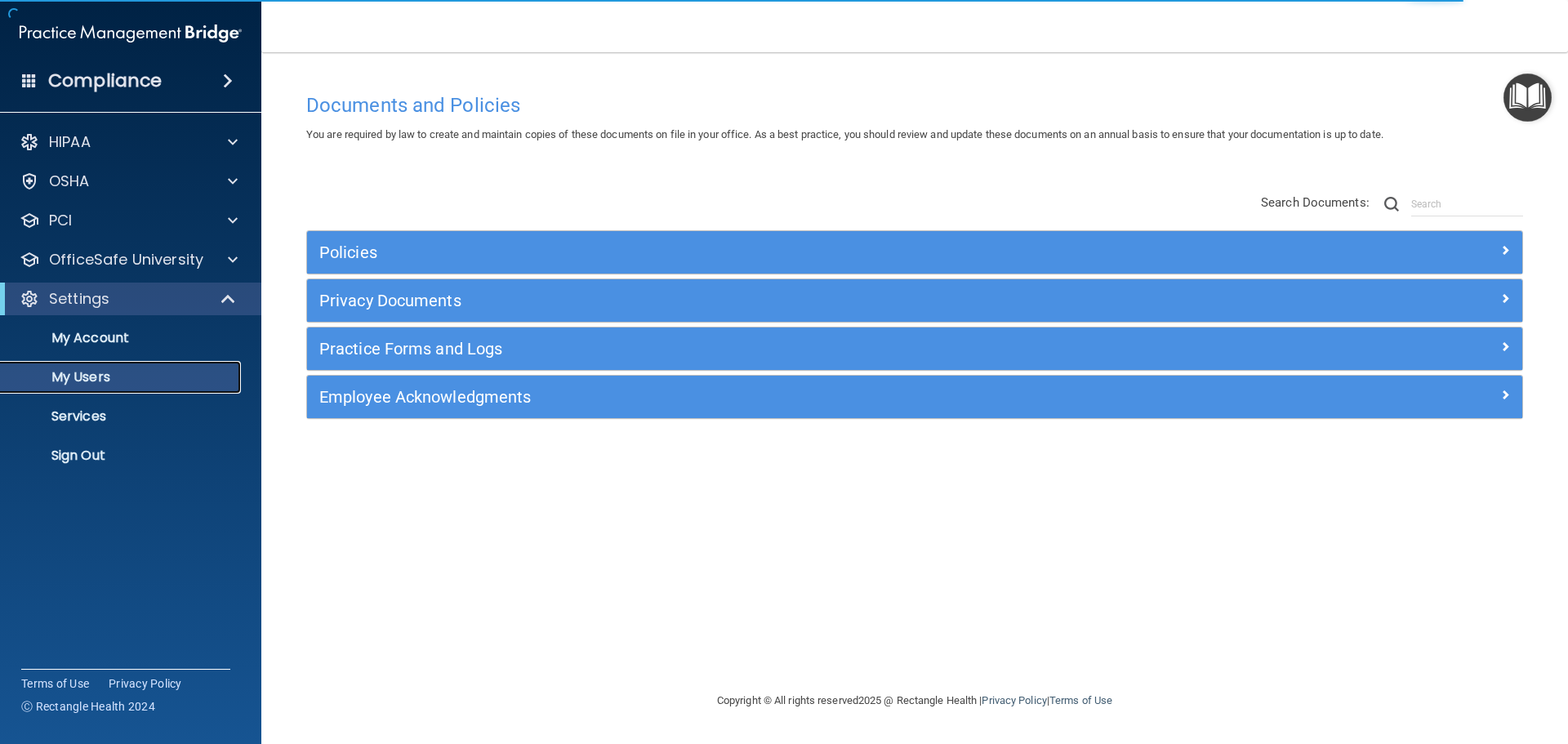
select select "20"
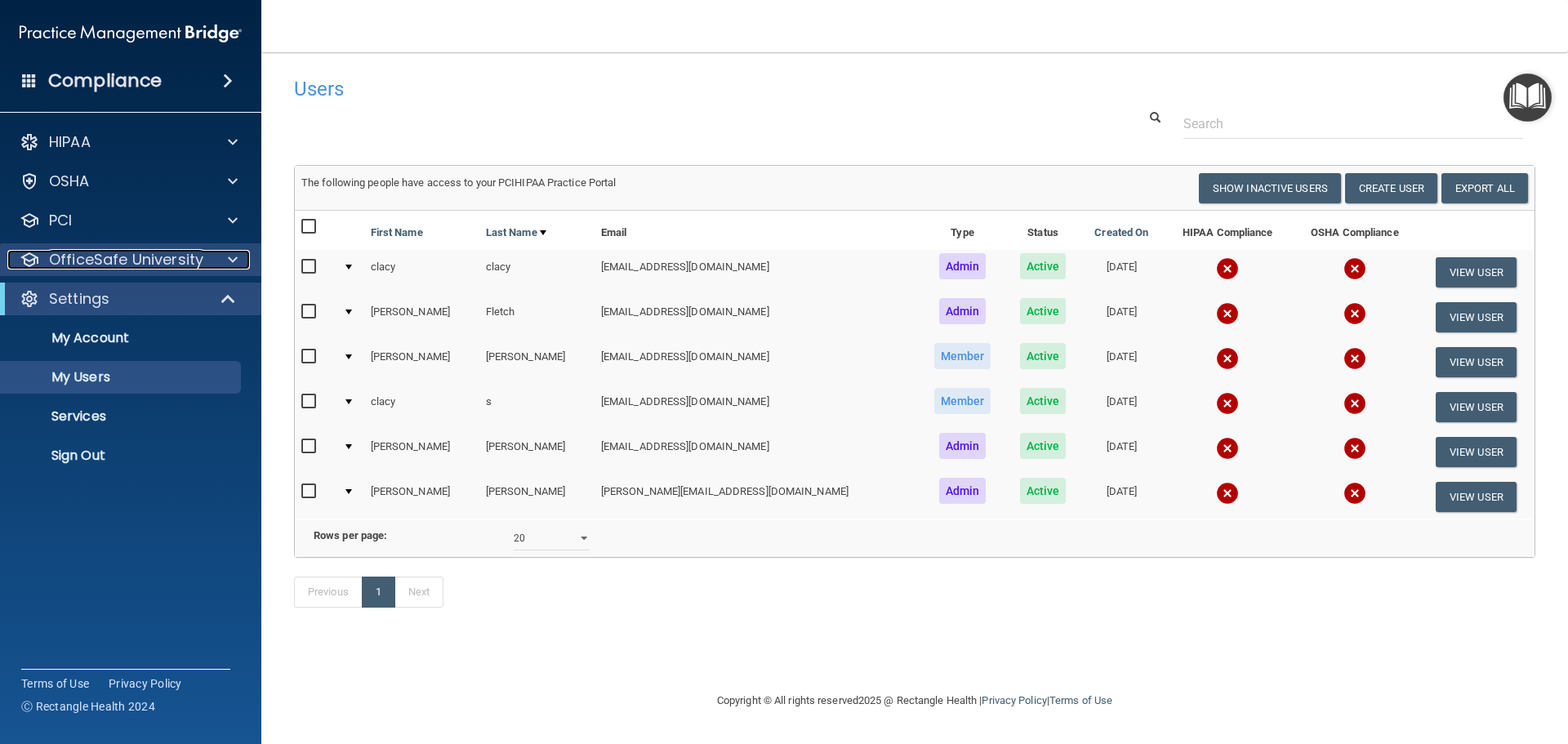
click at [186, 255] on p "OfficeSafe University" at bounding box center [126, 259] width 154 height 19
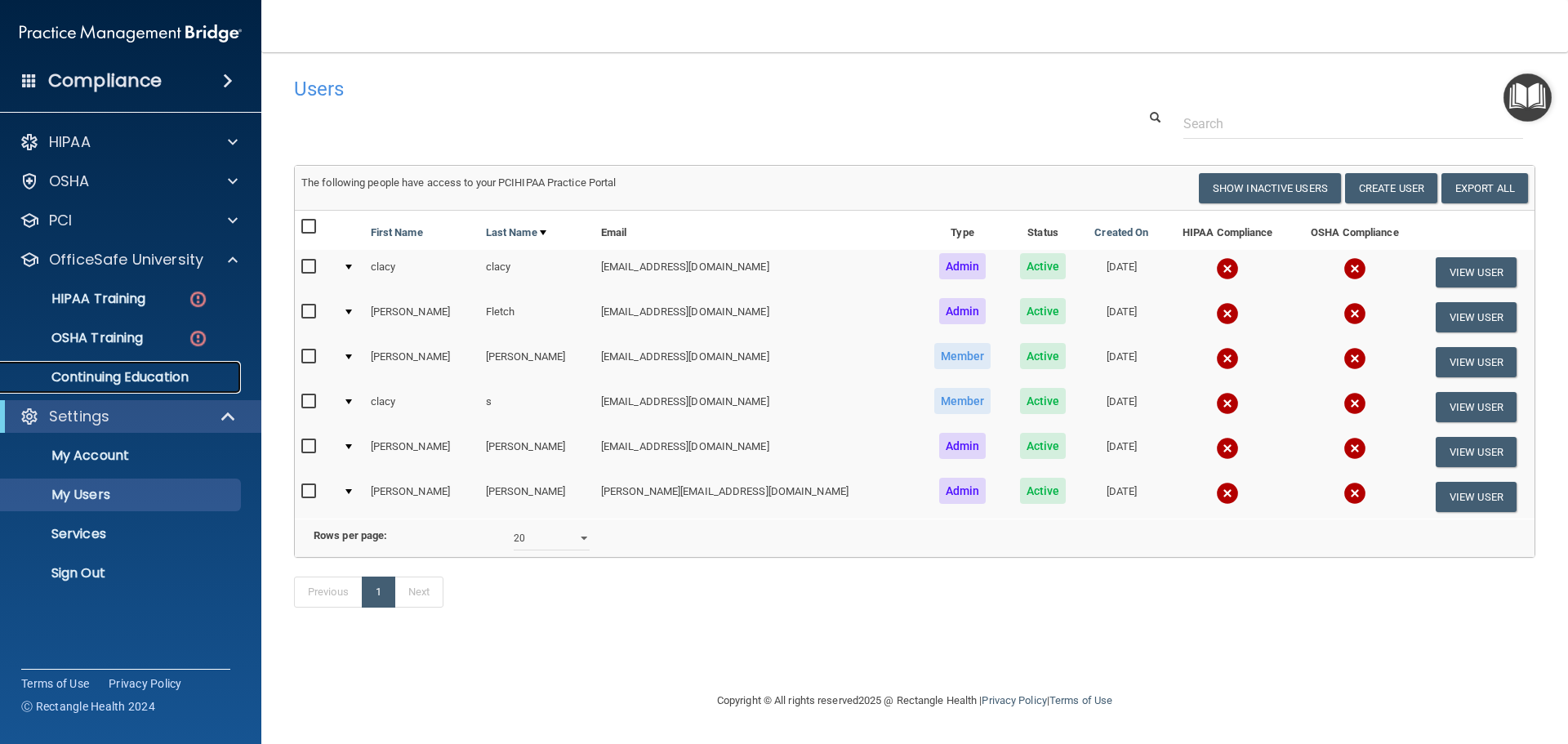
click at [147, 372] on p "Continuing Education" at bounding box center [122, 377] width 223 height 16
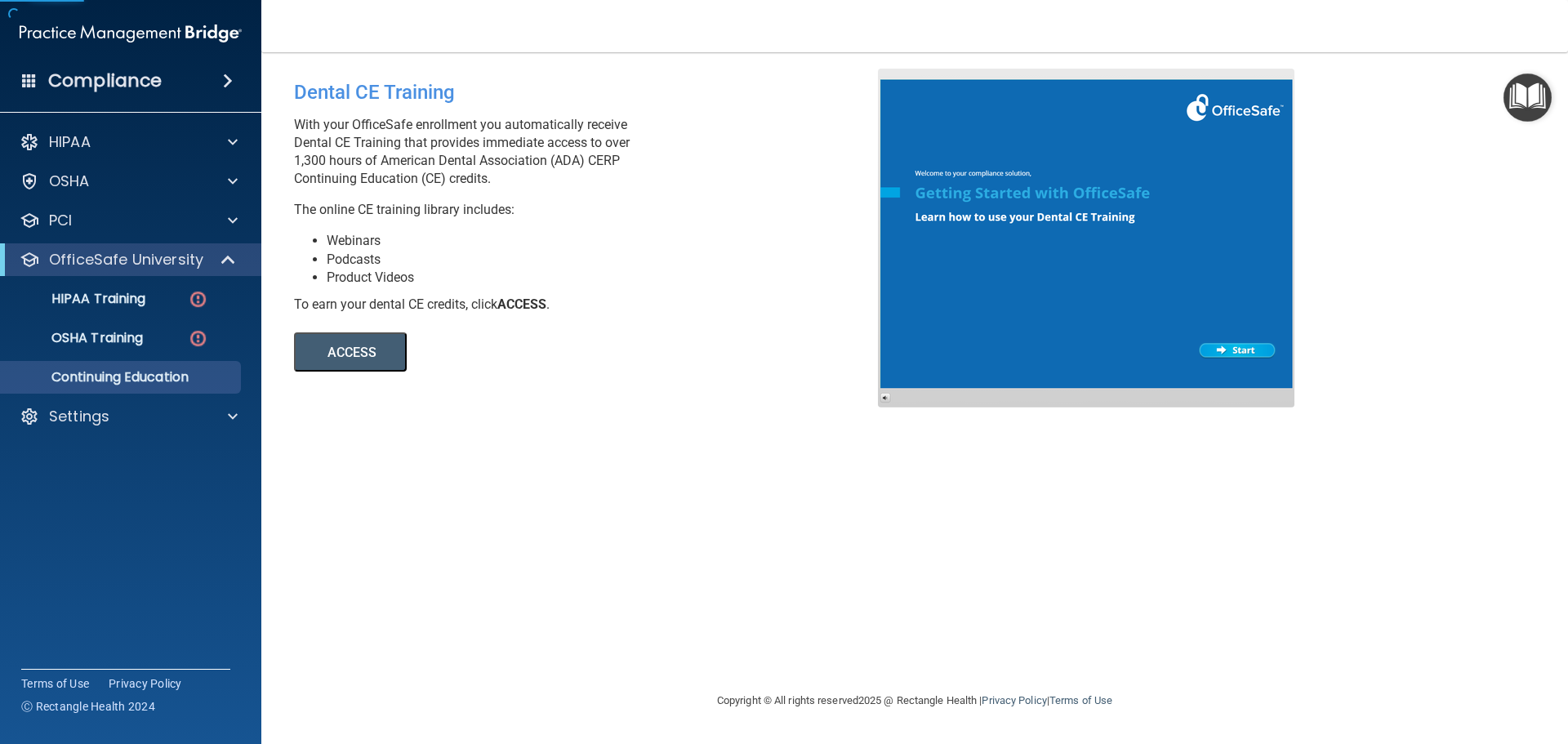
click at [346, 348] on button "ACCESS" at bounding box center [349, 351] width 112 height 39
